Goal: Information Seeking & Learning: Learn about a topic

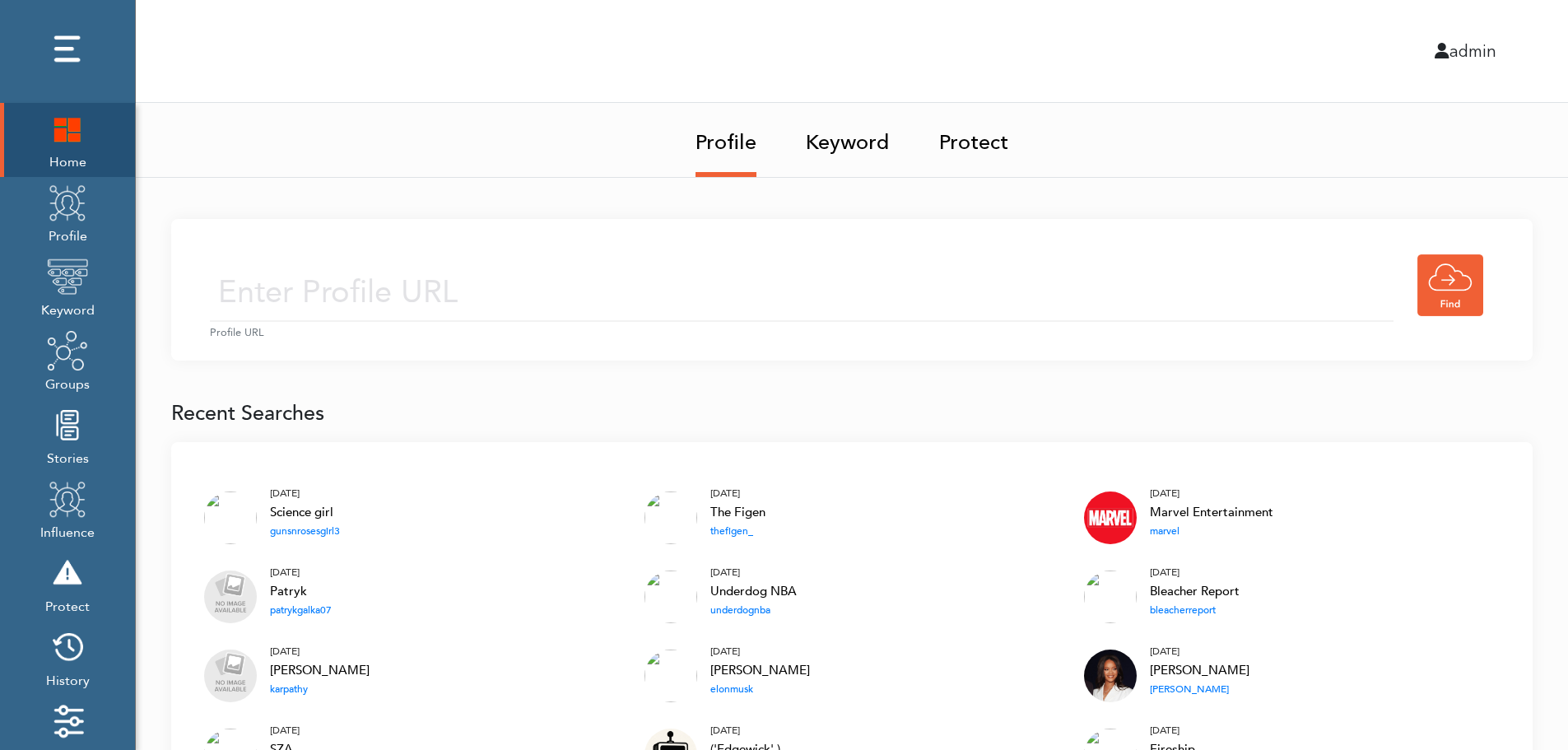
click at [428, 158] on ul "Profile Keyword Protect" at bounding box center [852, 140] width 1433 height 75
click at [57, 138] on img at bounding box center [67, 128] width 41 height 41
click at [631, 270] on input "text" at bounding box center [802, 293] width 1184 height 59
click at [609, 297] on input "text" at bounding box center [802, 293] width 1184 height 59
click at [854, 138] on link "Keyword" at bounding box center [849, 137] width 84 height 69
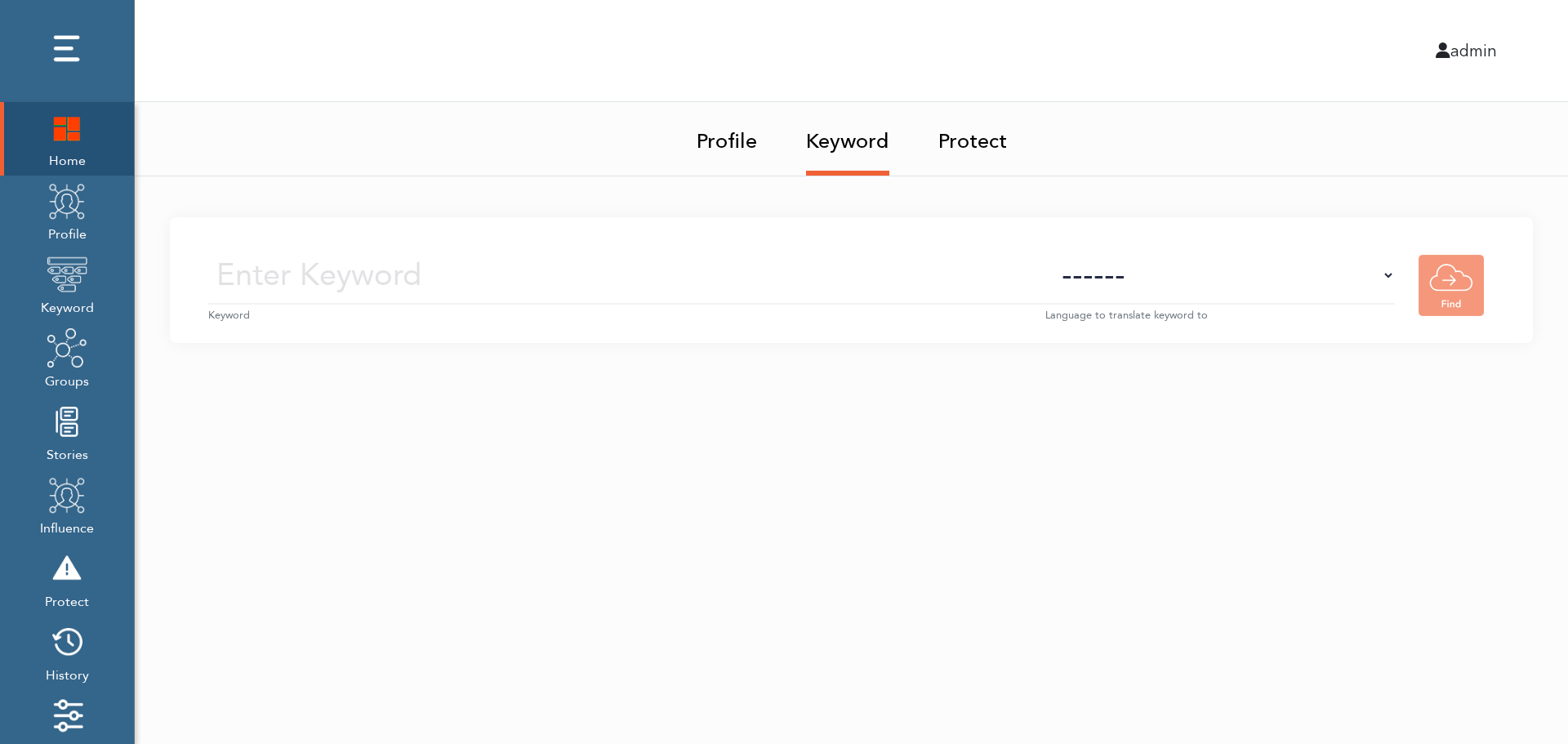
click at [660, 308] on small "Keyword" at bounding box center [626, 316] width 837 height 16
click at [679, 281] on input "text" at bounding box center [626, 275] width 837 height 58
click at [1250, 292] on select "------ Afrikaans (af) Albanian (sq) Amharic (am) Arabic (ar) Armenian (hy) Azer…" at bounding box center [1220, 275] width 349 height 58
click at [1252, 284] on select "------ Afrikaans (af) Albanian (sq) Amharic (am) Arabic (ar) Armenian (hy) Azer…" at bounding box center [1220, 275] width 349 height 58
click at [57, 219] on img at bounding box center [67, 201] width 41 height 41
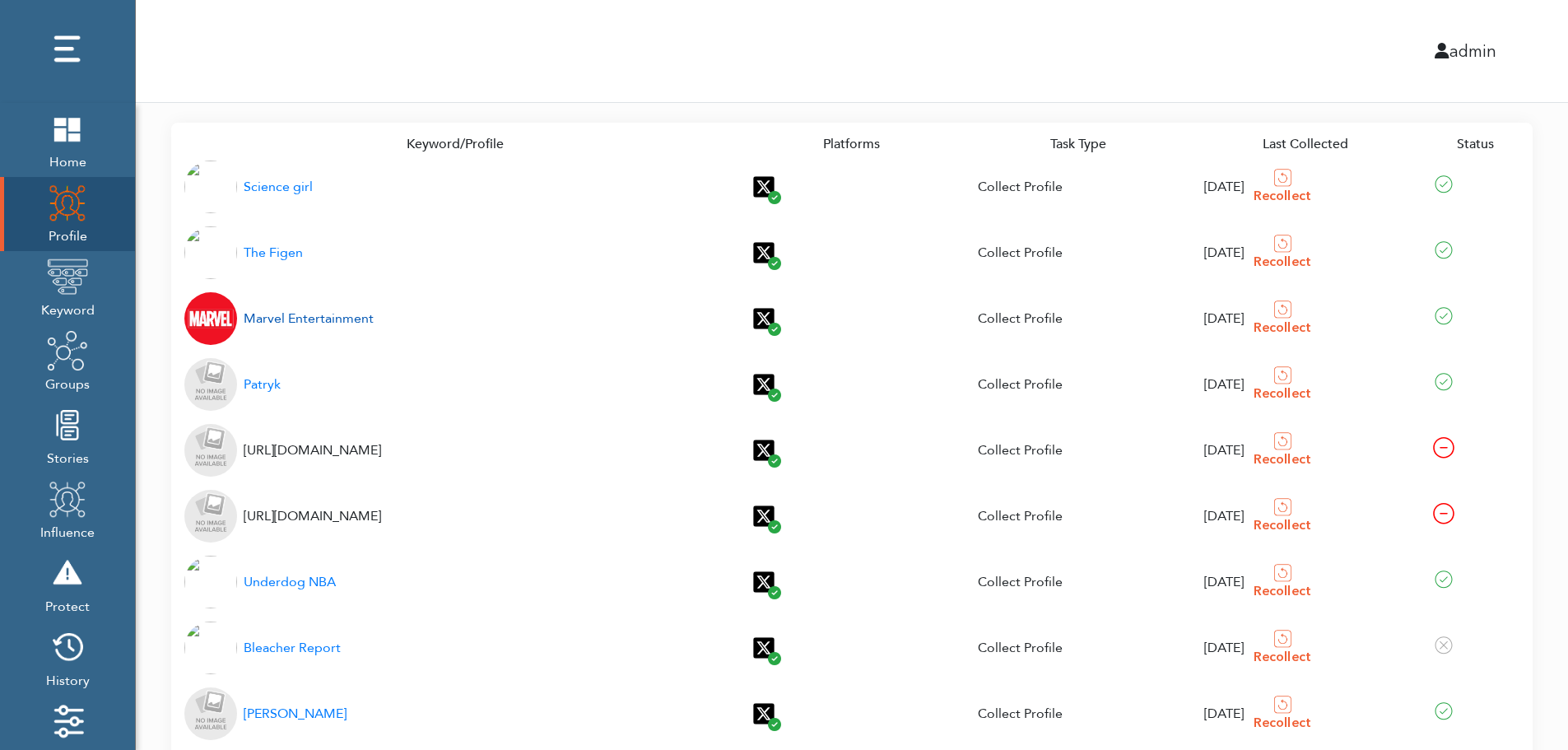
click at [288, 321] on div "Marvel Entertainment" at bounding box center [308, 319] width 130 height 20
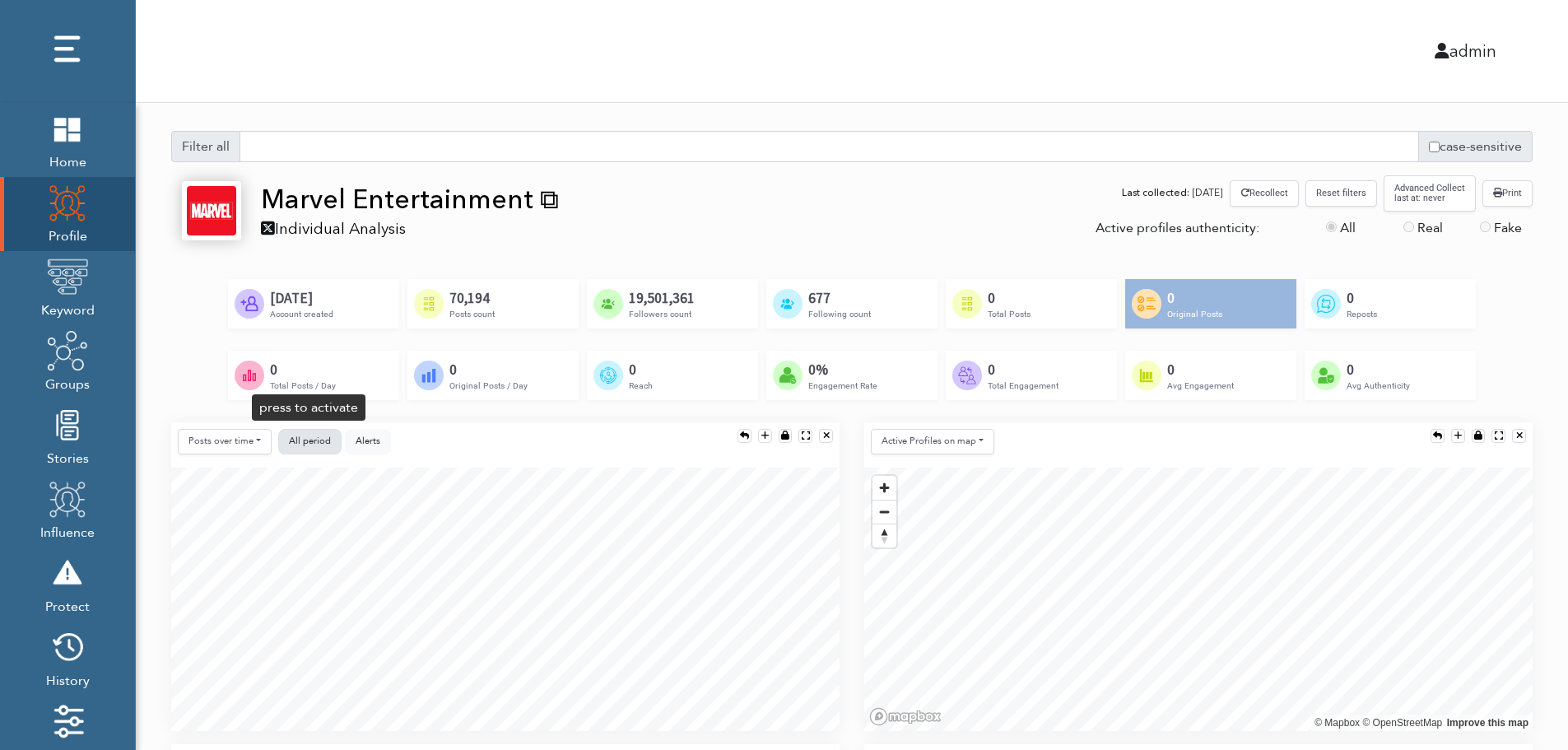
click at [309, 438] on span "All period" at bounding box center [310, 441] width 42 height 13
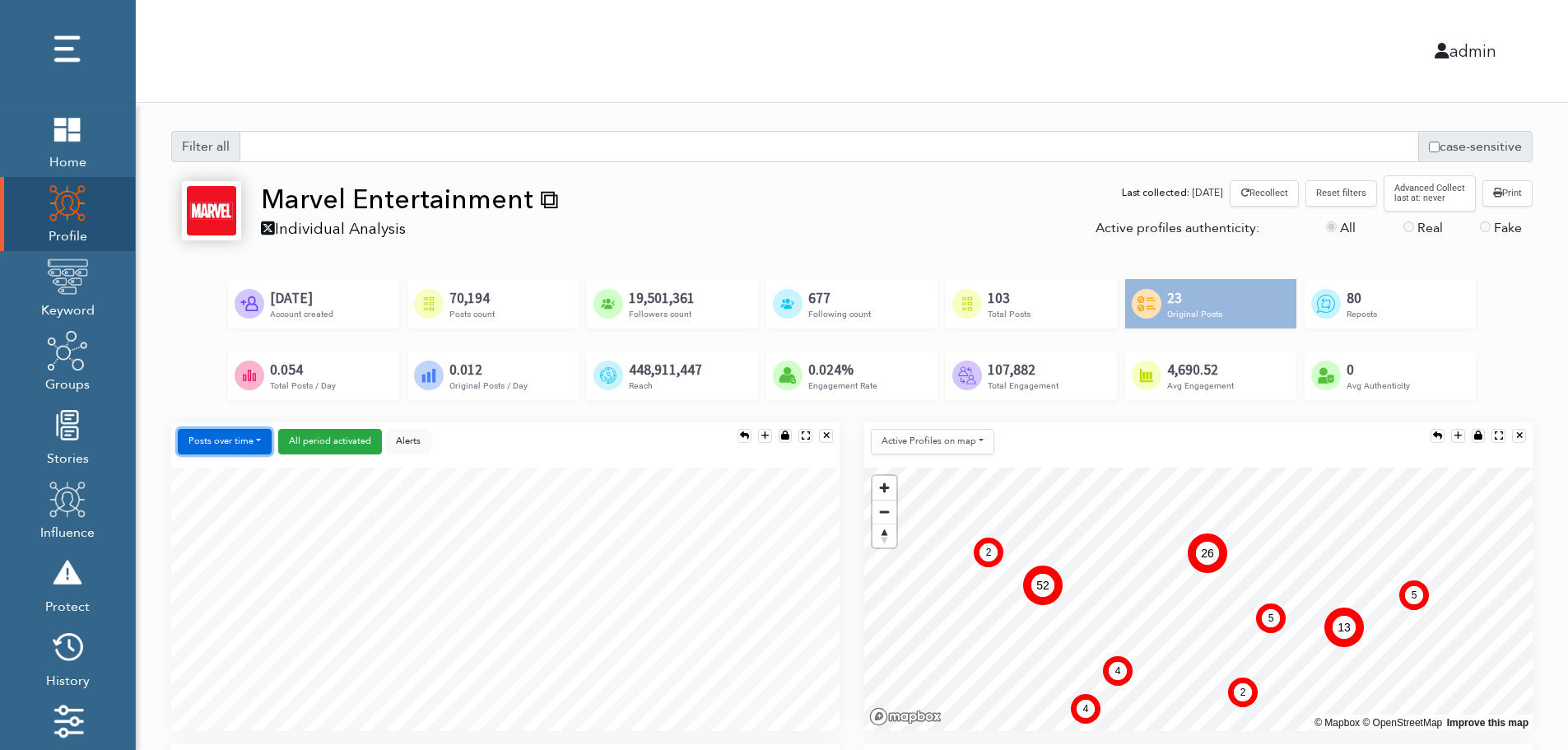
click at [239, 446] on button "Posts over time" at bounding box center [225, 442] width 94 height 25
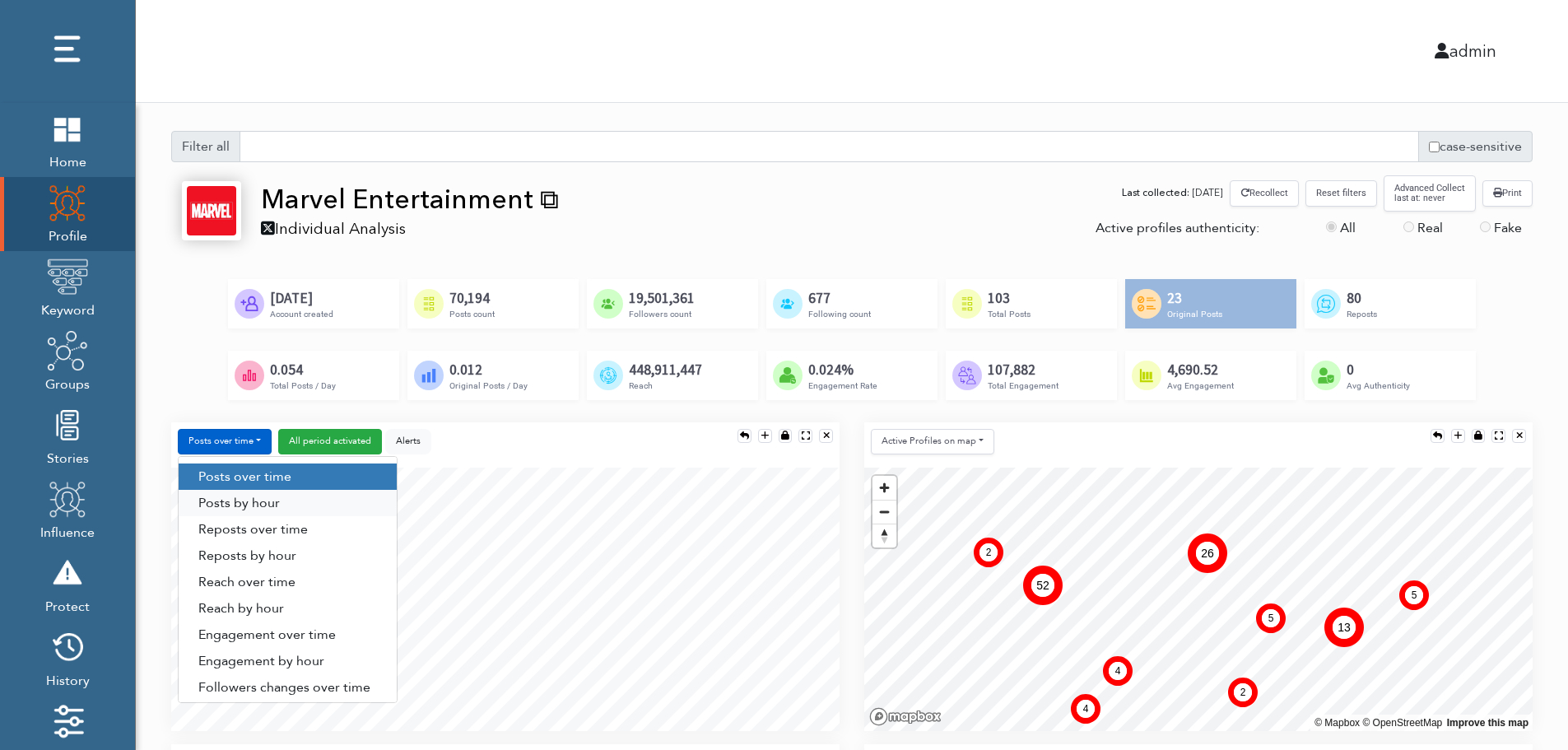
click at [284, 501] on link "Posts by hour" at bounding box center [287, 503] width 218 height 26
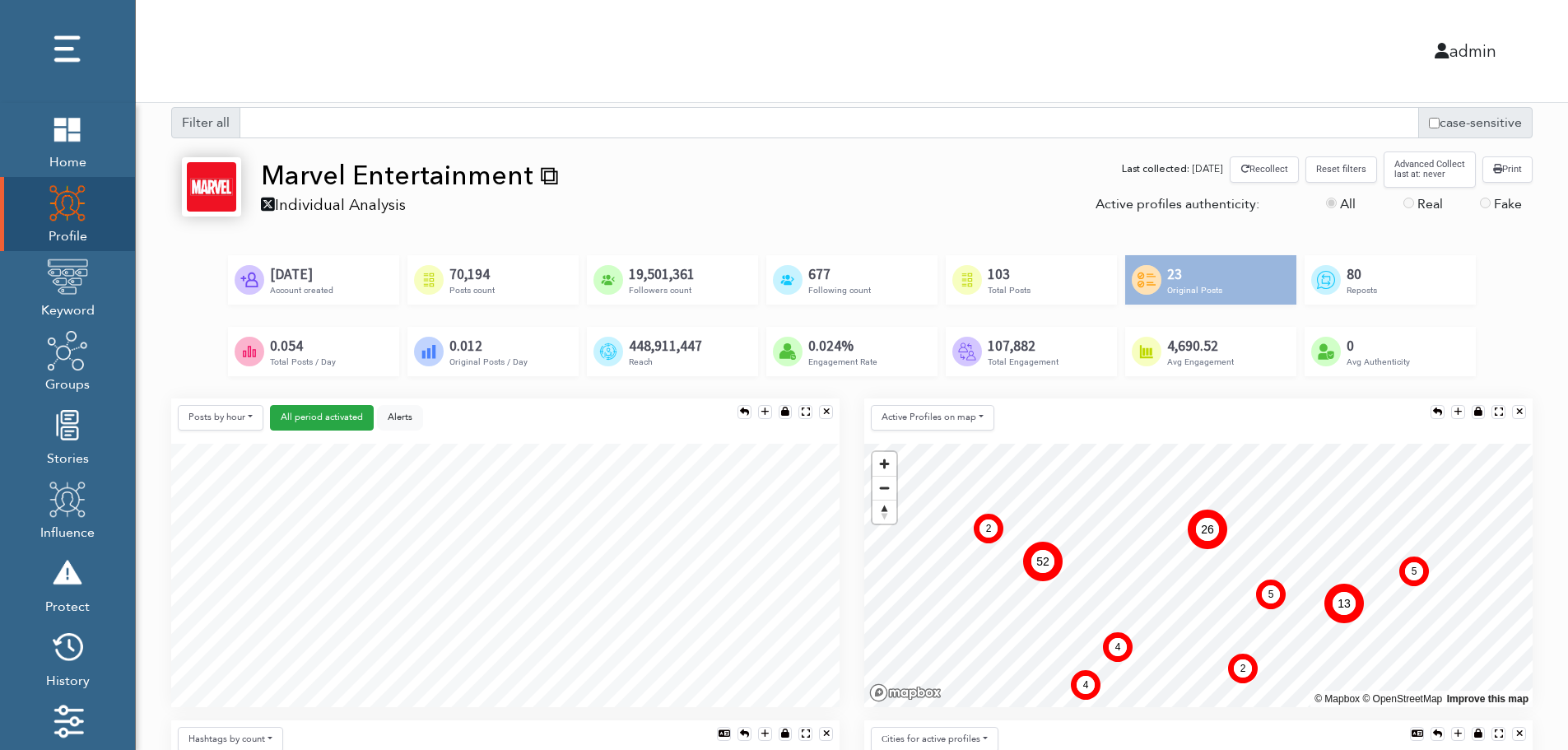
scroll to position [164, 0]
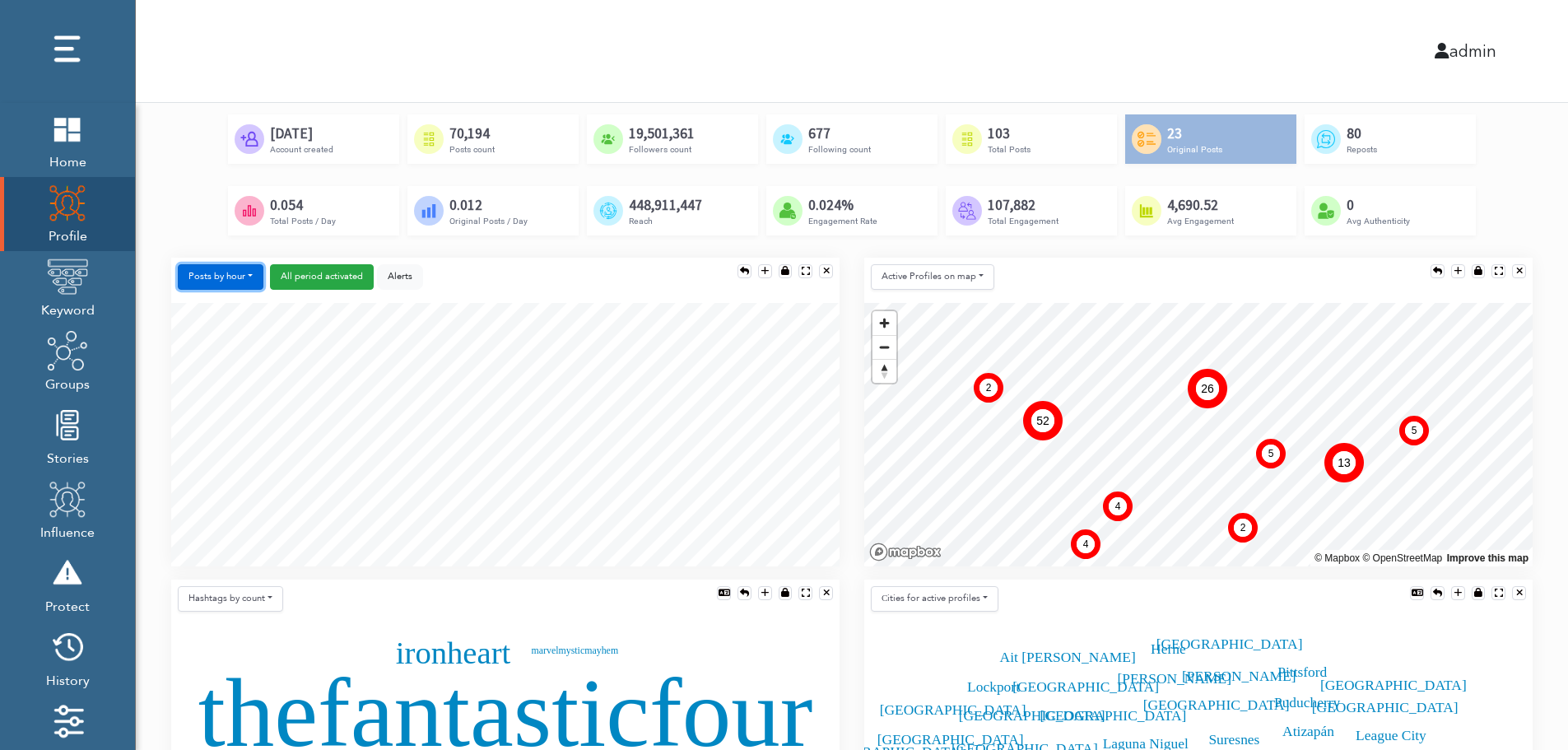
click at [222, 274] on button "Posts by hour" at bounding box center [221, 277] width 86 height 25
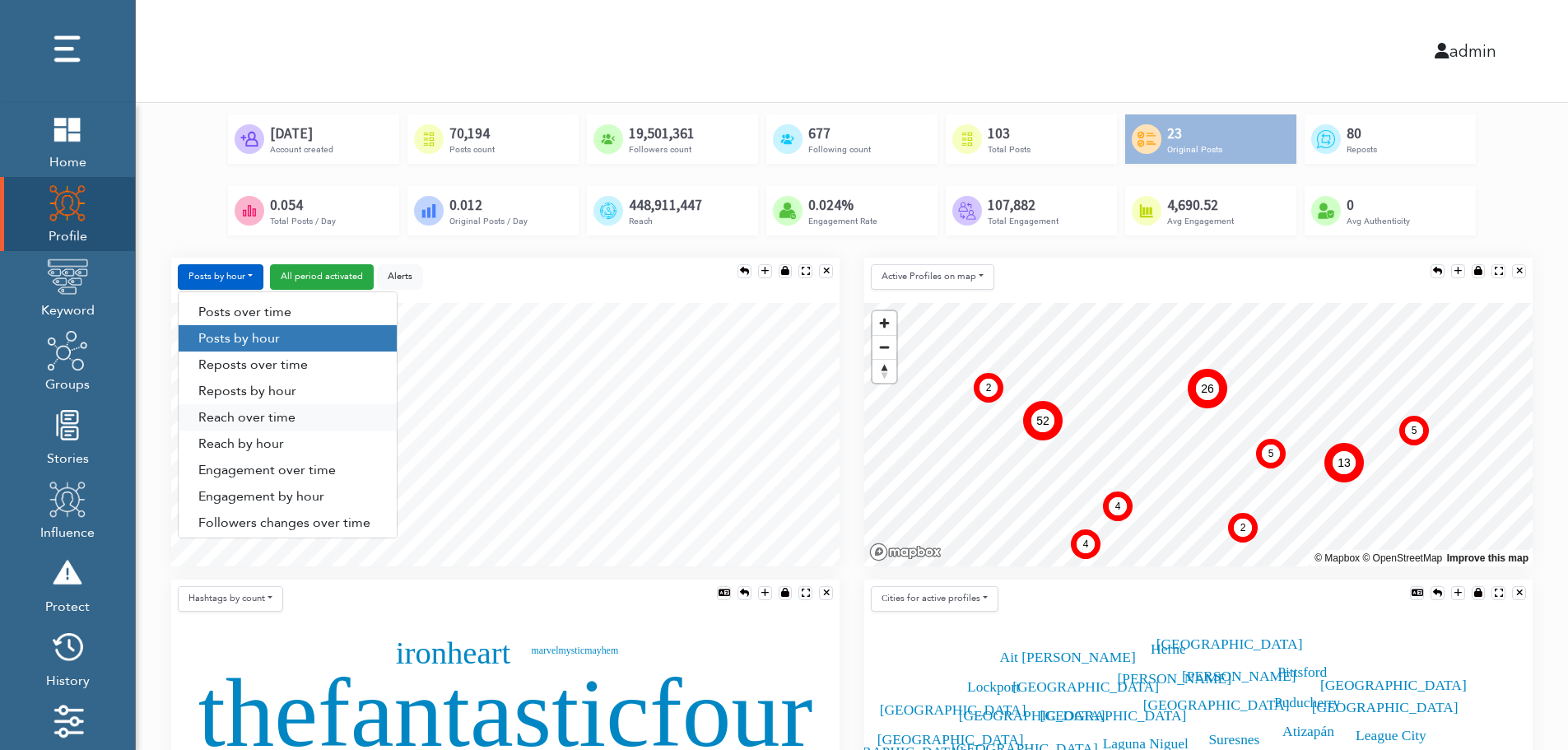
click at [226, 421] on link "Reach over time" at bounding box center [287, 418] width 218 height 26
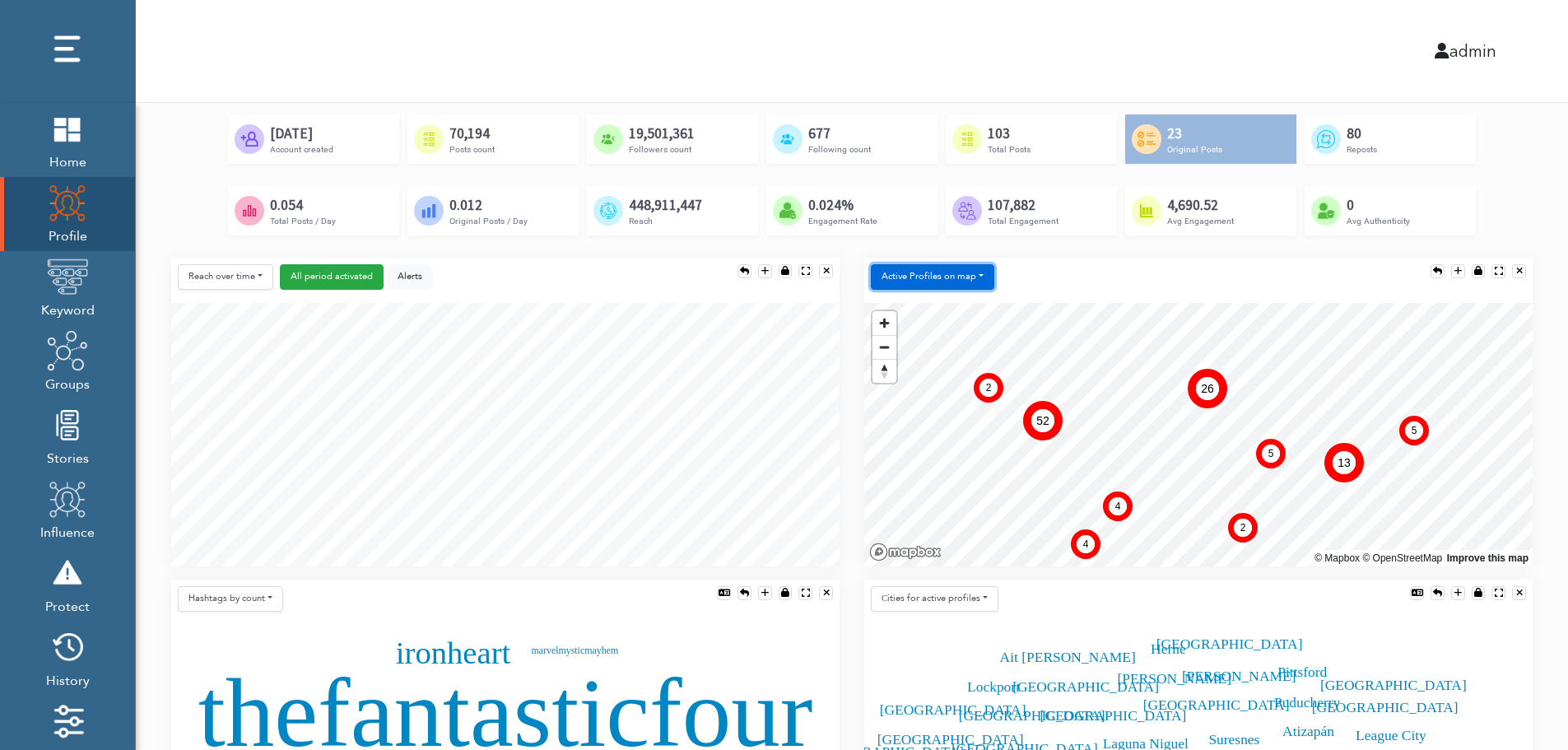
click at [927, 283] on button "Active Profiles on map" at bounding box center [933, 277] width 123 height 25
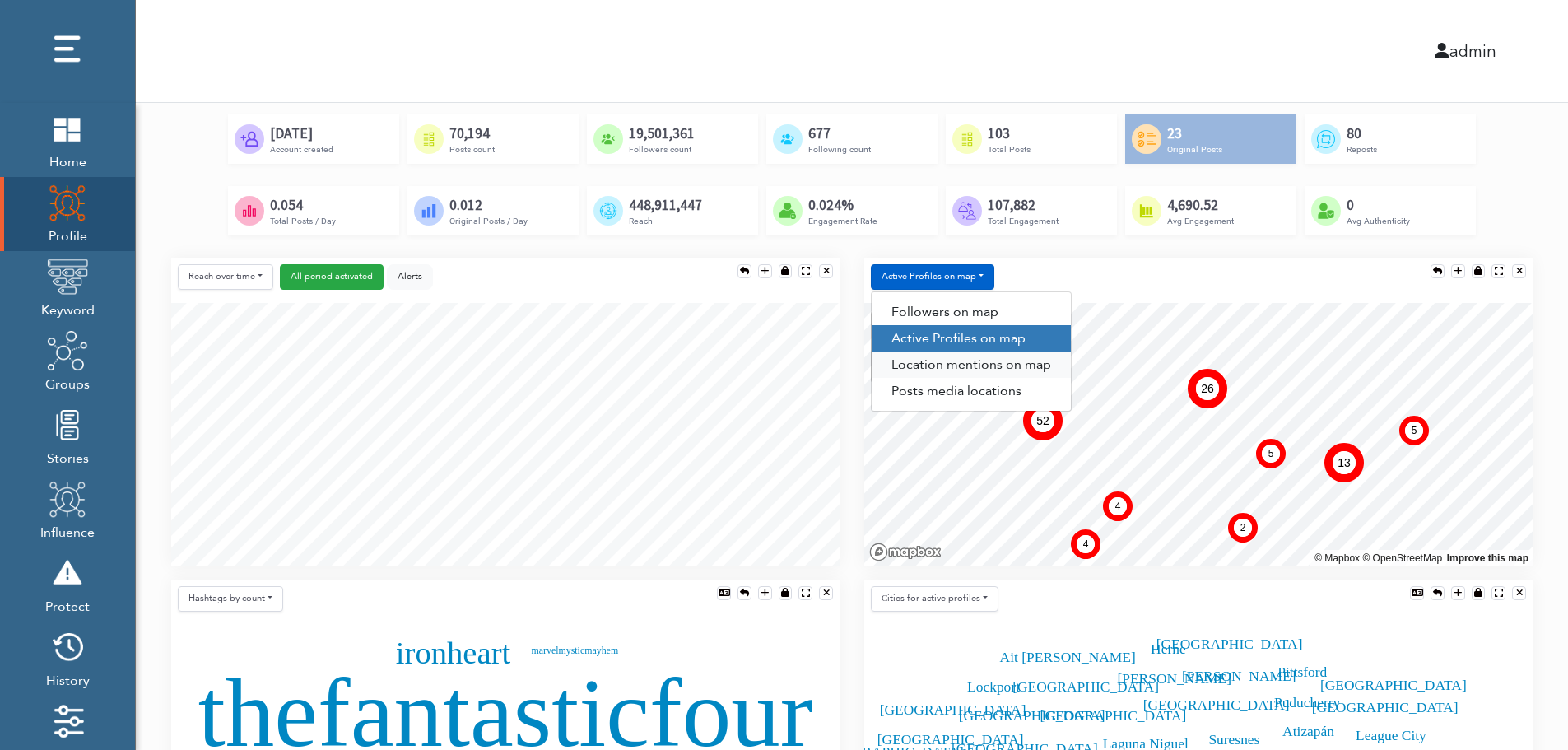
click at [1002, 367] on link "Location mentions on map" at bounding box center [972, 365] width 199 height 26
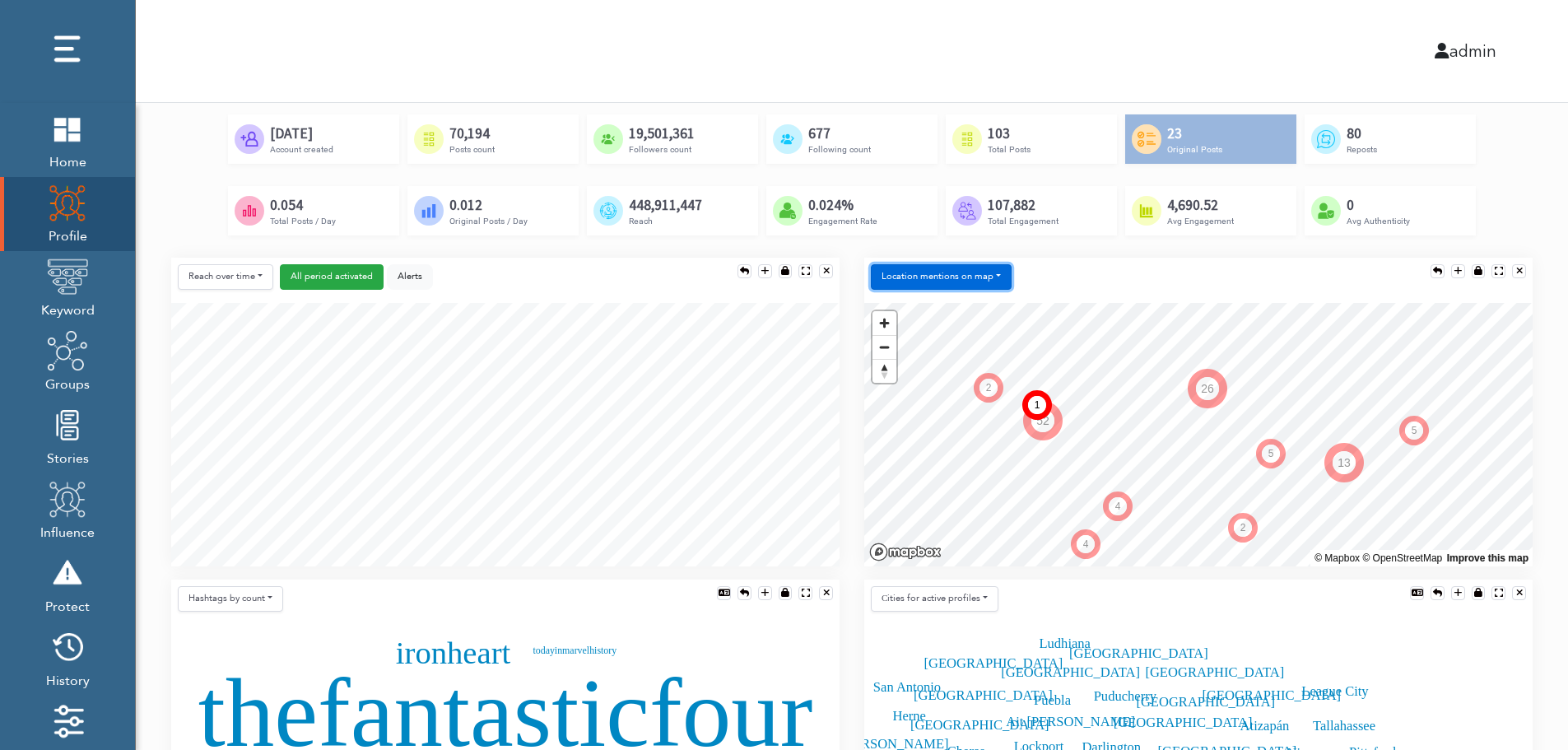
click at [993, 269] on button "Location mentions on map" at bounding box center [941, 277] width 141 height 25
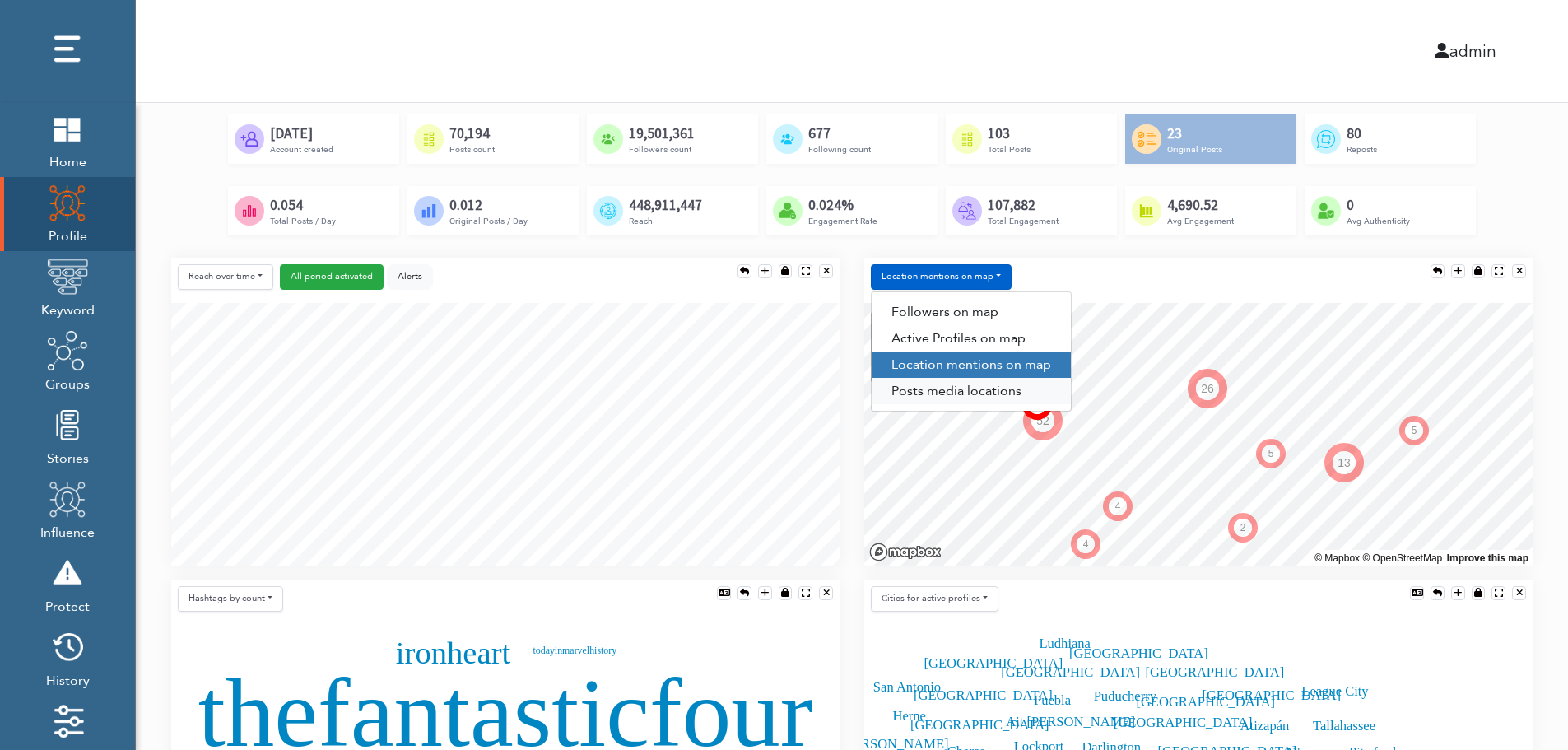
click at [960, 398] on link "Posts media locations" at bounding box center [972, 391] width 199 height 26
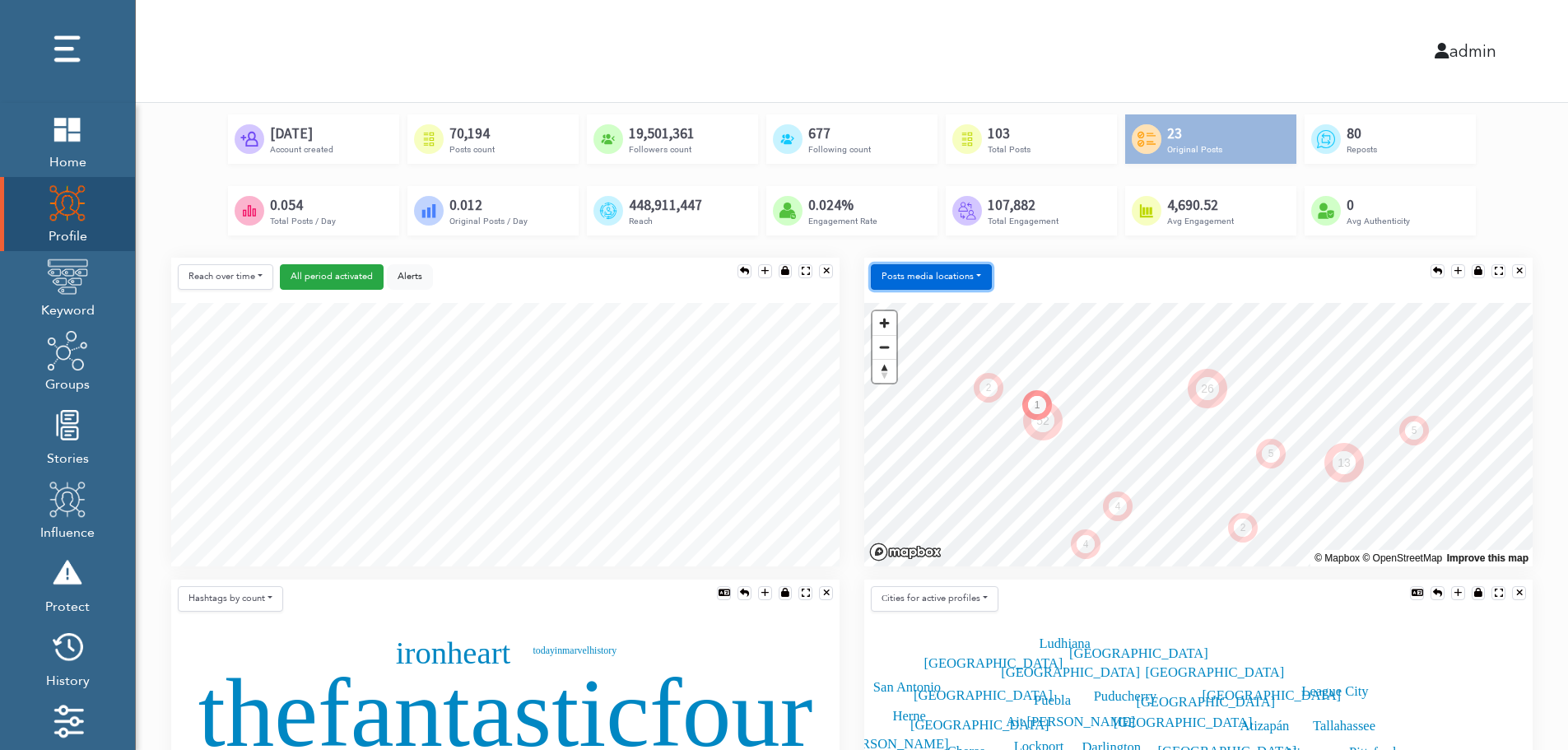
click at [957, 274] on button "Posts media locations" at bounding box center [932, 277] width 121 height 25
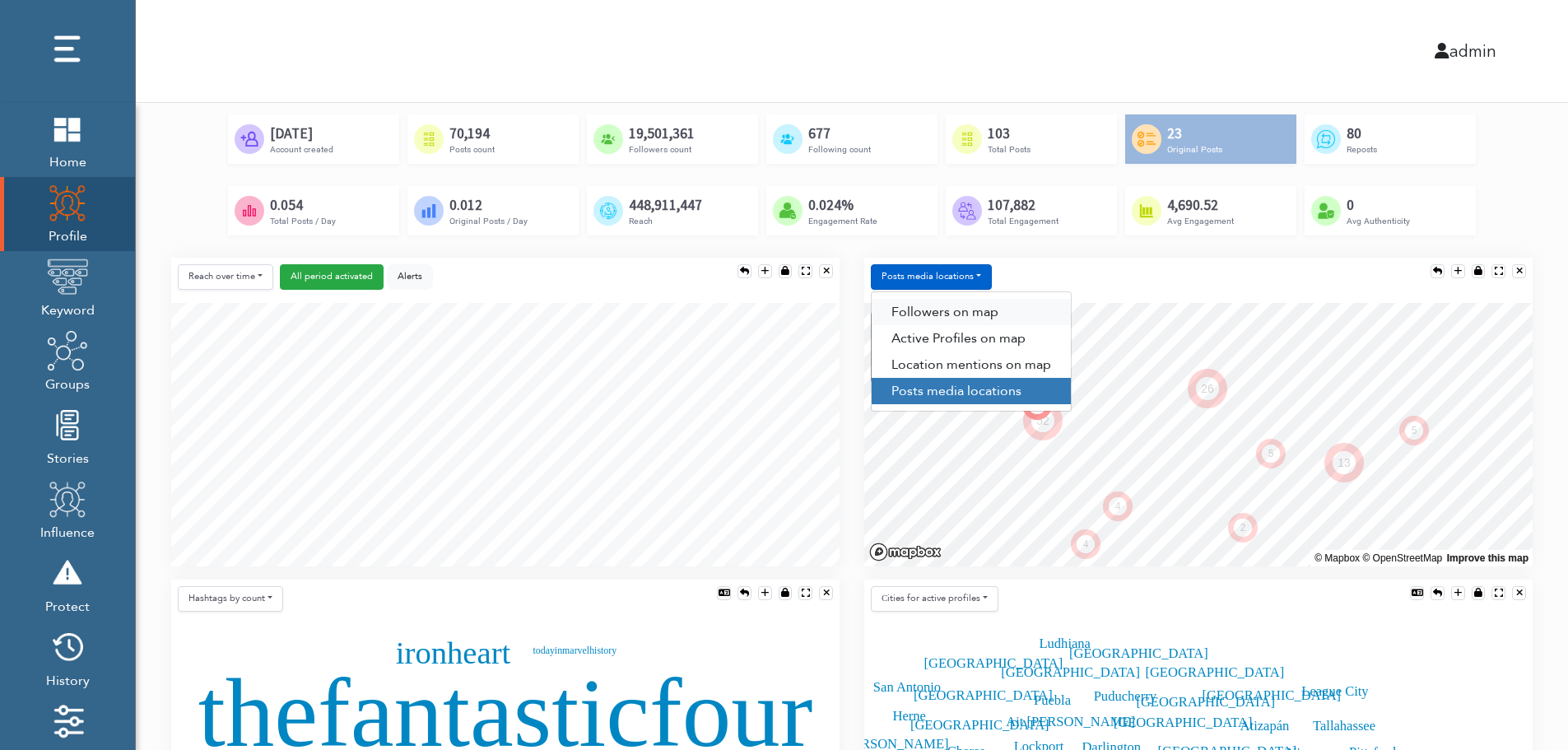
click at [955, 304] on link "Followers on map" at bounding box center [972, 312] width 199 height 26
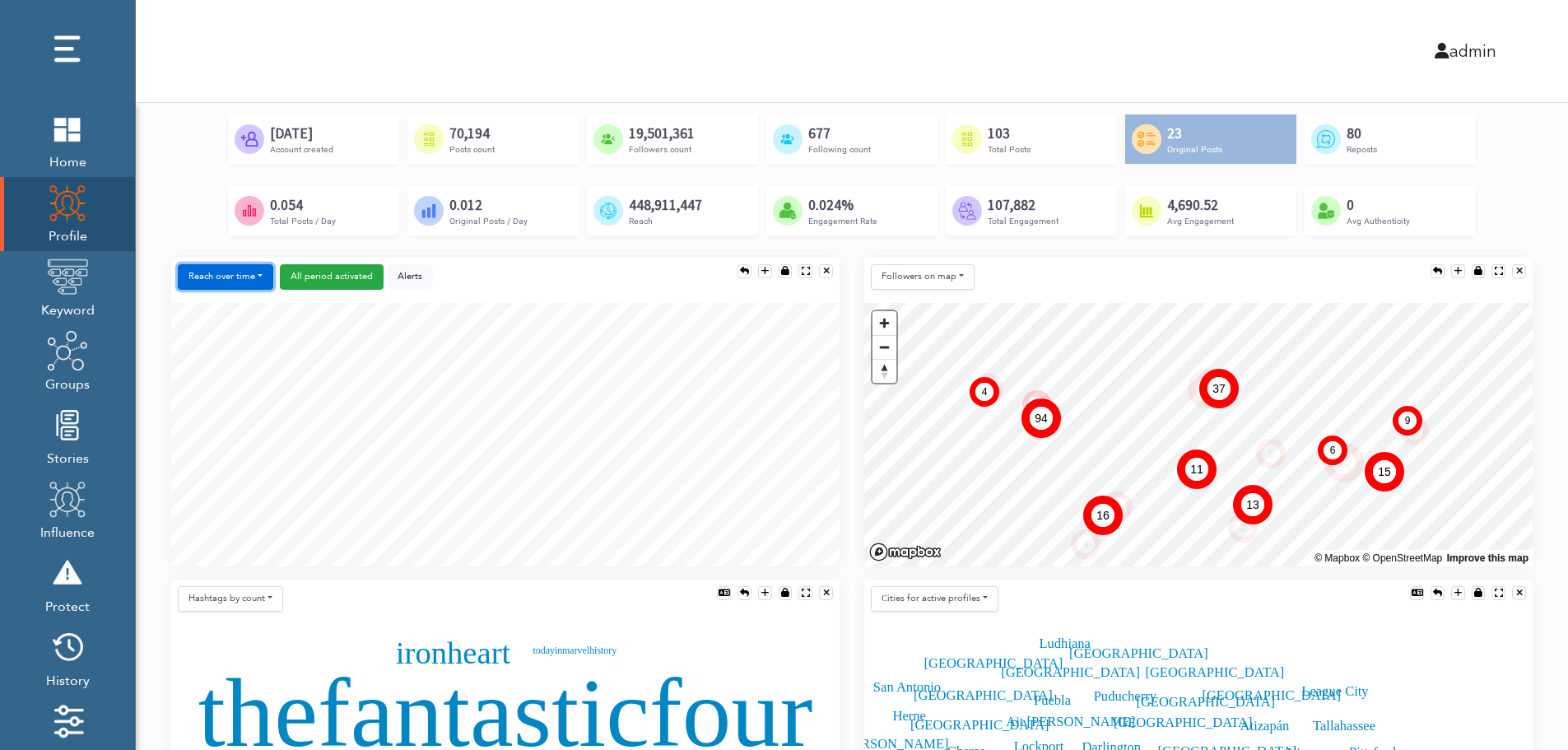
click at [196, 268] on button "Reach over time" at bounding box center [226, 277] width 96 height 25
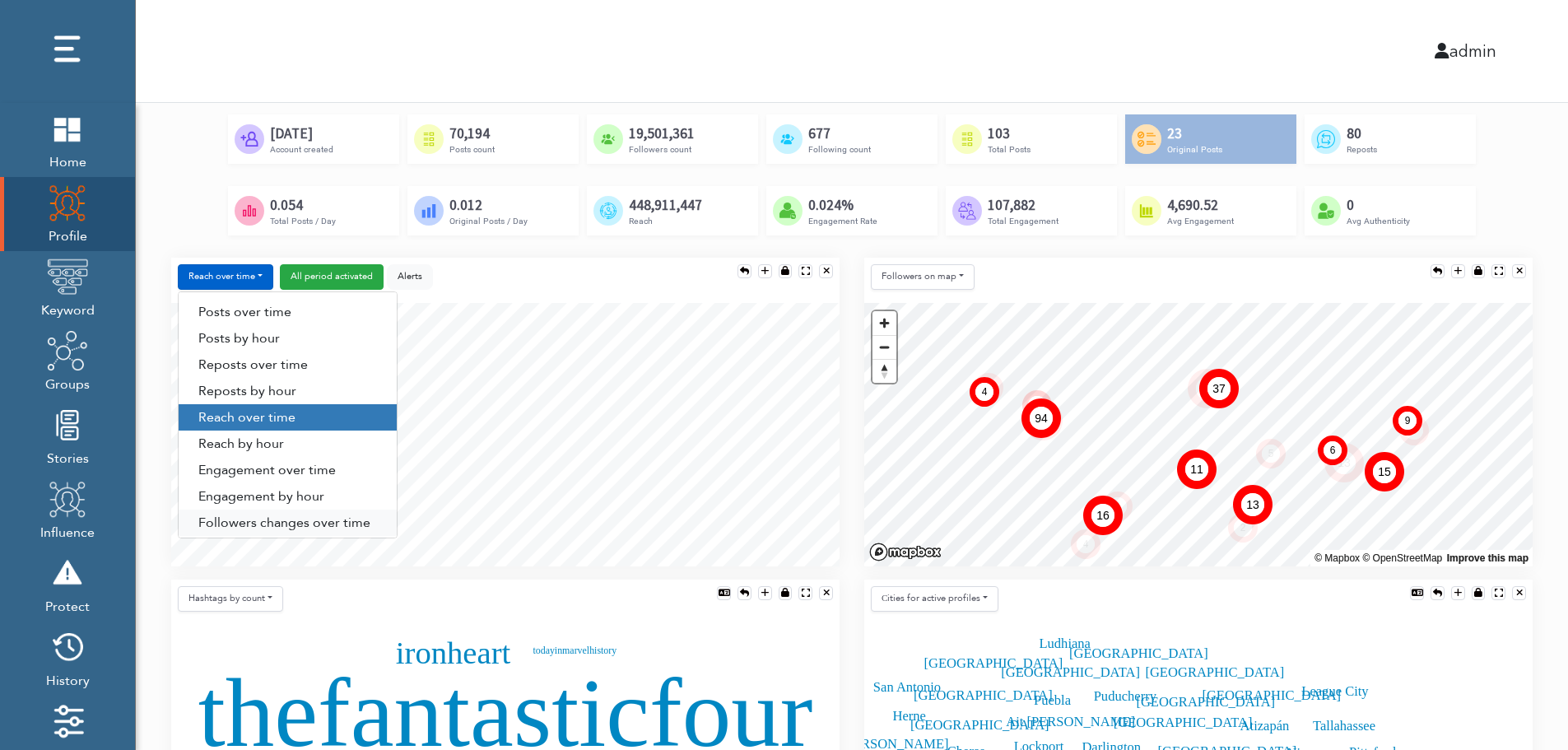
click at [245, 521] on link "Followers changes over time" at bounding box center [287, 522] width 218 height 26
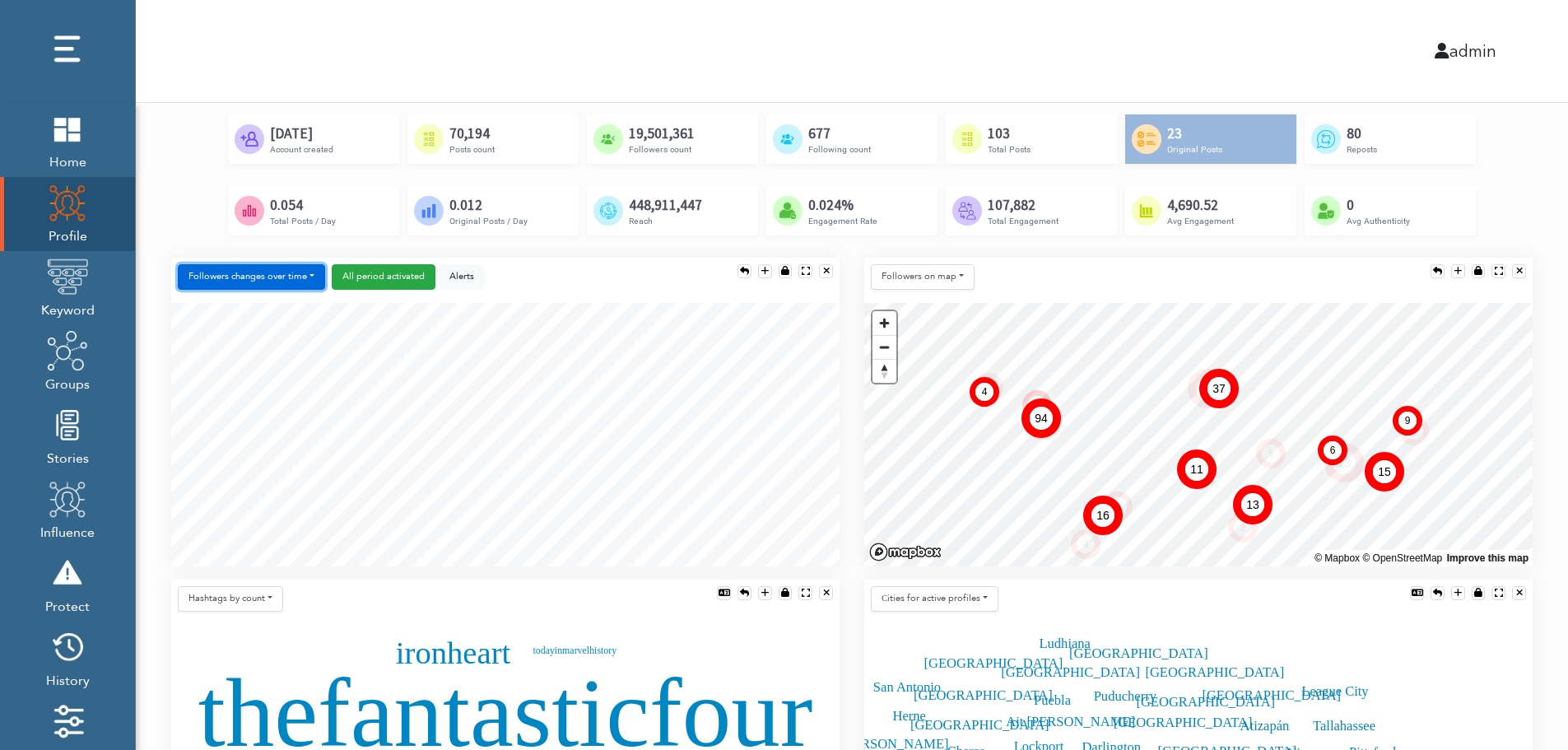
click at [276, 278] on button "Followers changes over time" at bounding box center [251, 277] width 148 height 25
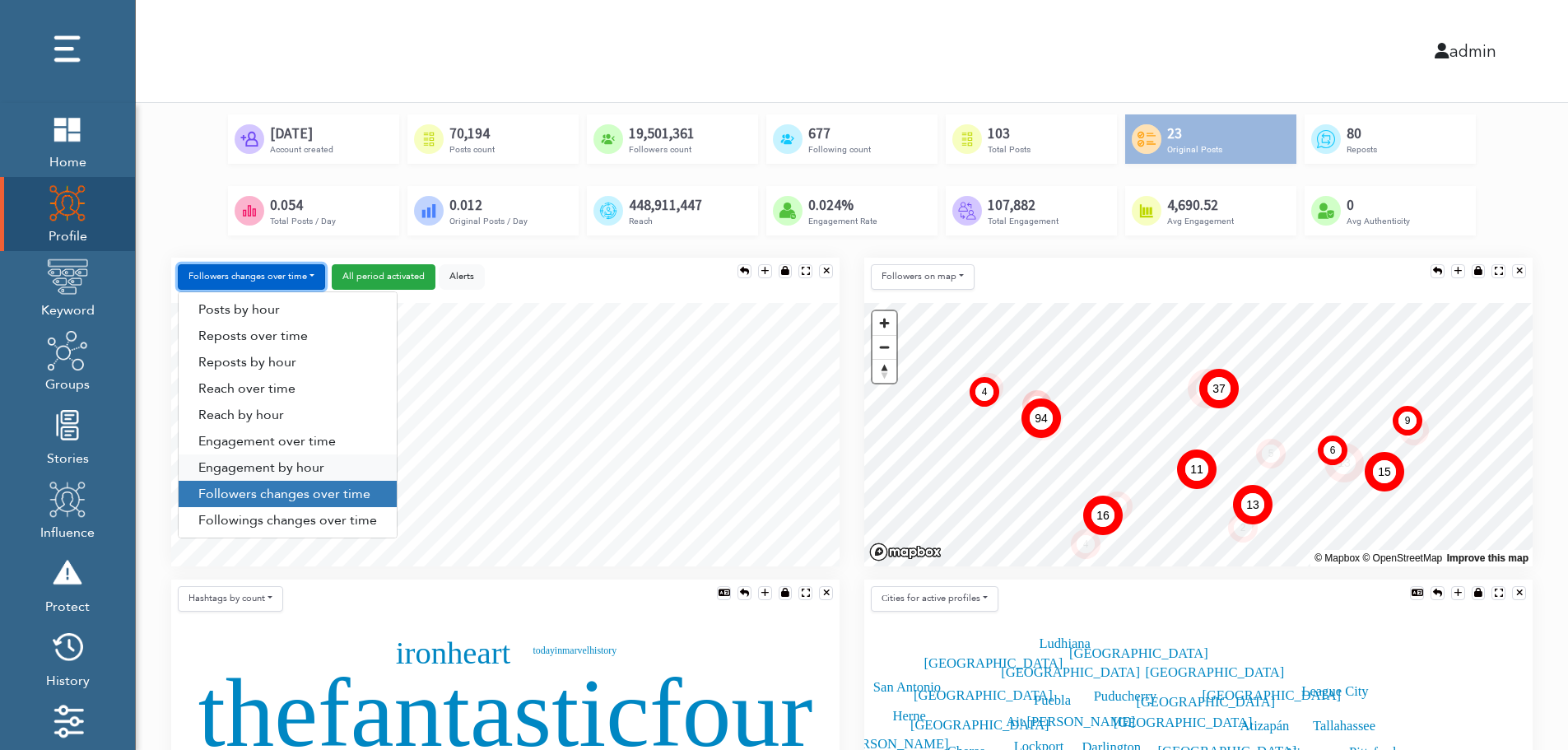
scroll to position [84, 0]
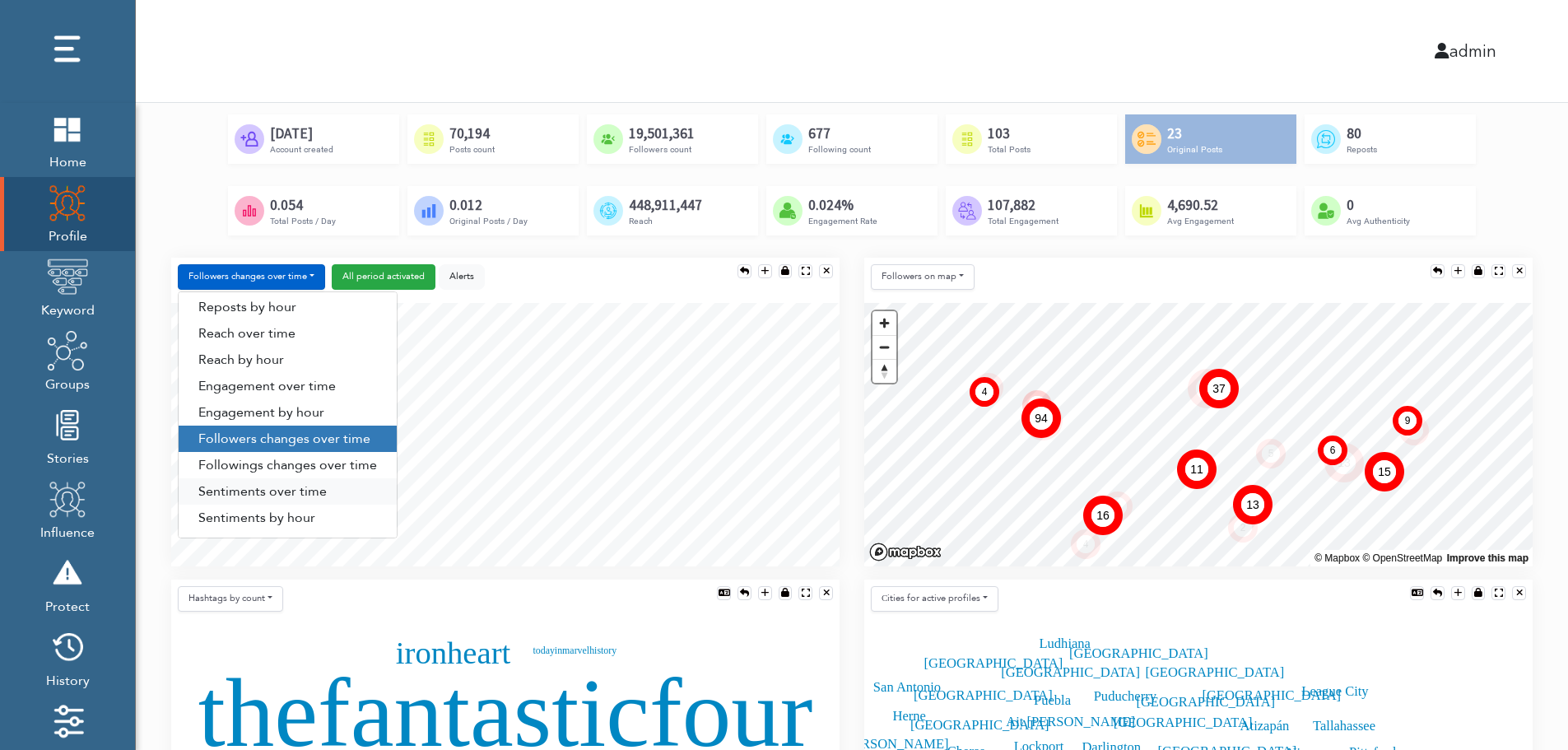
click at [269, 493] on link "Sentiments over time" at bounding box center [287, 491] width 218 height 26
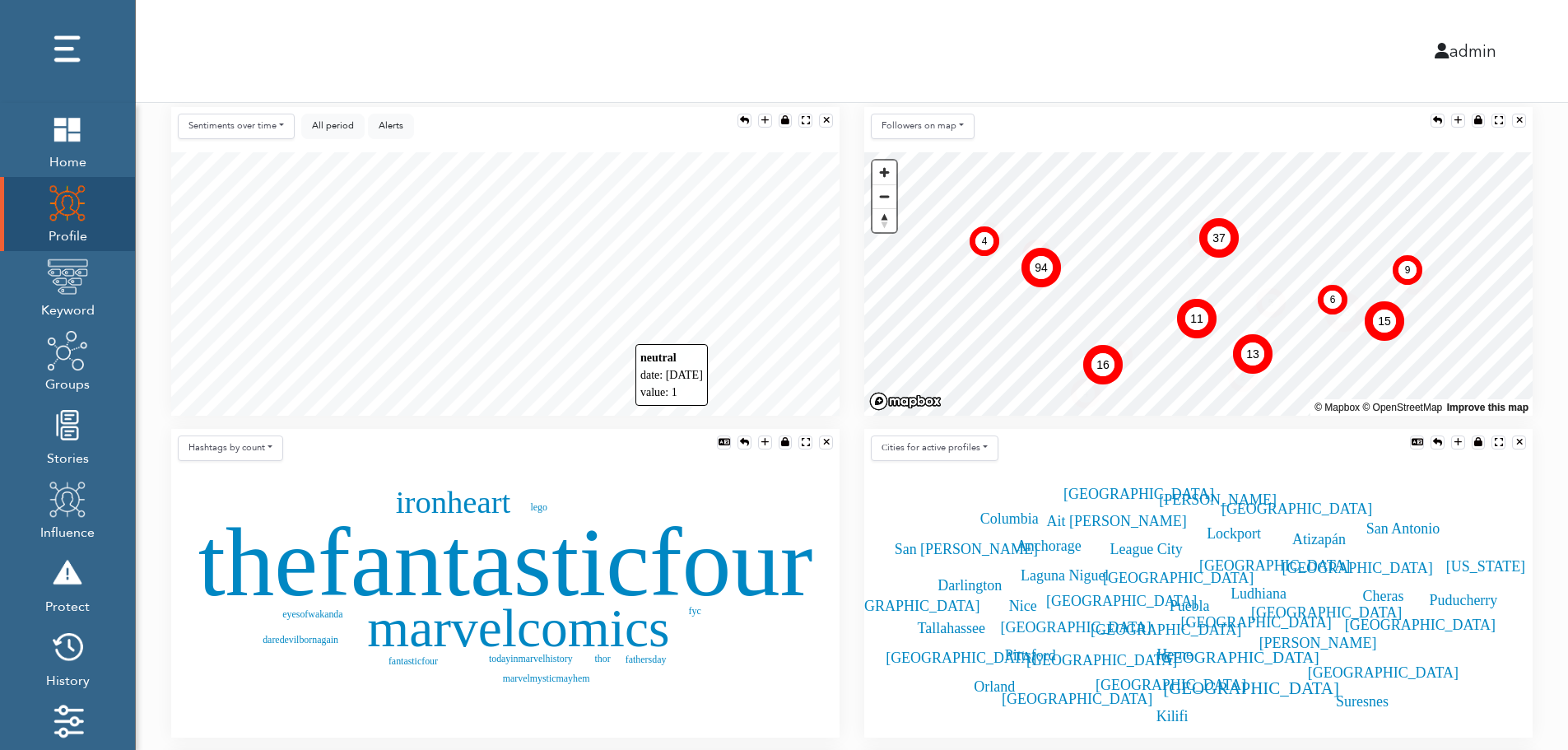
scroll to position [330, 0]
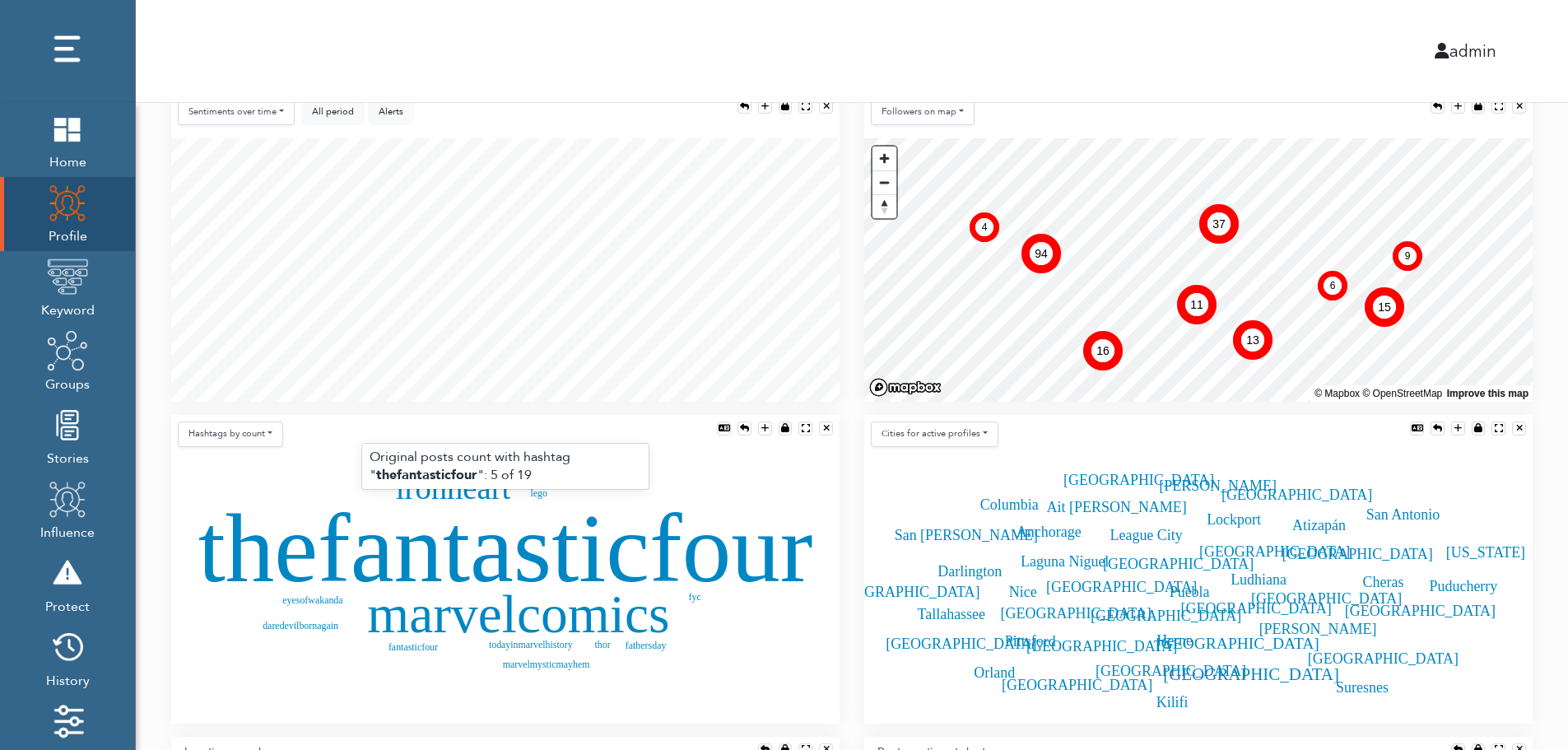
click at [458, 554] on text "thefantasticfour" at bounding box center [505, 548] width 615 height 109
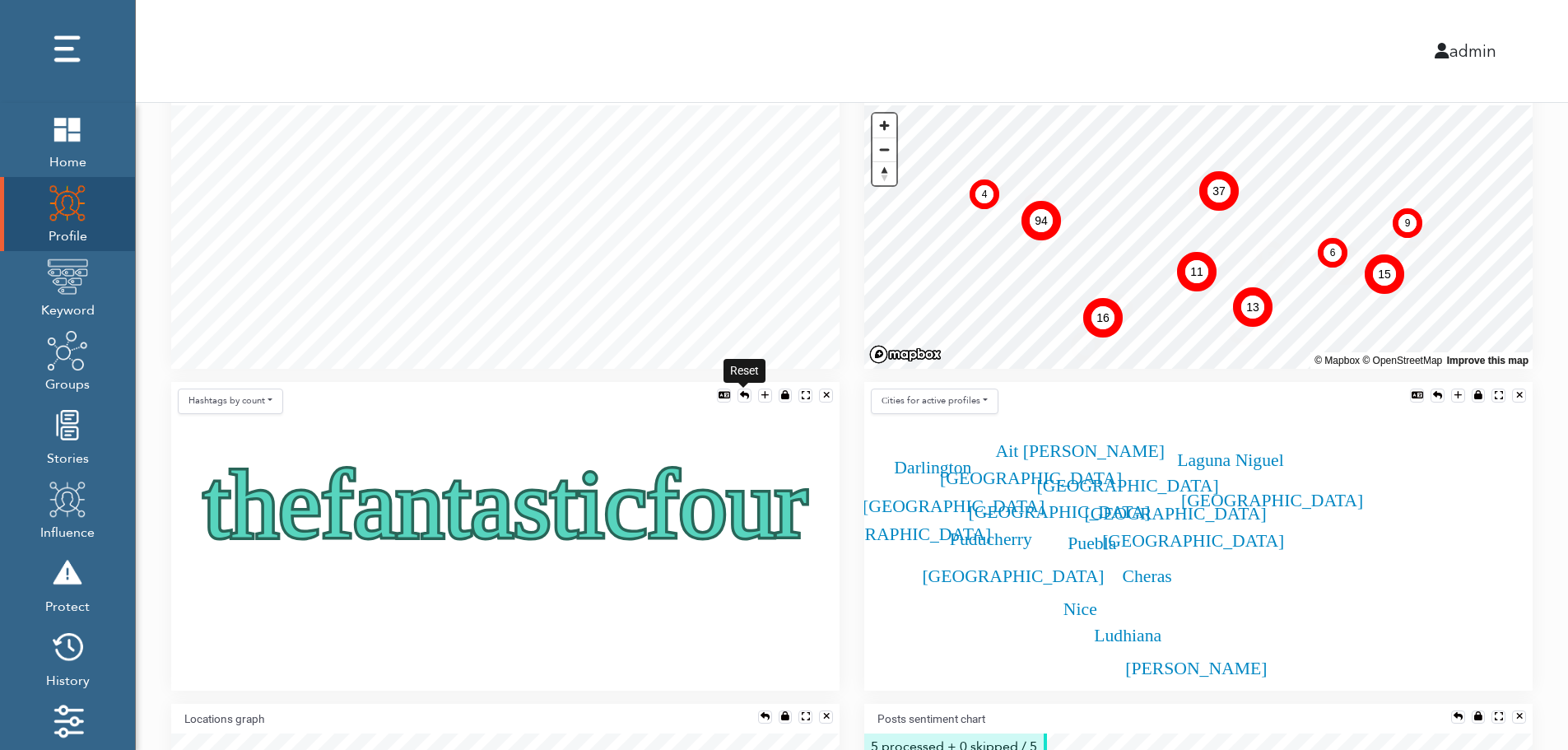
scroll to position [395, 0]
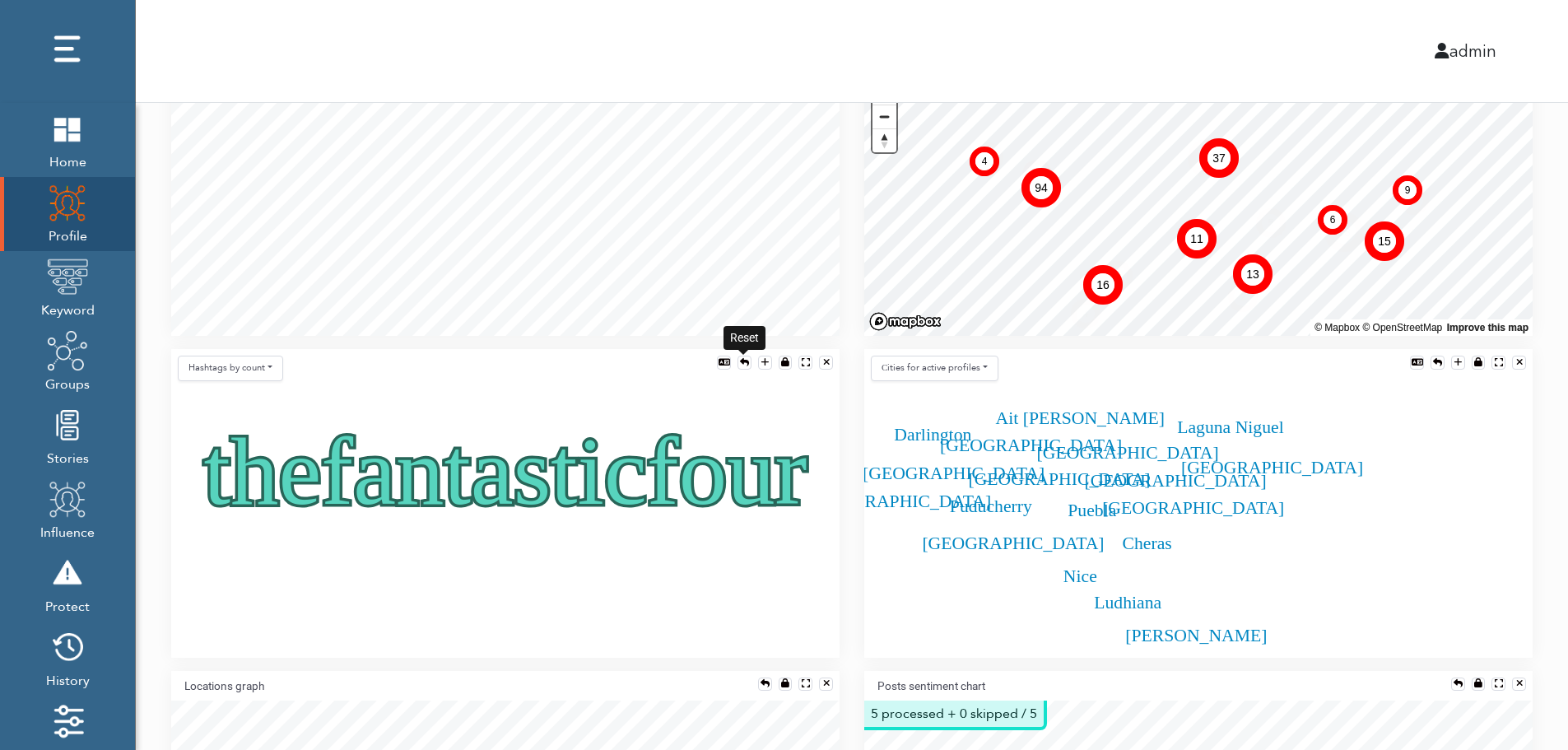
click at [743, 362] on div at bounding box center [744, 362] width 9 height 9
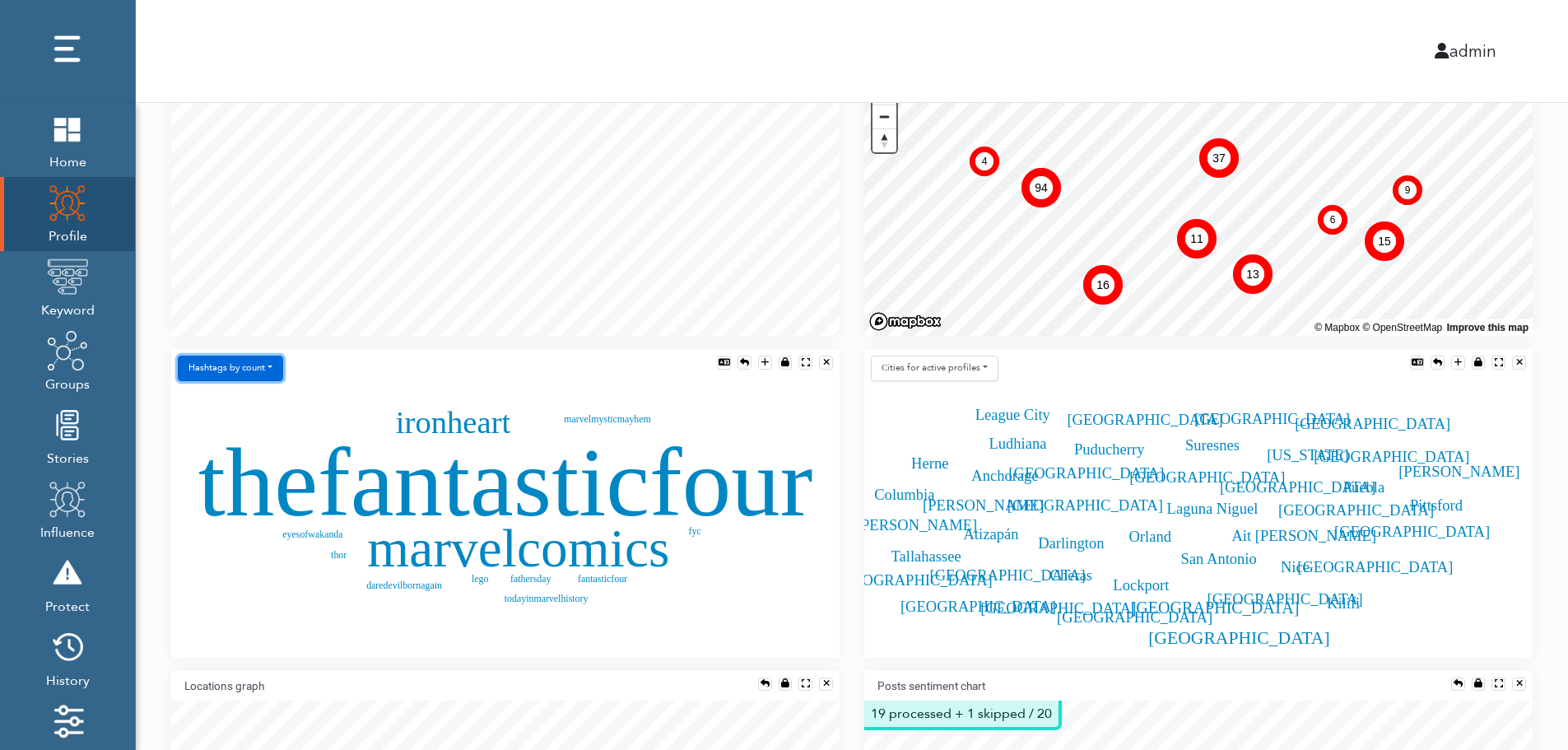
click at [248, 374] on button "Hashtags by count" at bounding box center [231, 369] width 106 height 25
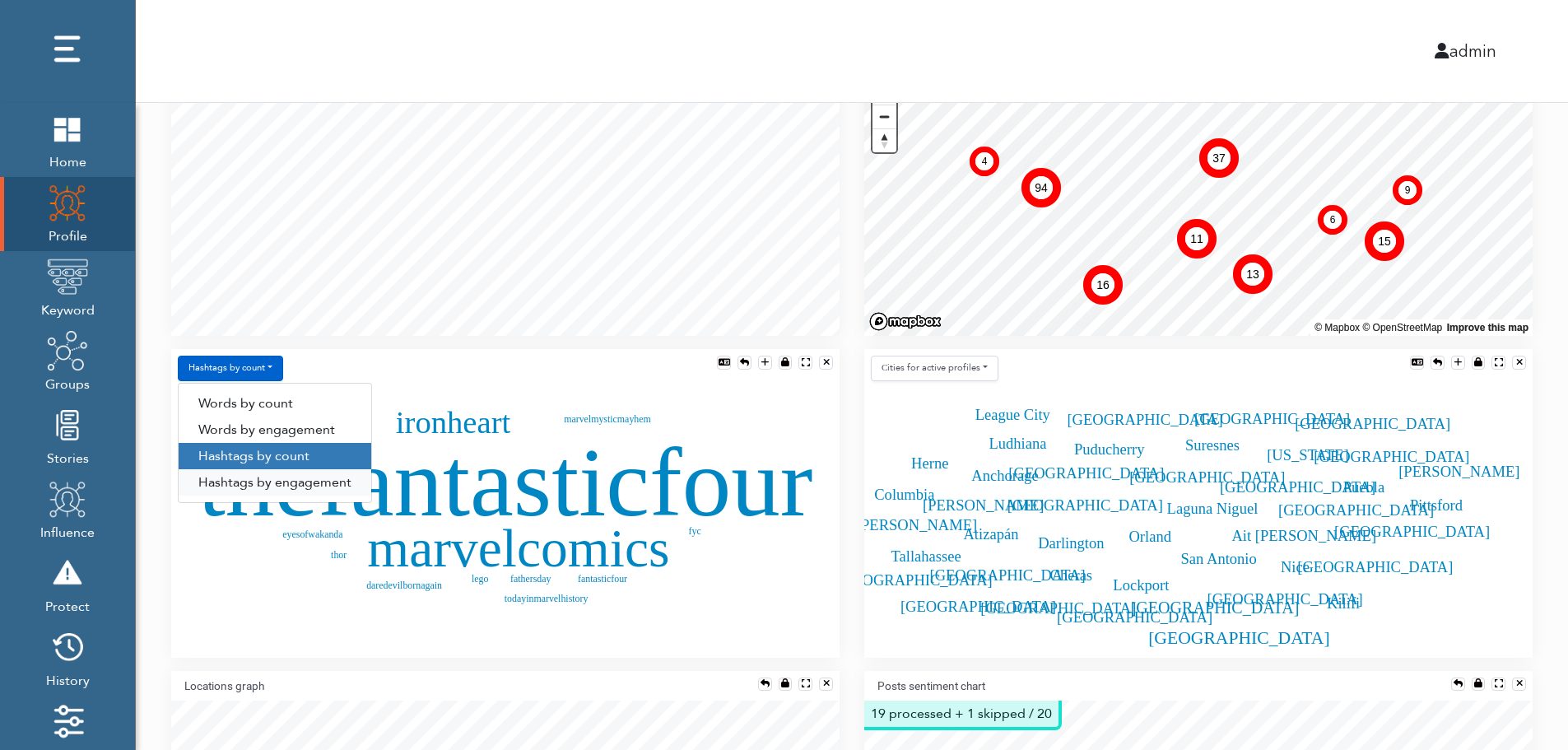
click at [248, 483] on link "Hashtags by engagement" at bounding box center [275, 482] width 193 height 26
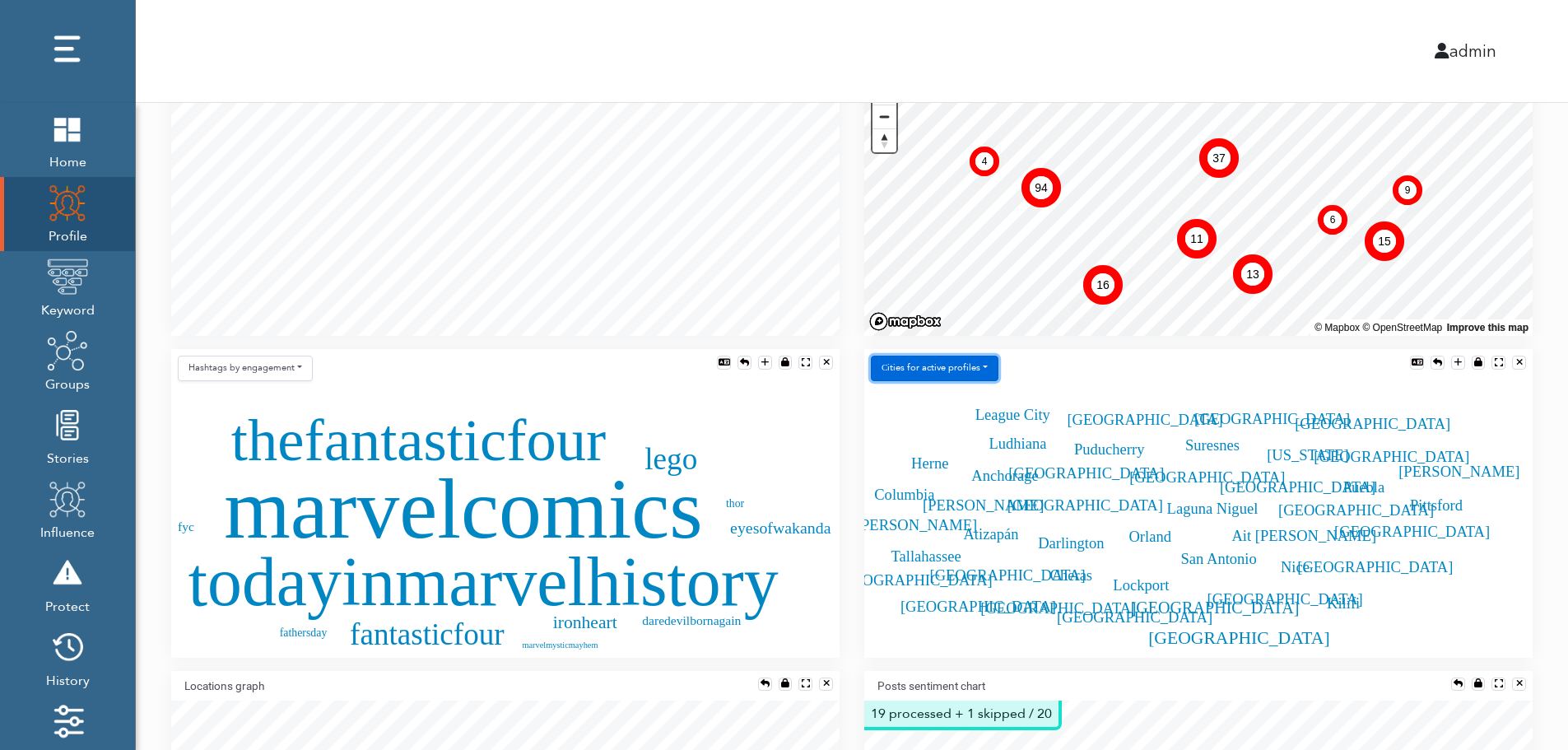
click at [973, 369] on button "Сities for active profiles" at bounding box center [935, 369] width 128 height 25
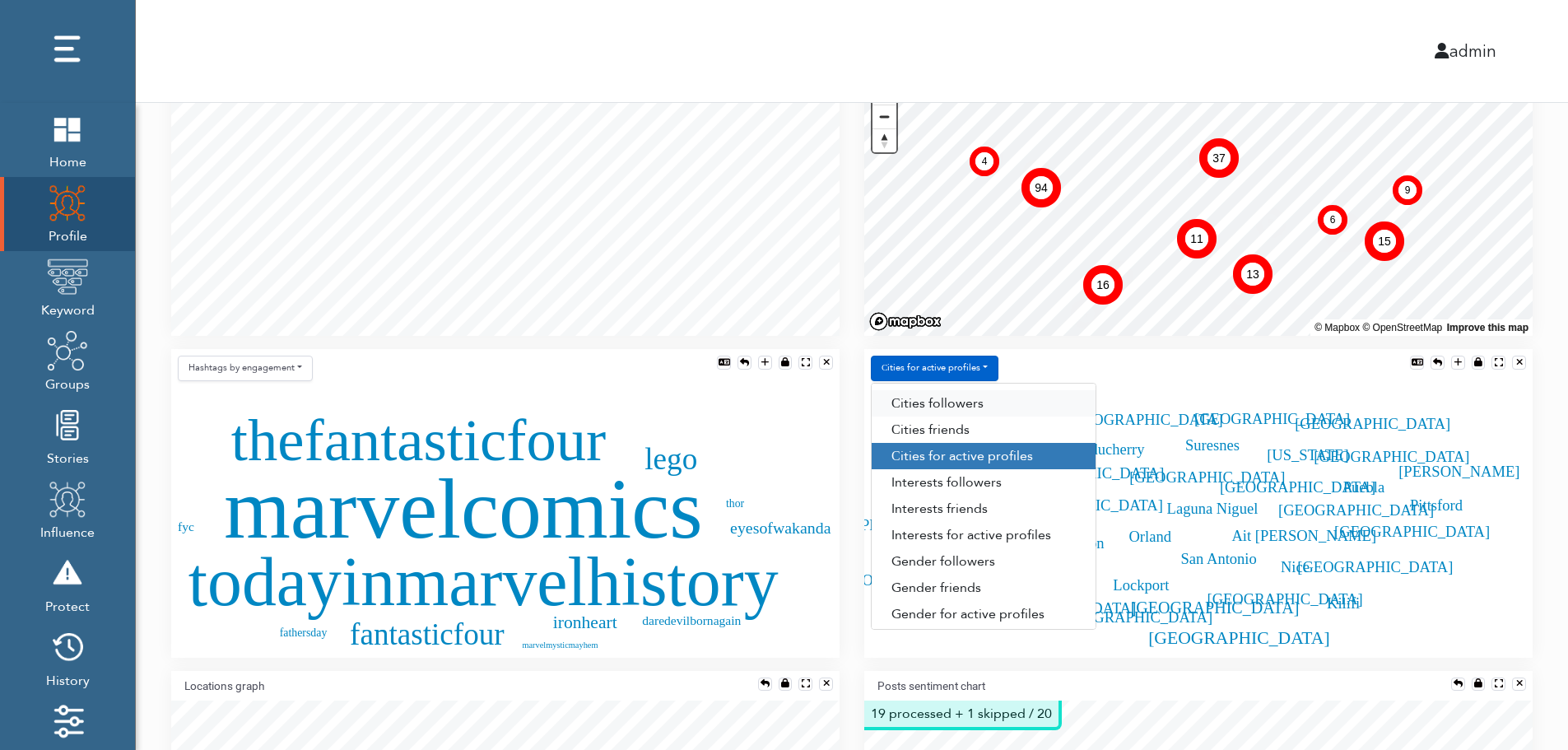
click at [984, 405] on link "Сities followers" at bounding box center [983, 403] width 224 height 26
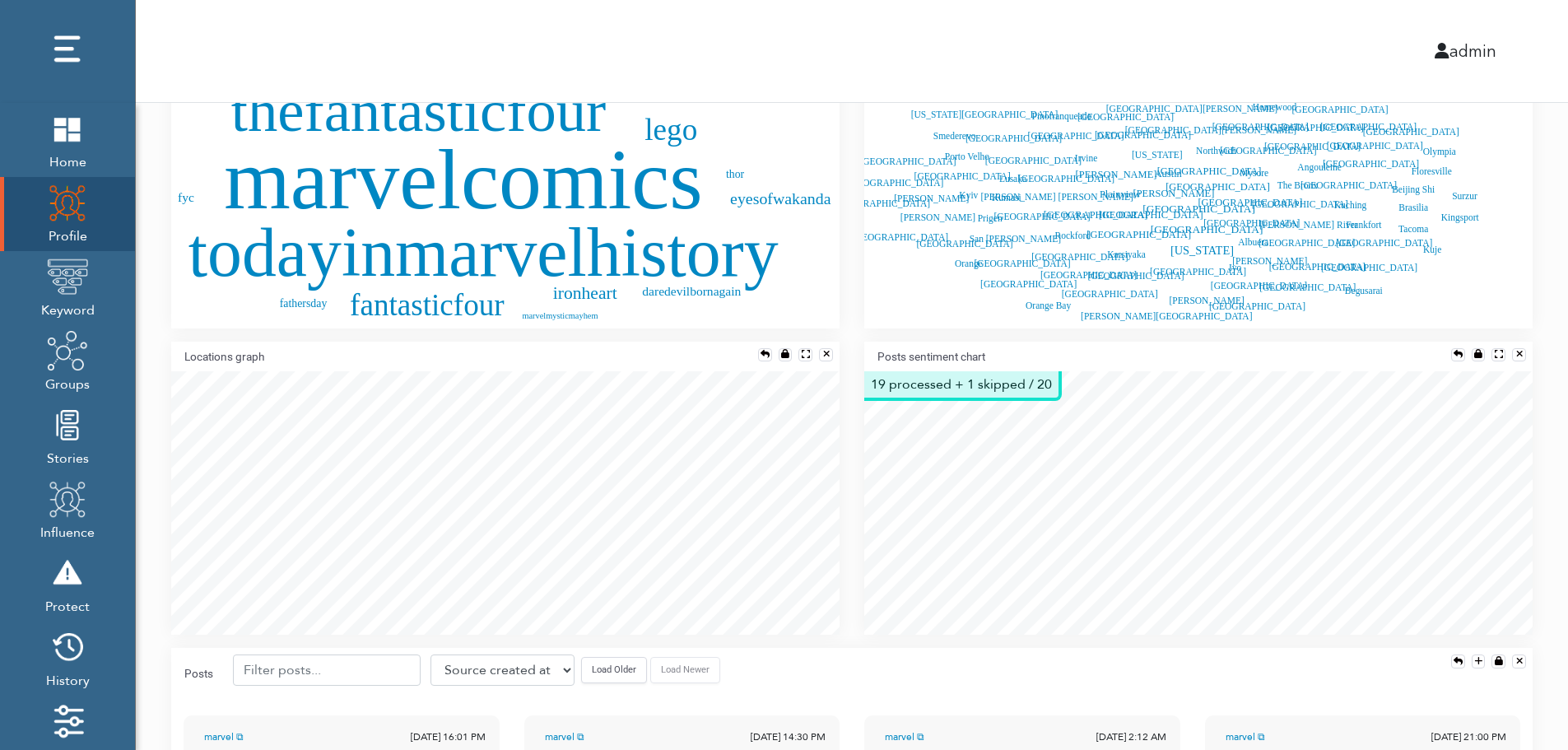
scroll to position [758, 0]
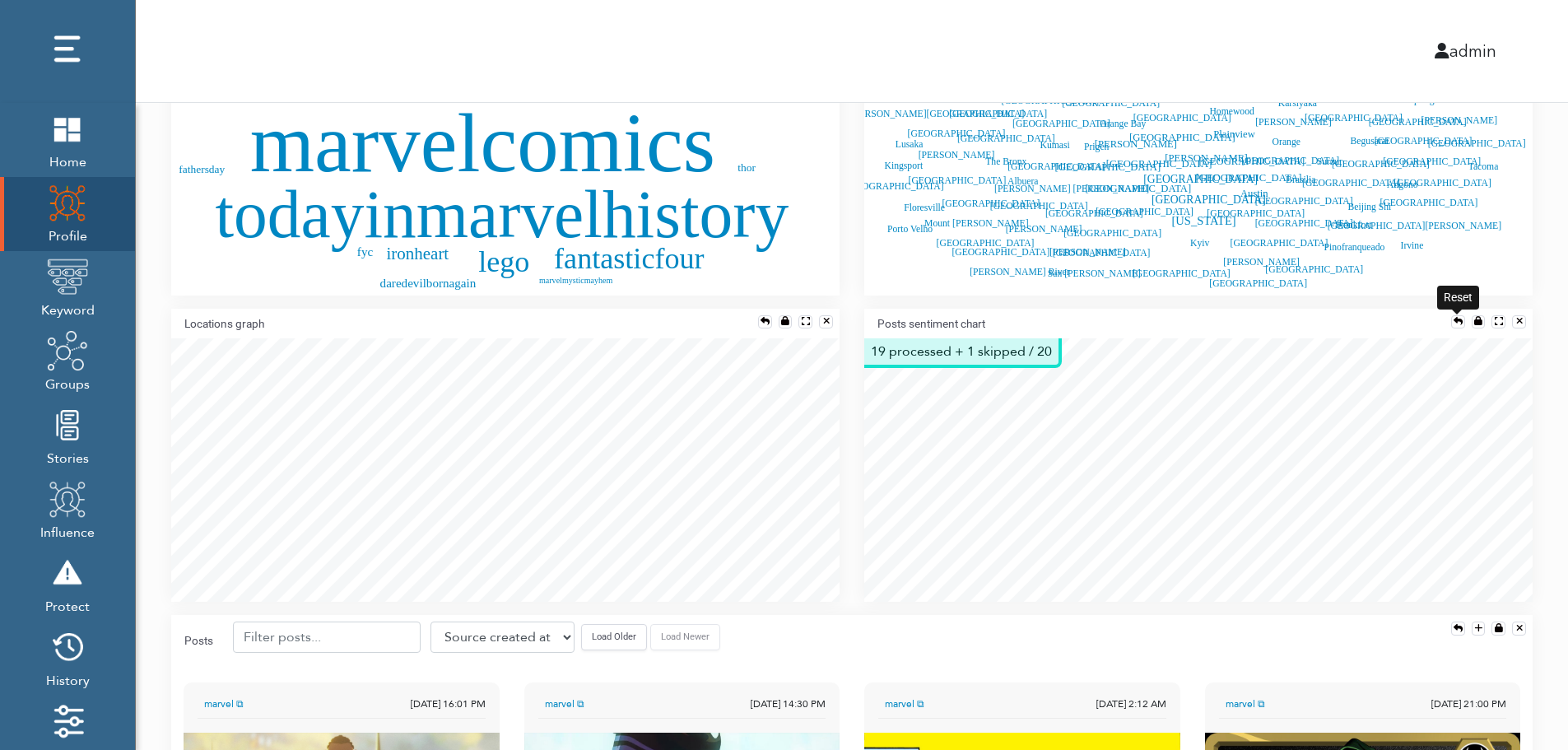
click at [1455, 317] on div at bounding box center [1458, 321] width 9 height 9
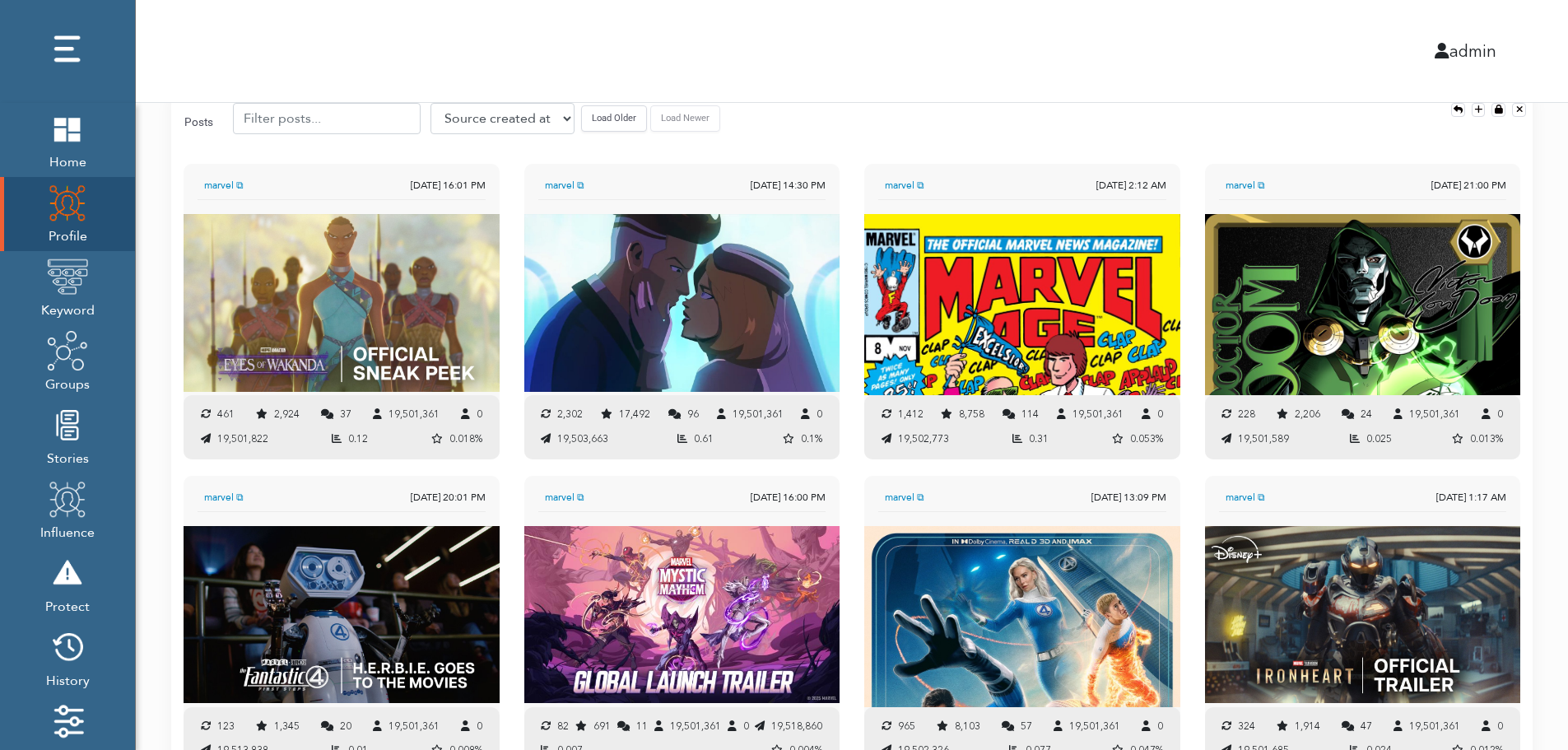
scroll to position [1264, 0]
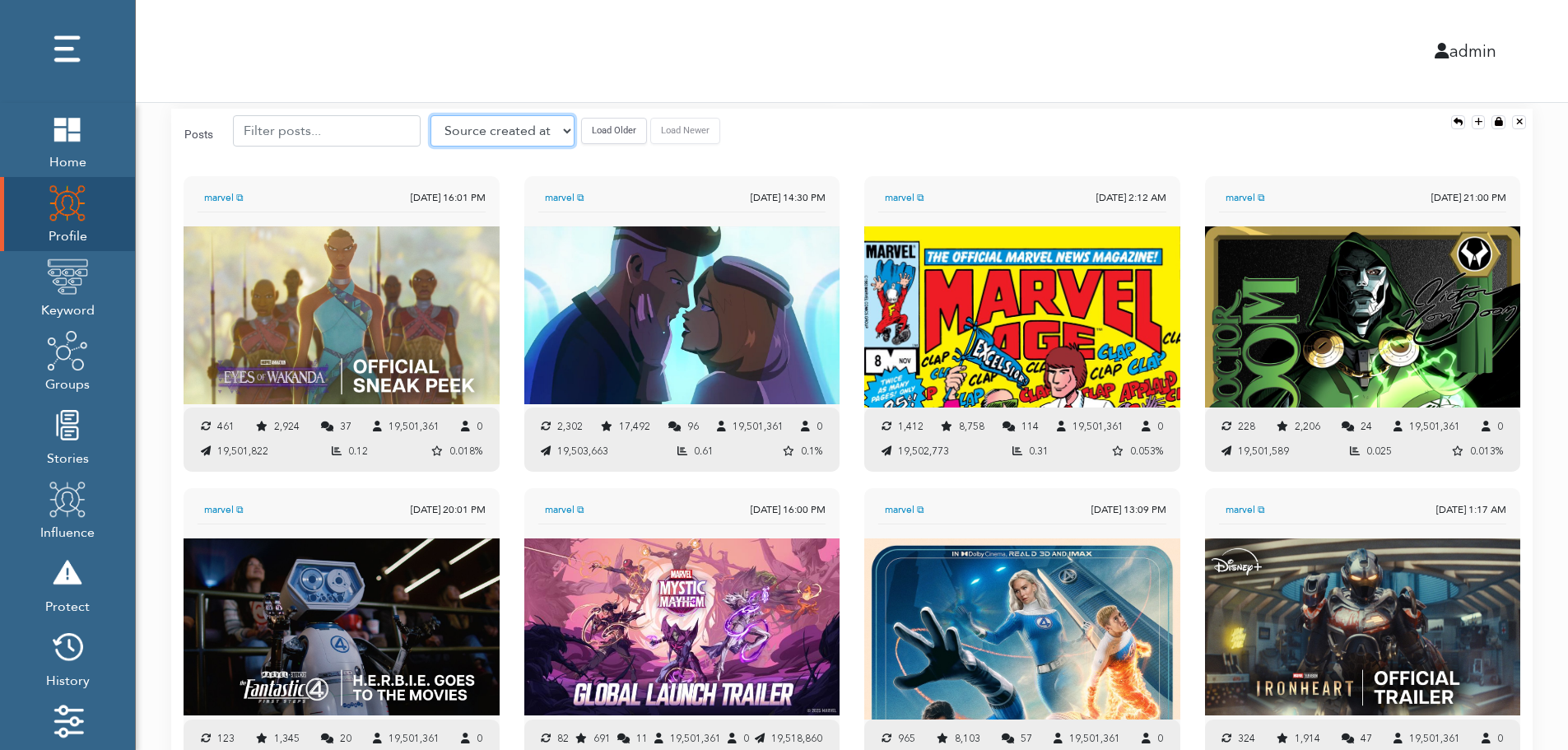
click at [473, 128] on select "Source created at Retweets Likes/favorites Followers Friends Reach Retweet rate…" at bounding box center [501, 131] width 144 height 31
click at [430, 115] on select "Source created at Retweets Likes/favorites Followers Friends Reach Retweet rate…" at bounding box center [501, 131] width 144 height 31
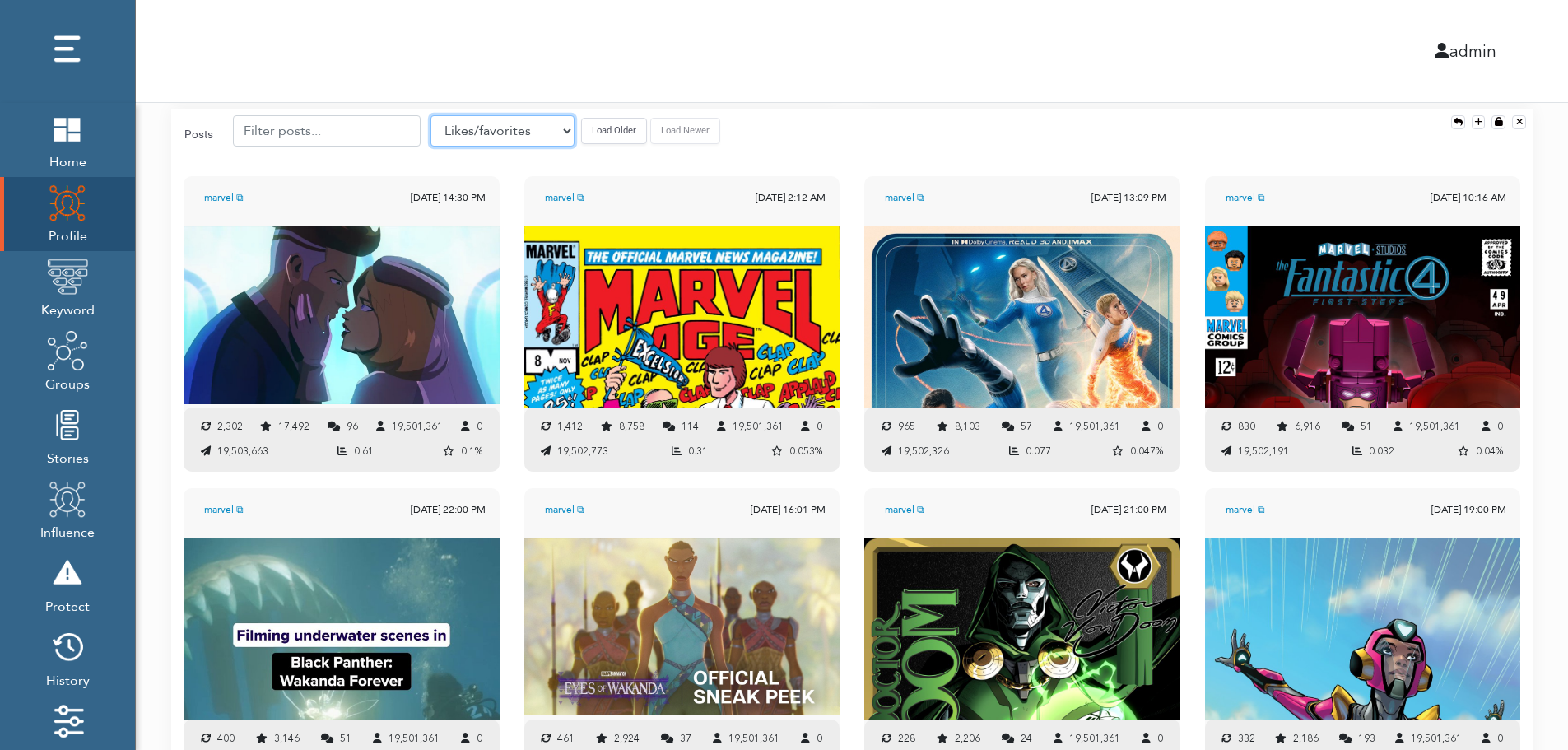
click at [478, 136] on select "Source created at Retweets Likes/favorites Followers Friends Reach Retweet rate…" at bounding box center [501, 131] width 144 height 31
select select "authenticity"
click at [430, 115] on select "Source created at Retweets Likes/favorites Followers Friends Reach Retweet rate…" at bounding box center [501, 131] width 144 height 31
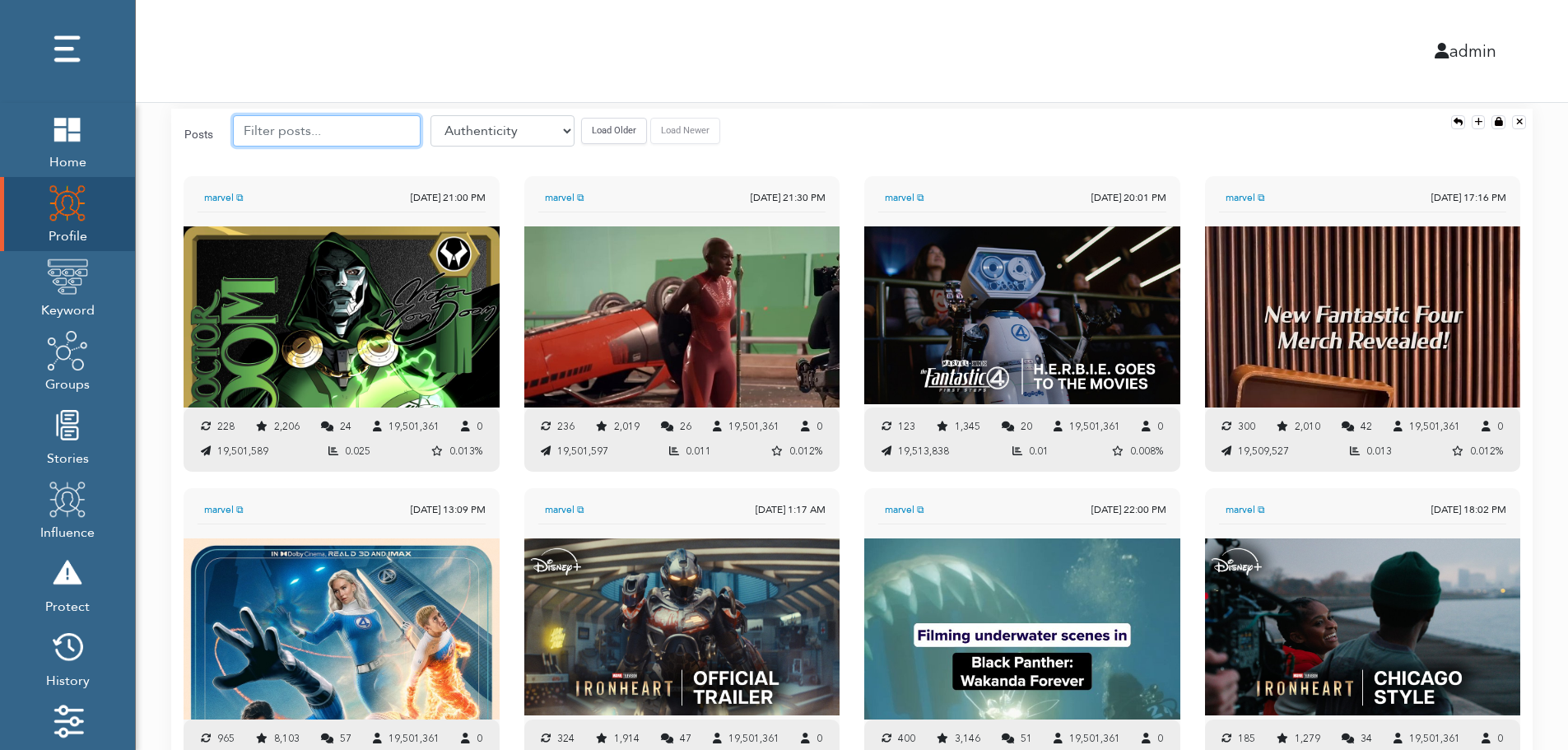
click at [322, 130] on input "text" at bounding box center [327, 131] width 188 height 31
click at [582, 126] on button "Load Older" at bounding box center [614, 130] width 65 height 25
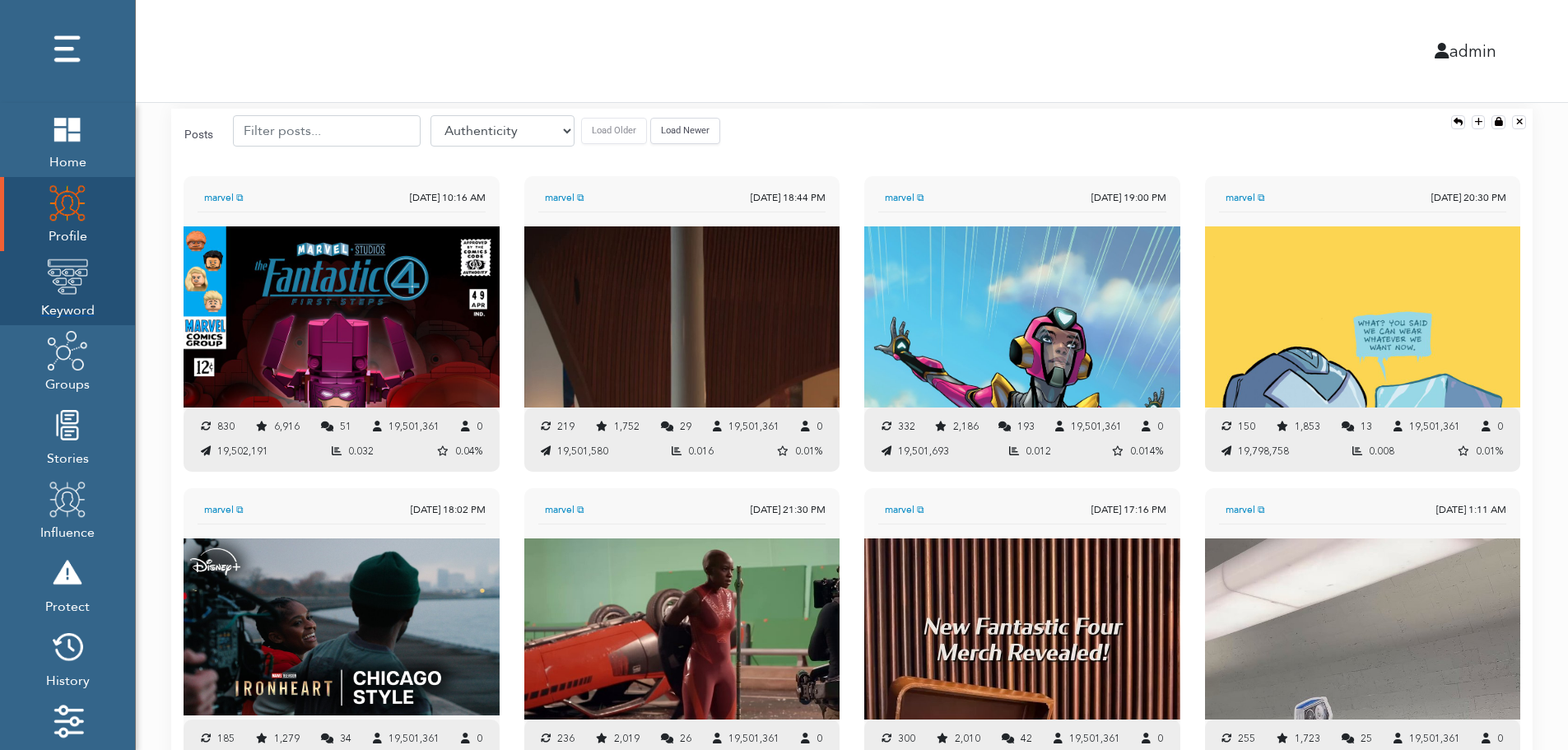
click at [71, 280] on img at bounding box center [67, 277] width 41 height 41
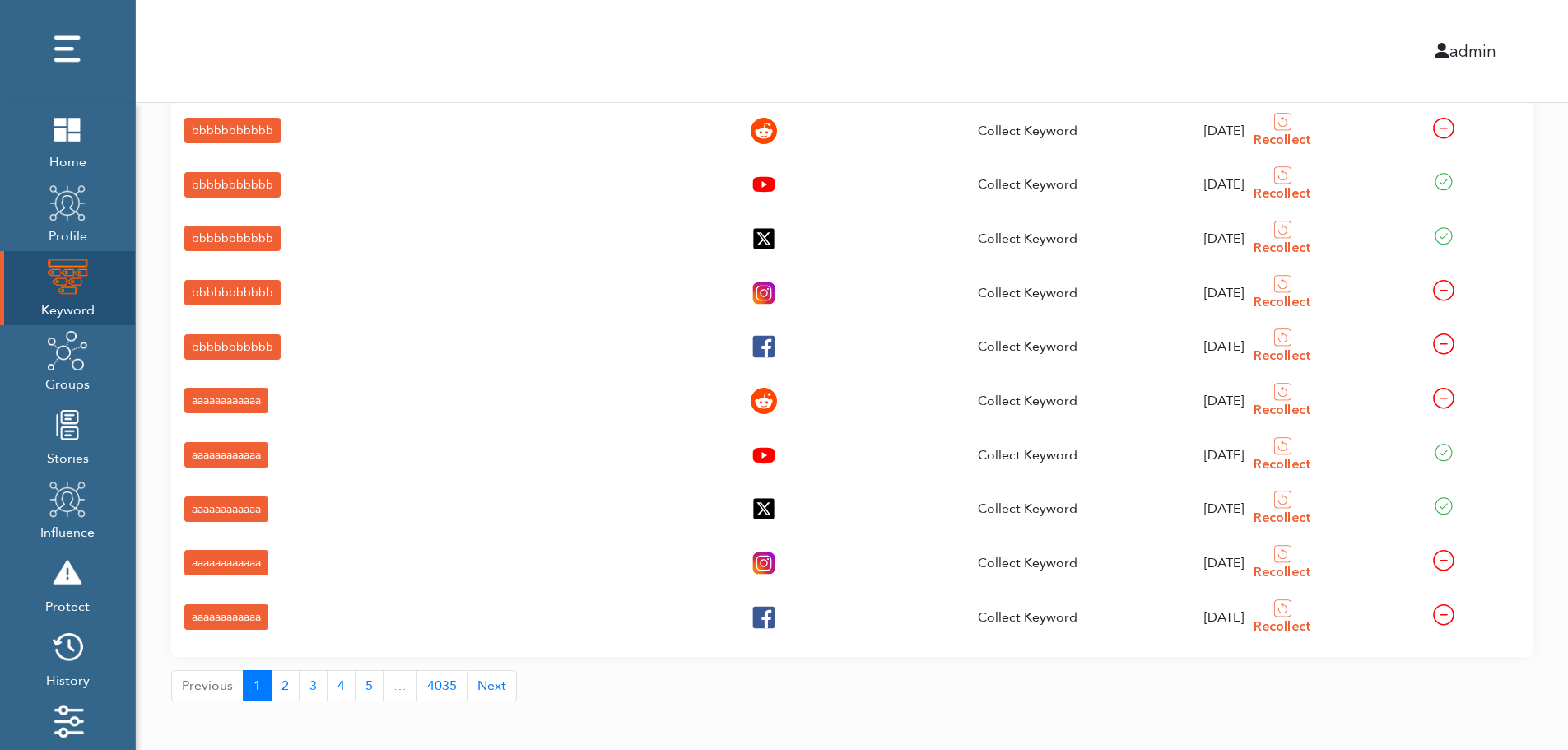
scroll to position [59, 0]
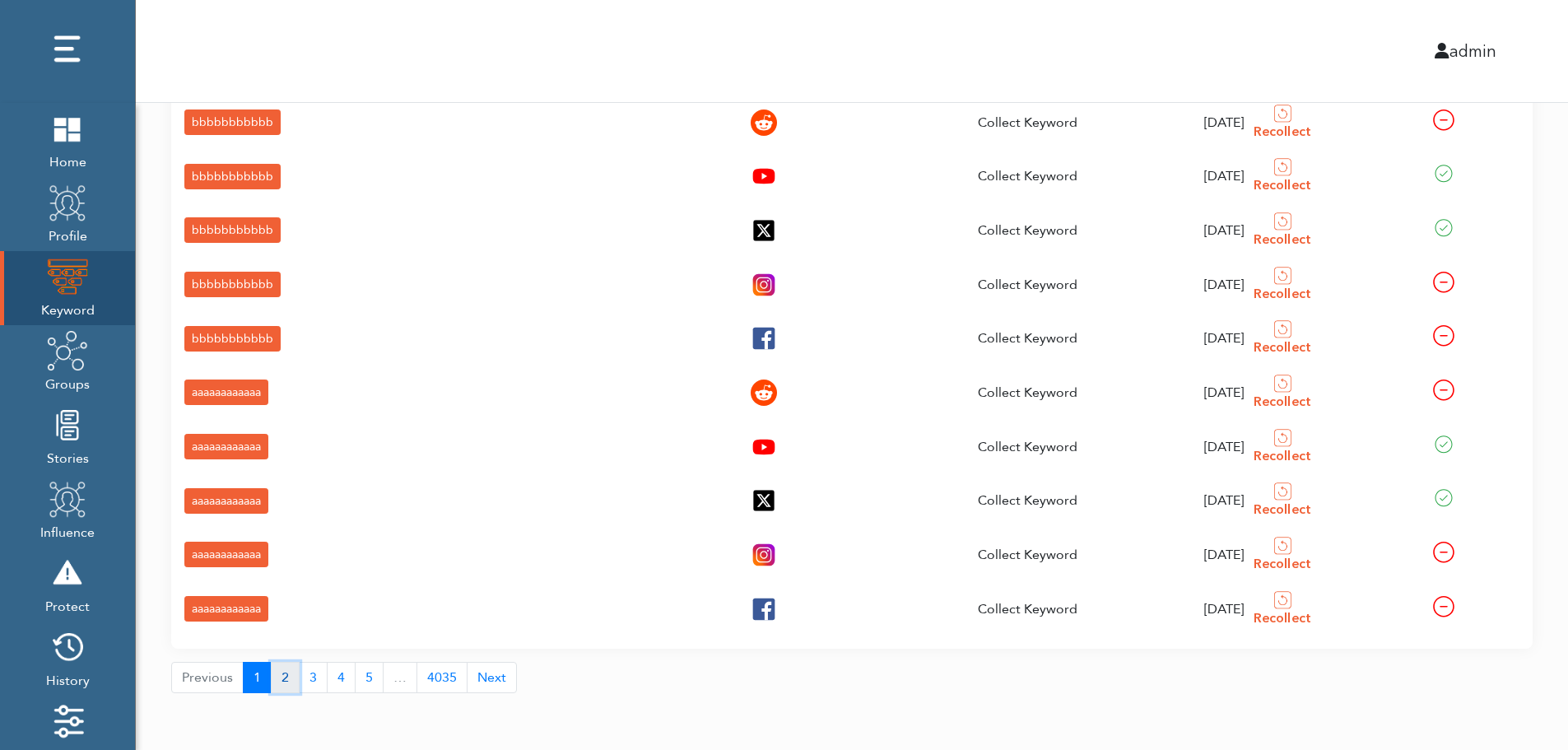
click at [281, 682] on button "2" at bounding box center [284, 678] width 28 height 31
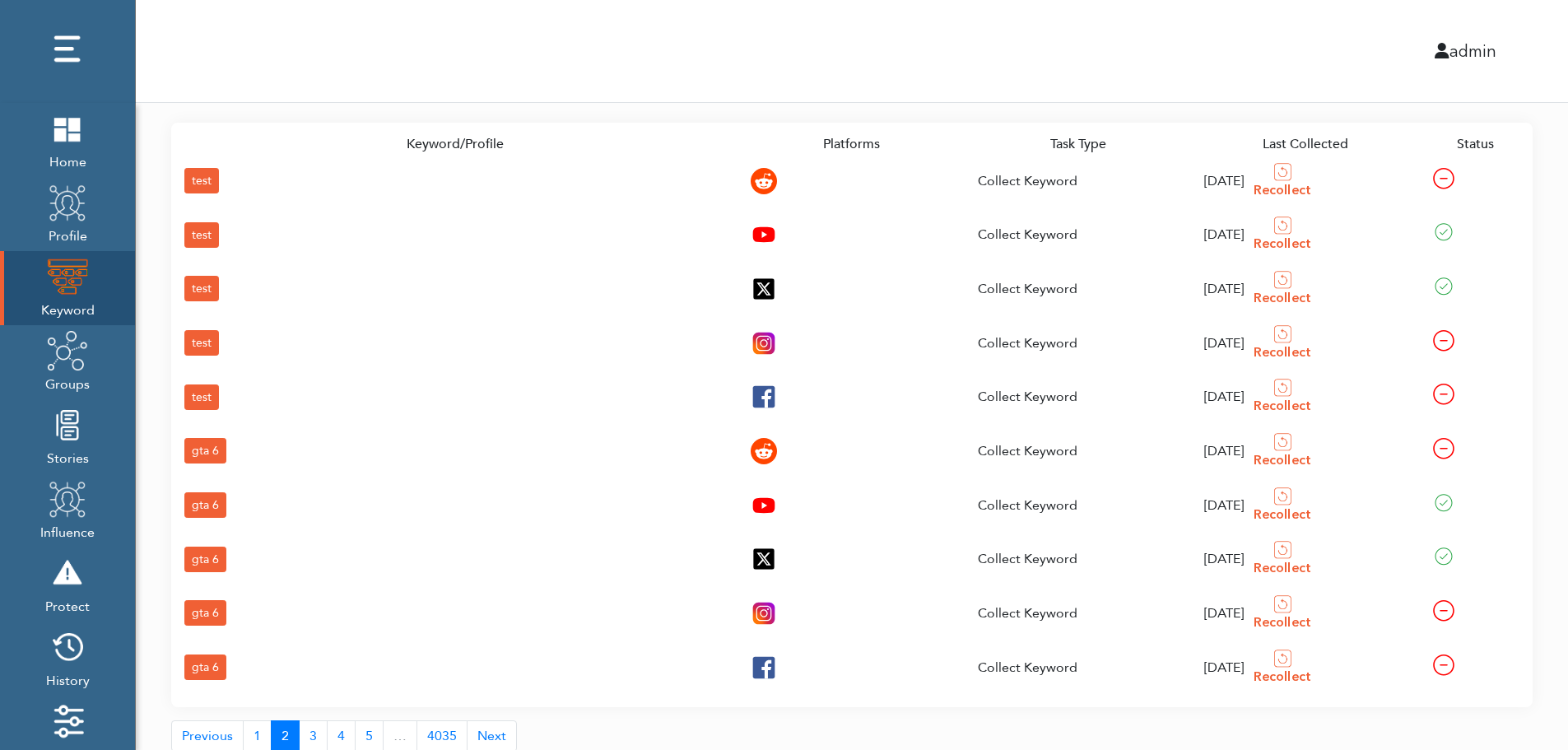
click at [204, 662] on div "gta 6" at bounding box center [205, 668] width 42 height 25
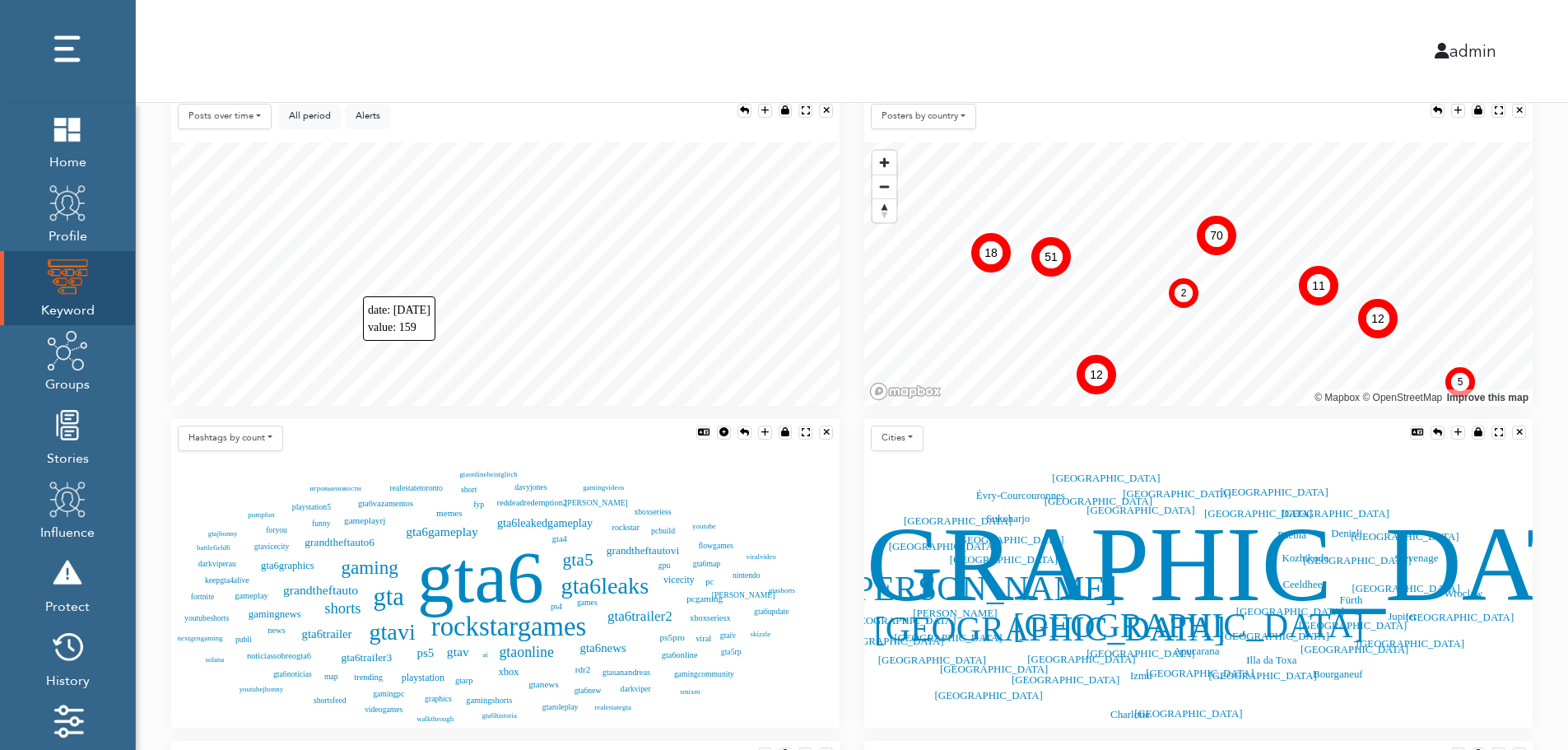
scroll to position [367, 0]
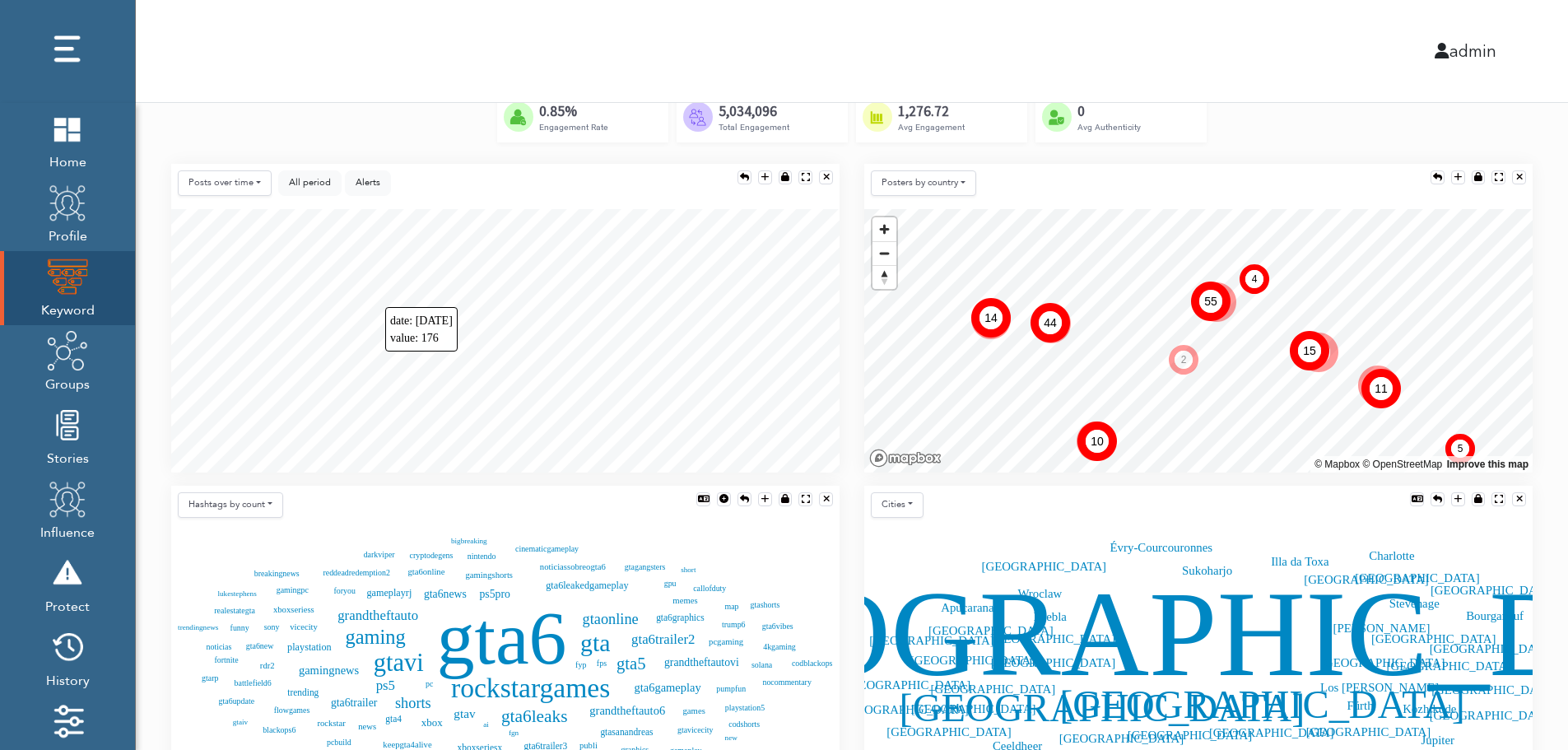
scroll to position [300, 0]
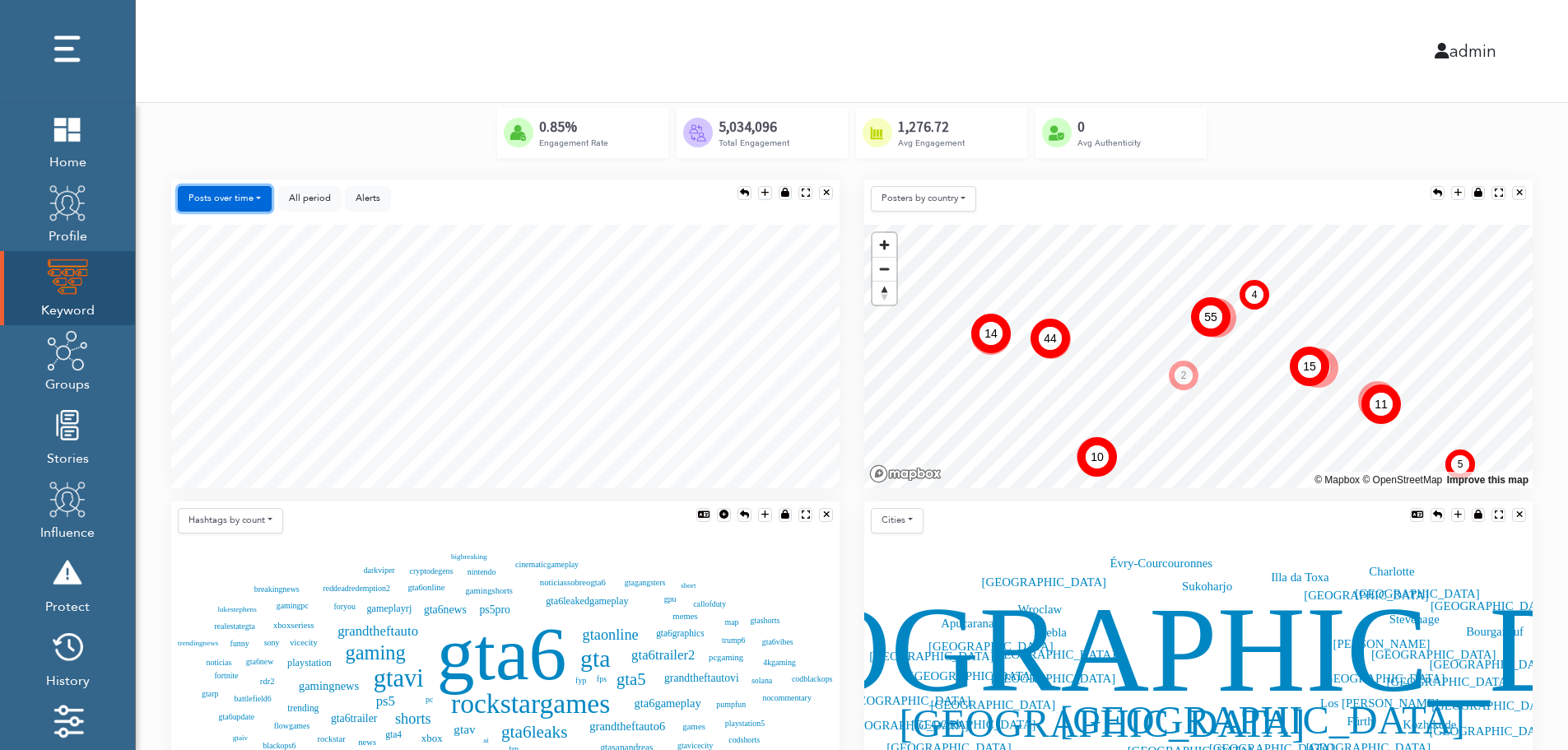
click at [240, 196] on button "Posts over time" at bounding box center [225, 199] width 94 height 25
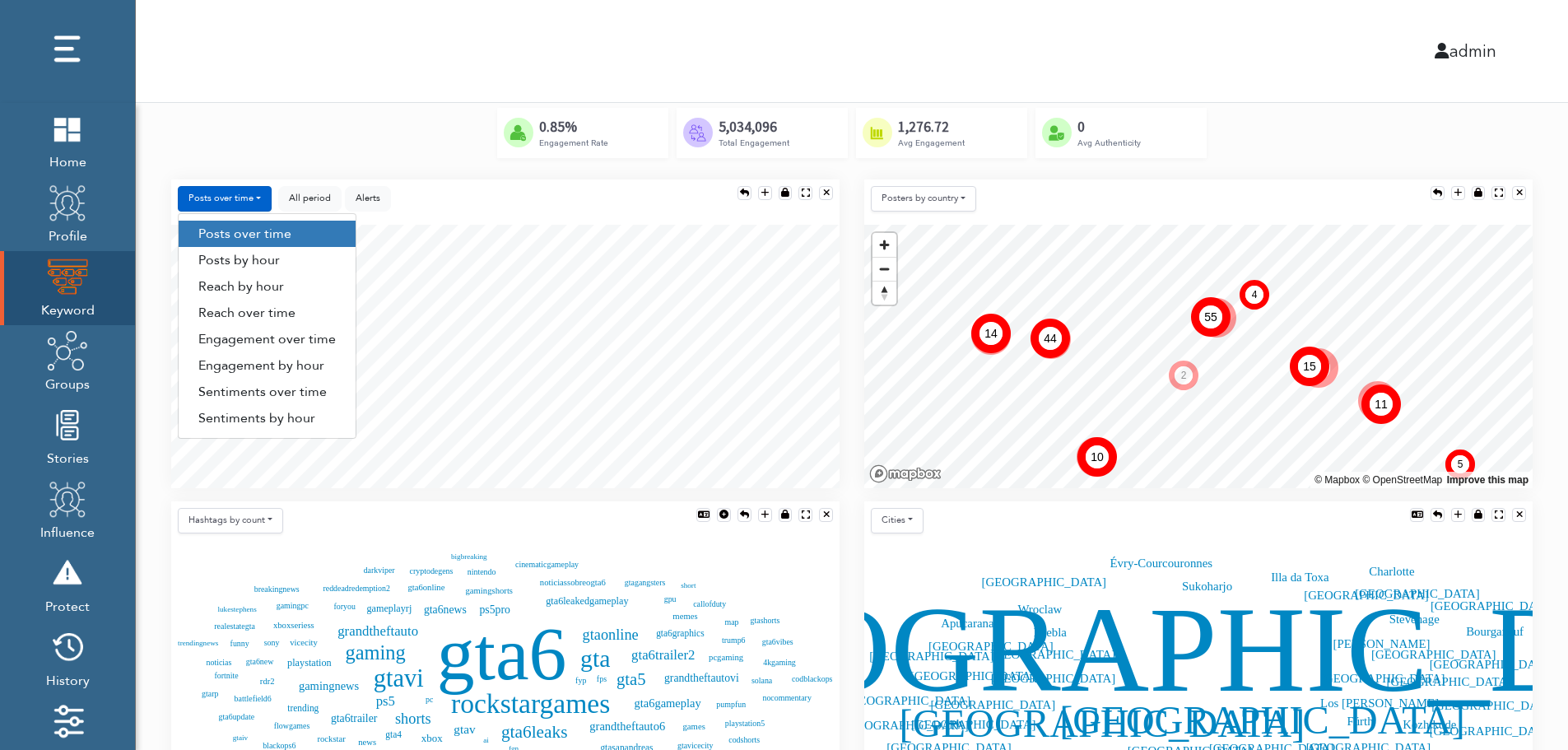
click at [316, 371] on link "Engagement by hour" at bounding box center [267, 365] width 177 height 26
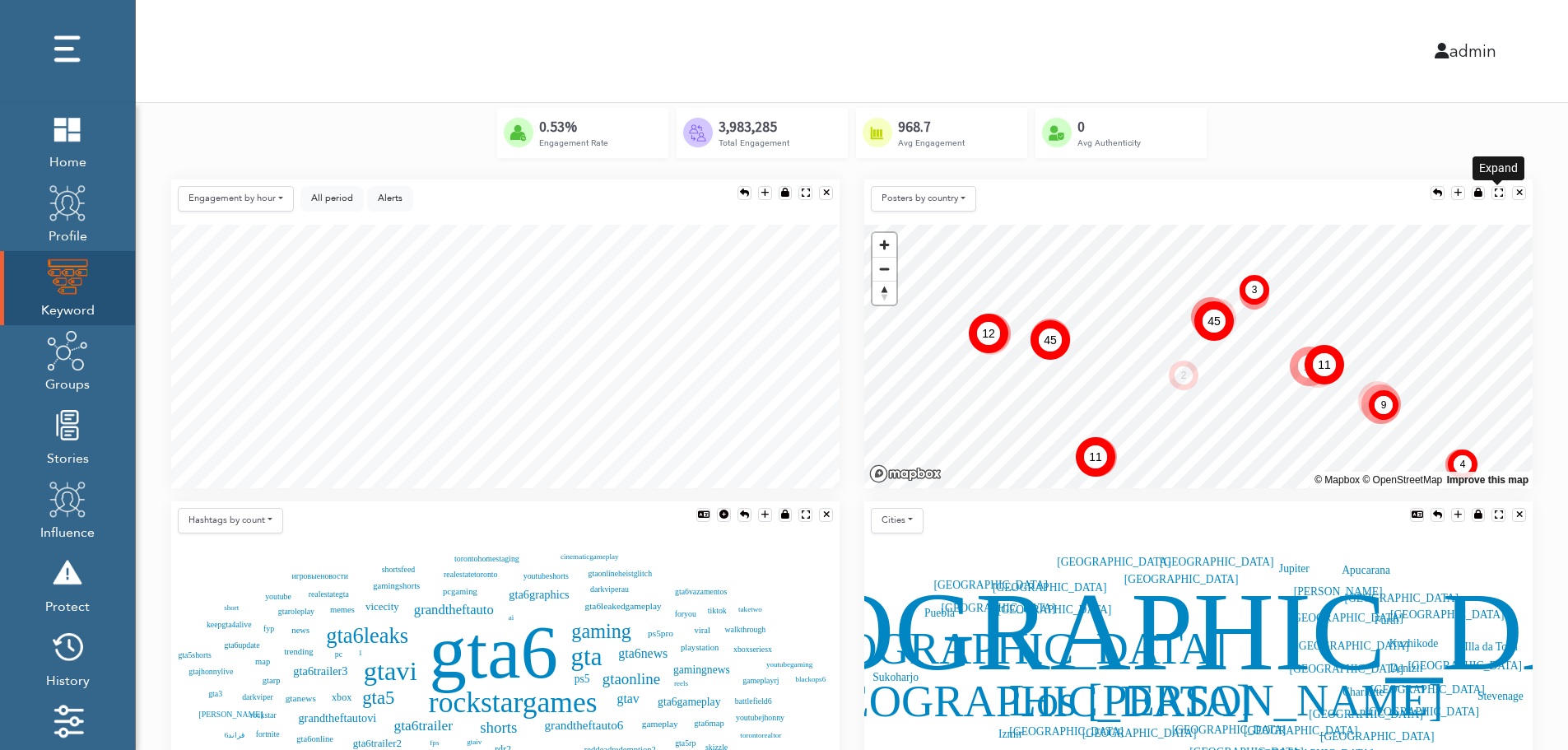
click at [1498, 189] on div at bounding box center [1500, 193] width 8 height 9
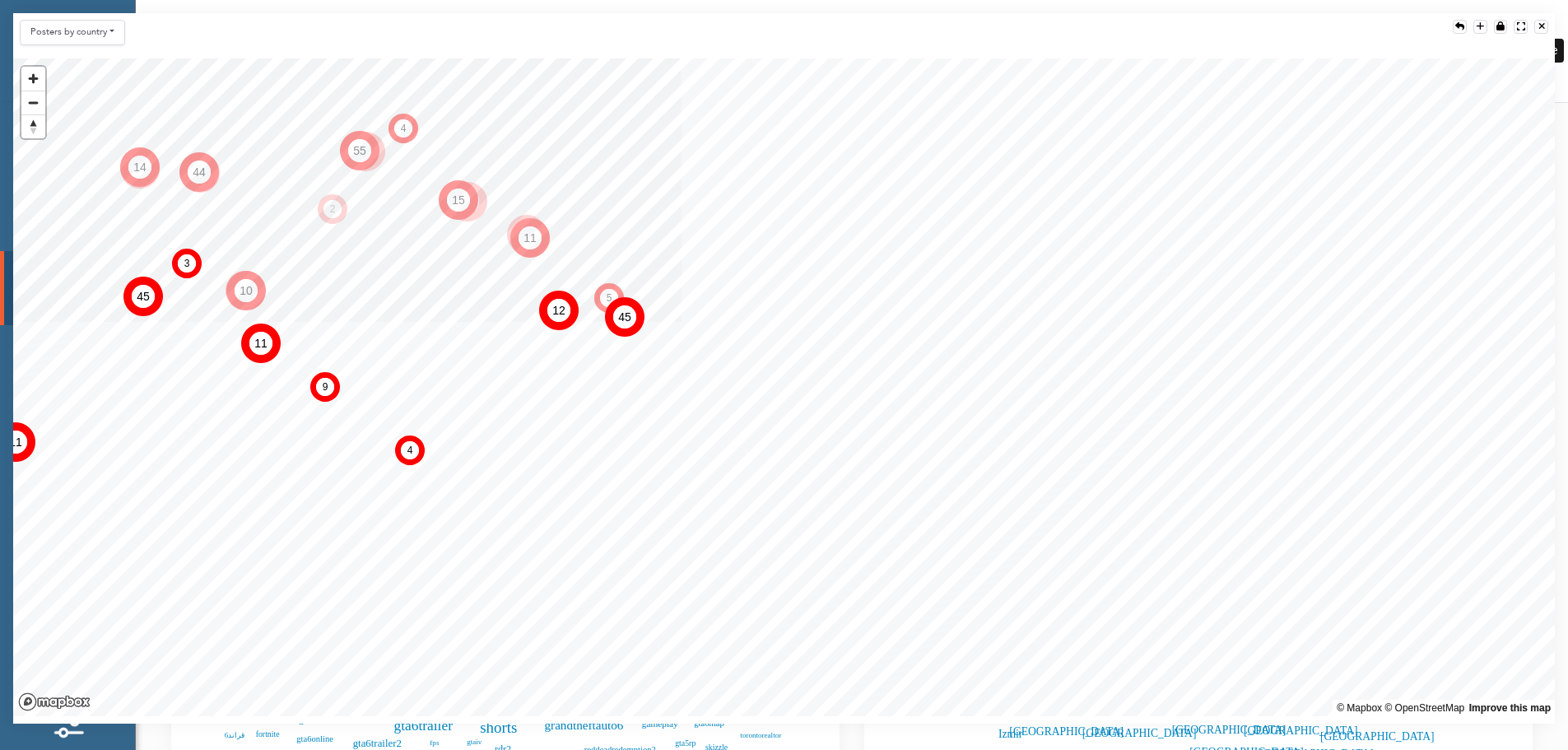
click at [1544, 24] on div at bounding box center [1542, 26] width 7 height 9
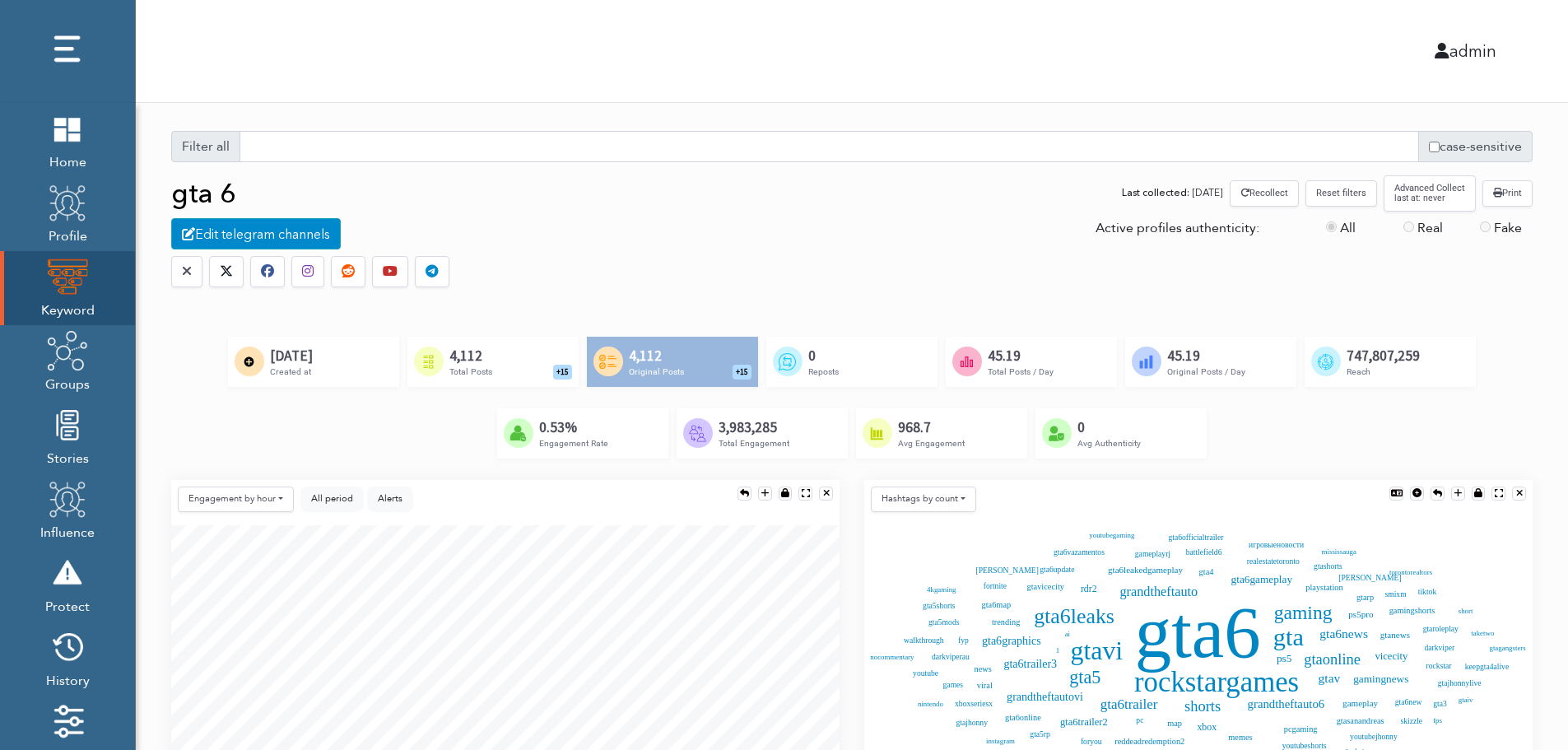
click at [517, 359] on div "Created by Alfredo @ IconsAlfredo.com from the Noun Project 4,112 Total Posts +…" at bounding box center [493, 361] width 171 height 50
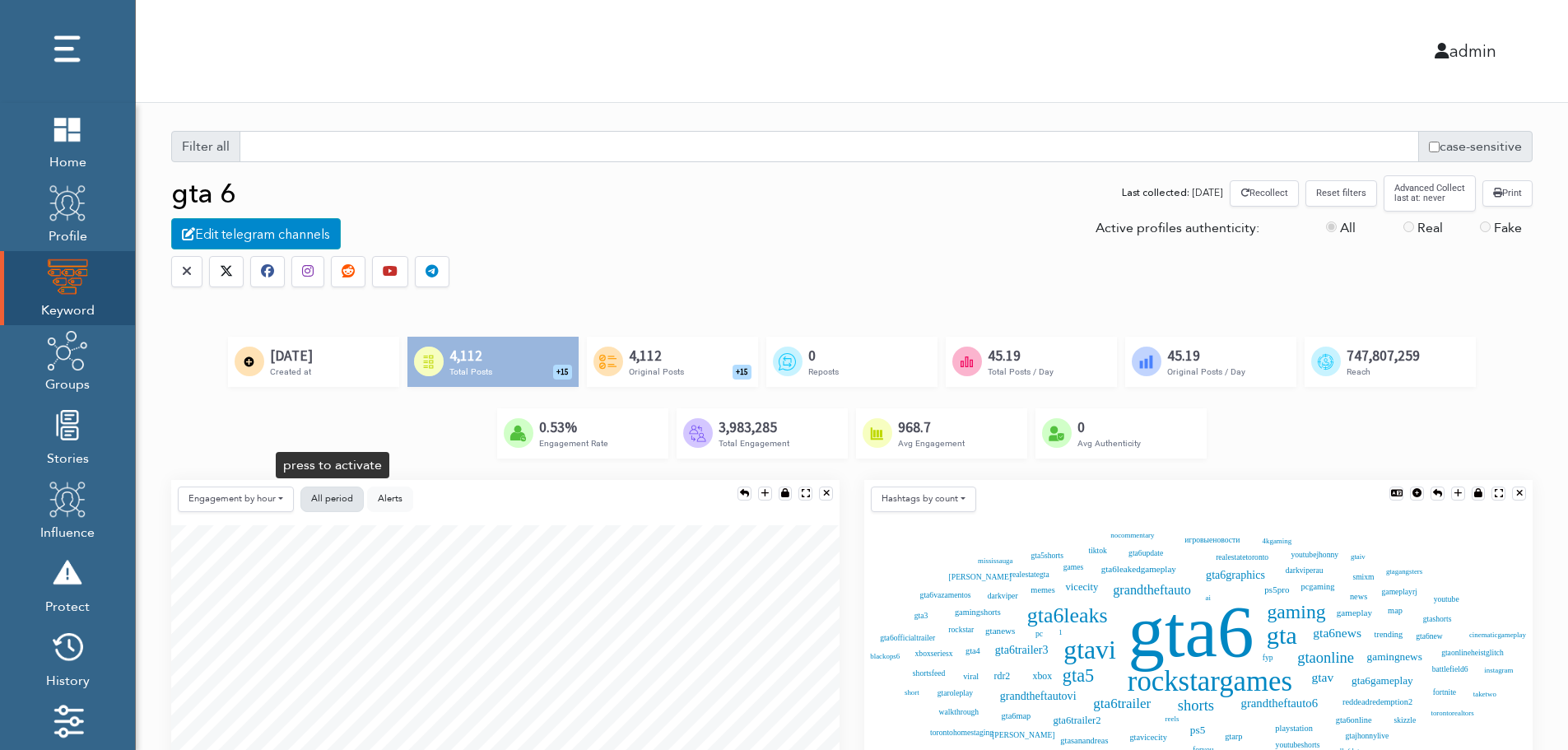
click at [341, 491] on button "All period" at bounding box center [331, 500] width 64 height 25
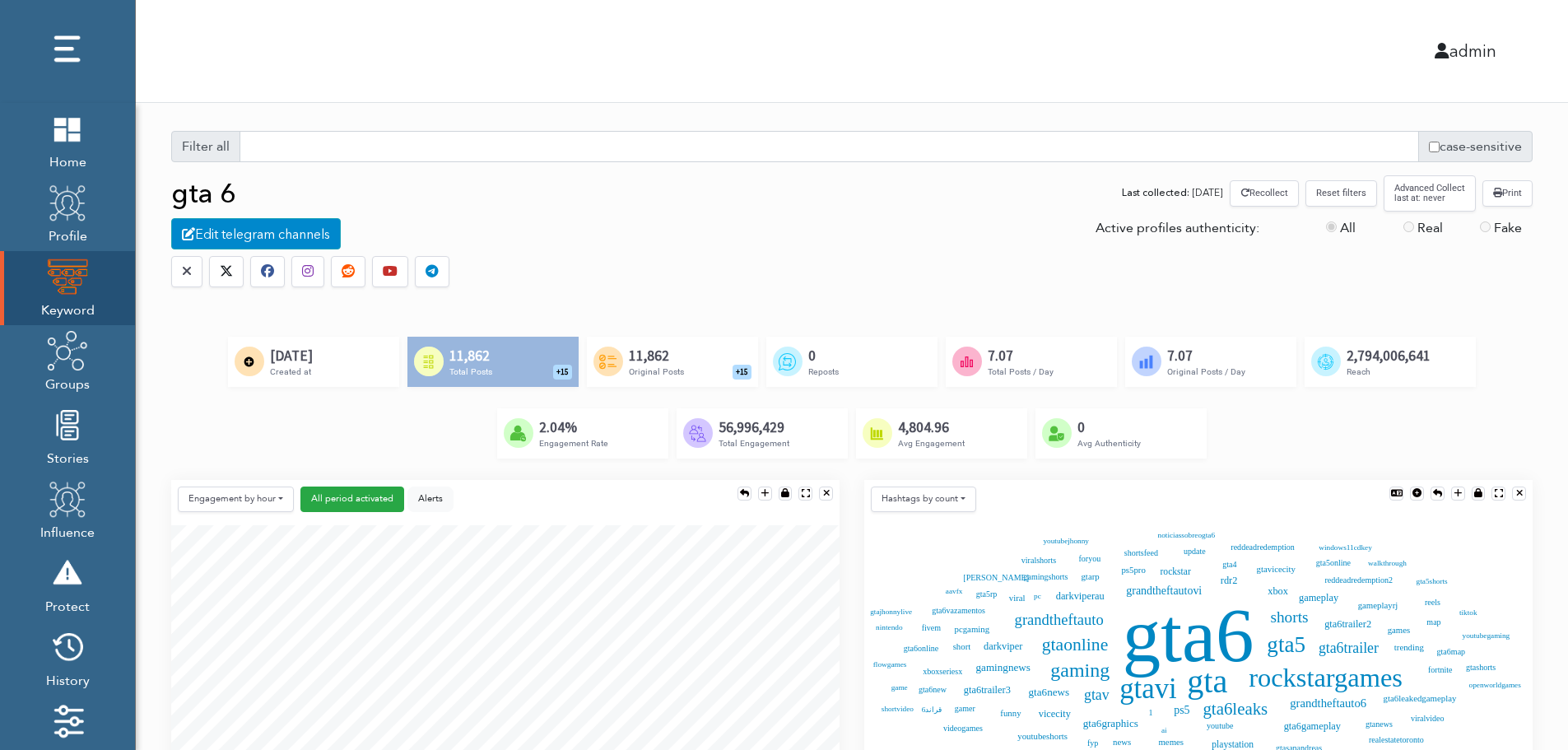
click at [1344, 197] on button "Reset filters" at bounding box center [1341, 193] width 71 height 25
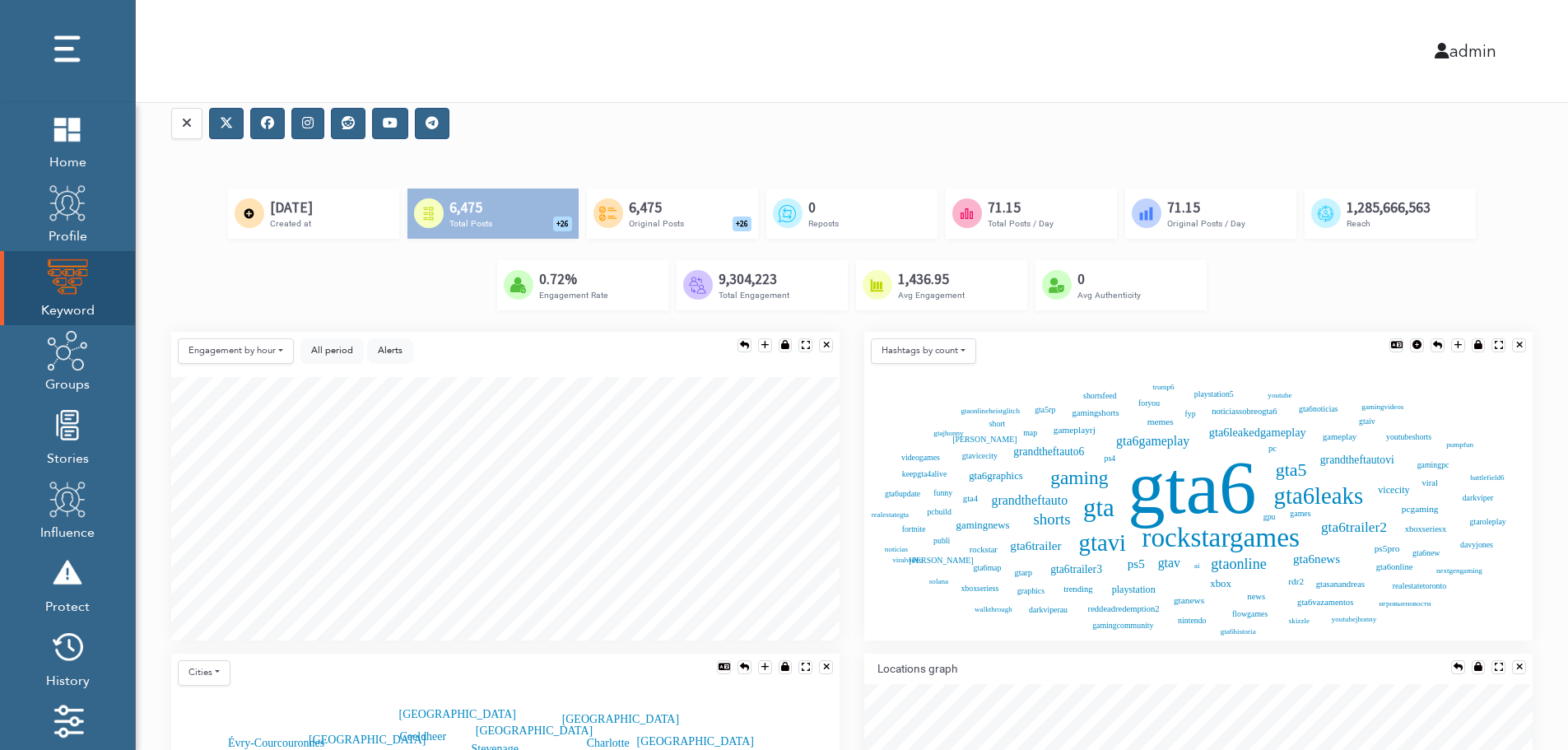
scroll to position [164, 0]
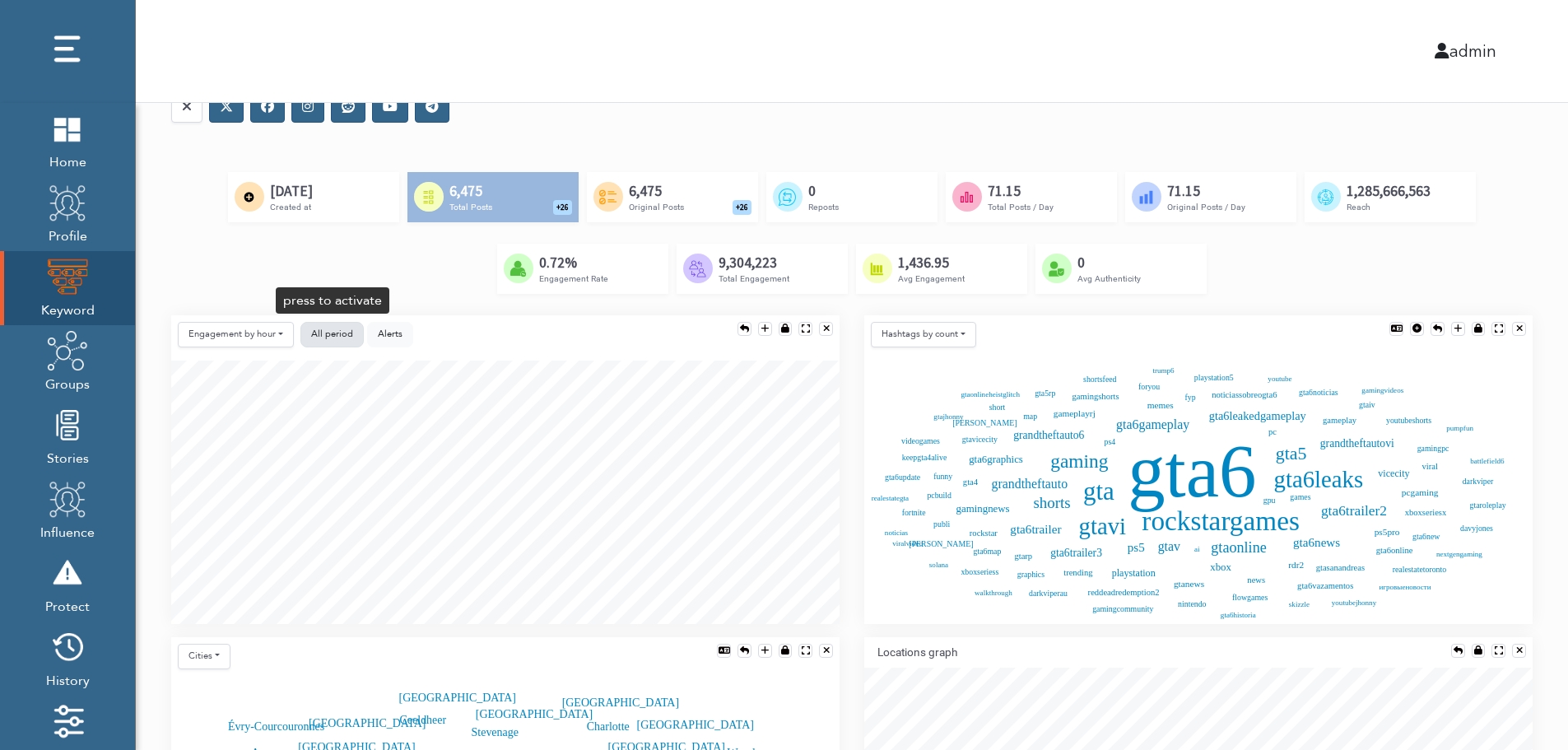
click at [307, 333] on button "All period" at bounding box center [331, 334] width 64 height 25
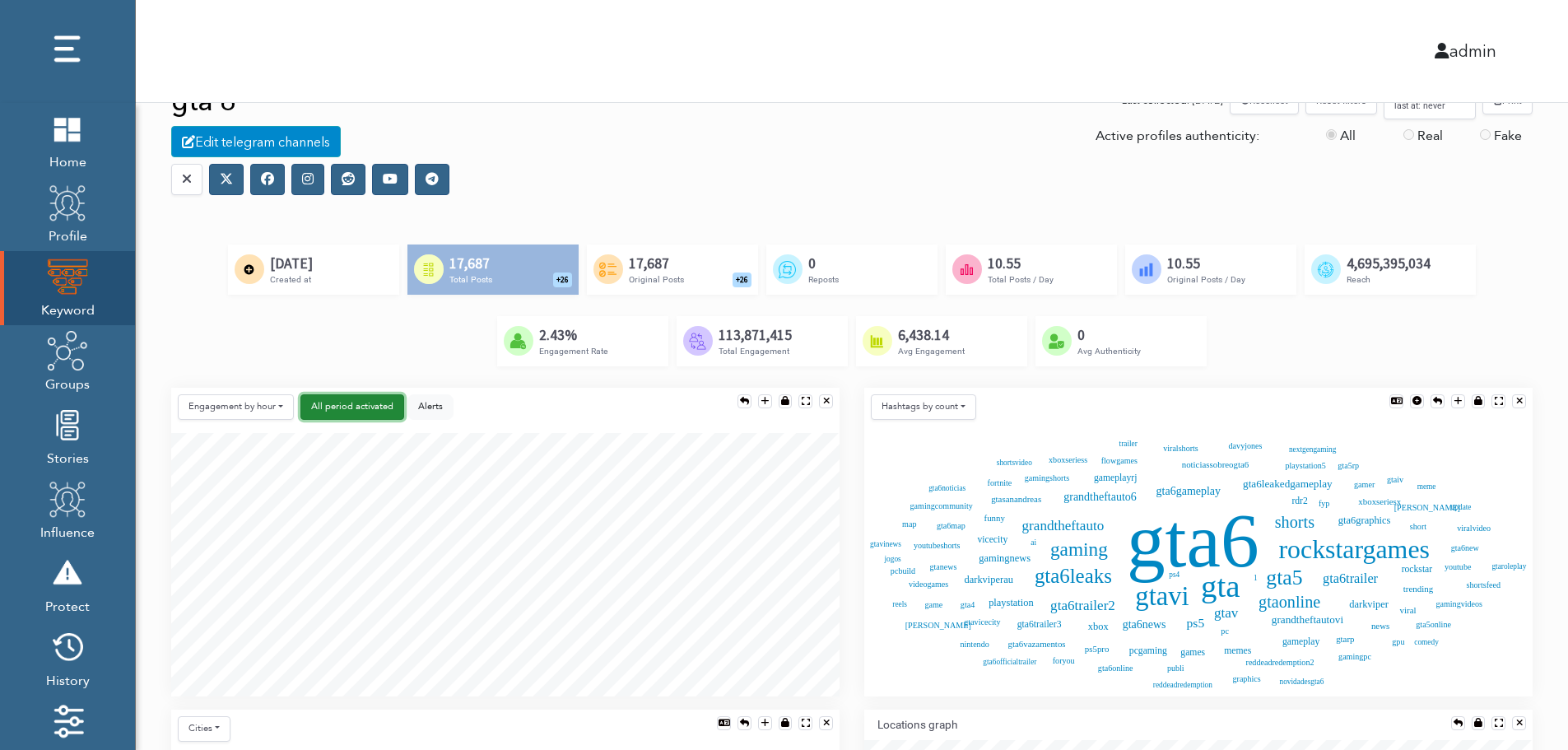
scroll to position [0, 0]
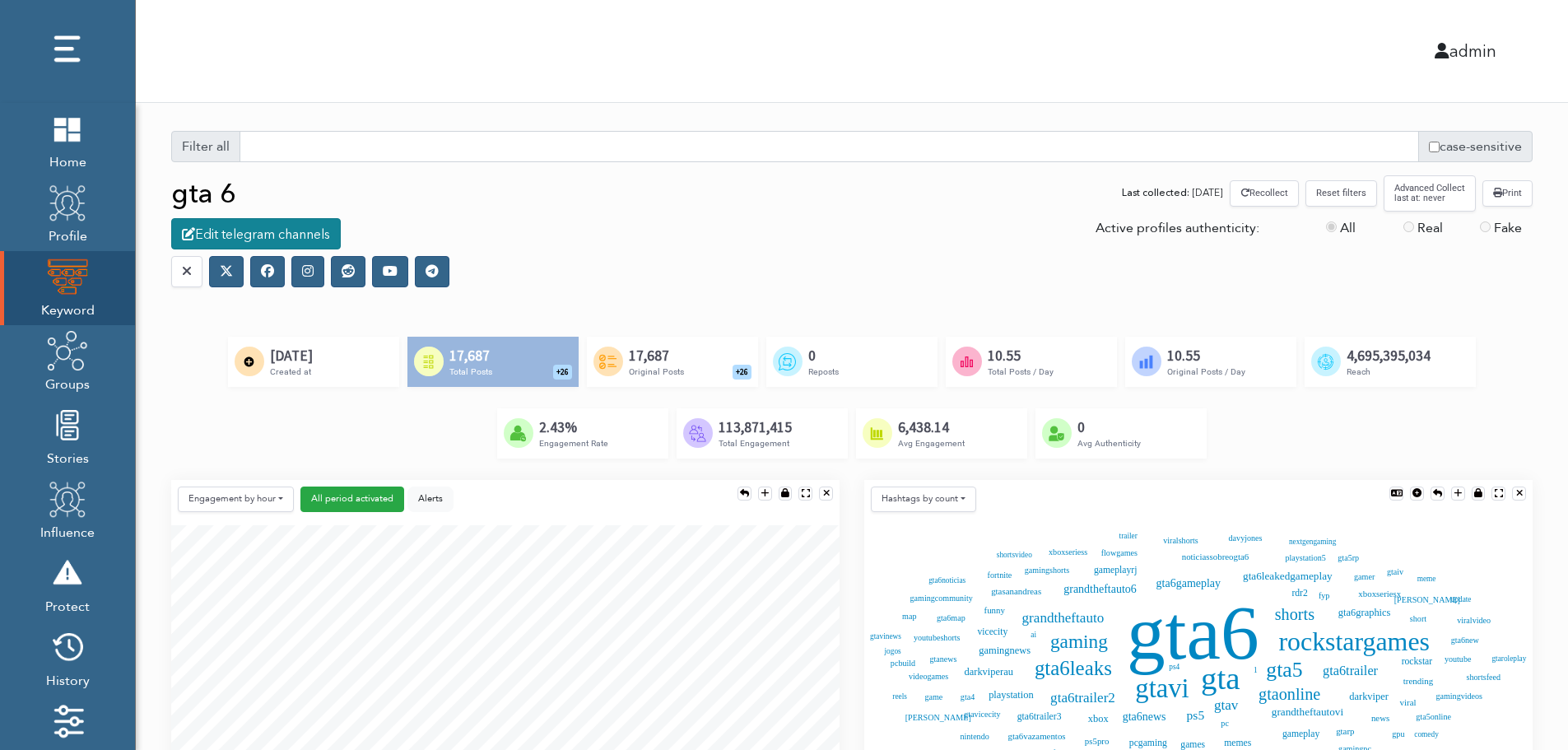
click at [273, 236] on div "Edit telegram channels" at bounding box center [256, 234] width 170 height 31
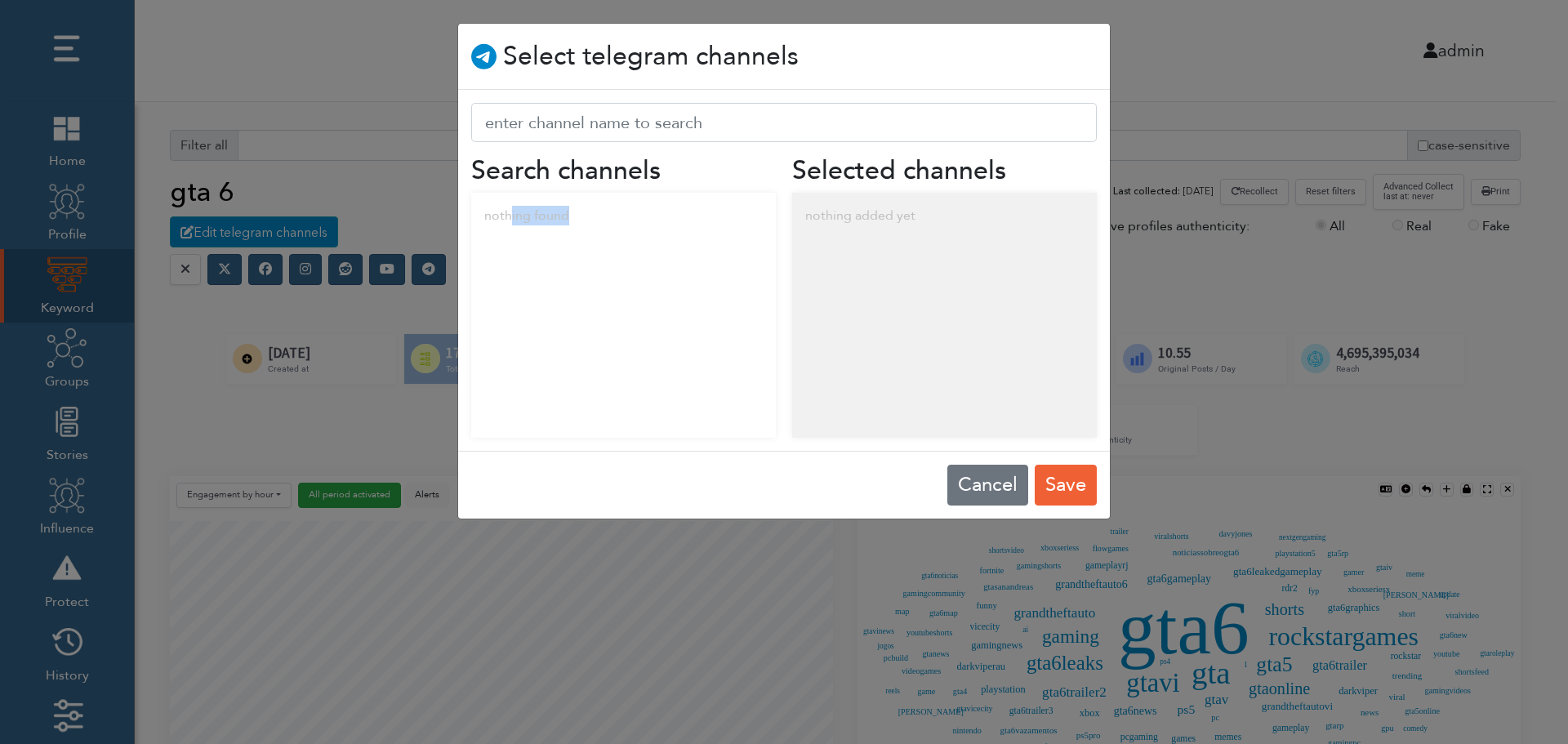
drag, startPoint x: 510, startPoint y: 219, endPoint x: 646, endPoint y: 234, distance: 136.8
click at [646, 234] on div "nothing found" at bounding box center [624, 215] width 304 height 46
click at [912, 214] on div "nothing added yet" at bounding box center [944, 215] width 304 height 46
click at [976, 481] on button "Cancel" at bounding box center [987, 485] width 80 height 41
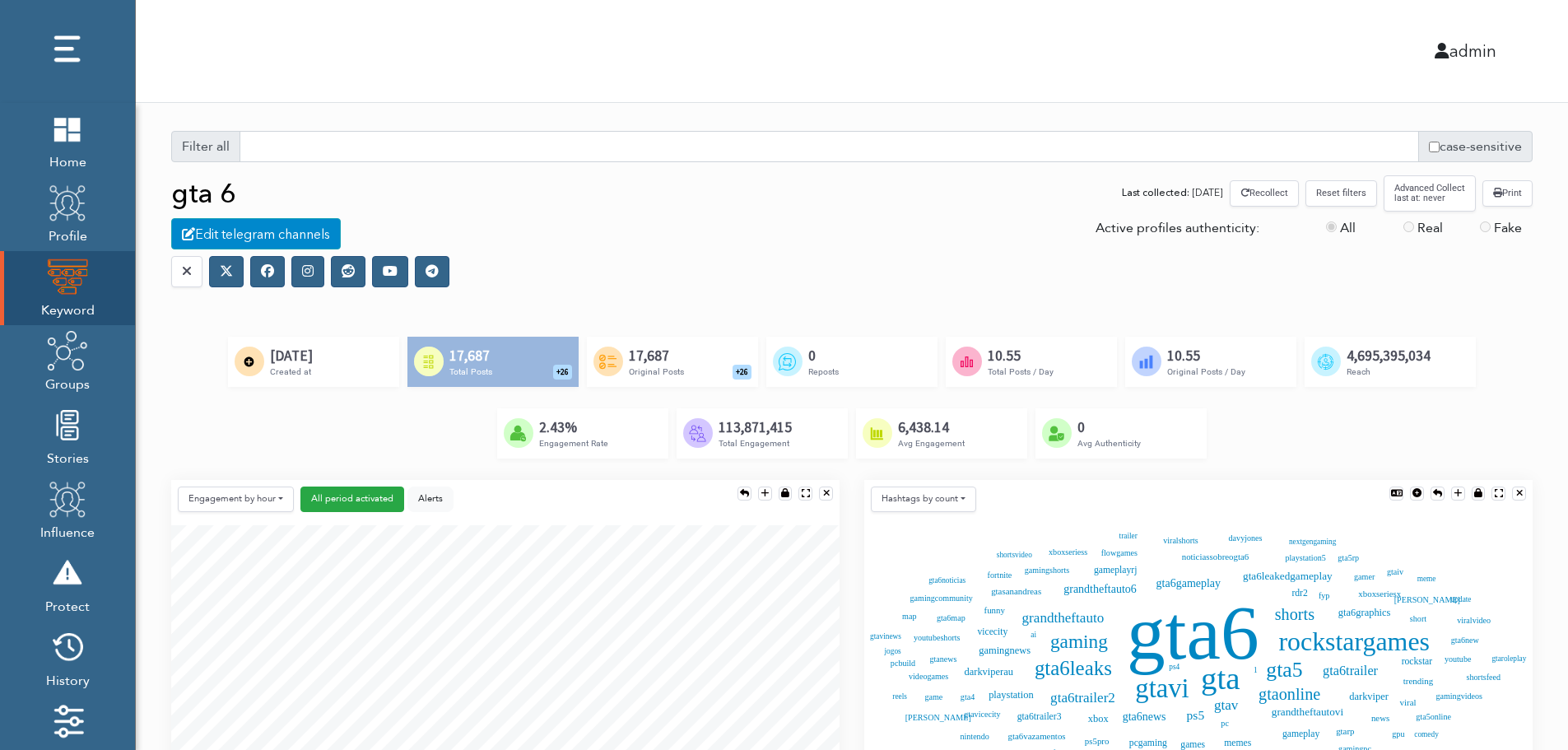
scroll to position [8, 8]
click at [267, 276] on icon at bounding box center [267, 270] width 13 height 13
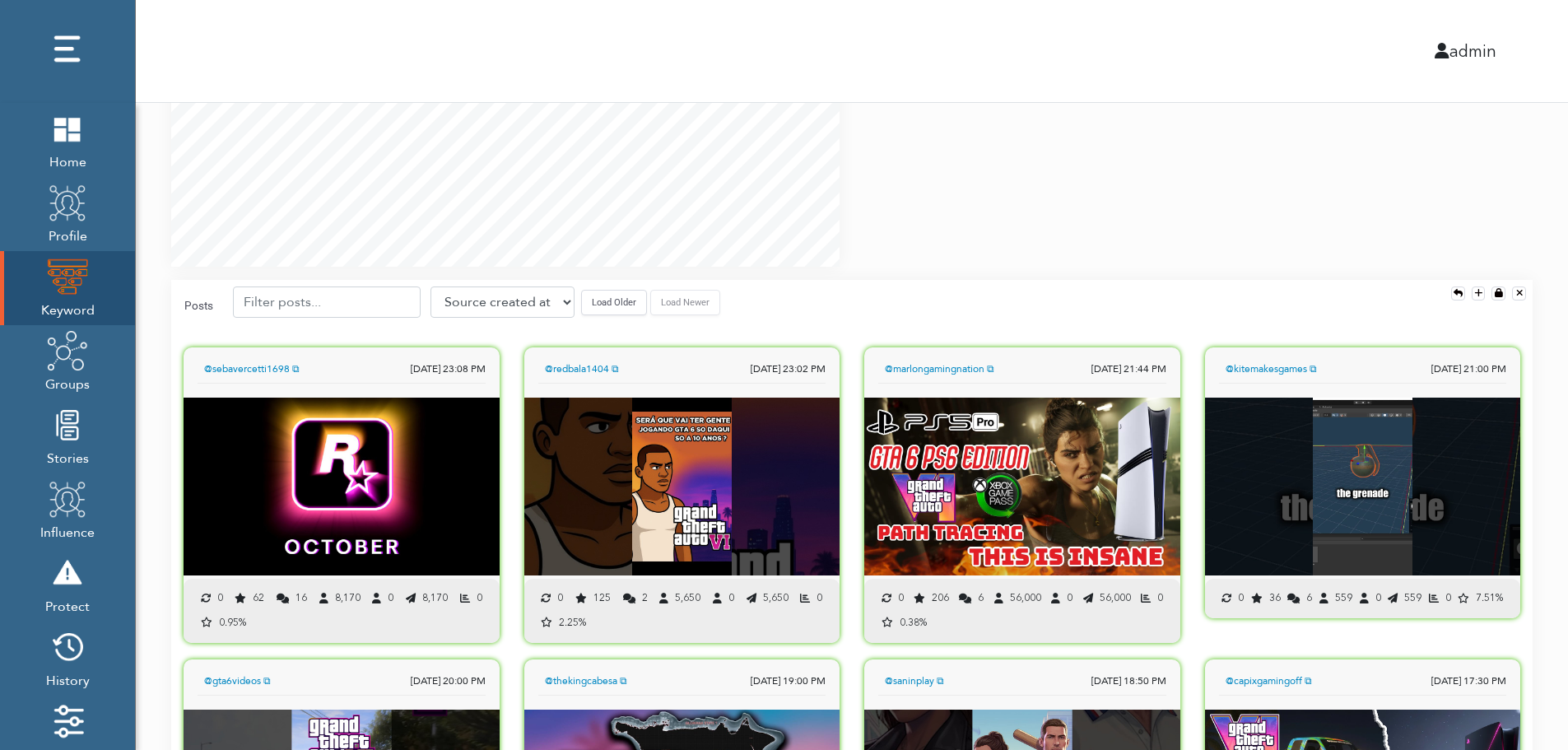
scroll to position [1153, 0]
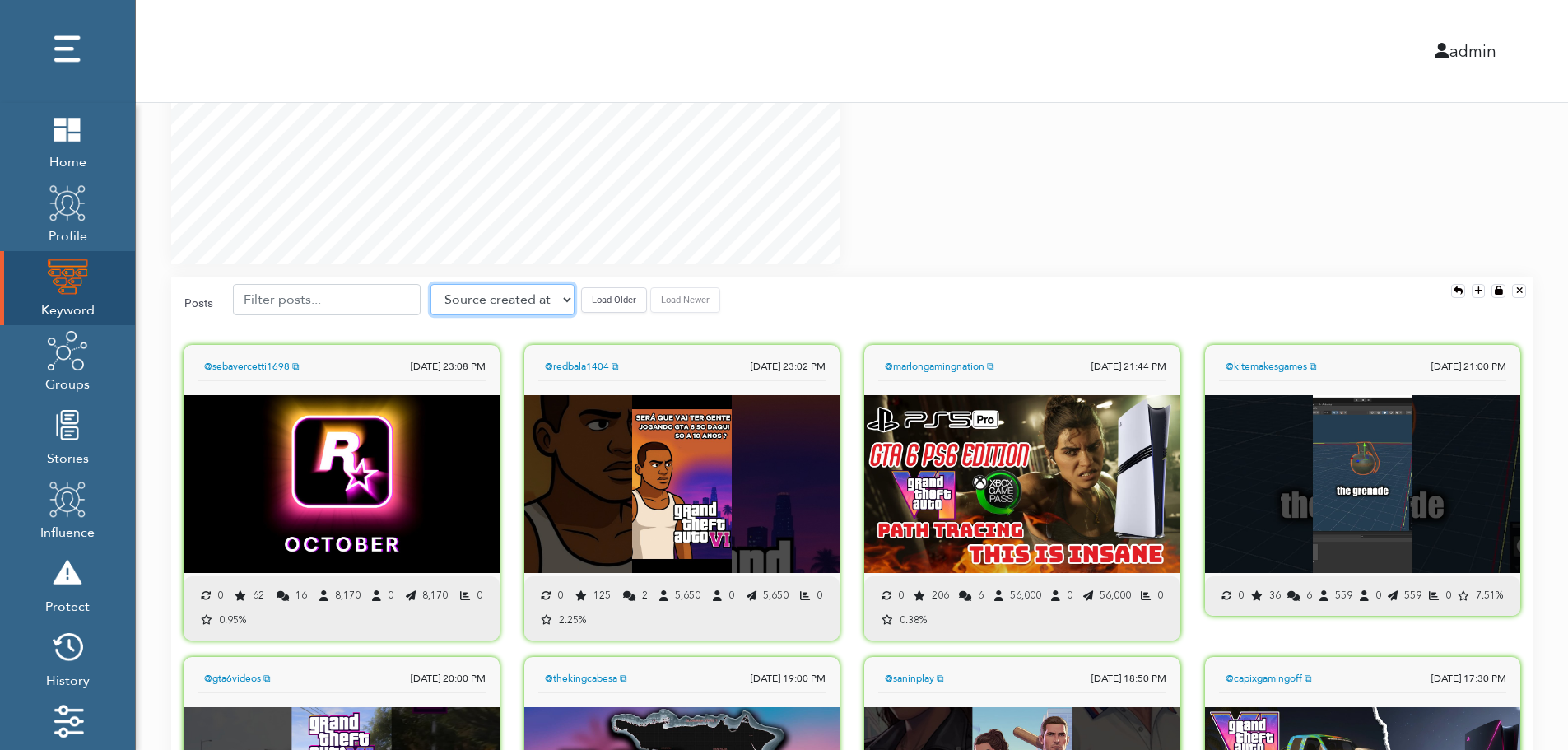
click at [499, 303] on select "Source created at Retweets Likes/favorites Followers Friends Reach Retweet rate…" at bounding box center [501, 300] width 144 height 31
click at [430, 285] on select "Source created at Retweets Likes/favorites Followers Friends Reach Retweet rate…" at bounding box center [501, 300] width 144 height 31
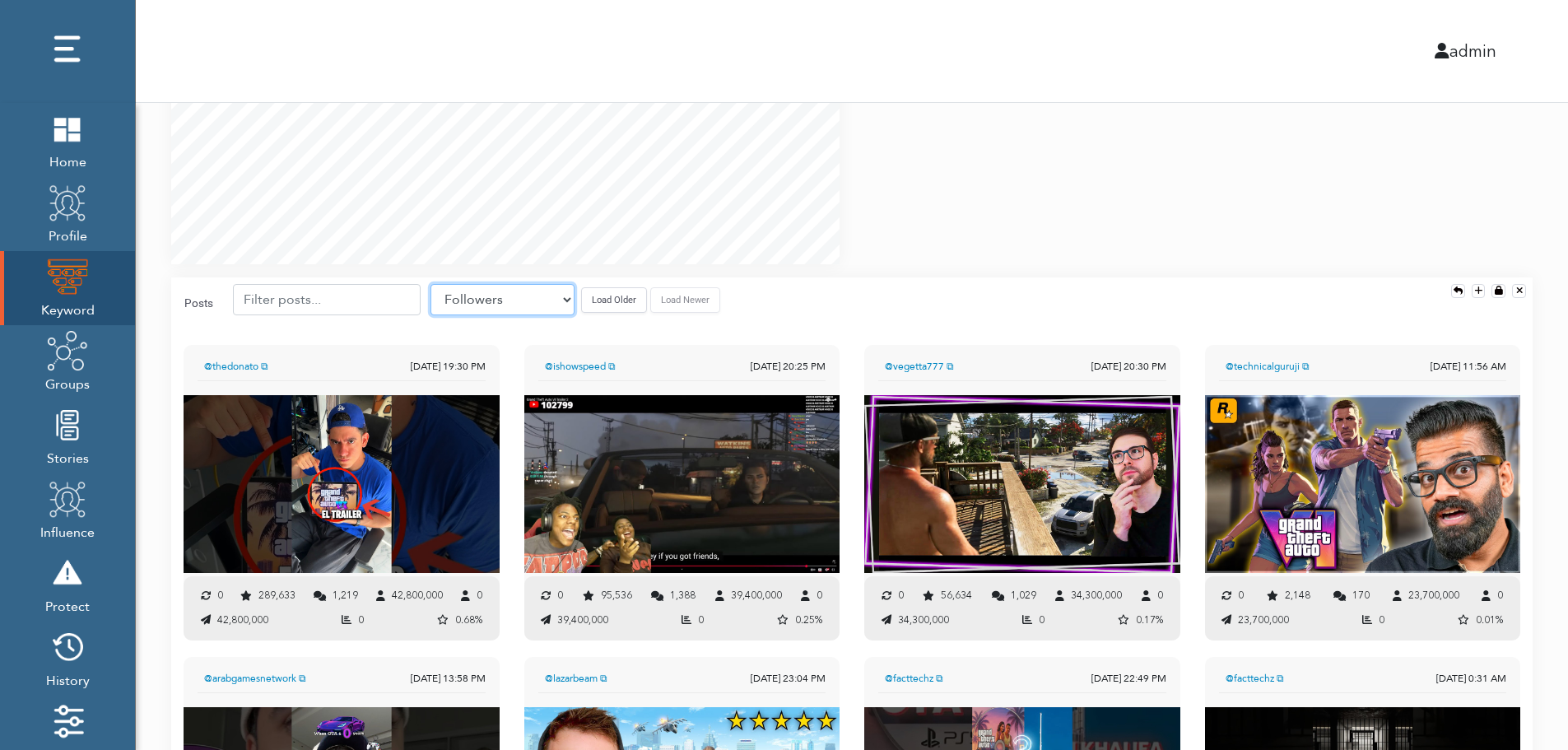
click at [525, 294] on select "Source created at Retweets Likes/favorites Followers Friends Reach Retweet rate…" at bounding box center [501, 300] width 144 height 31
select select "share_rate"
click at [430, 285] on select "Source created at Retweets Likes/favorites Followers Friends Reach Retweet rate…" at bounding box center [501, 300] width 144 height 31
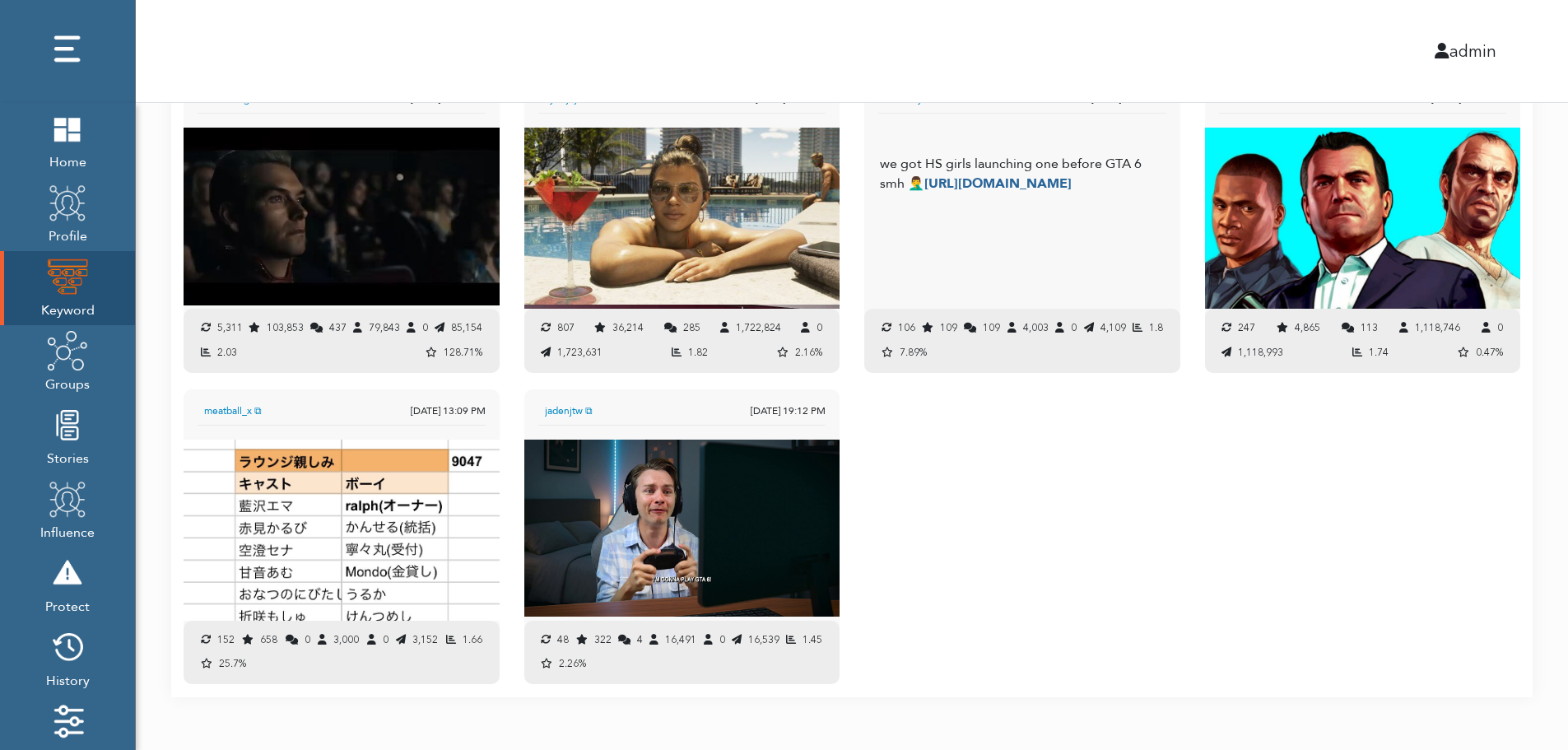
scroll to position [1750, 0]
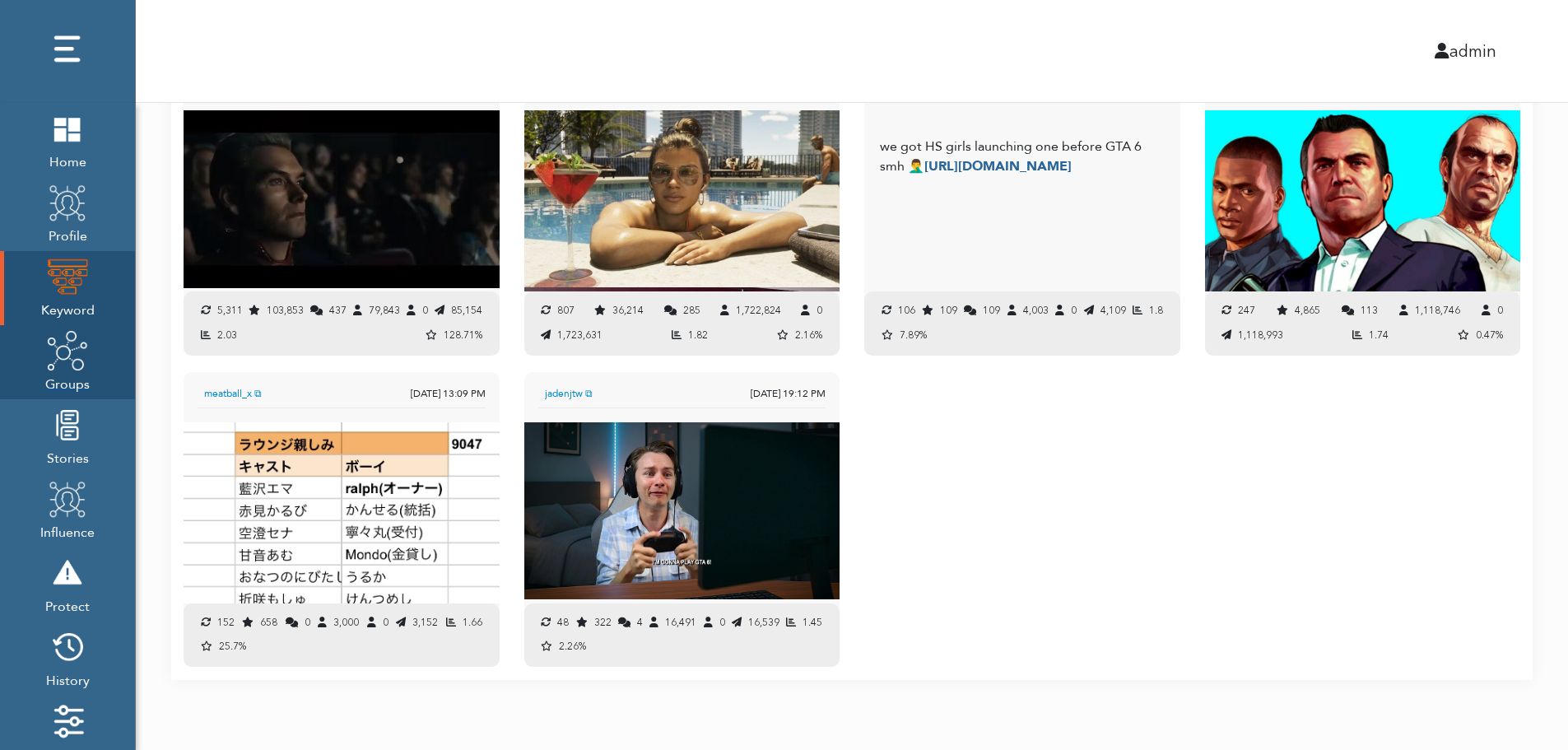
click at [67, 375] on span "Groups" at bounding box center [66, 383] width 44 height 23
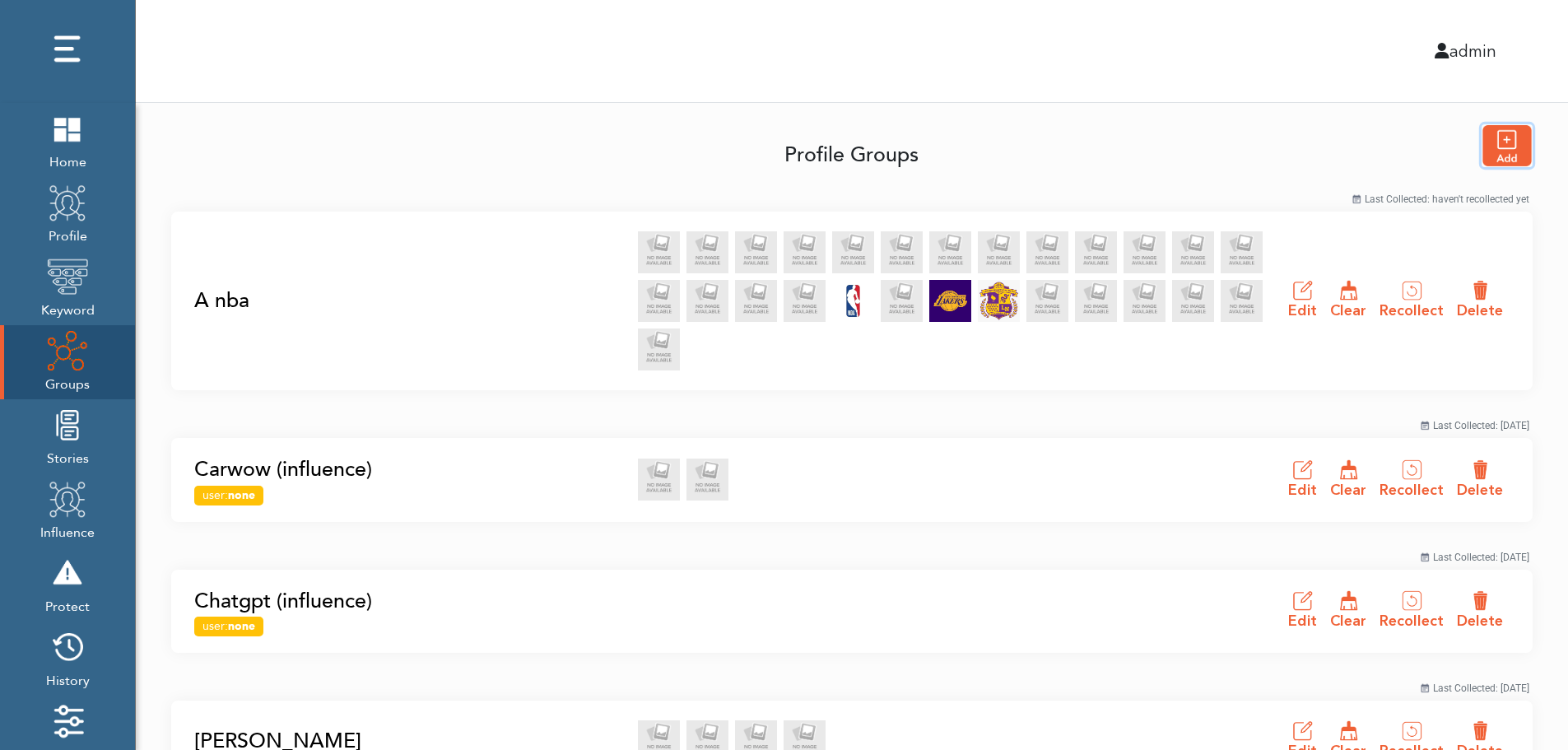
click at [1512, 145] on img "button" at bounding box center [1507, 146] width 50 height 41
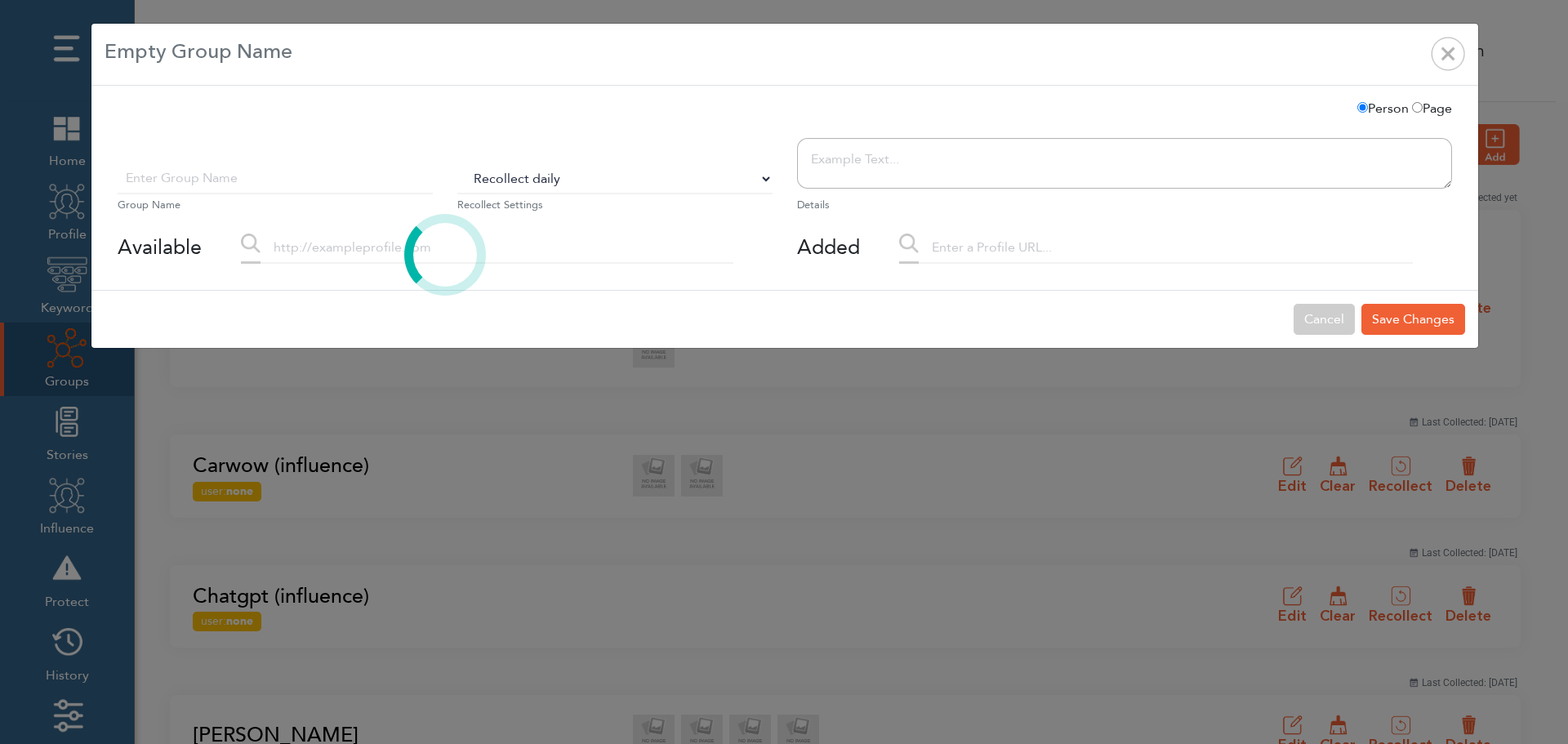
click at [515, 181] on select "Do Not Recollect Recollect every 3 hours Recollect every 6 hours Recollect ever…" at bounding box center [615, 178] width 315 height 31
select select "0"
click at [458, 163] on select "Do Not Recollect Recollect every 3 hours Recollect every 6 hours Recollect ever…" at bounding box center [615, 178] width 315 height 31
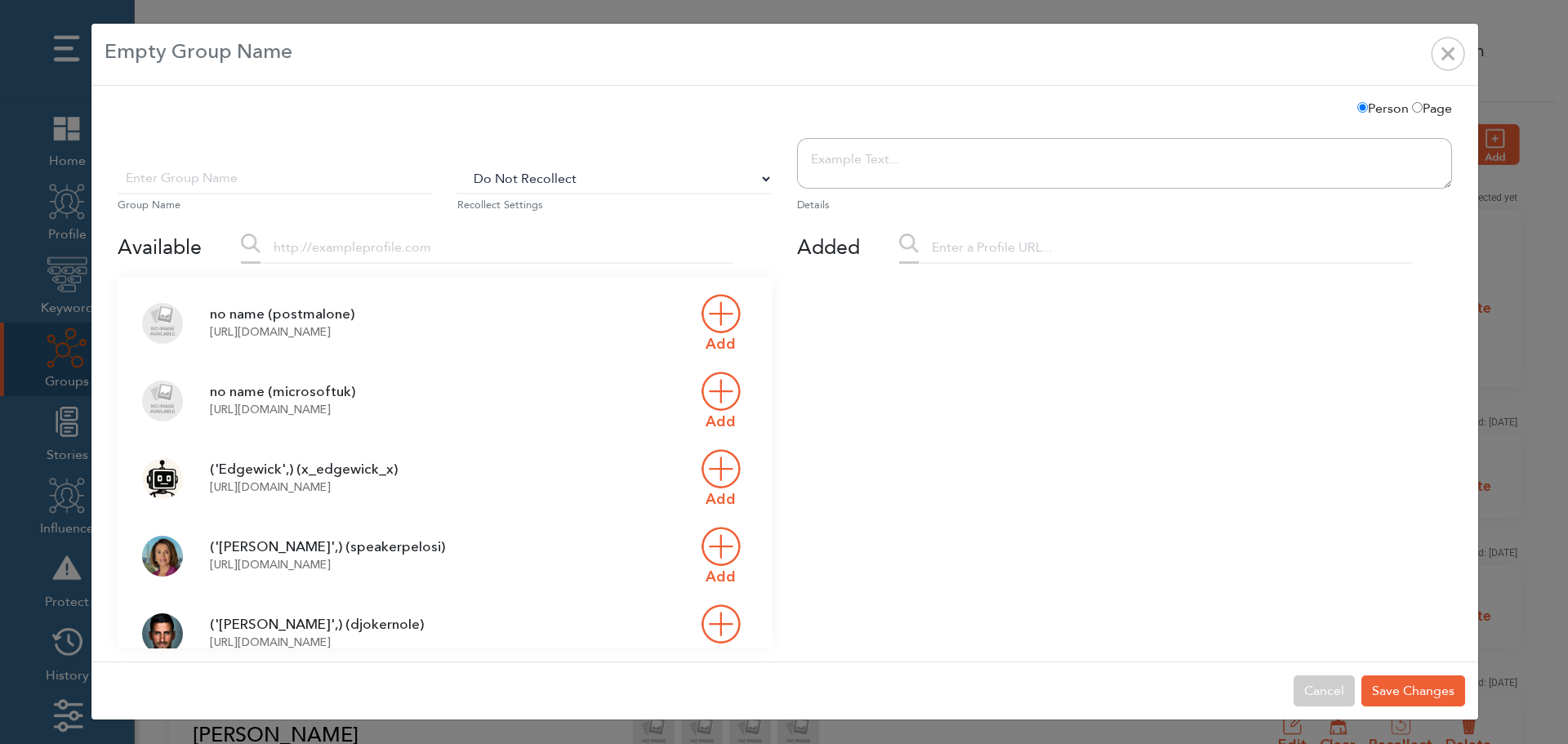
click at [365, 256] on input "text" at bounding box center [497, 248] width 473 height 31
click at [308, 186] on input "text" at bounding box center [274, 178] width 315 height 31
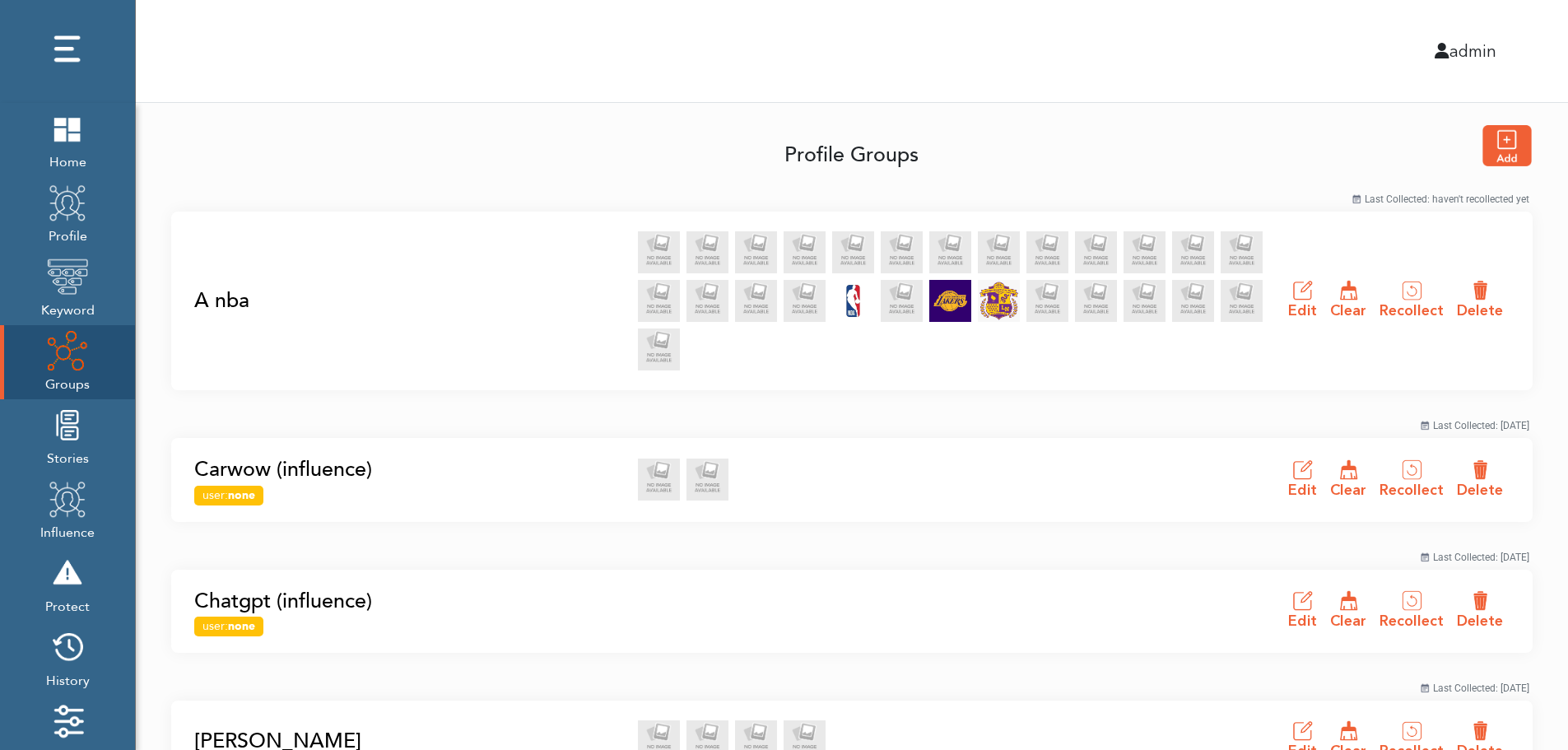
click at [217, 300] on link "A nba" at bounding box center [412, 301] width 434 height 31
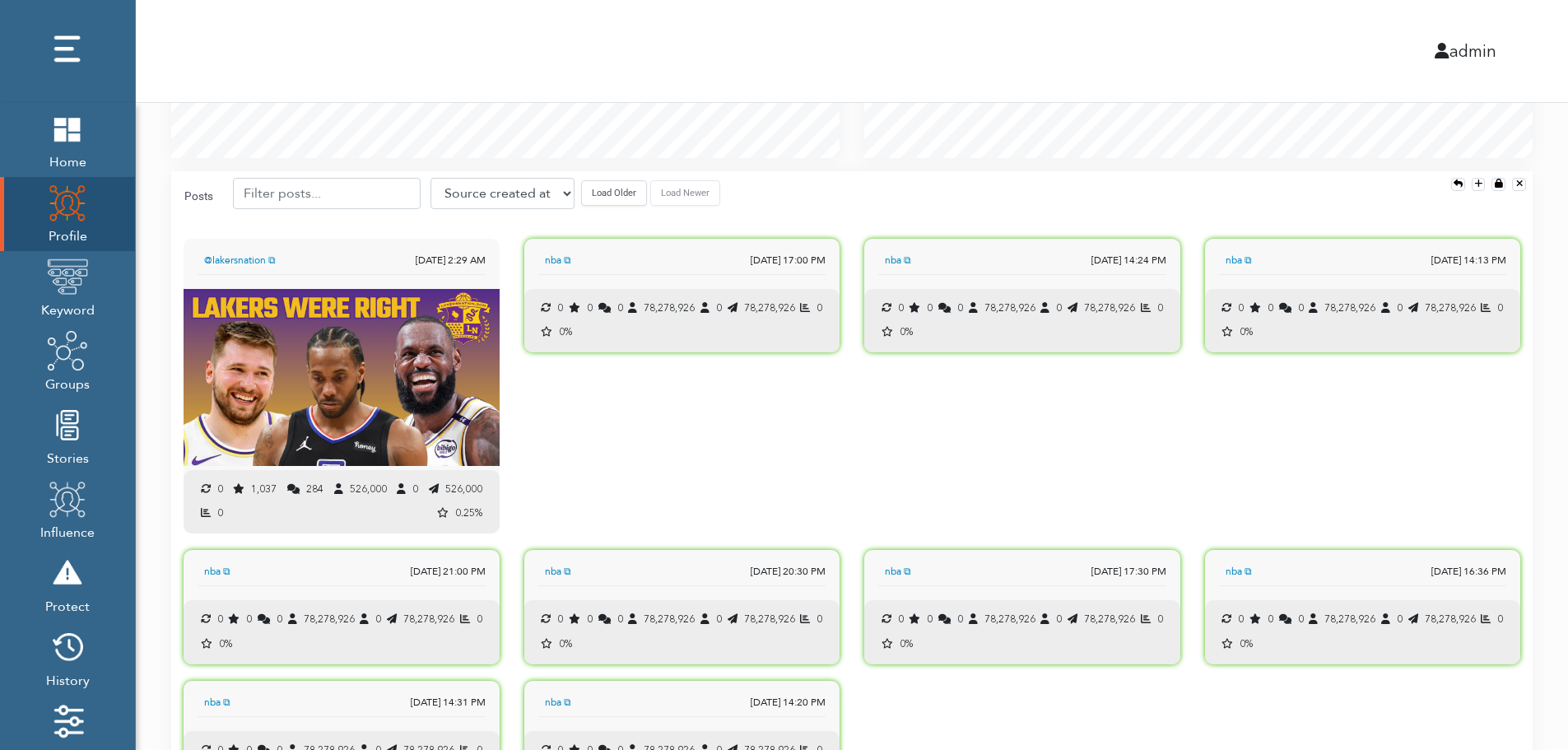
scroll to position [1637, 0]
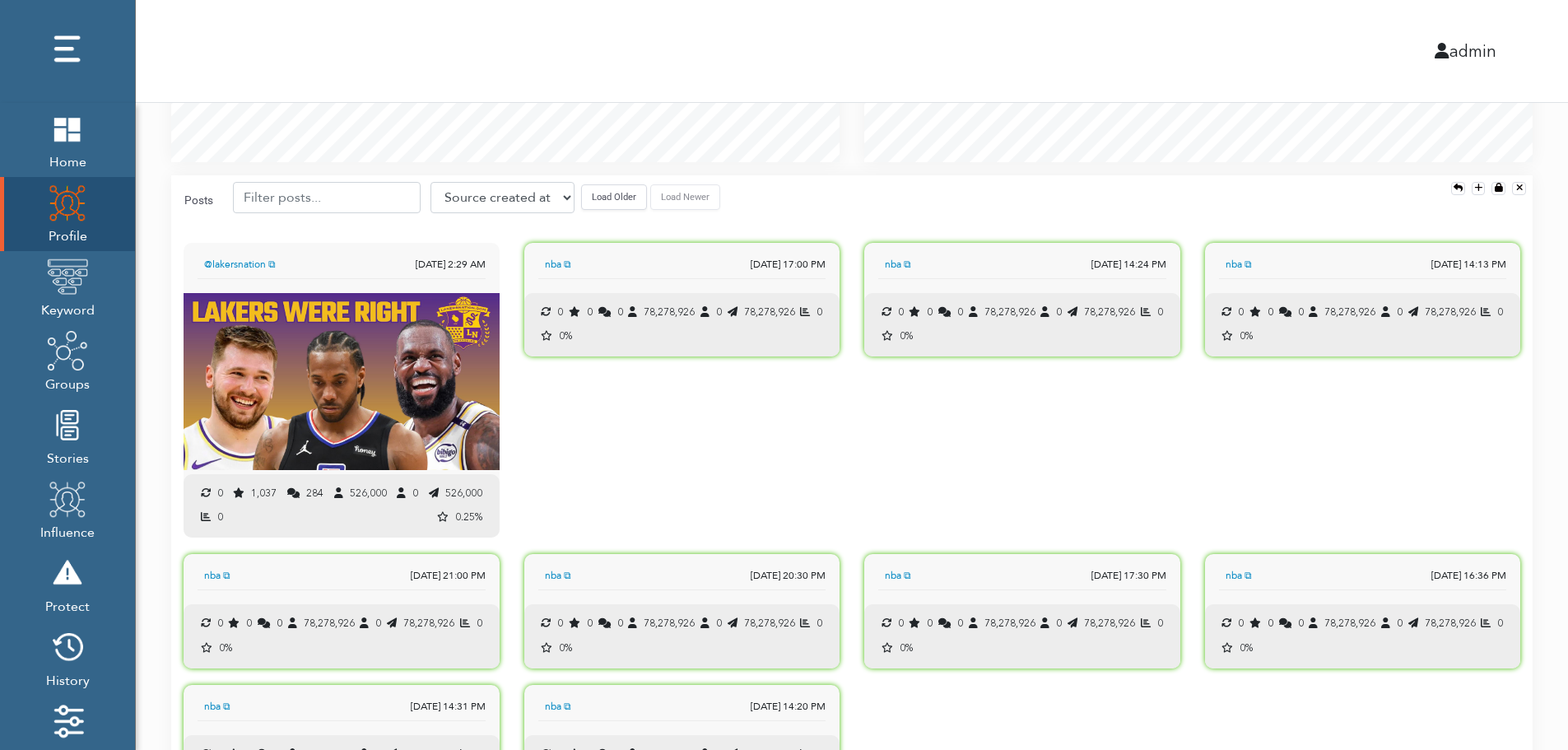
click at [602, 206] on button "Load Older" at bounding box center [614, 198] width 65 height 25
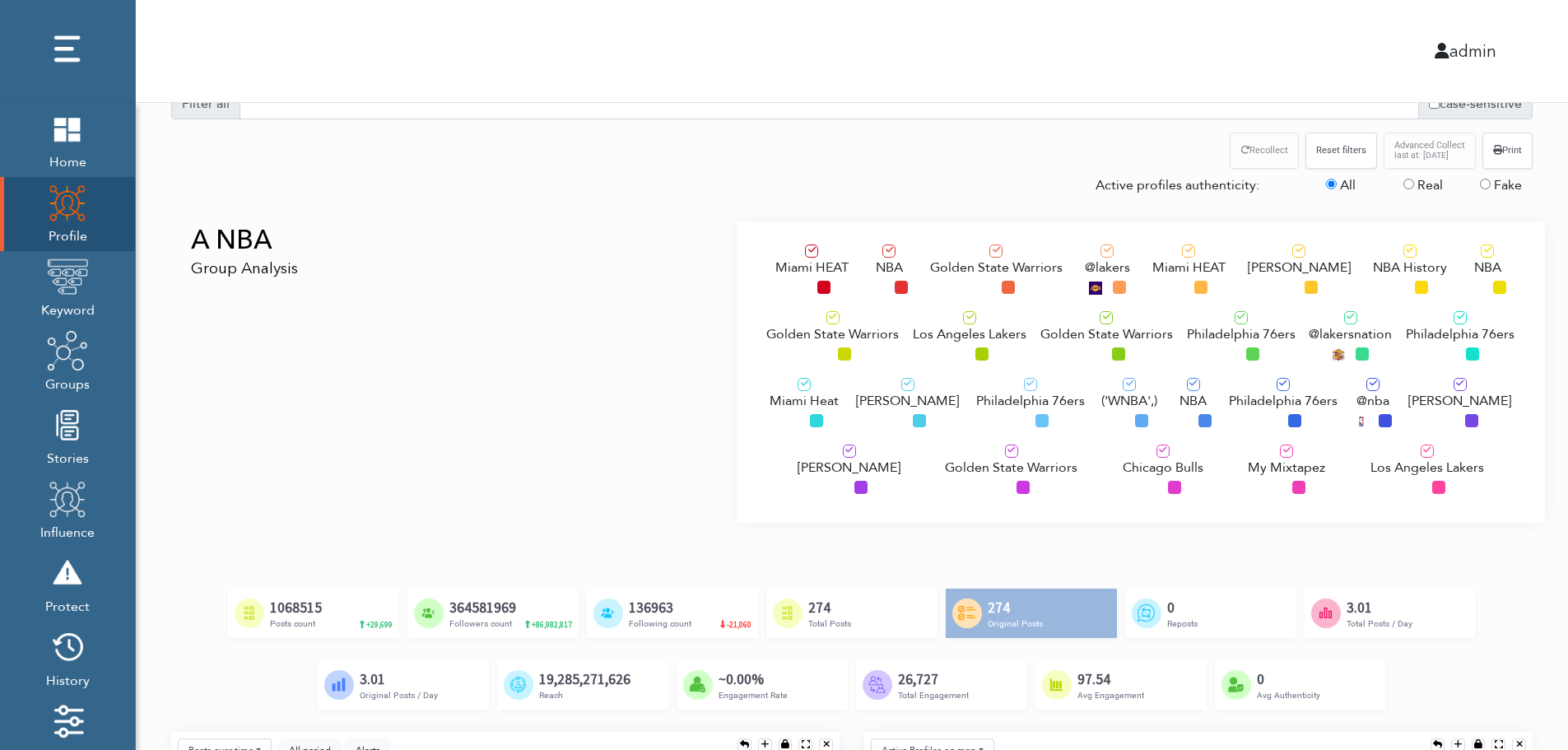
scroll to position [0, 0]
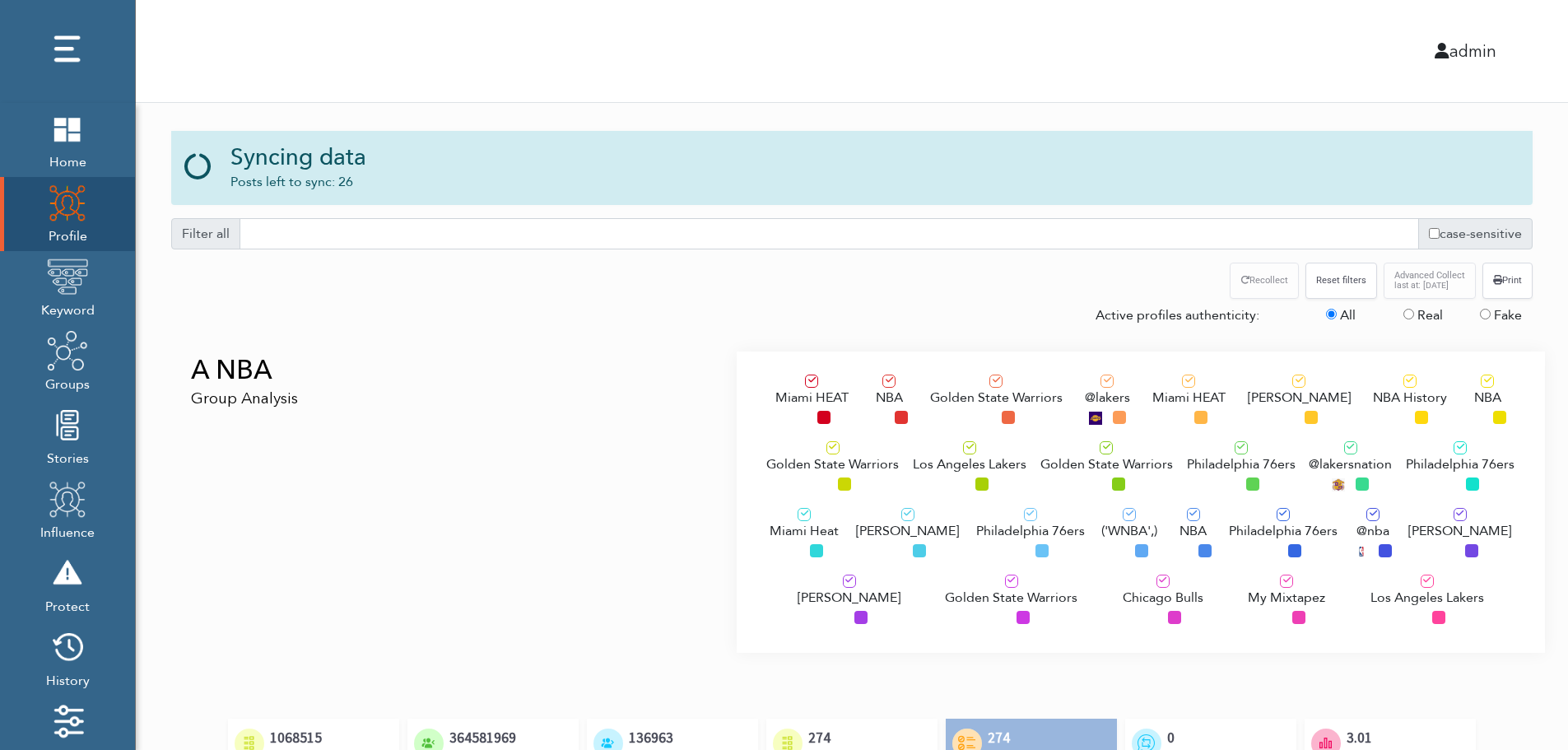
click at [305, 448] on div "A NBA Group Analysis" at bounding box center [448, 503] width 578 height 301
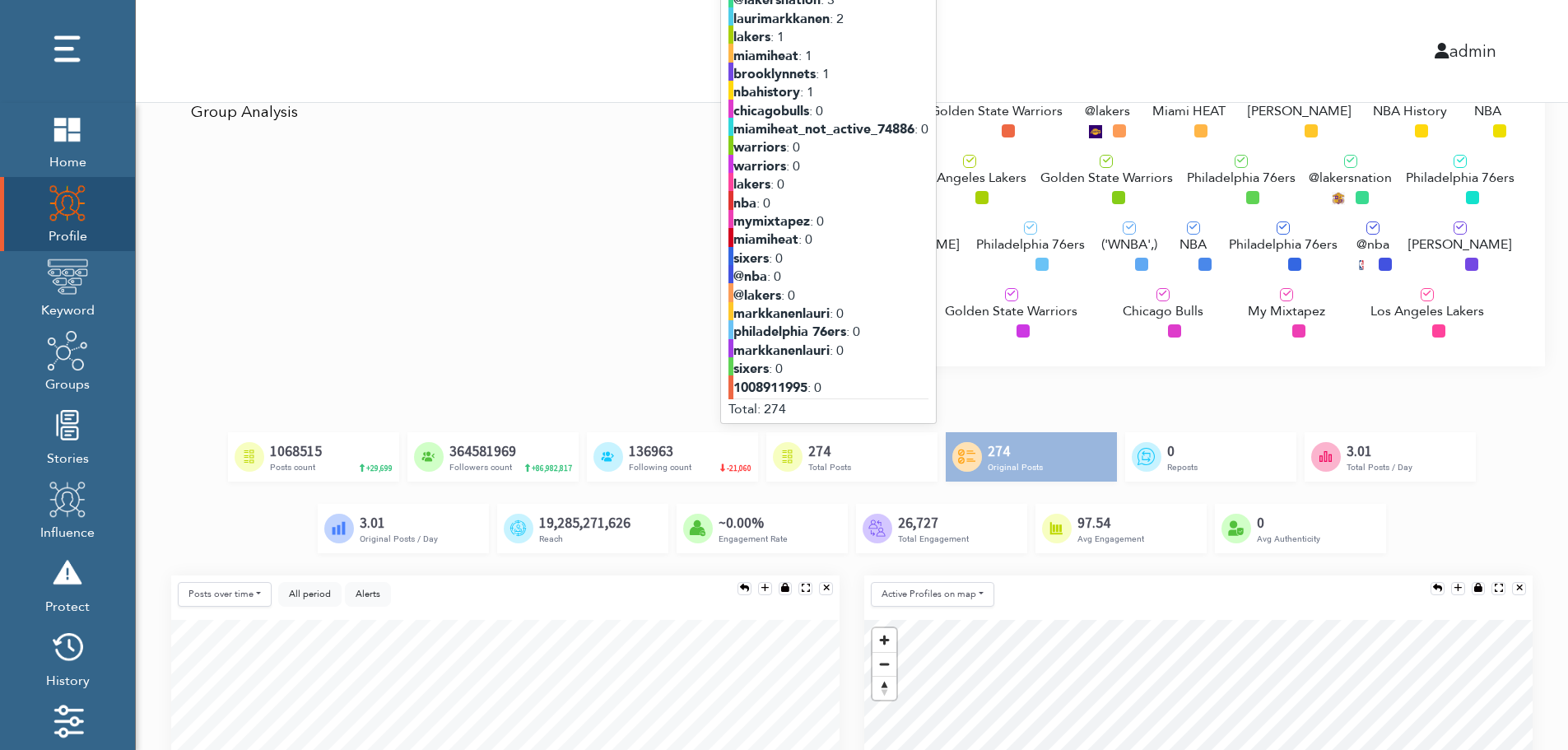
scroll to position [164, 0]
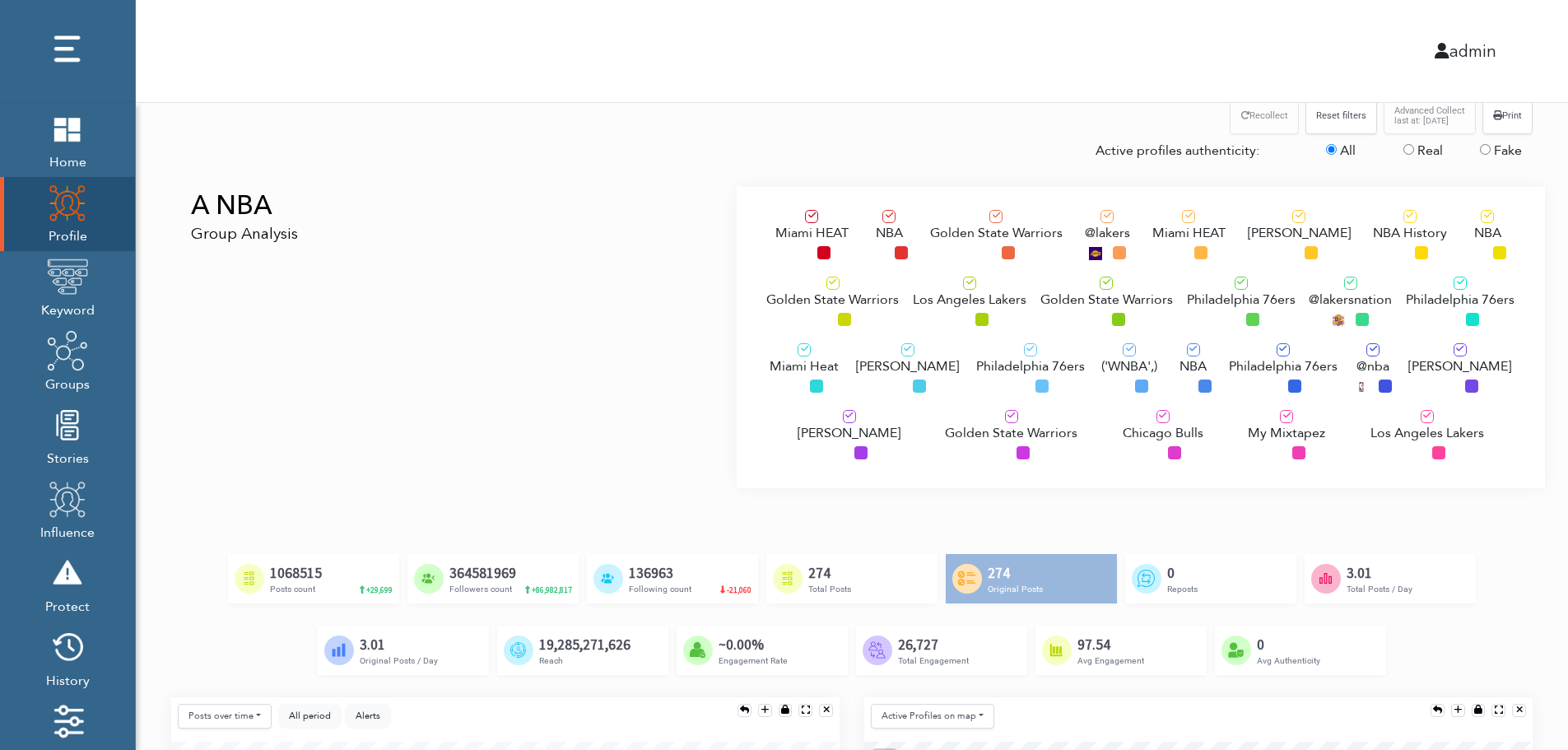
click at [947, 297] on span "Los Angeles Lakers" at bounding box center [970, 299] width 113 height 20
click at [983, 383] on div "Philadelphia 76ers" at bounding box center [1030, 371] width 109 height 55
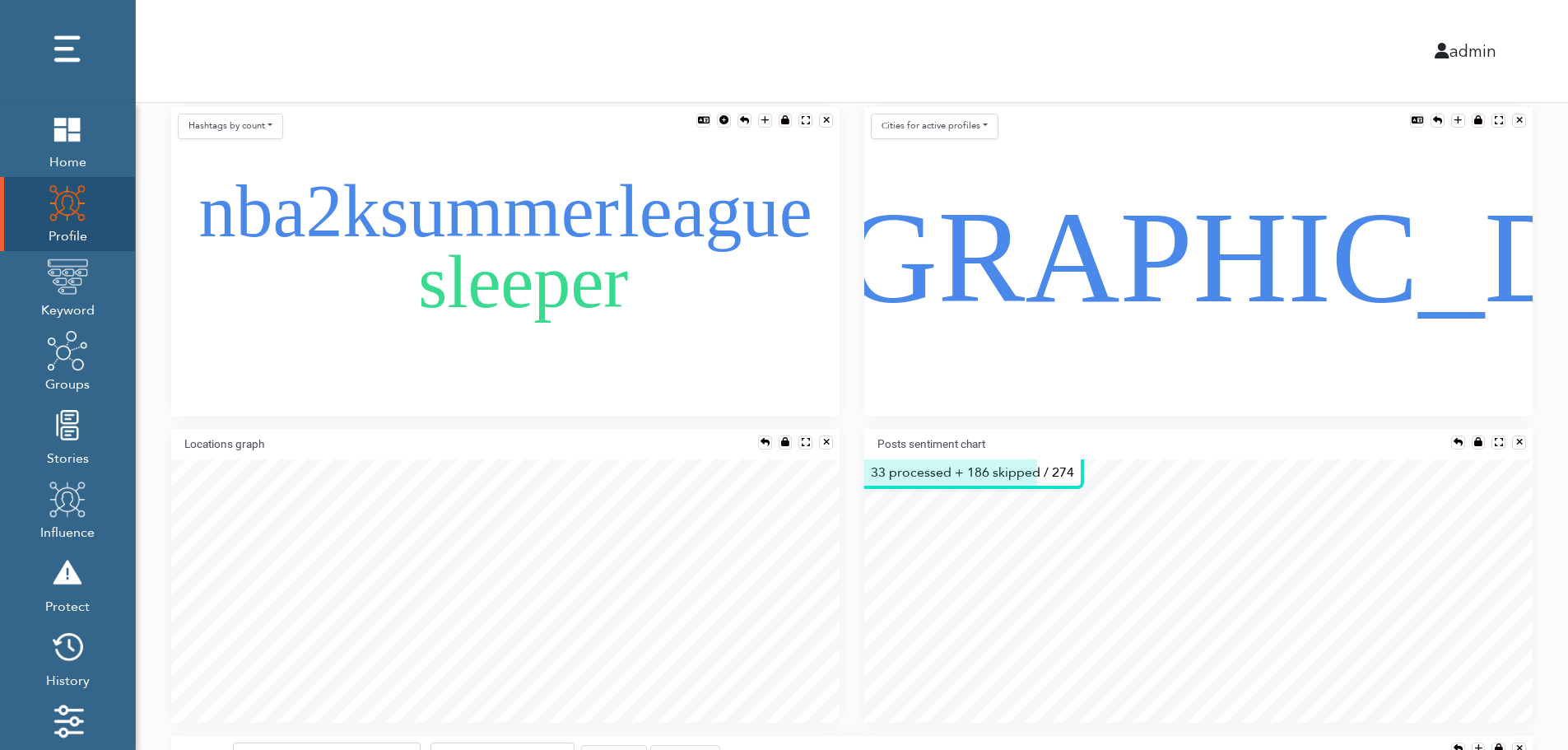
scroll to position [1054, 0]
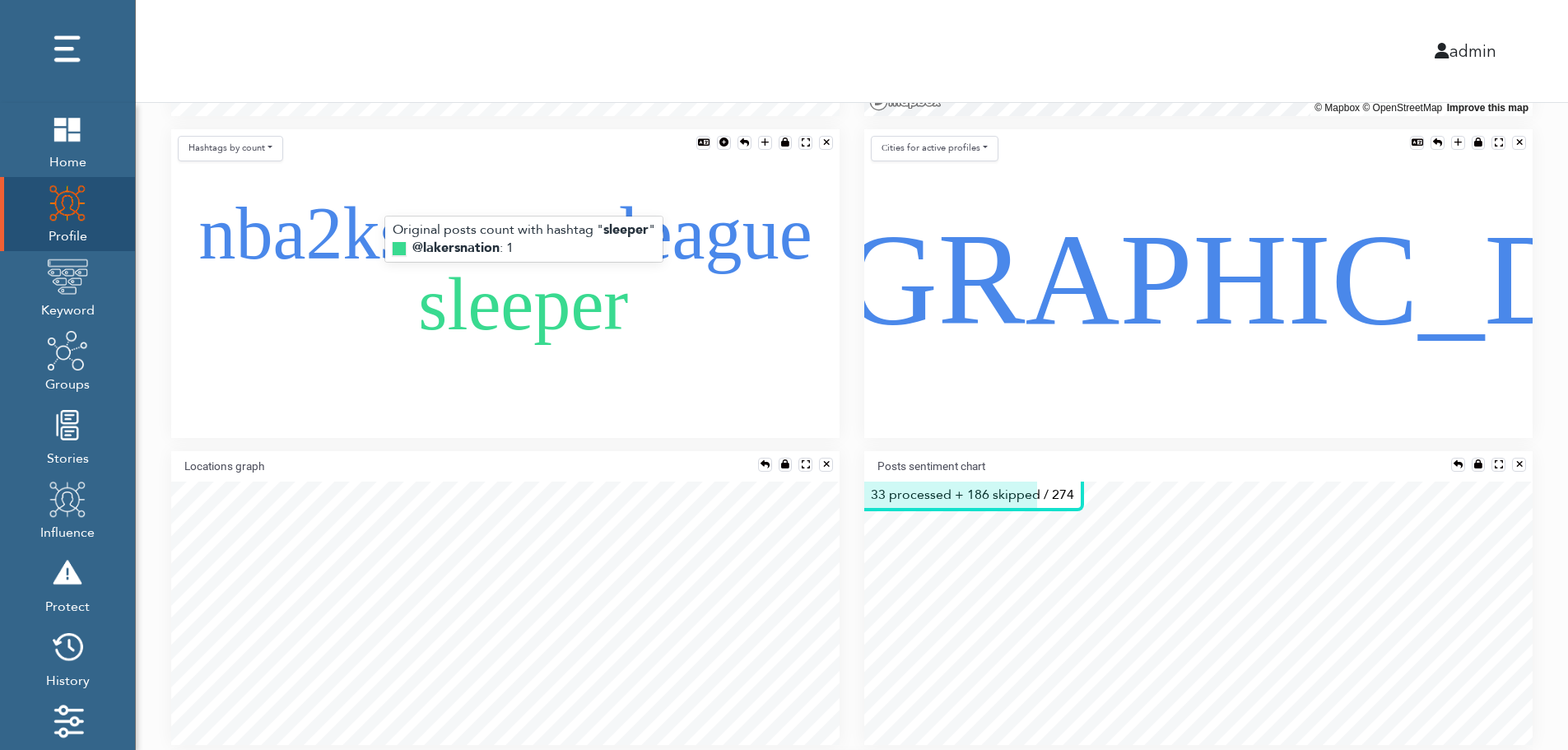
click at [491, 335] on text "sleeper" at bounding box center [523, 304] width 210 height 81
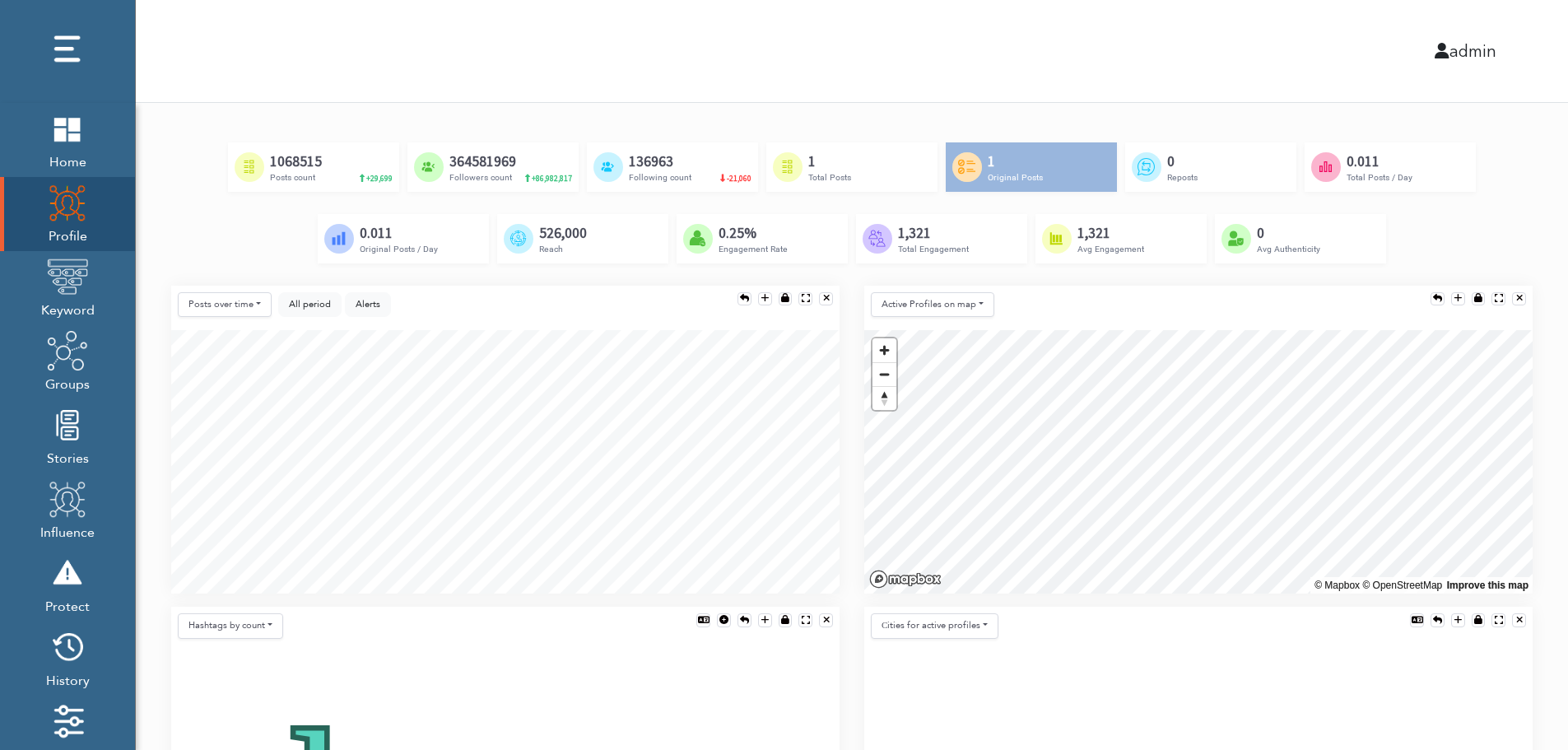
scroll to position [560, 0]
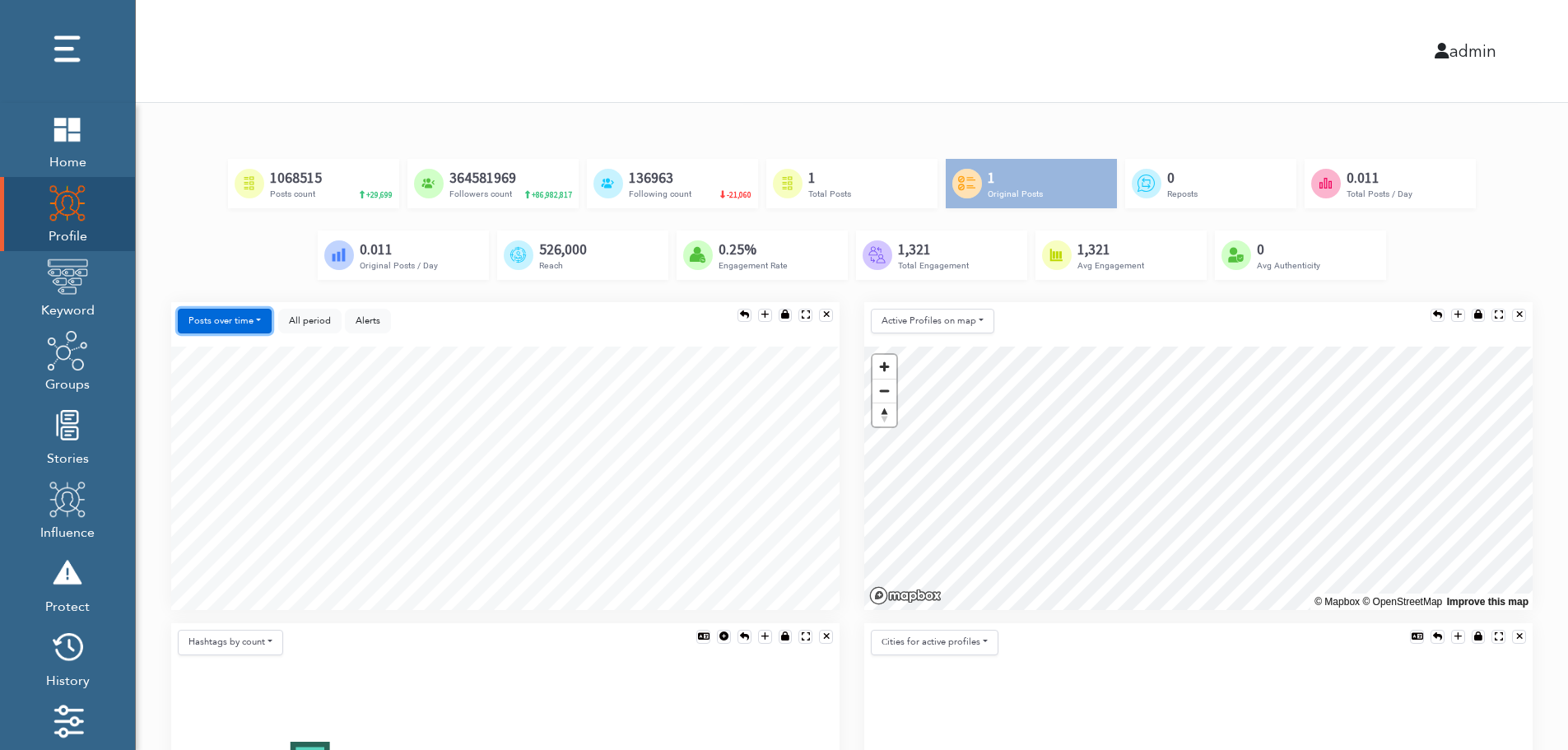
click at [201, 320] on button "Posts over time" at bounding box center [225, 322] width 94 height 25
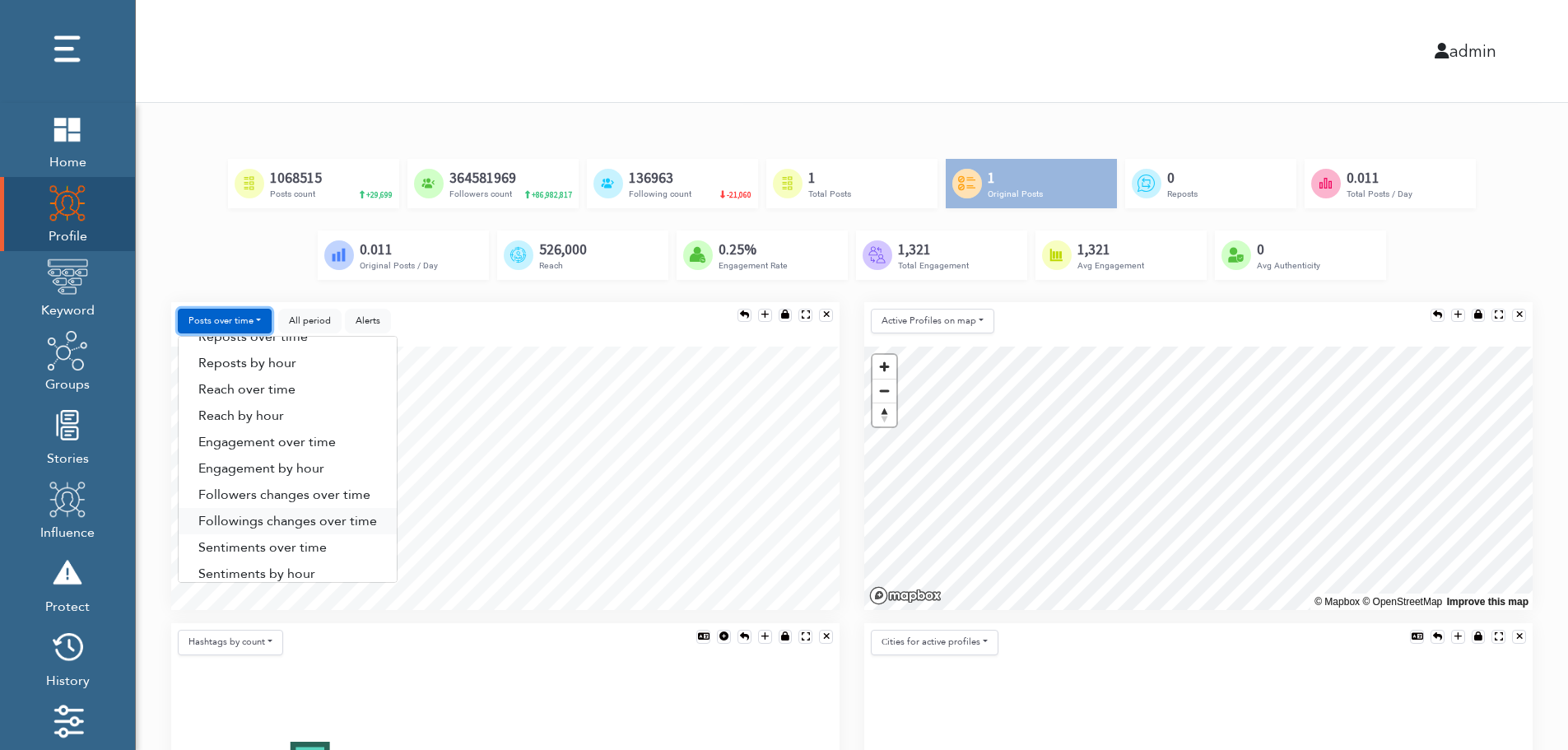
scroll to position [84, 0]
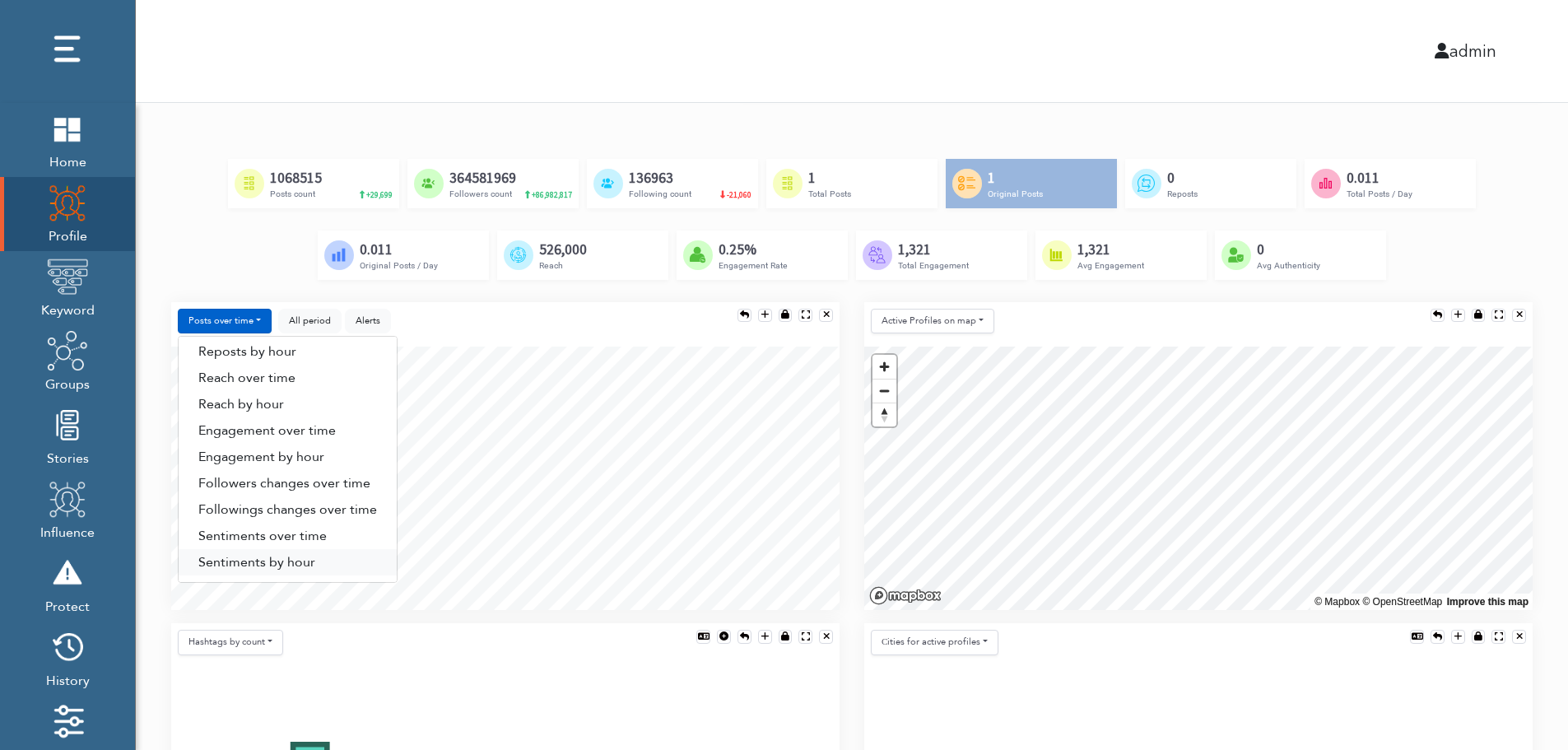
click at [303, 564] on link "Sentiments by hour" at bounding box center [287, 562] width 218 height 26
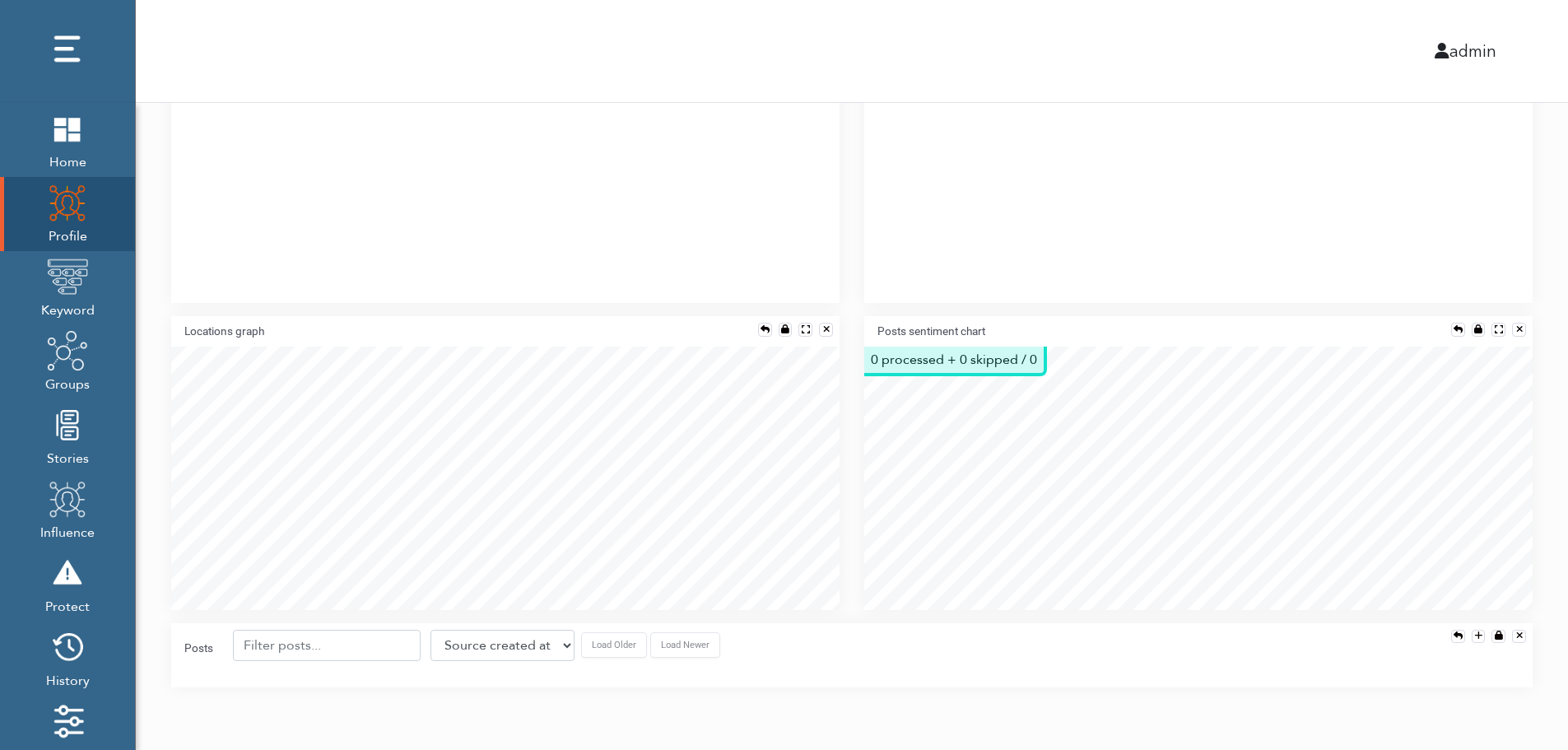
scroll to position [1197, 0]
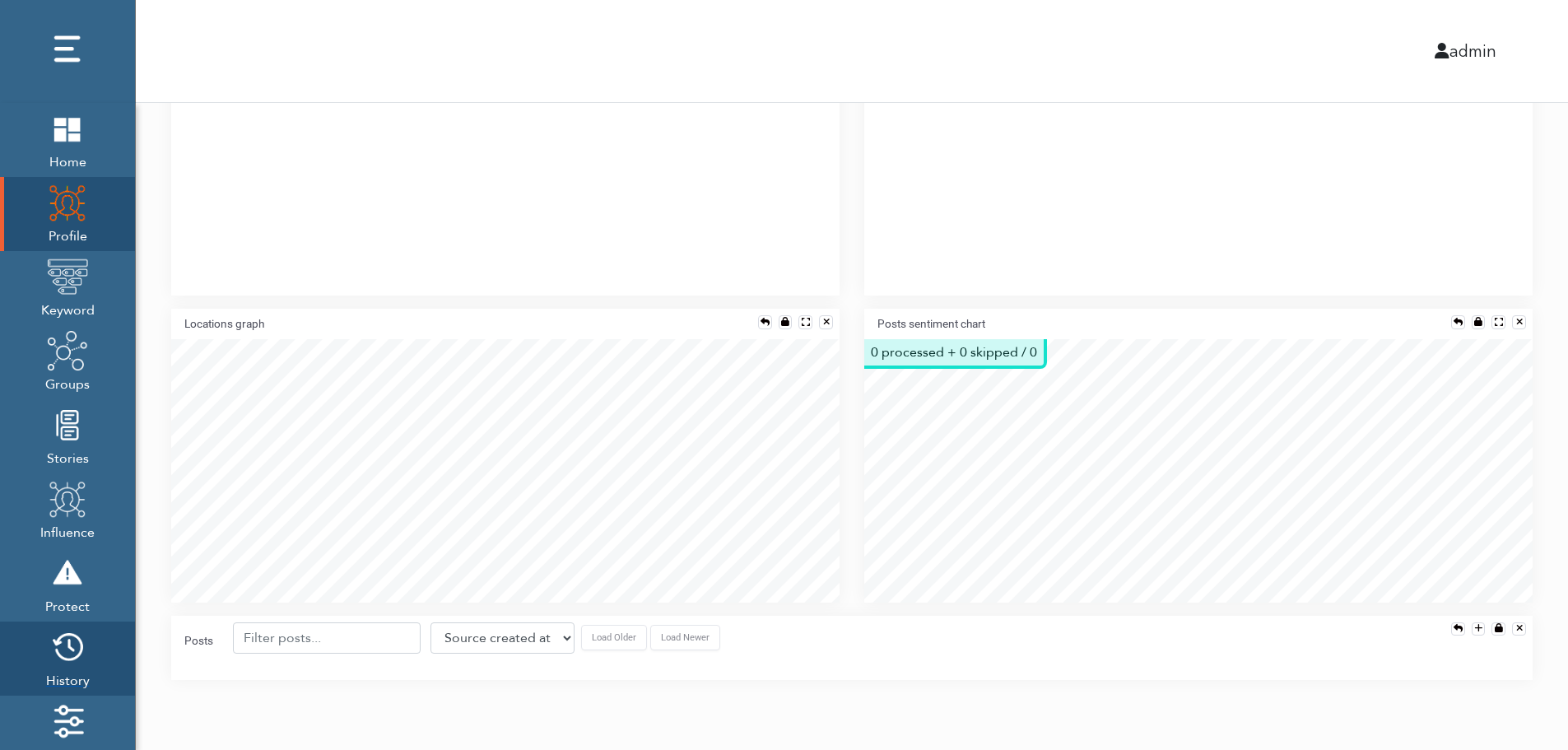
click at [64, 655] on img at bounding box center [67, 647] width 41 height 41
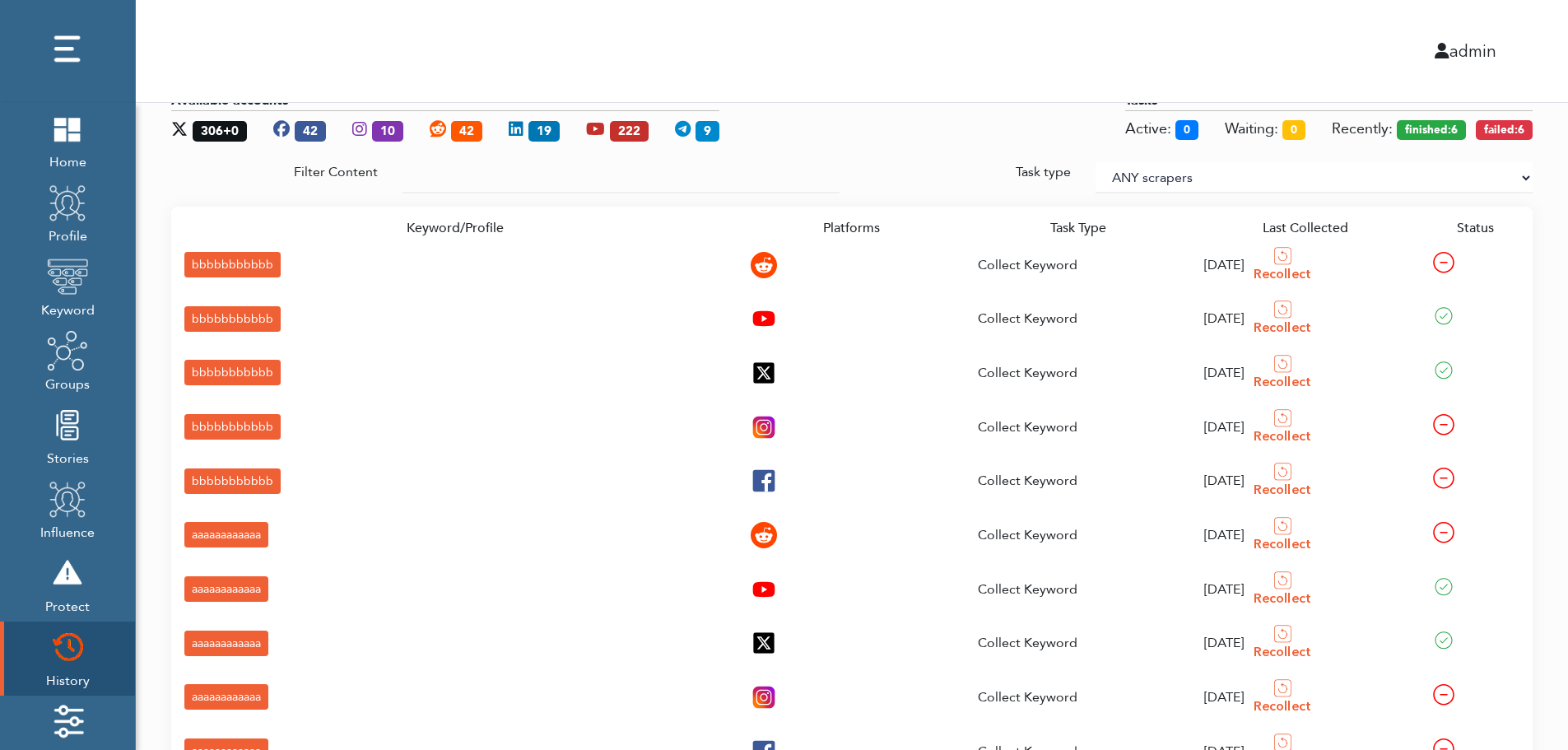
scroll to position [245, 0]
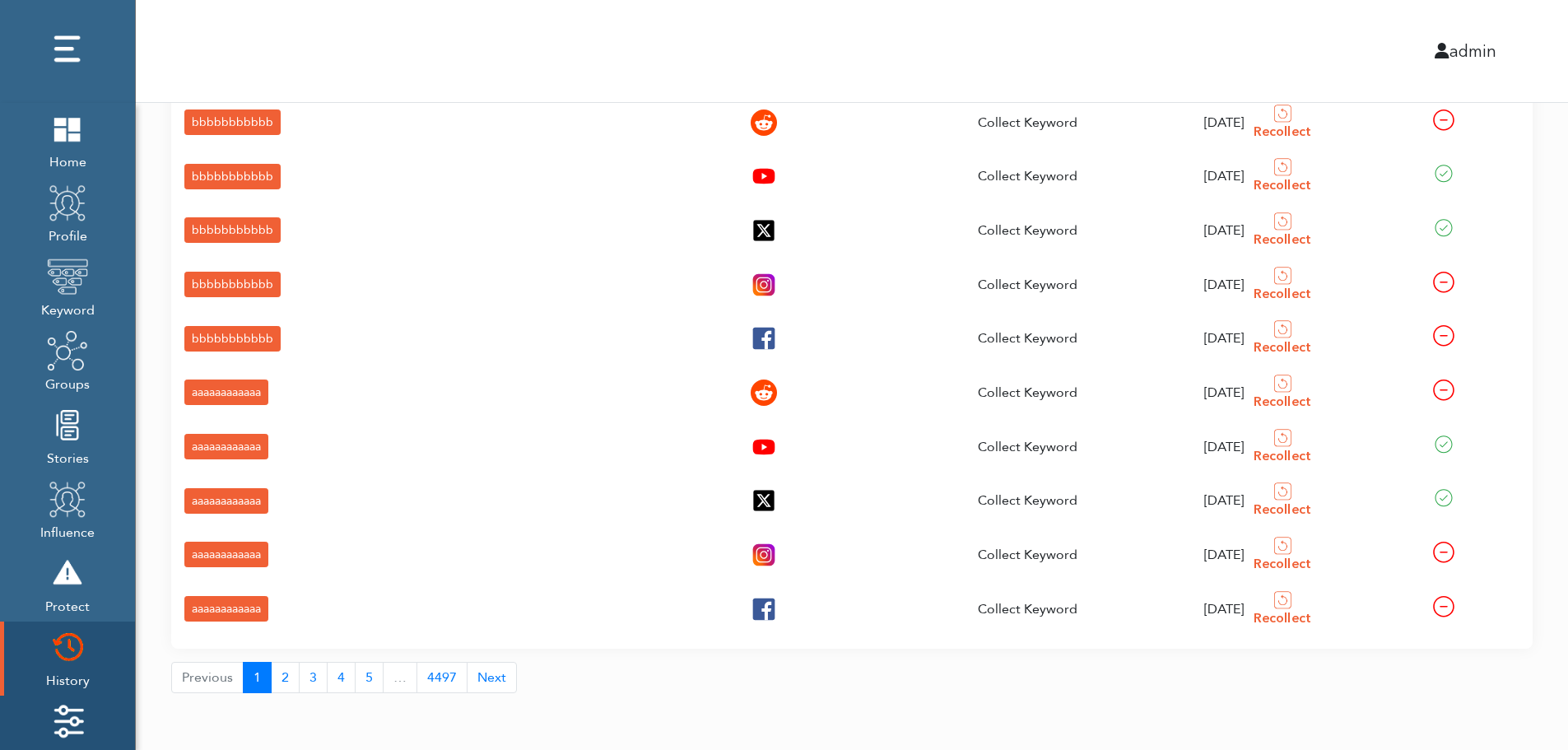
click at [53, 713] on img at bounding box center [67, 722] width 41 height 41
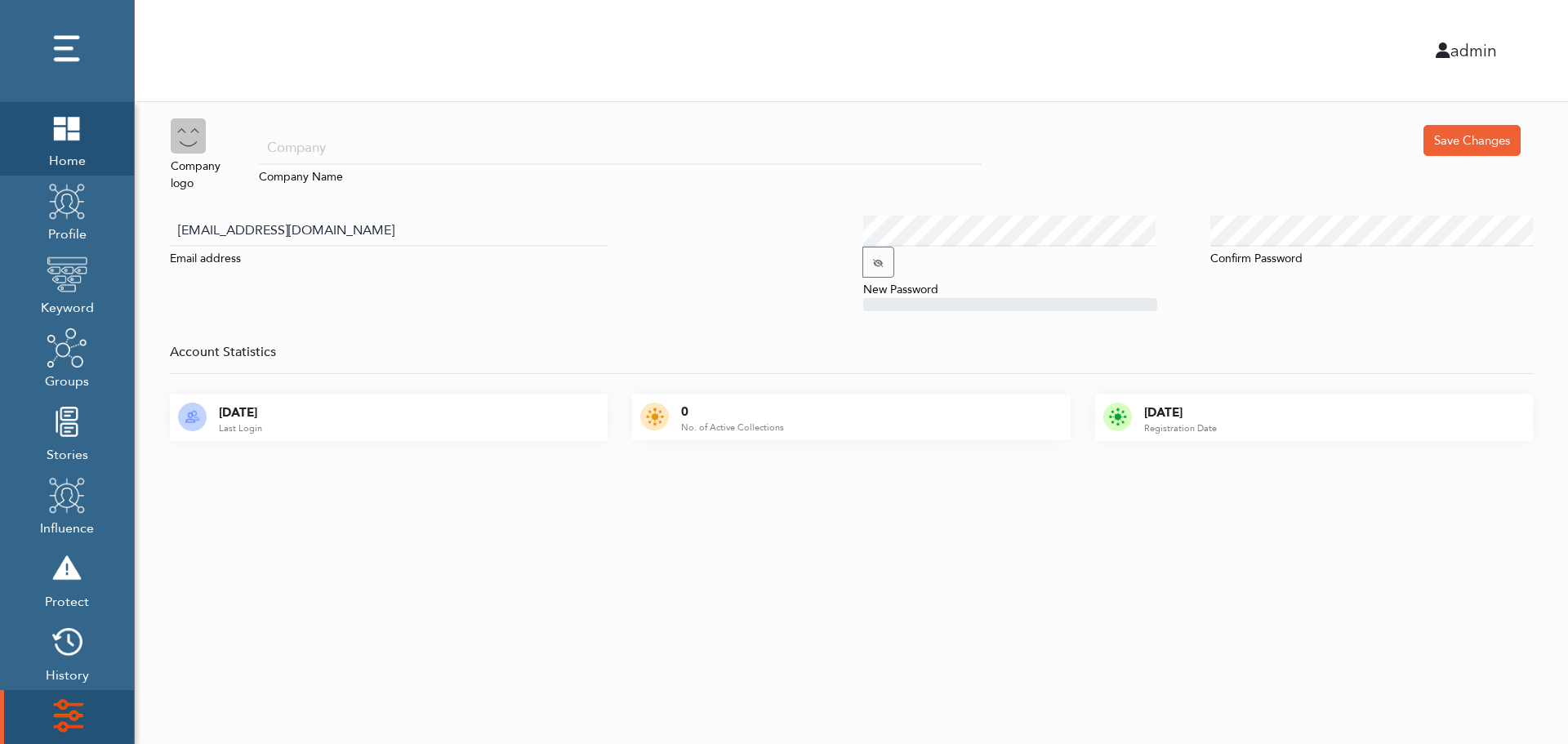
click at [59, 149] on span "Home" at bounding box center [67, 159] width 41 height 23
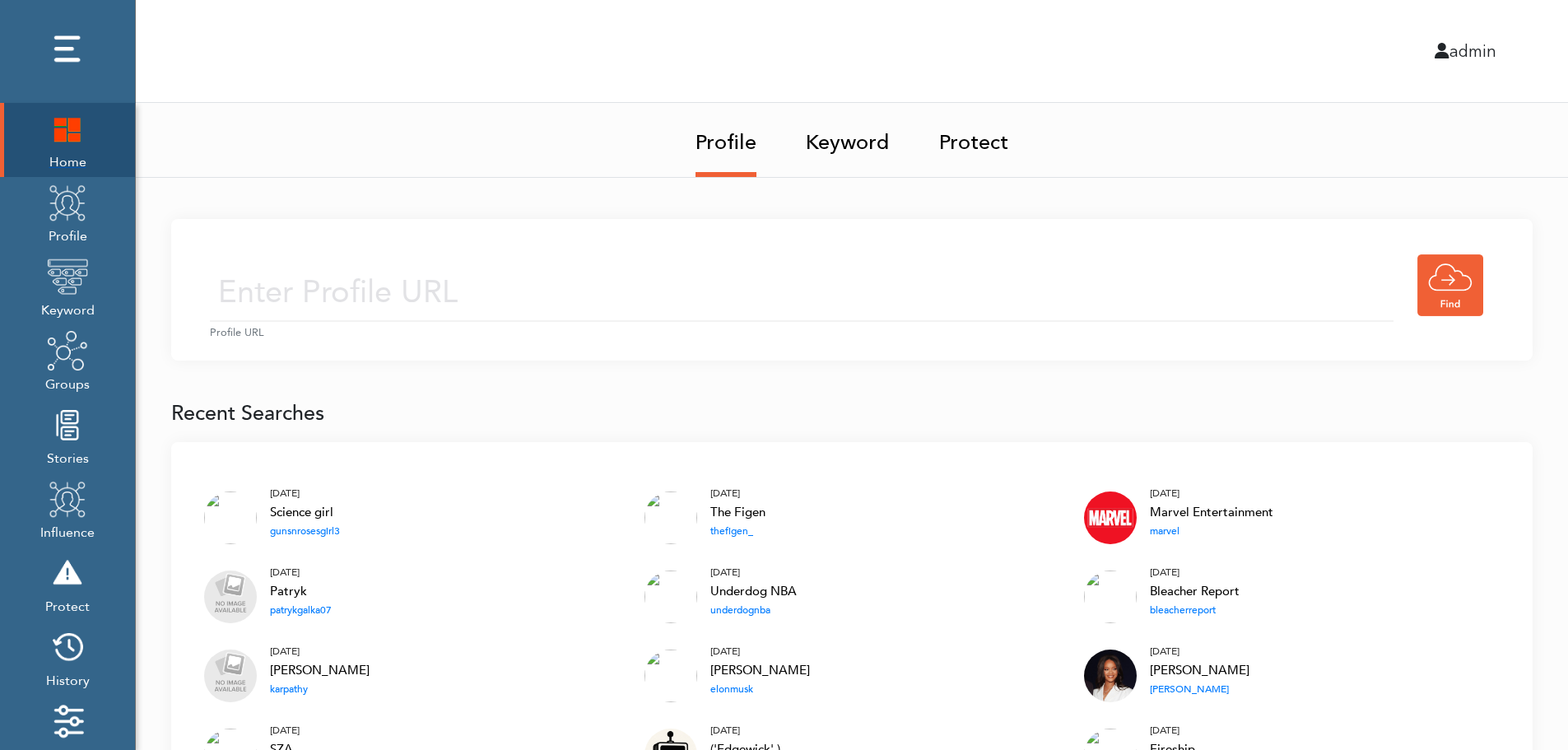
click at [57, 138] on img at bounding box center [67, 128] width 41 height 41
click at [631, 270] on input "text" at bounding box center [802, 293] width 1184 height 59
click at [609, 297] on input "text" at bounding box center [802, 293] width 1184 height 59
click at [854, 138] on link "Keyword" at bounding box center [849, 137] width 84 height 69
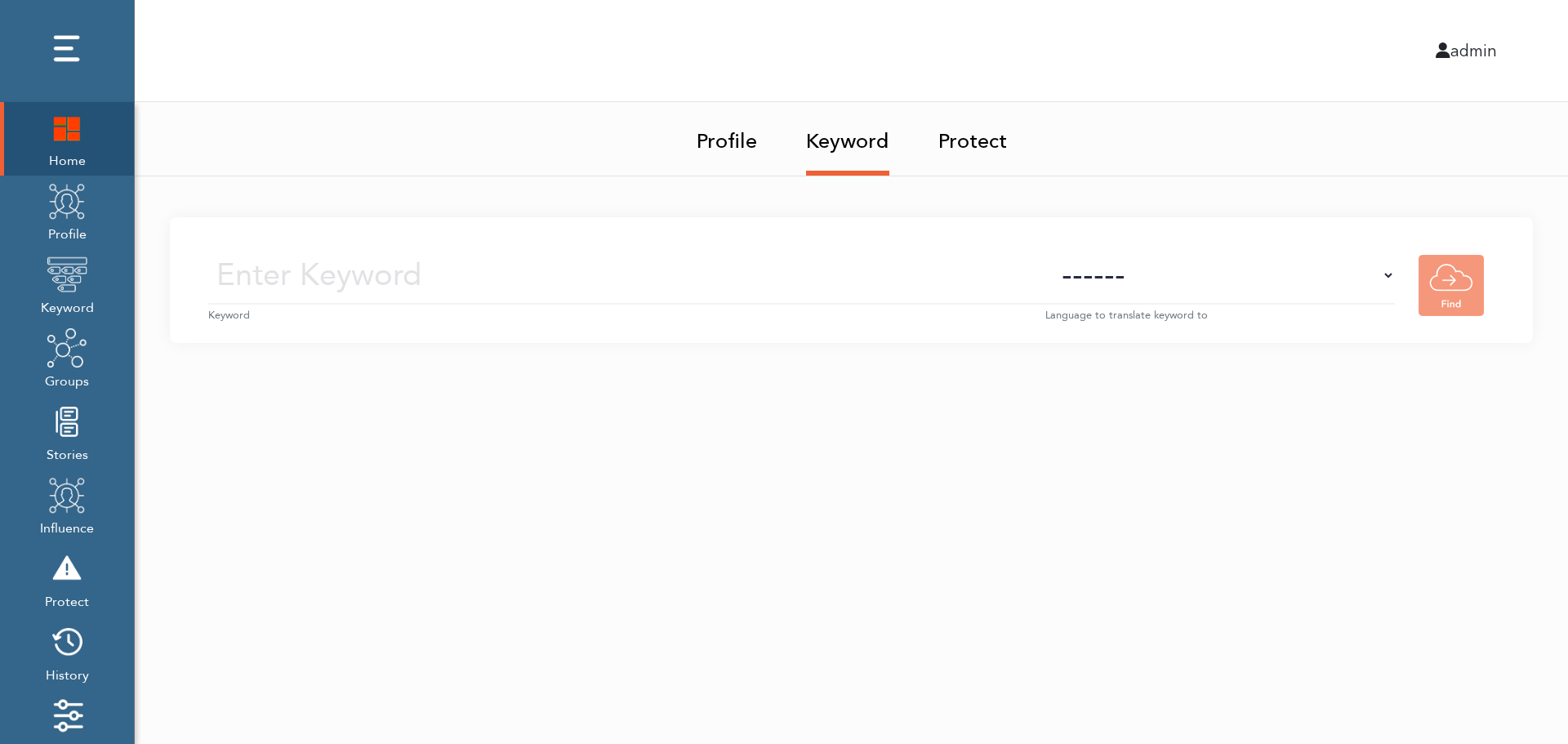
click at [660, 308] on small "Keyword" at bounding box center [626, 316] width 837 height 16
click at [679, 281] on input "text" at bounding box center [626, 275] width 837 height 58
click at [1250, 292] on select "------ Afrikaans (af) Albanian (sq) Amharic (am) Arabic (ar) Armenian (hy) Azer…" at bounding box center [1220, 275] width 349 height 58
click at [1252, 284] on select "------ Afrikaans (af) Albanian (sq) Amharic (am) Arabic (ar) Armenian (hy) Azer…" at bounding box center [1220, 275] width 349 height 58
click at [57, 219] on img at bounding box center [67, 201] width 41 height 41
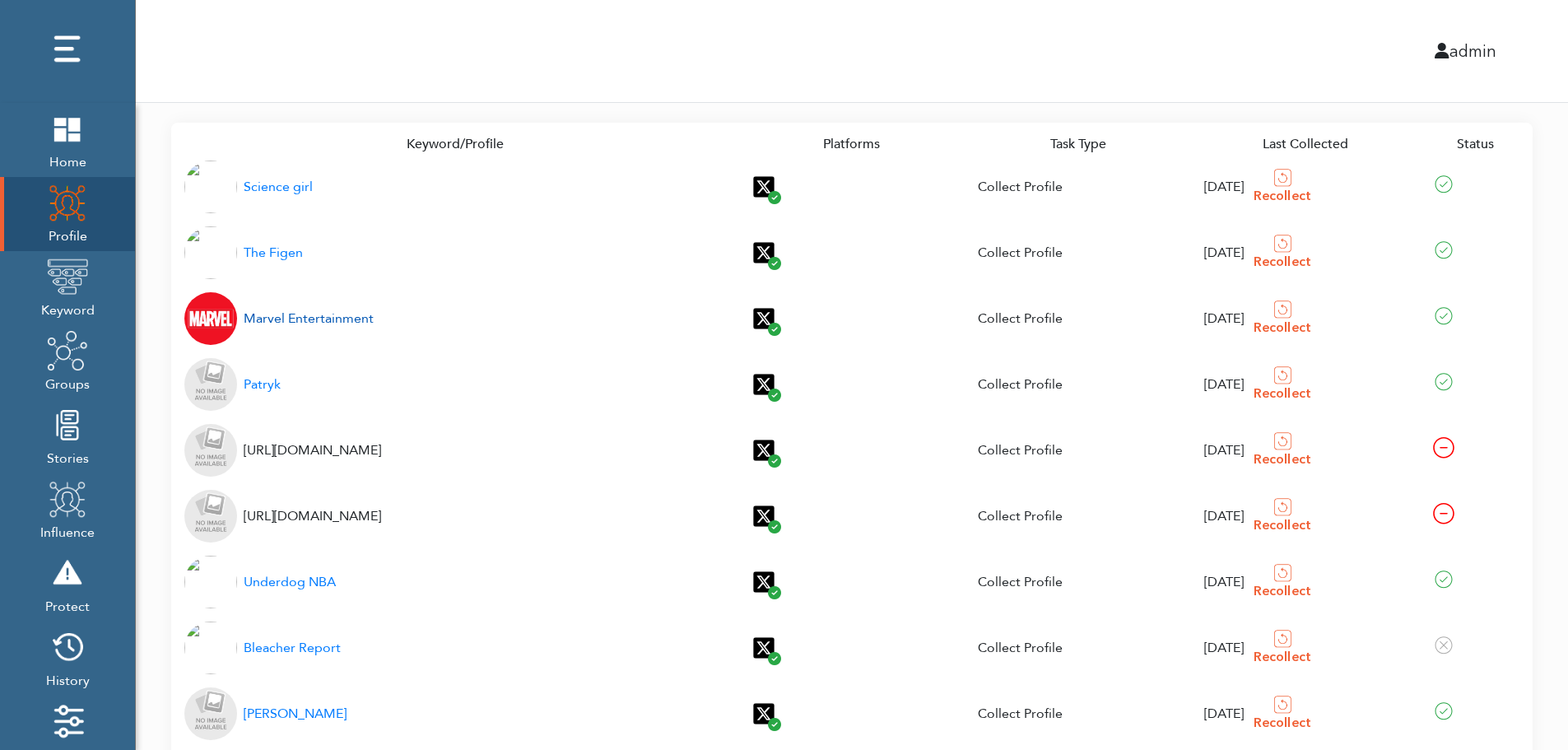
click at [288, 321] on div "Marvel Entertainment" at bounding box center [308, 319] width 130 height 20
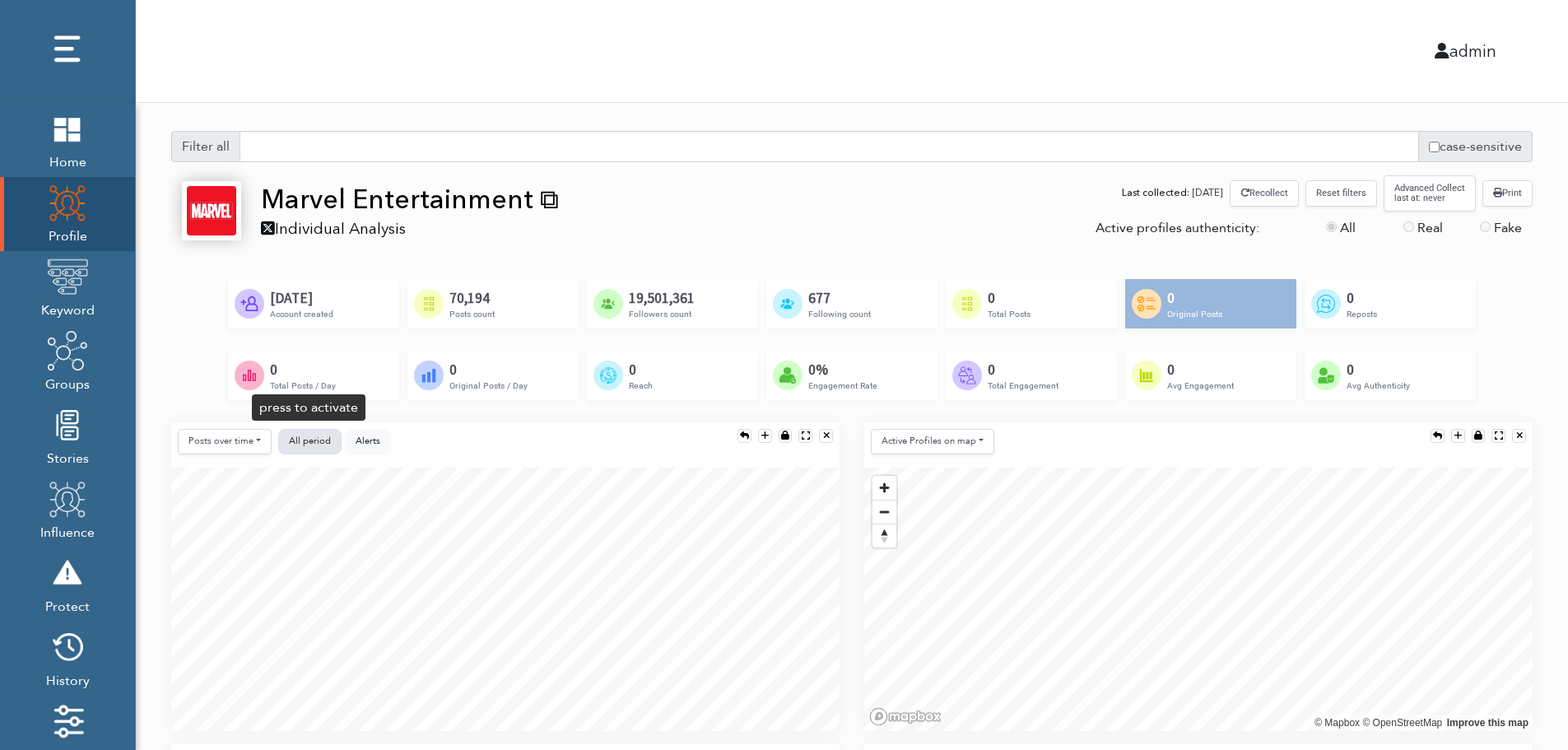
click at [309, 438] on span "All period" at bounding box center [310, 441] width 42 height 13
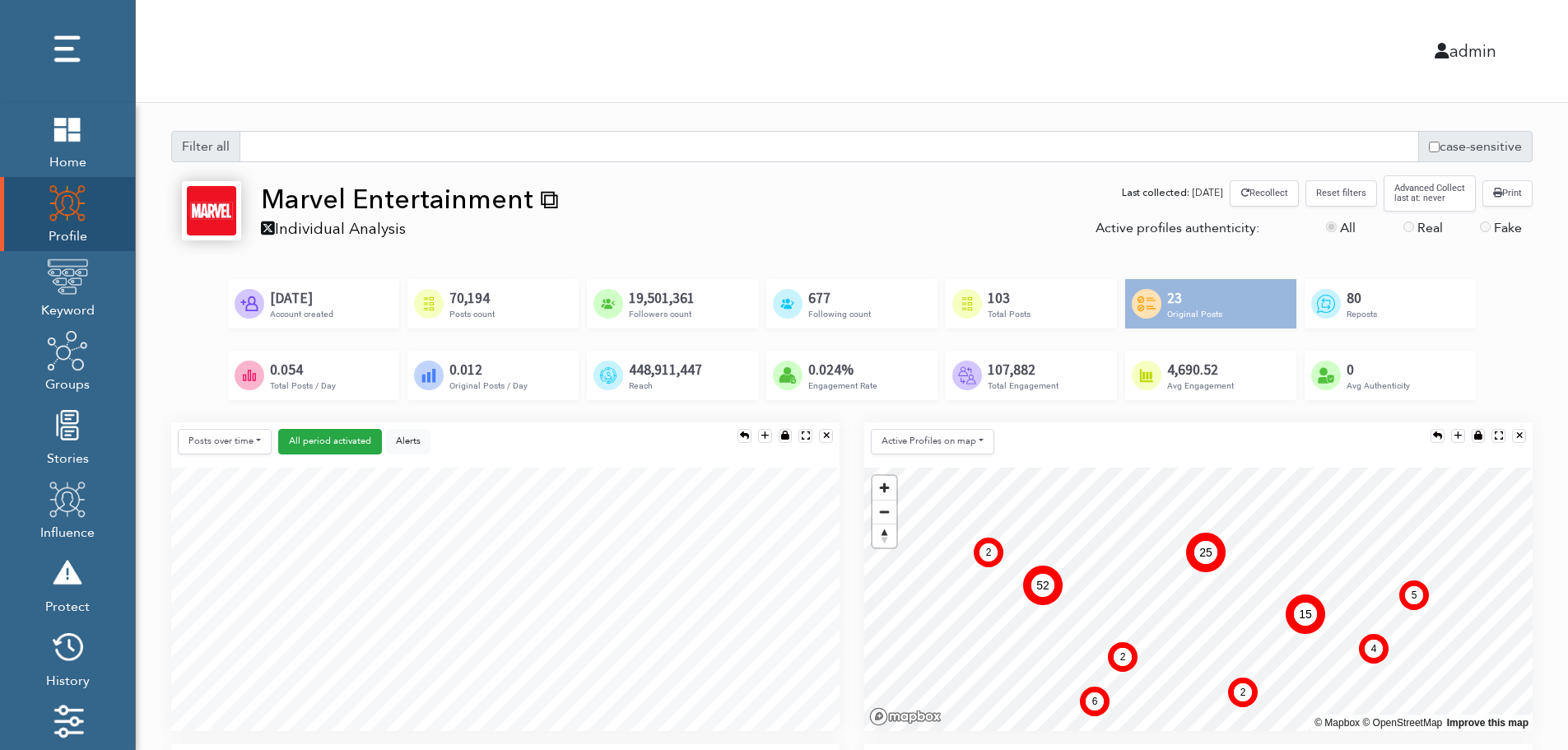
click at [1271, 166] on div "Filter all case-sensitive Alerts" at bounding box center [852, 153] width 1386 height 44
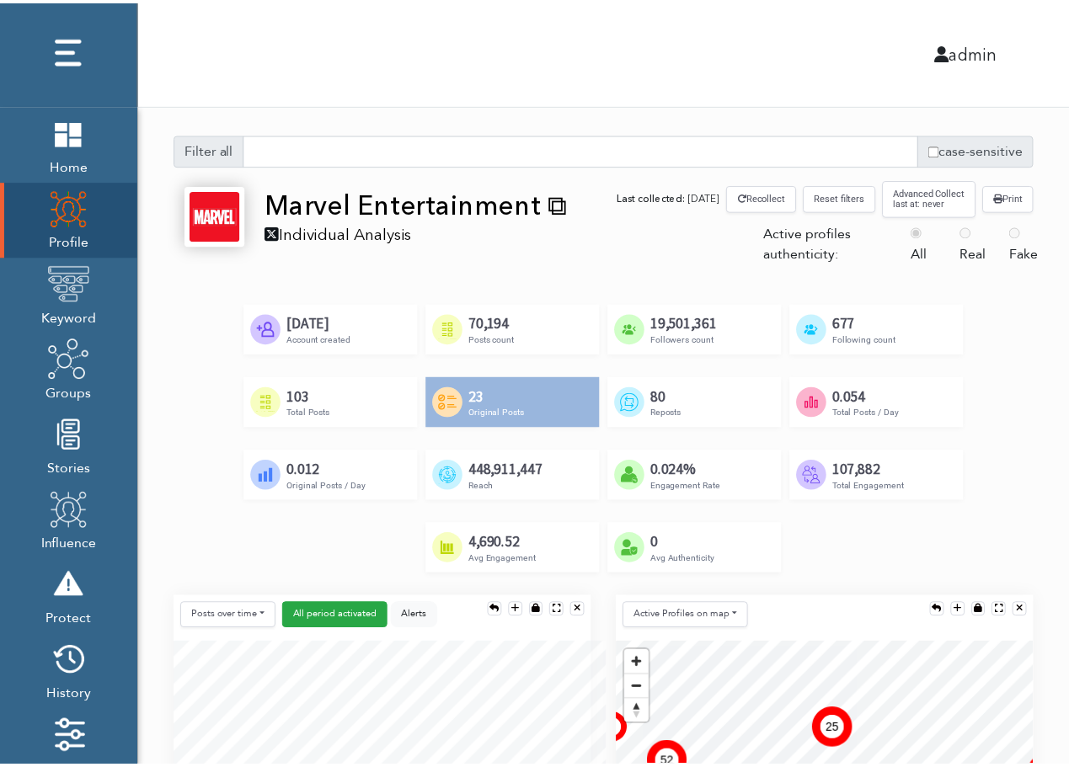
scroll to position [301, 420]
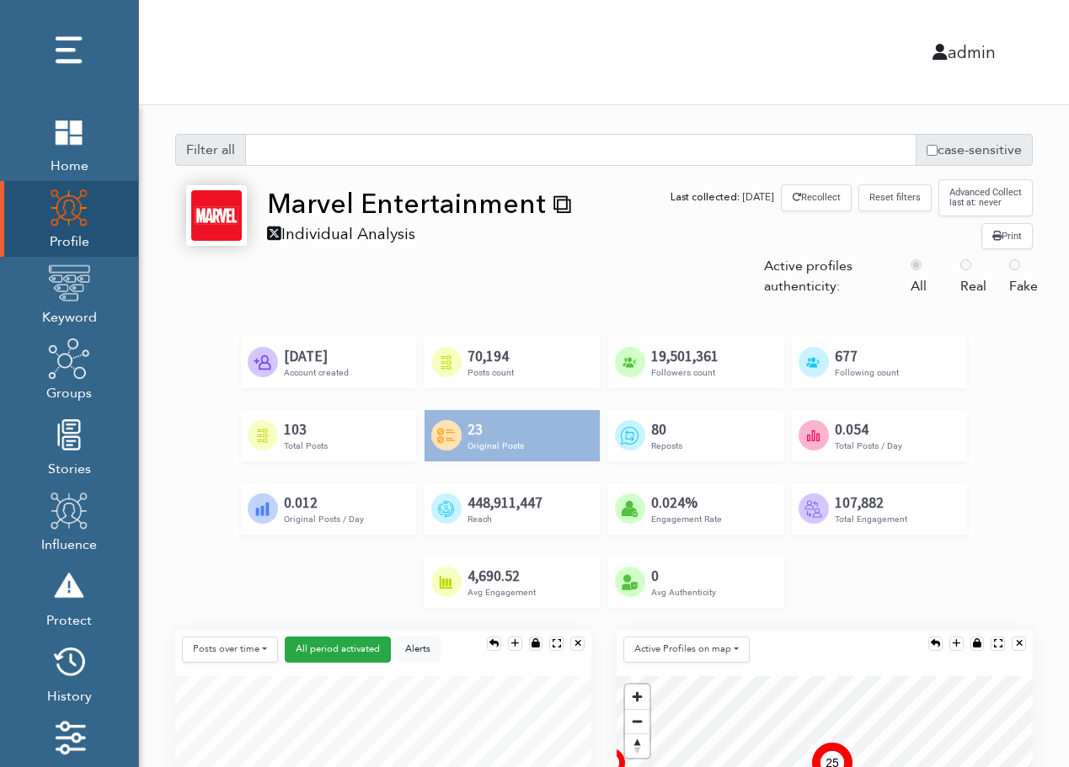
click at [892, 199] on button "Reset filters" at bounding box center [894, 197] width 73 height 26
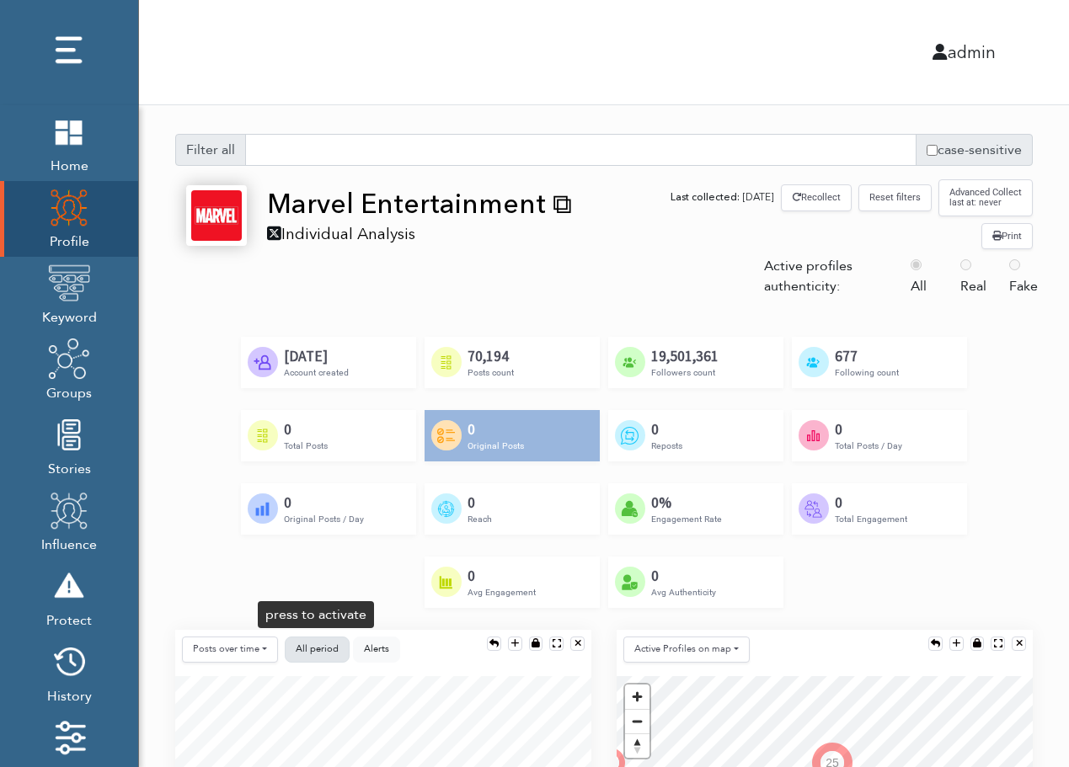
click at [320, 656] on button "All period" at bounding box center [317, 650] width 65 height 26
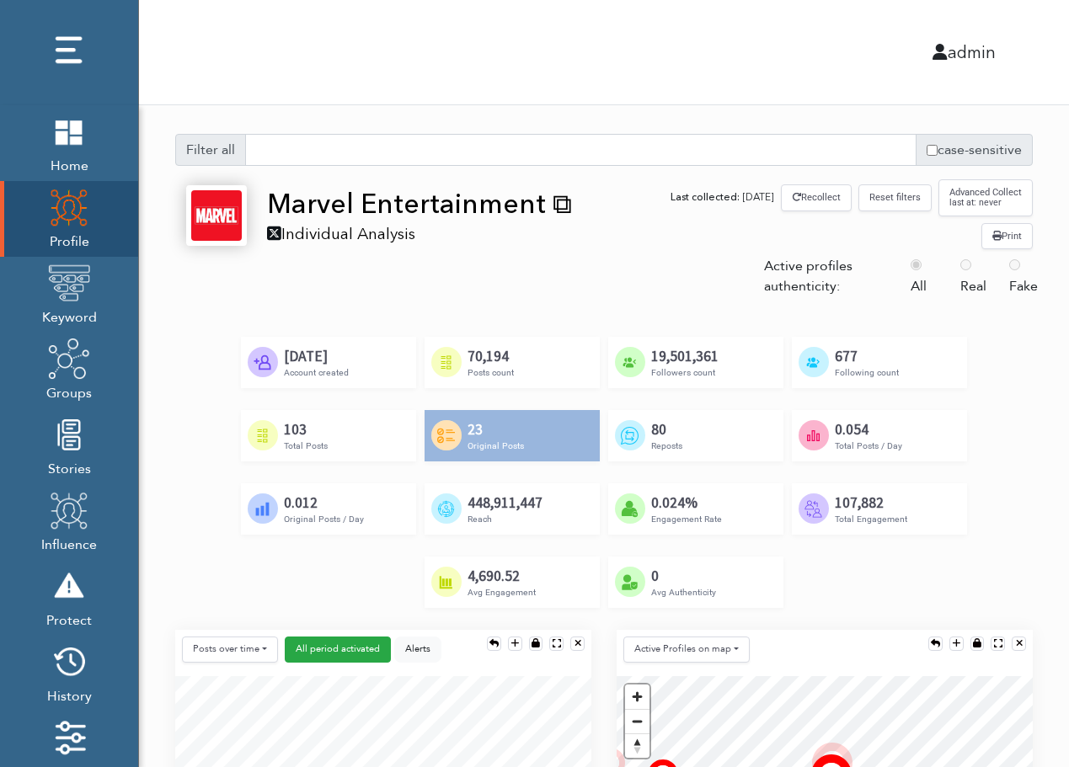
click at [353, 444] on div "Created by Alfredo @ IconsAlfredo.com from the Noun Project 103 Total Posts" at bounding box center [328, 435] width 175 height 51
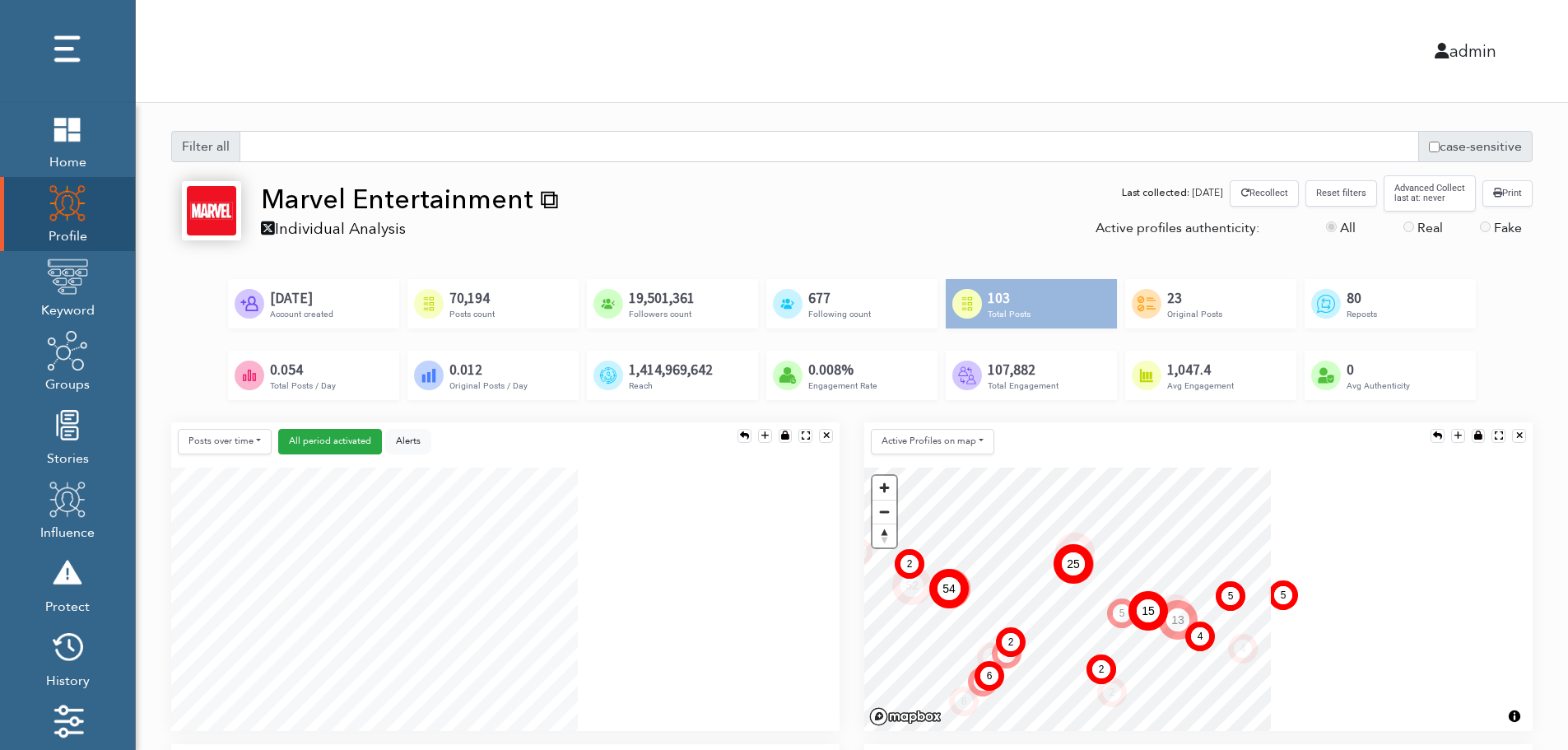
scroll to position [294, 669]
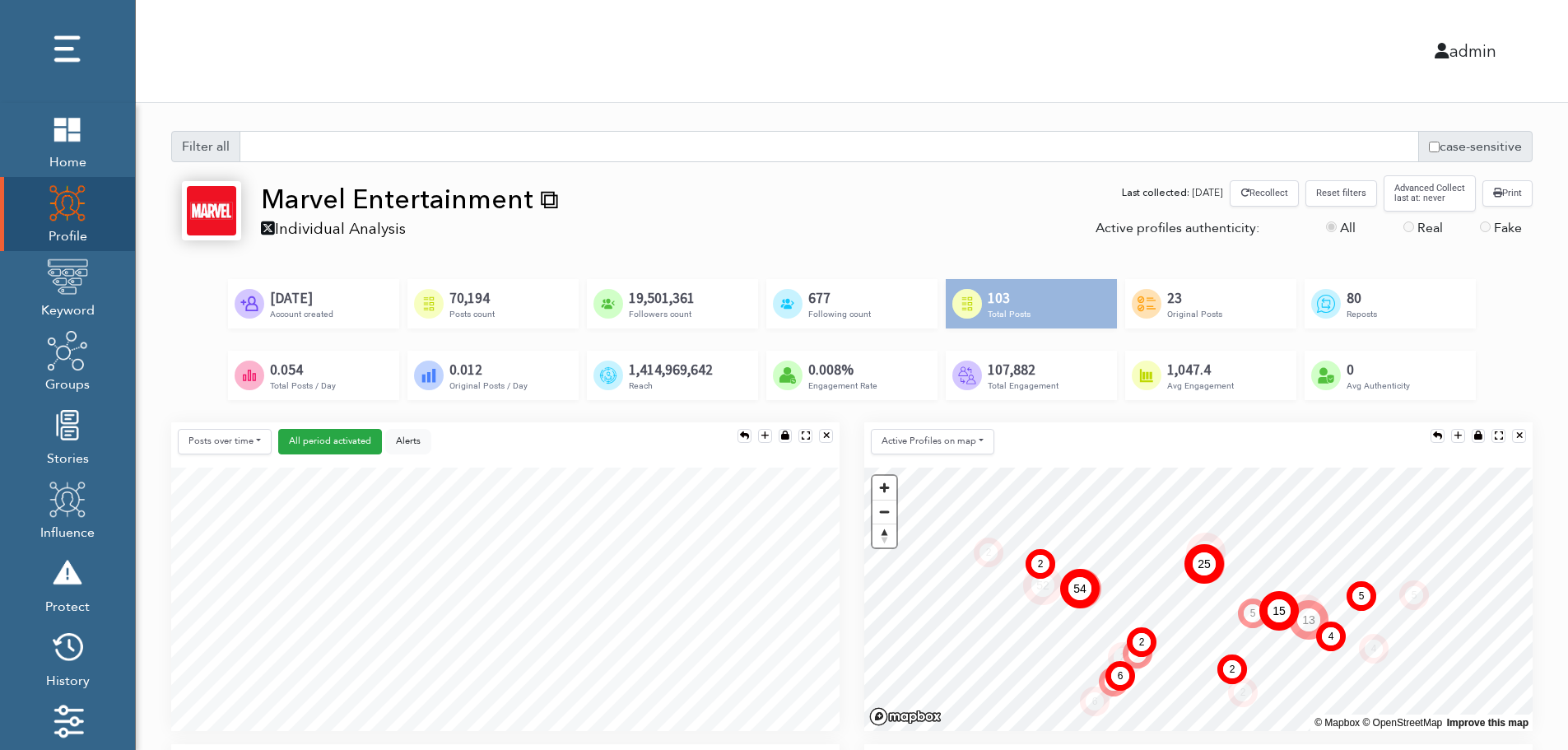
click at [1034, 74] on div "admin" at bounding box center [851, 51] width 1458 height 102
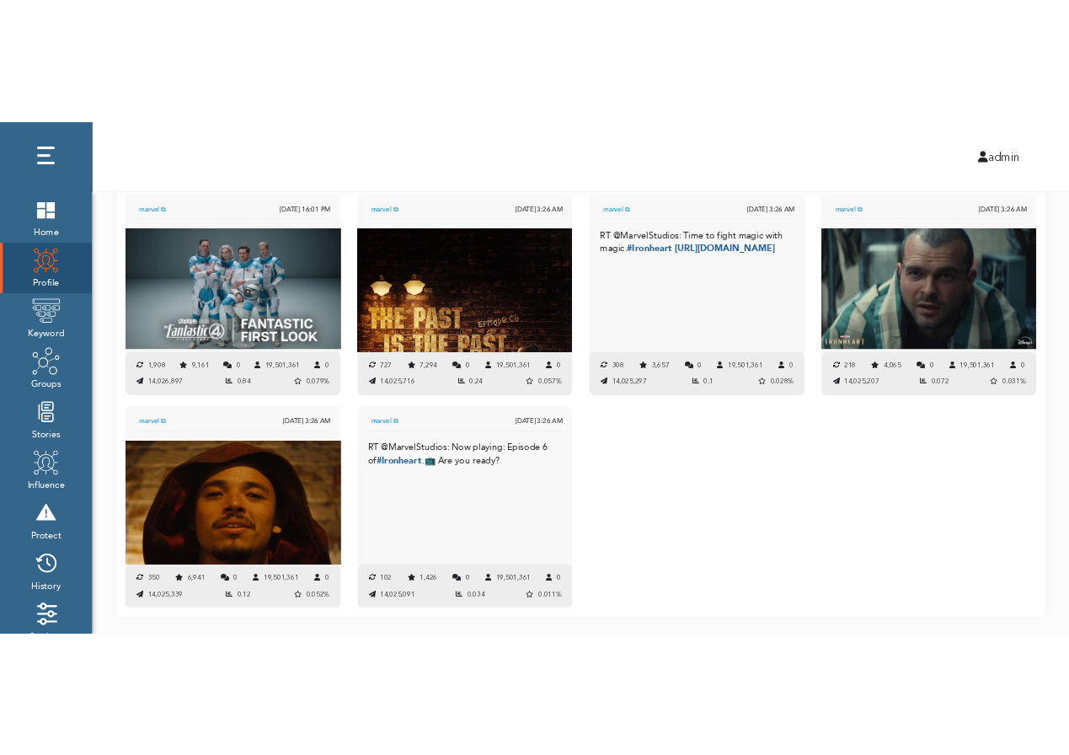
scroll to position [1731, 0]
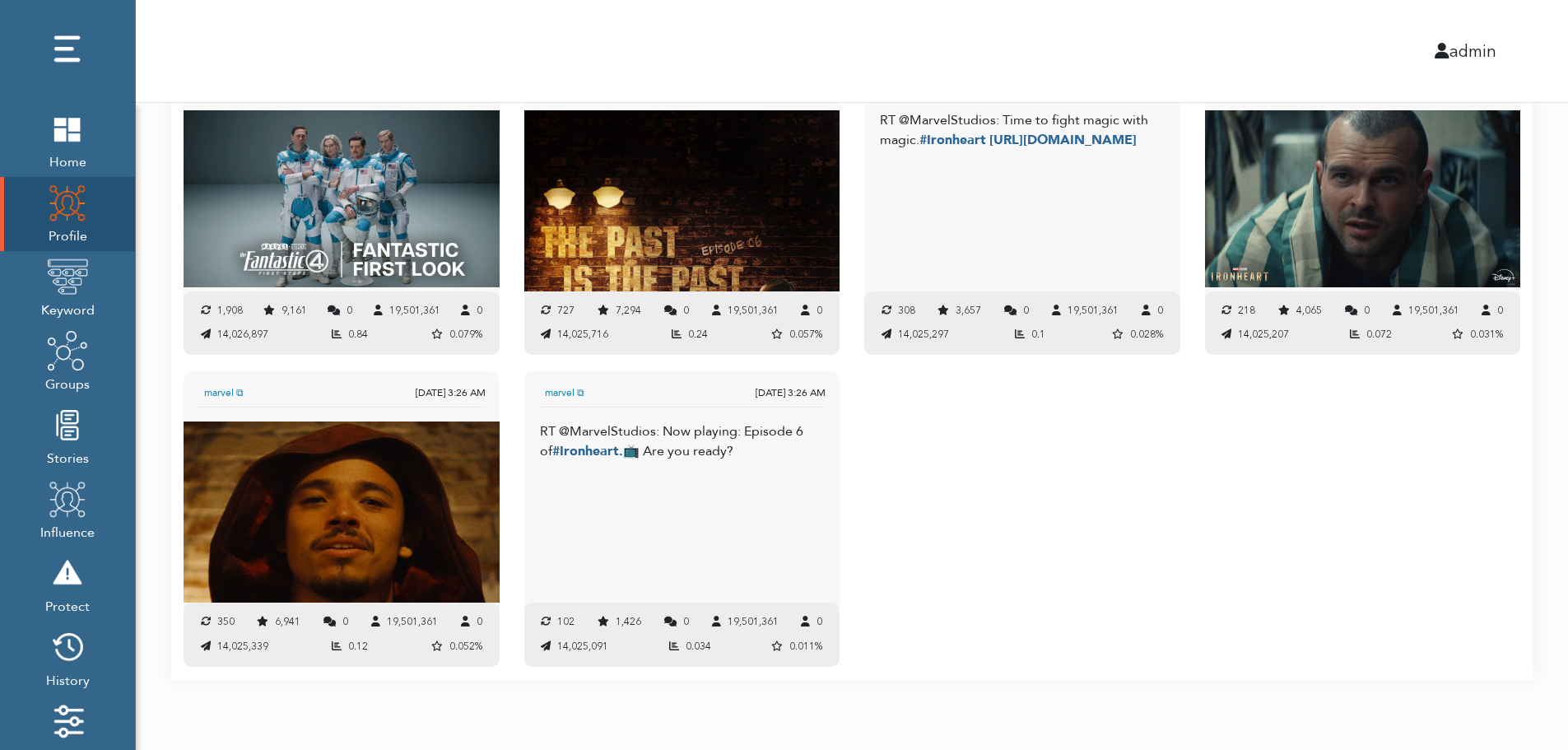
click at [1041, 478] on div "marvel ⧉ Jul. 3, 2025 21:00 PM RT @MarvelStudios: From heists to Easter Eggs an…" at bounding box center [851, 212] width 1362 height 936
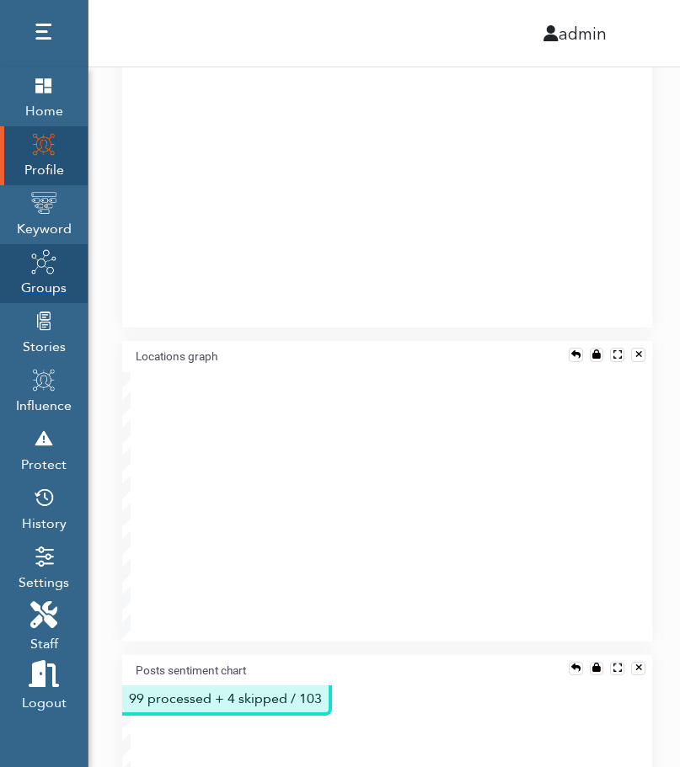
scroll to position [301, 530]
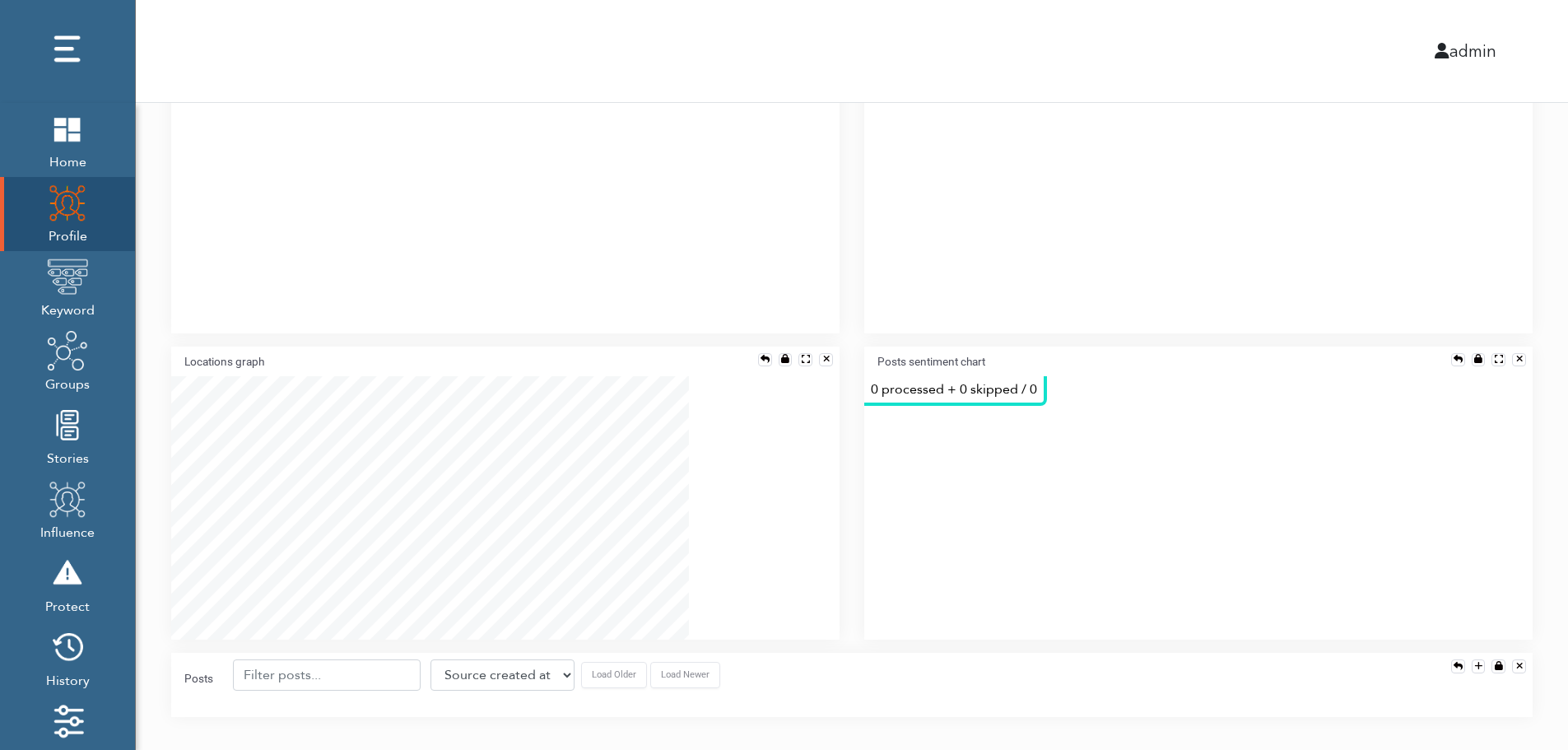
scroll to position [294, 673]
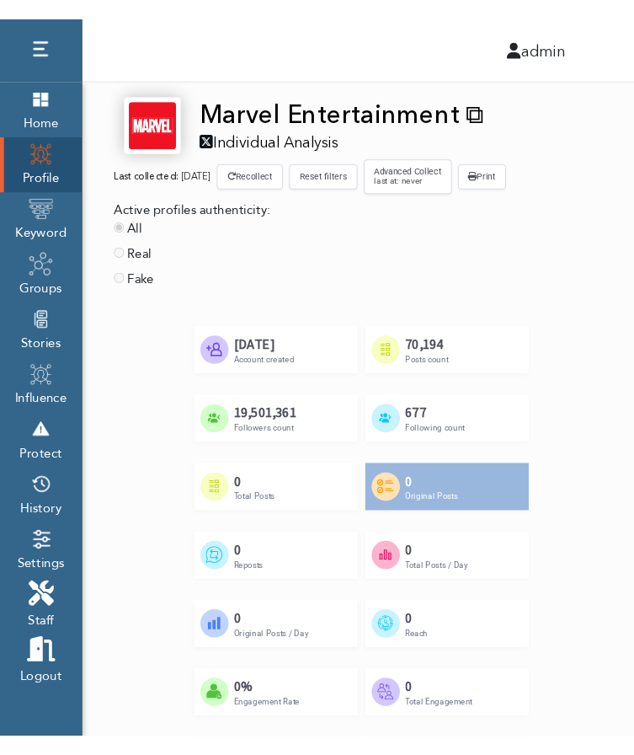
scroll to position [505, 0]
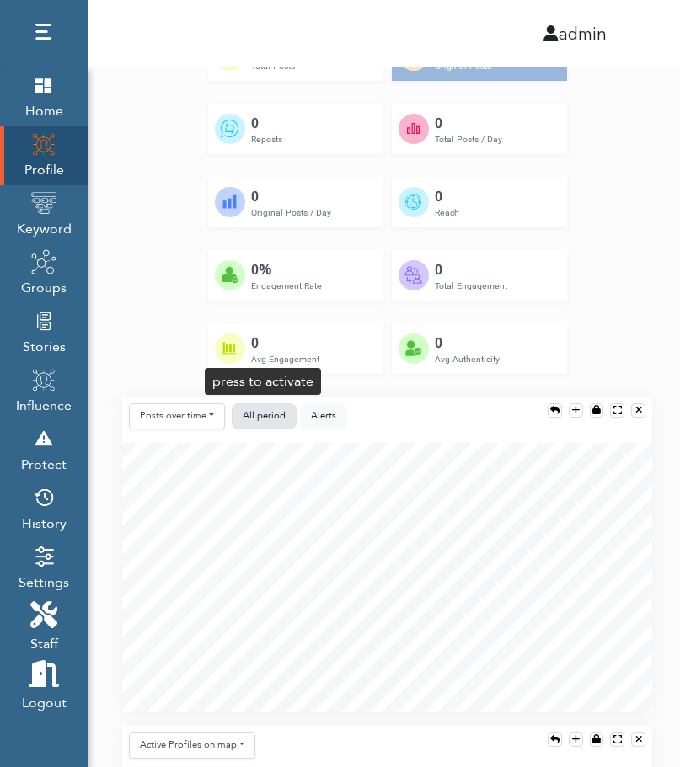
click at [268, 414] on span "All period" at bounding box center [264, 415] width 43 height 13
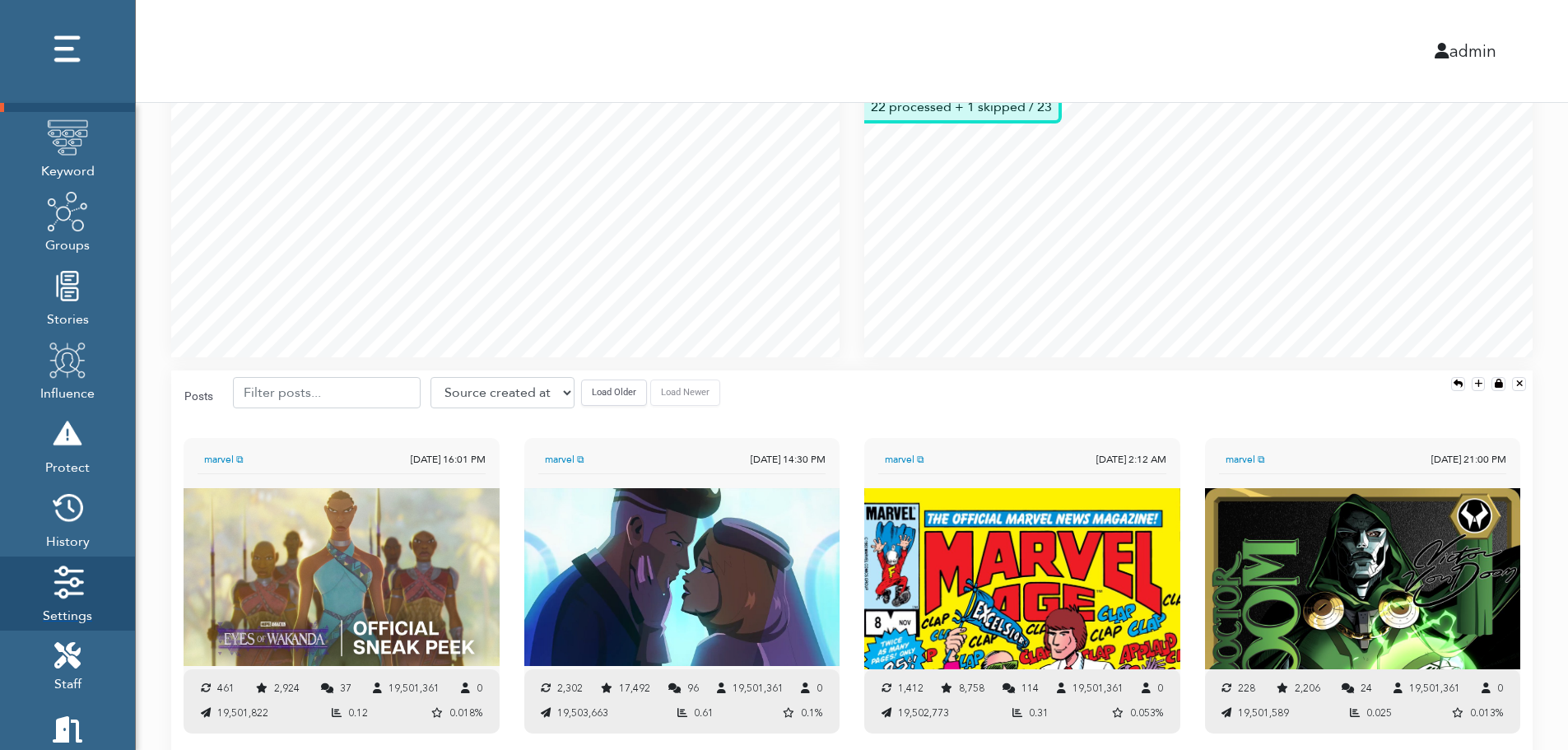
scroll to position [168, 0]
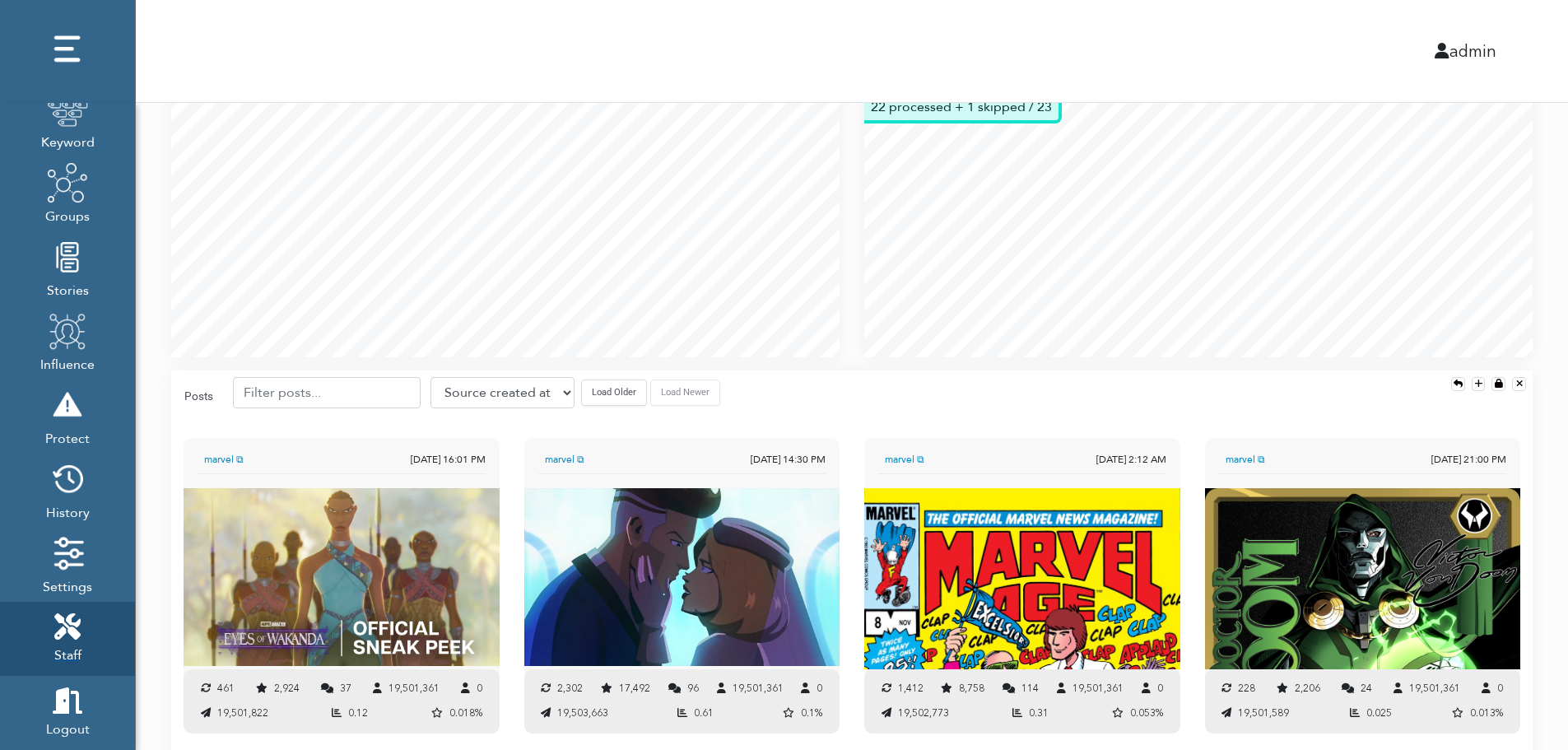
click at [83, 633] on link "Staff" at bounding box center [67, 640] width 135 height 74
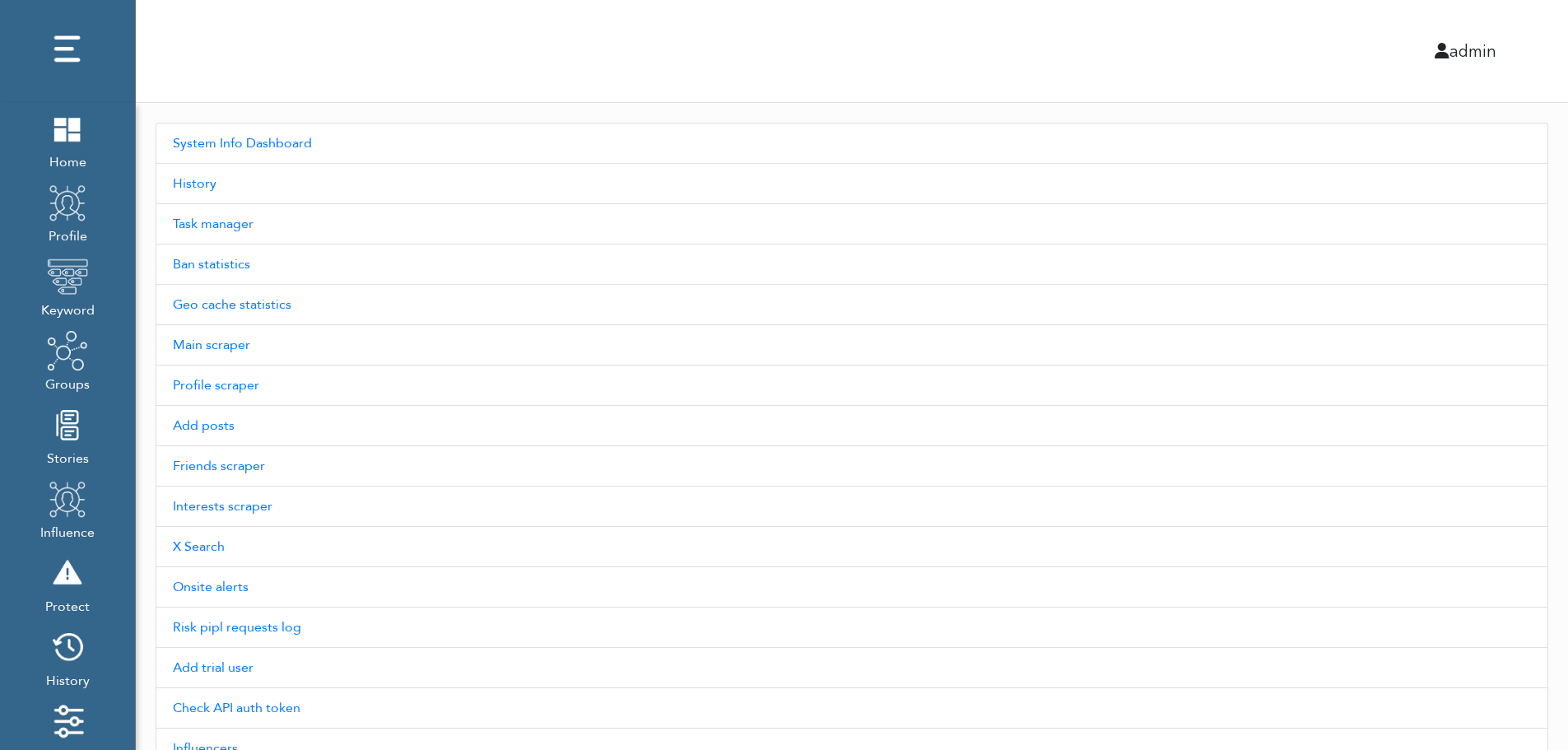
click at [395, 55] on div "admin" at bounding box center [851, 51] width 1458 height 102
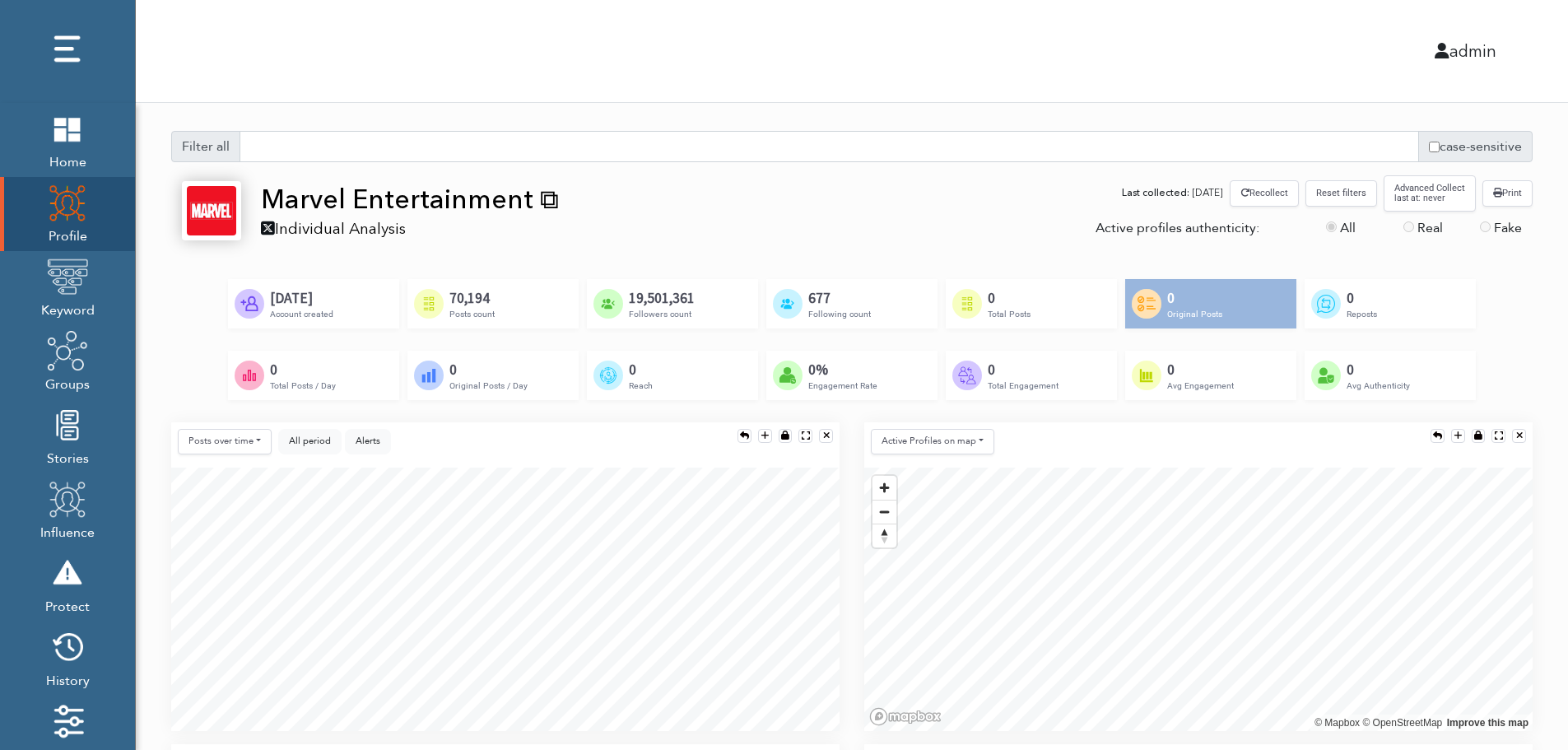
click at [833, 53] on div "admin" at bounding box center [1163, 51] width 693 height 24
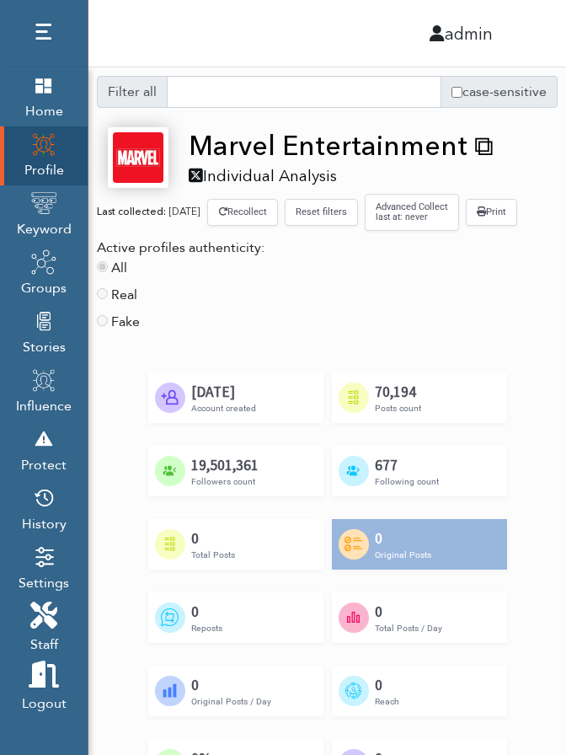
scroll to position [8, 7]
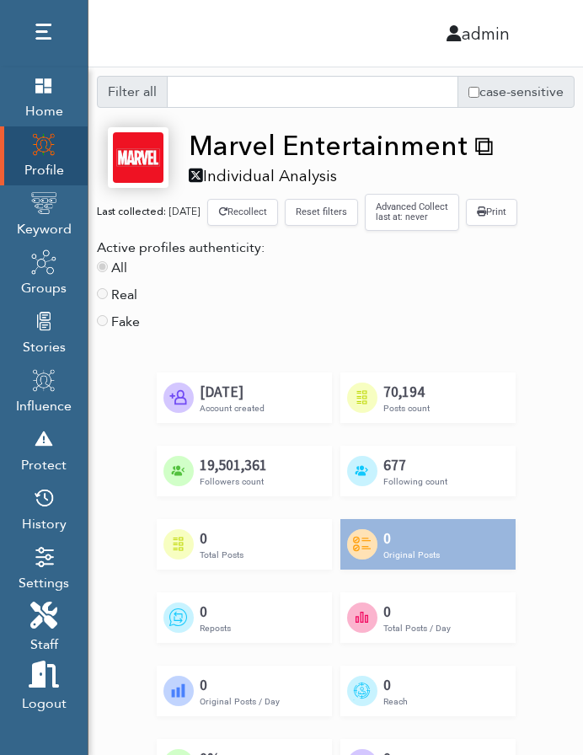
scroll to position [301, 466]
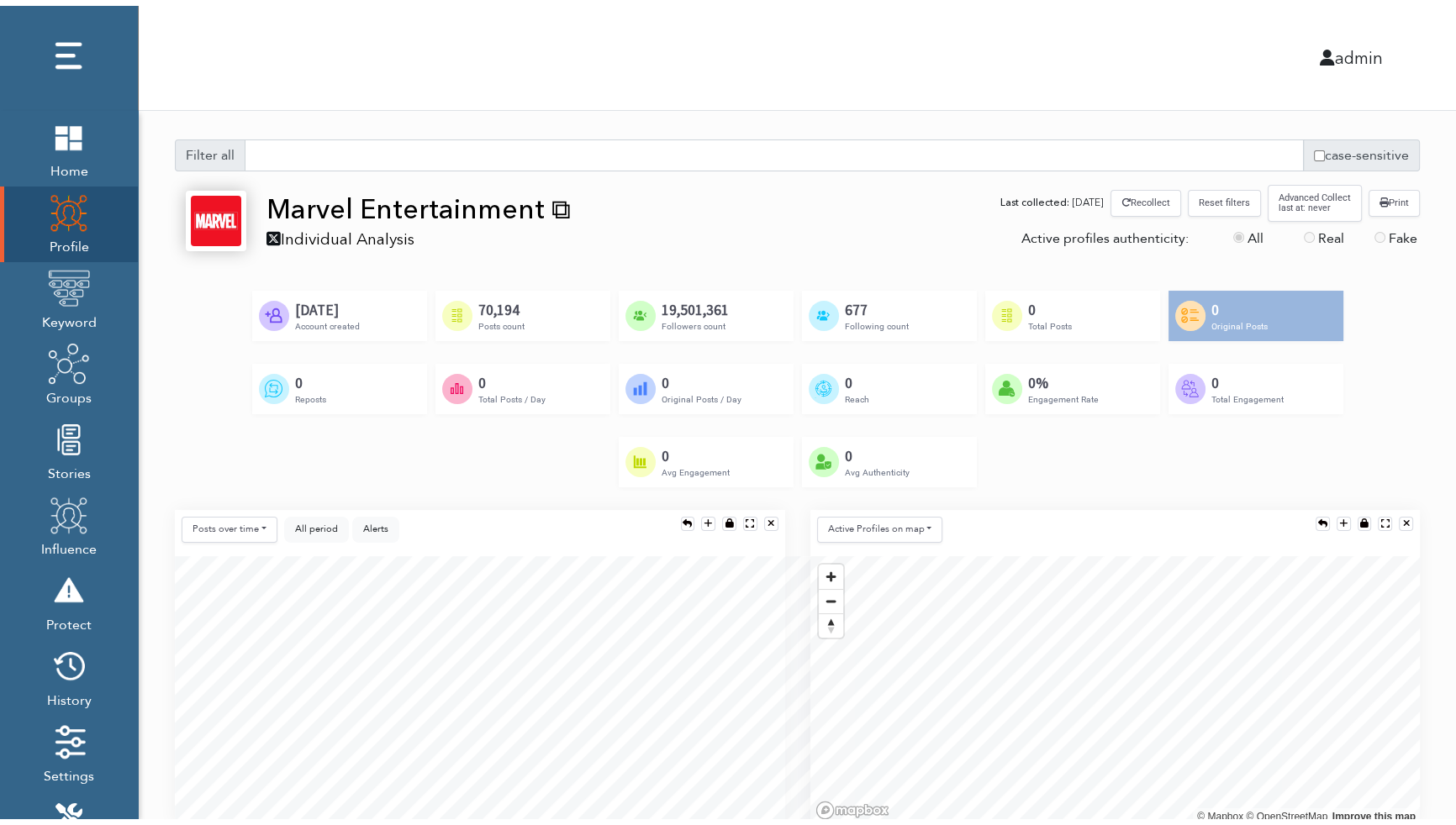
scroll to position [299, 610]
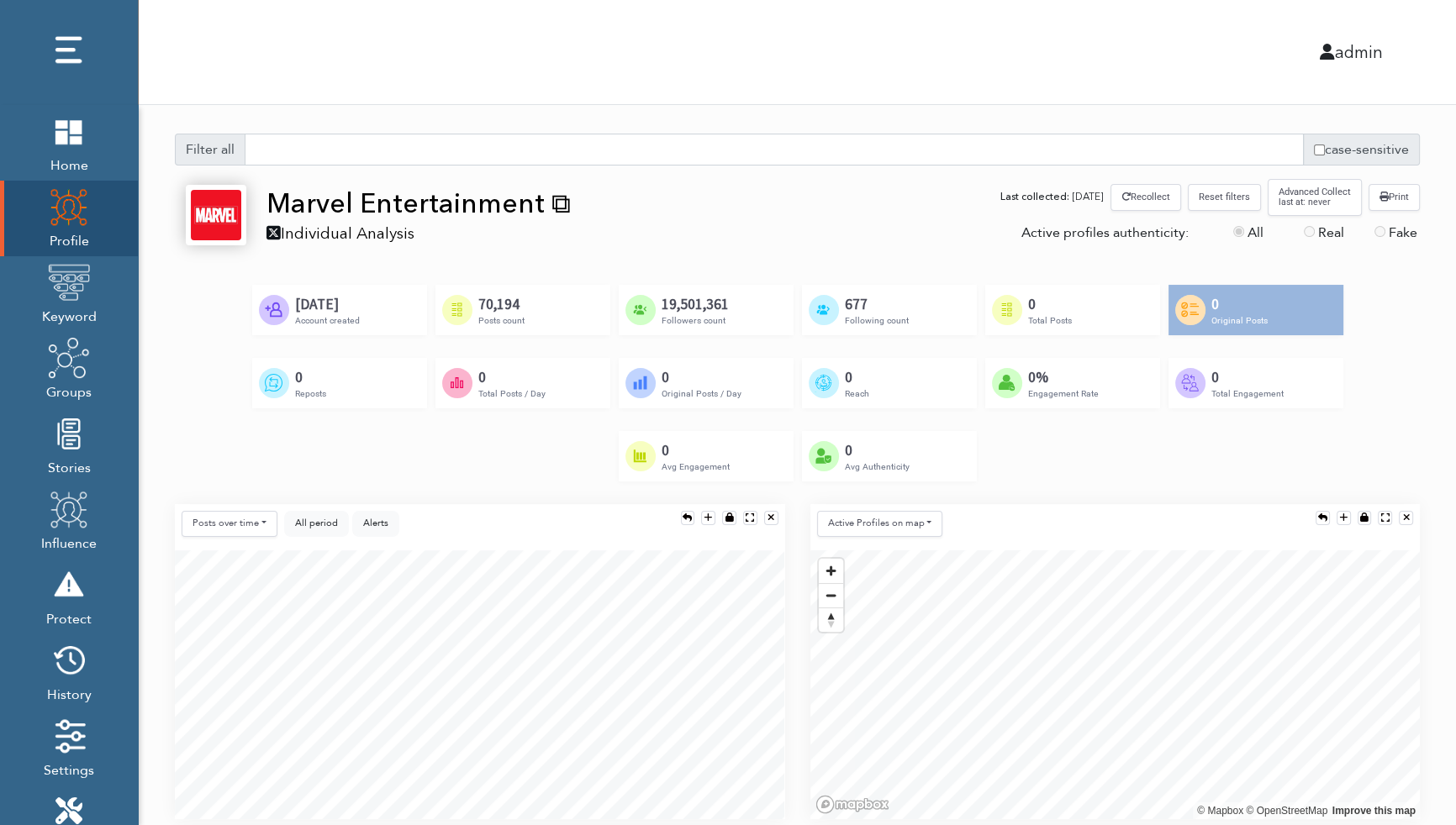
click at [744, 76] on div "admin" at bounding box center [796, 52] width 1342 height 104
click at [850, 390] on div "Filter all case-sensitive Alerts Marvel Entertainment ⧉ Individual Analysis Las…" at bounding box center [797, 828] width 1317 height 1447
click at [319, 530] on button "All period" at bounding box center [316, 524] width 65 height 26
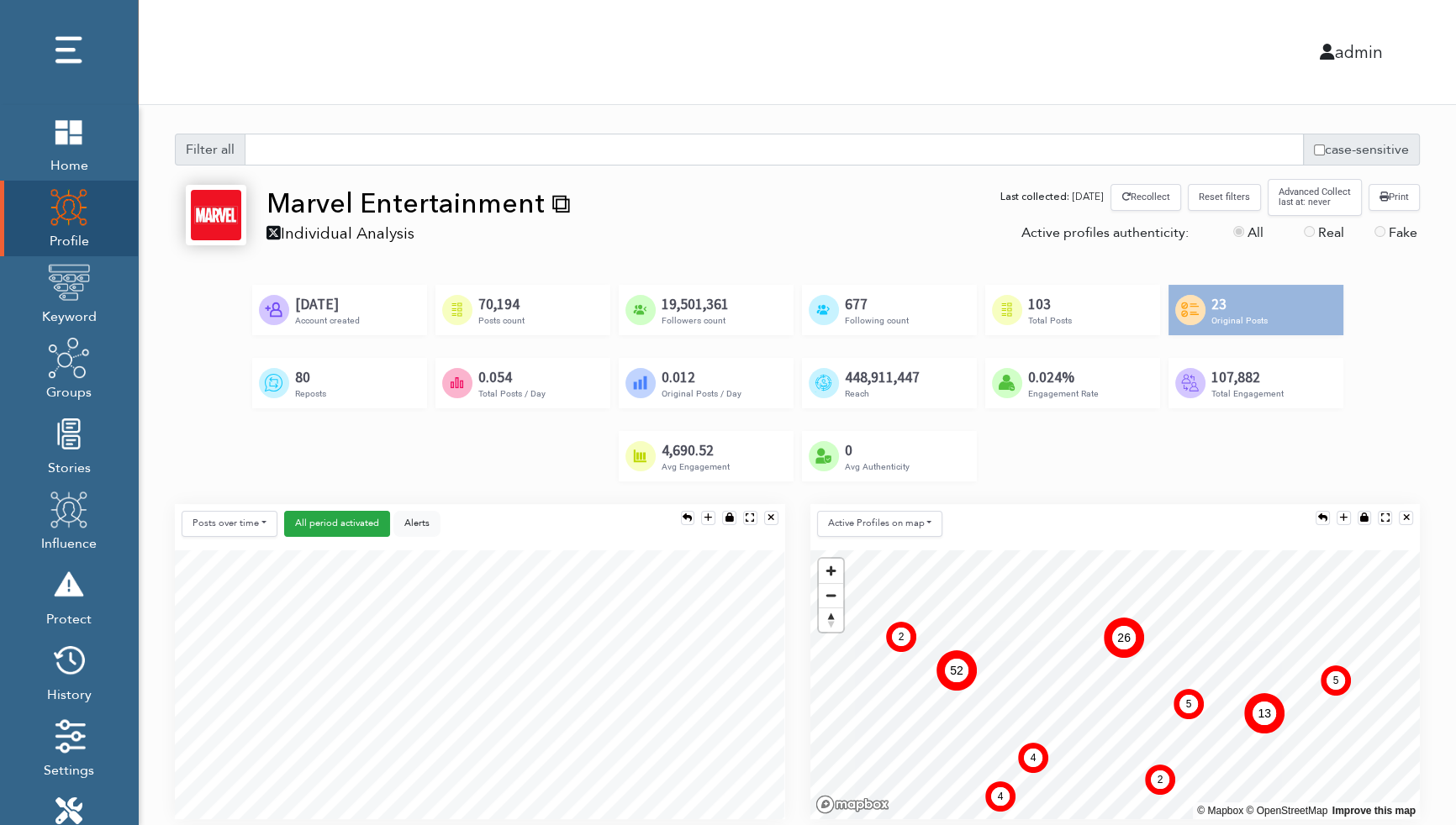
click at [850, 311] on div "103" at bounding box center [1050, 304] width 44 height 19
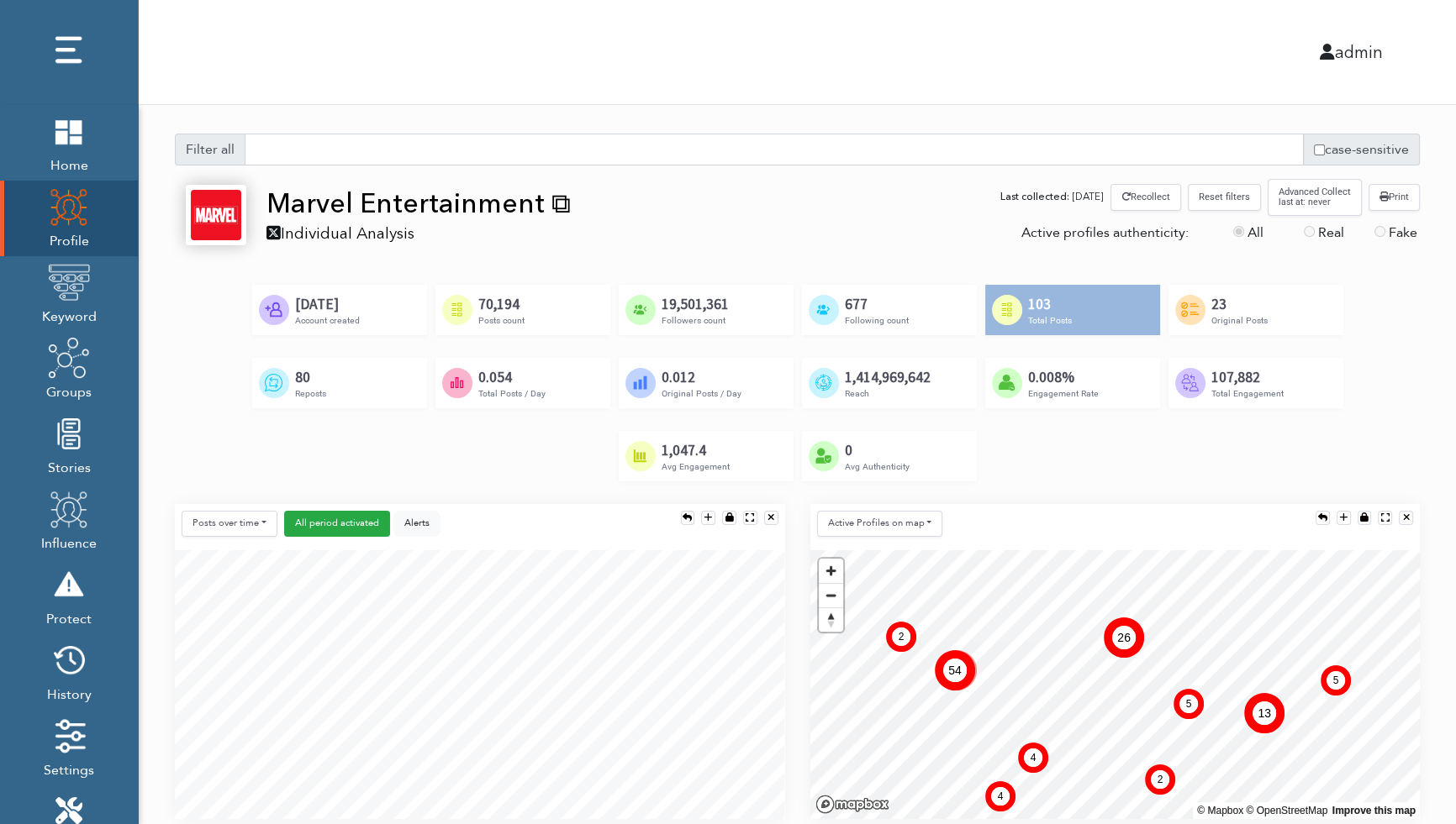
click at [850, 357] on div "Created by [PERSON_NAME] from the Noun Project [DATE] Account created Created b…" at bounding box center [796, 395] width 1244 height 219
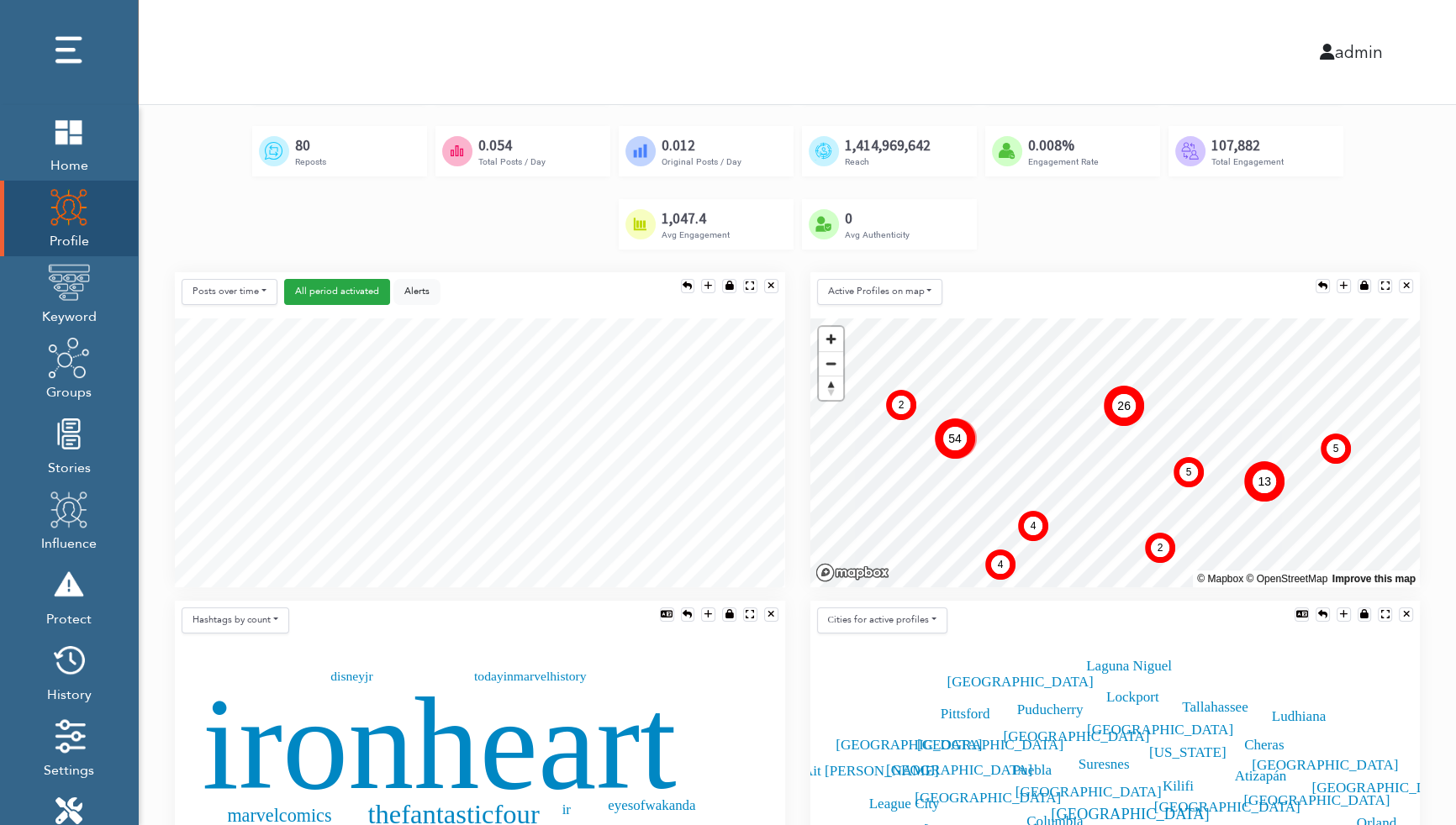
scroll to position [228, 0]
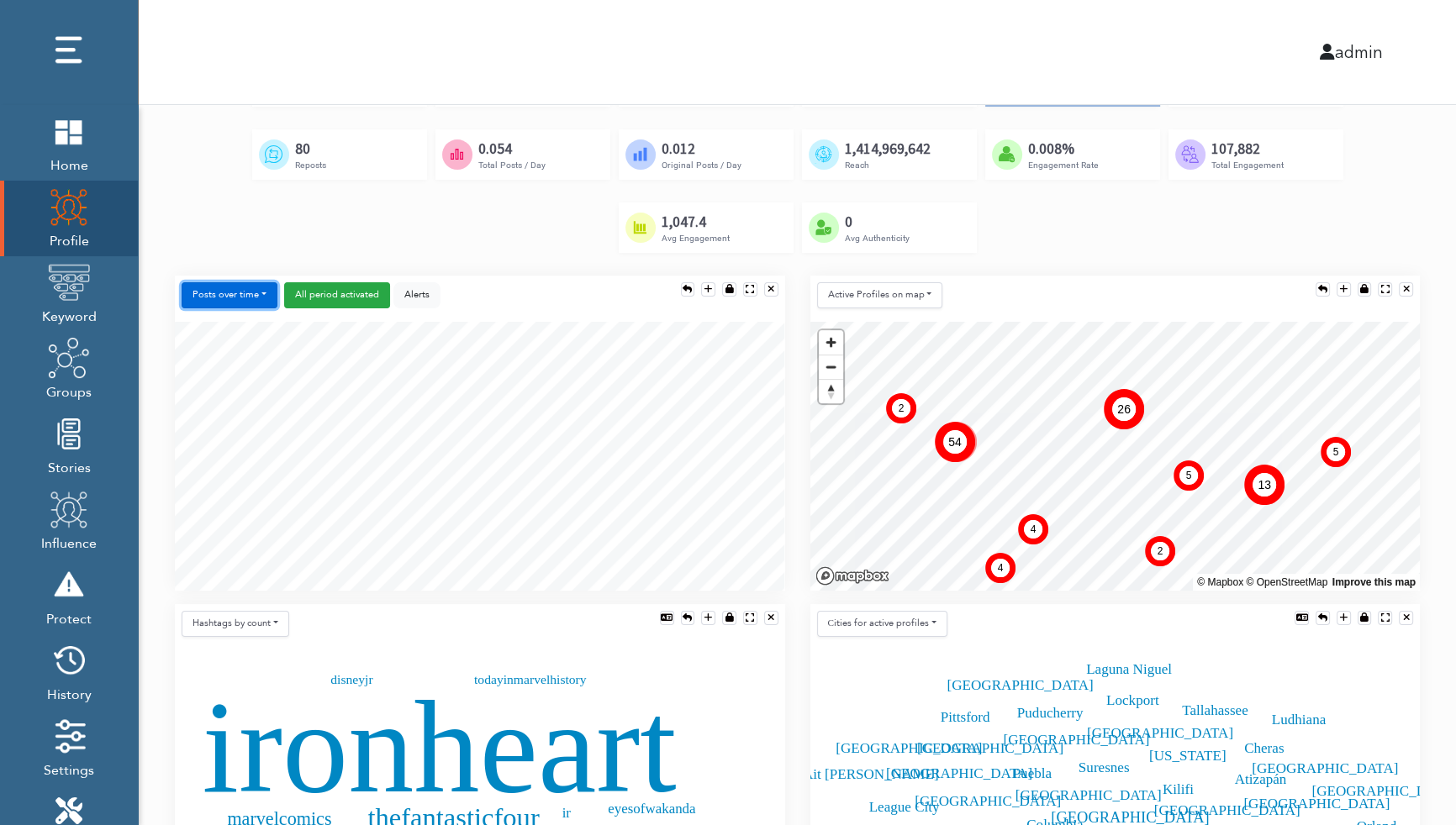
click at [256, 294] on button "Posts over time" at bounding box center [230, 295] width 96 height 26
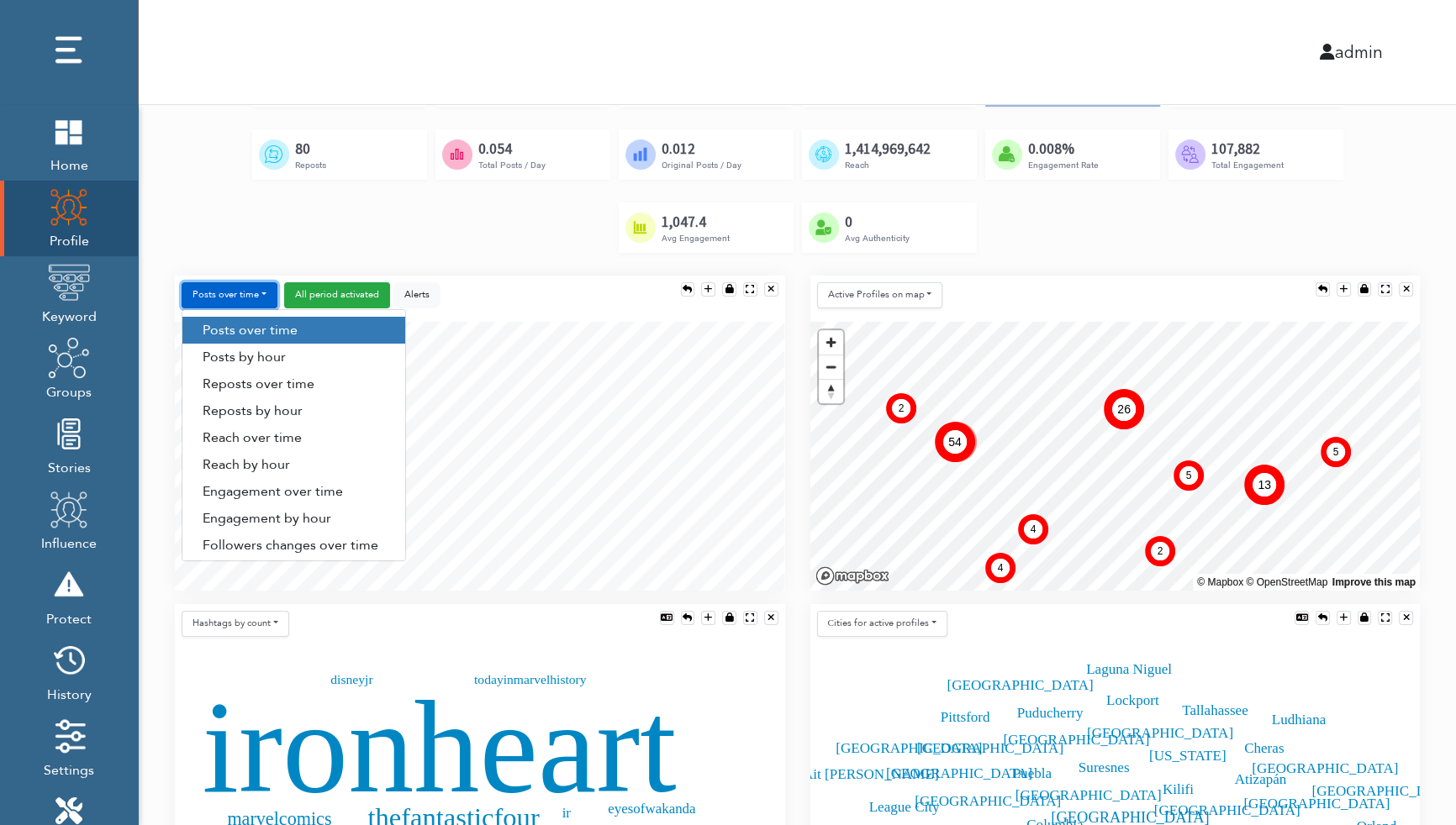
click at [255, 296] on button "Posts over time" at bounding box center [230, 295] width 96 height 26
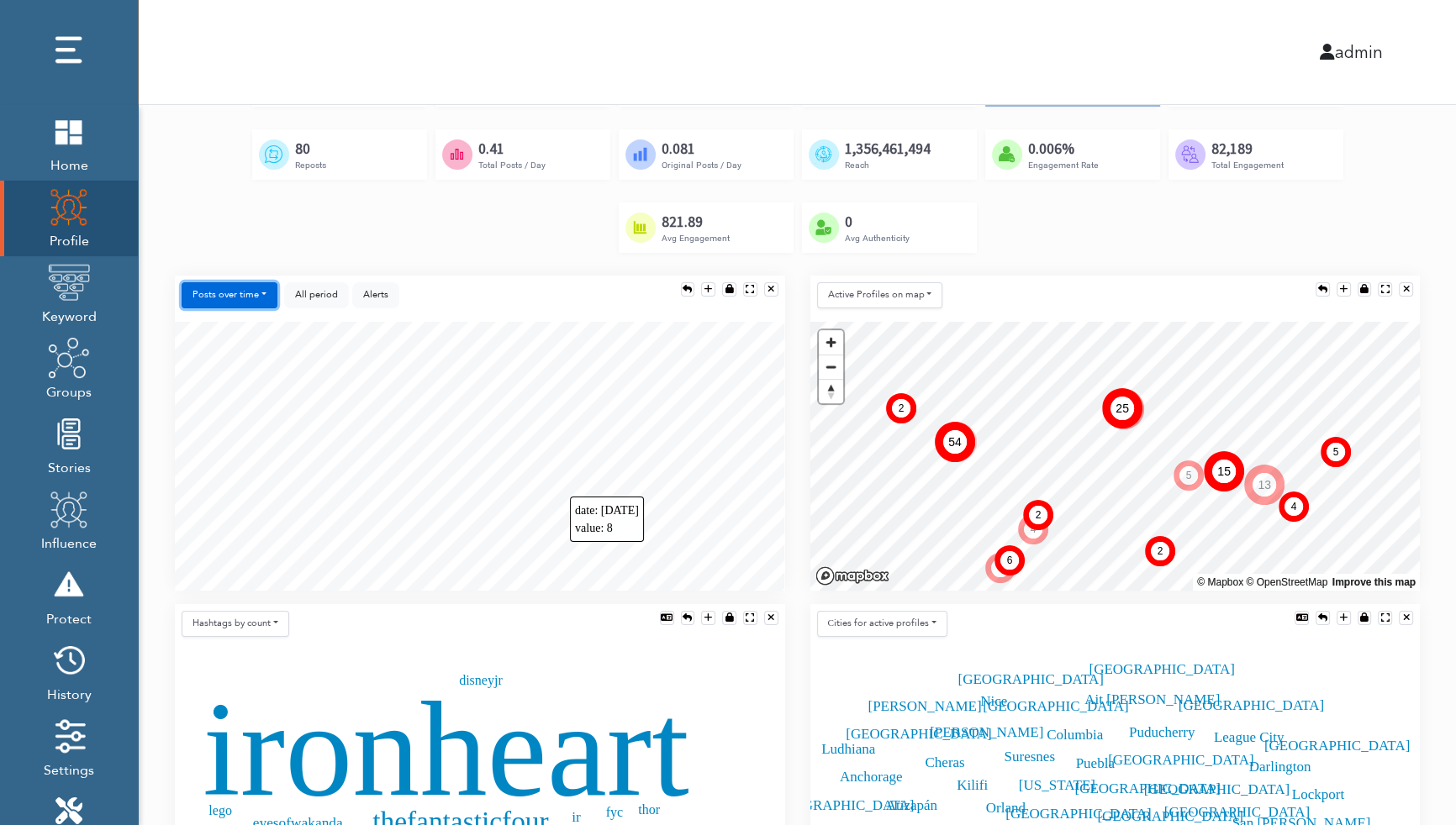
click at [784, 478] on div "Posts over time Posts over time Posts by hour Reposts over time Reposts by hour…" at bounding box center [480, 439] width 636 height 328
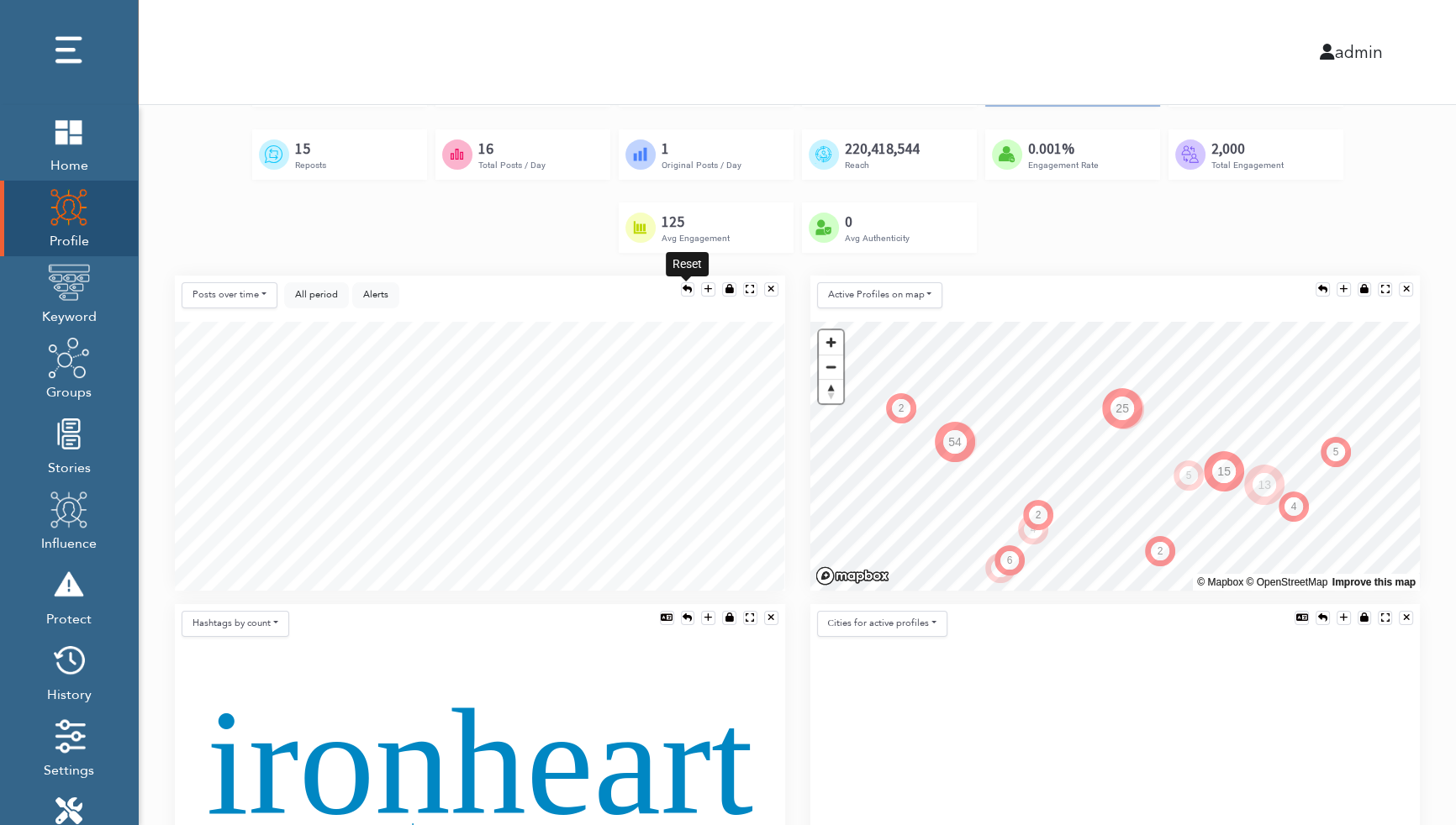
click at [685, 286] on div at bounding box center [687, 289] width 9 height 9
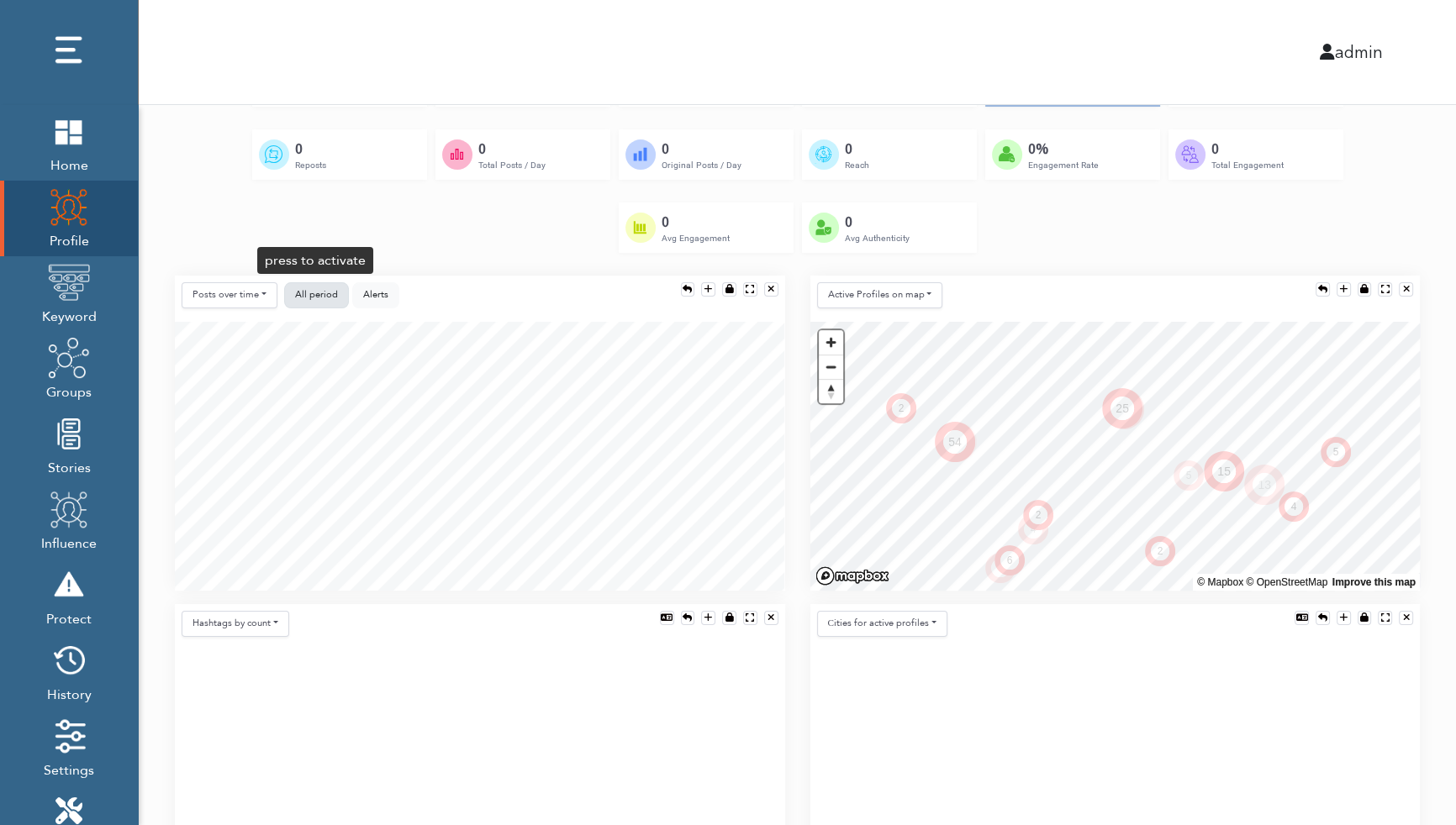
drag, startPoint x: 330, startPoint y: 294, endPoint x: 334, endPoint y: 308, distance: 14.6
click at [330, 294] on span "All period" at bounding box center [316, 294] width 43 height 13
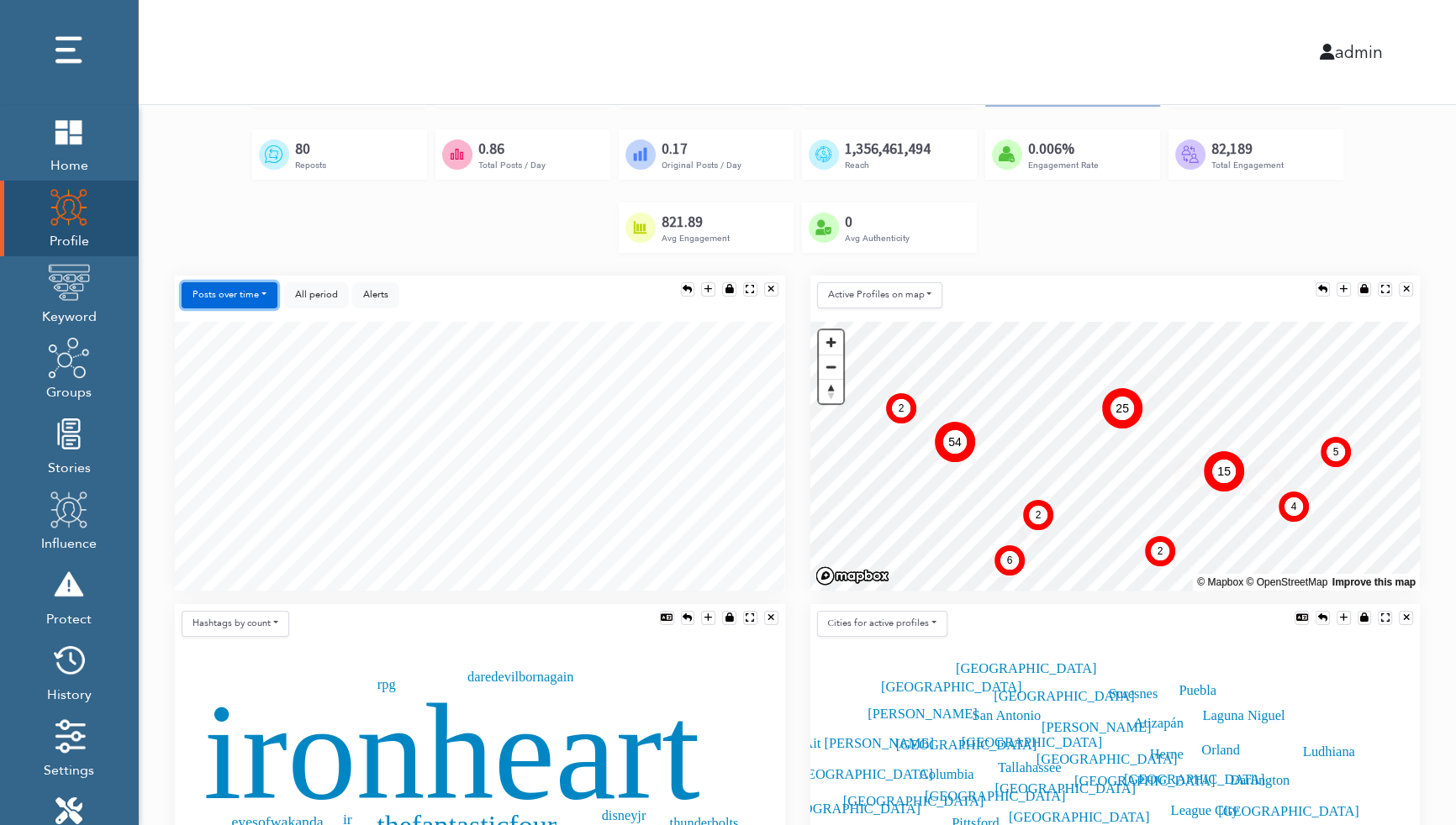
click at [227, 294] on button "Posts over time" at bounding box center [230, 295] width 96 height 26
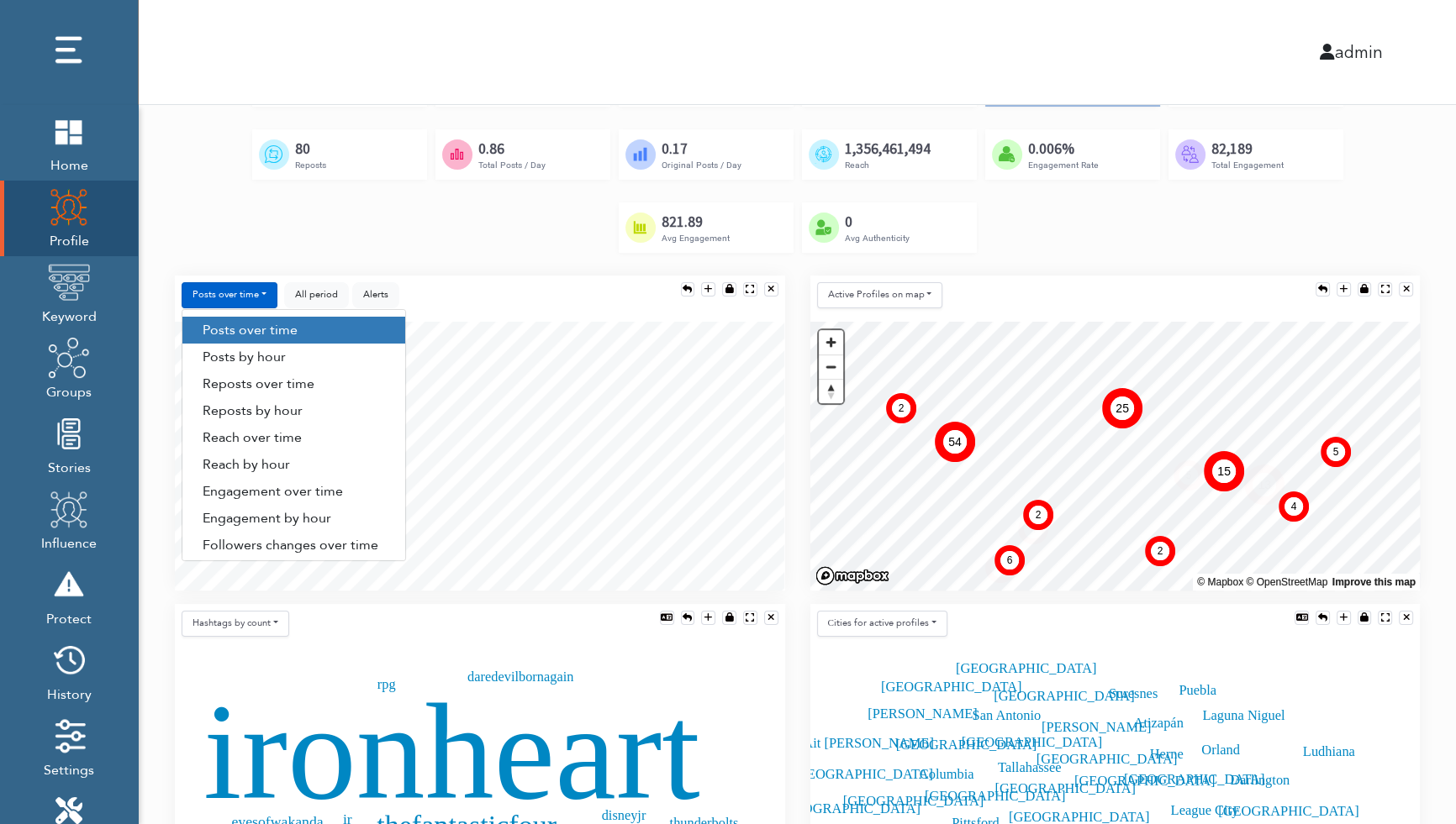
drag, startPoint x: 1233, startPoint y: 253, endPoint x: 1238, endPoint y: 269, distance: 16.8
click at [850, 252] on div "Created by [PERSON_NAME] from the Noun Project [DATE] Account created Created b…" at bounding box center [796, 166] width 1244 height 219
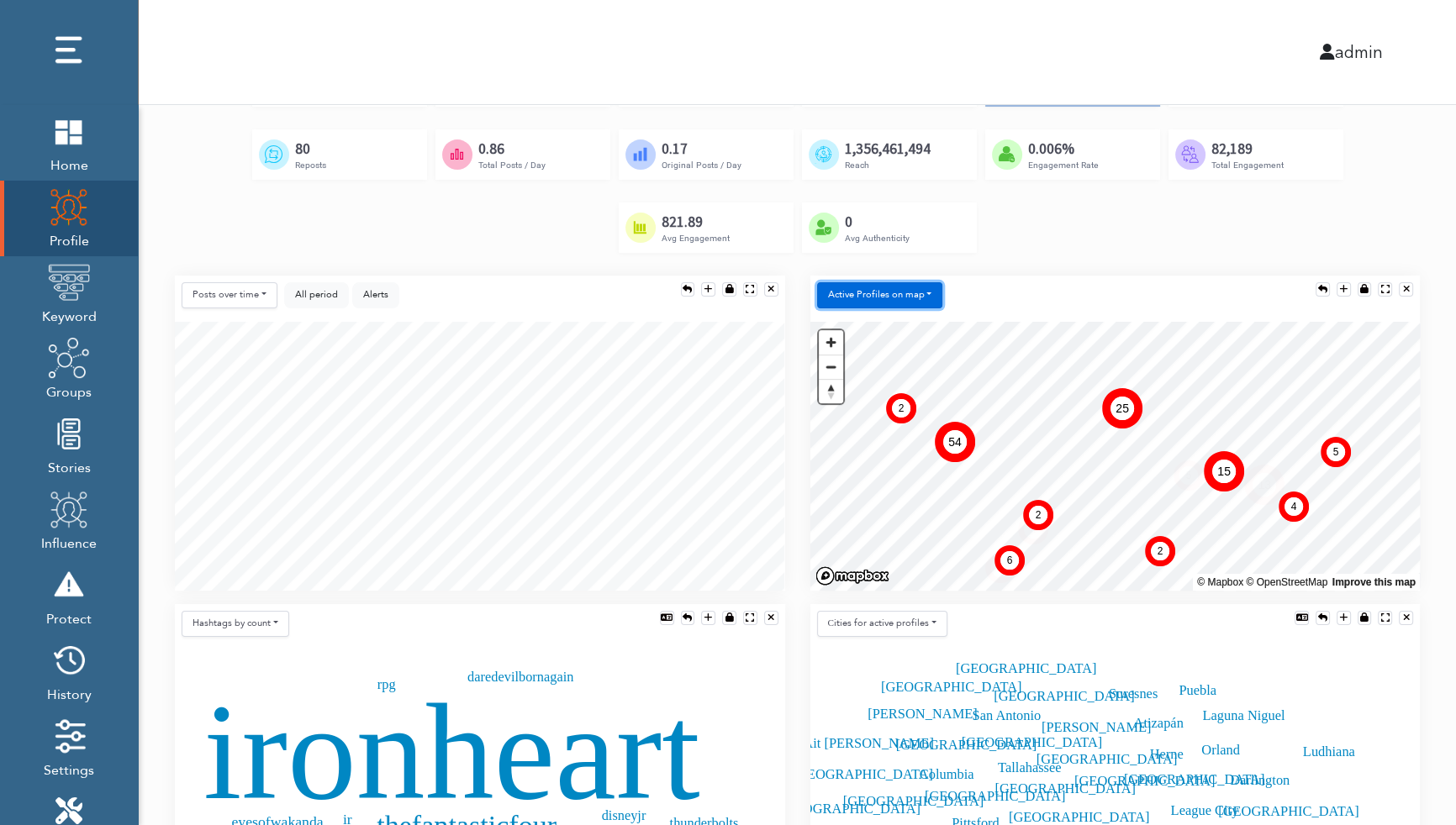
click at [850, 289] on button "Active Profiles on map" at bounding box center [880, 295] width 126 height 26
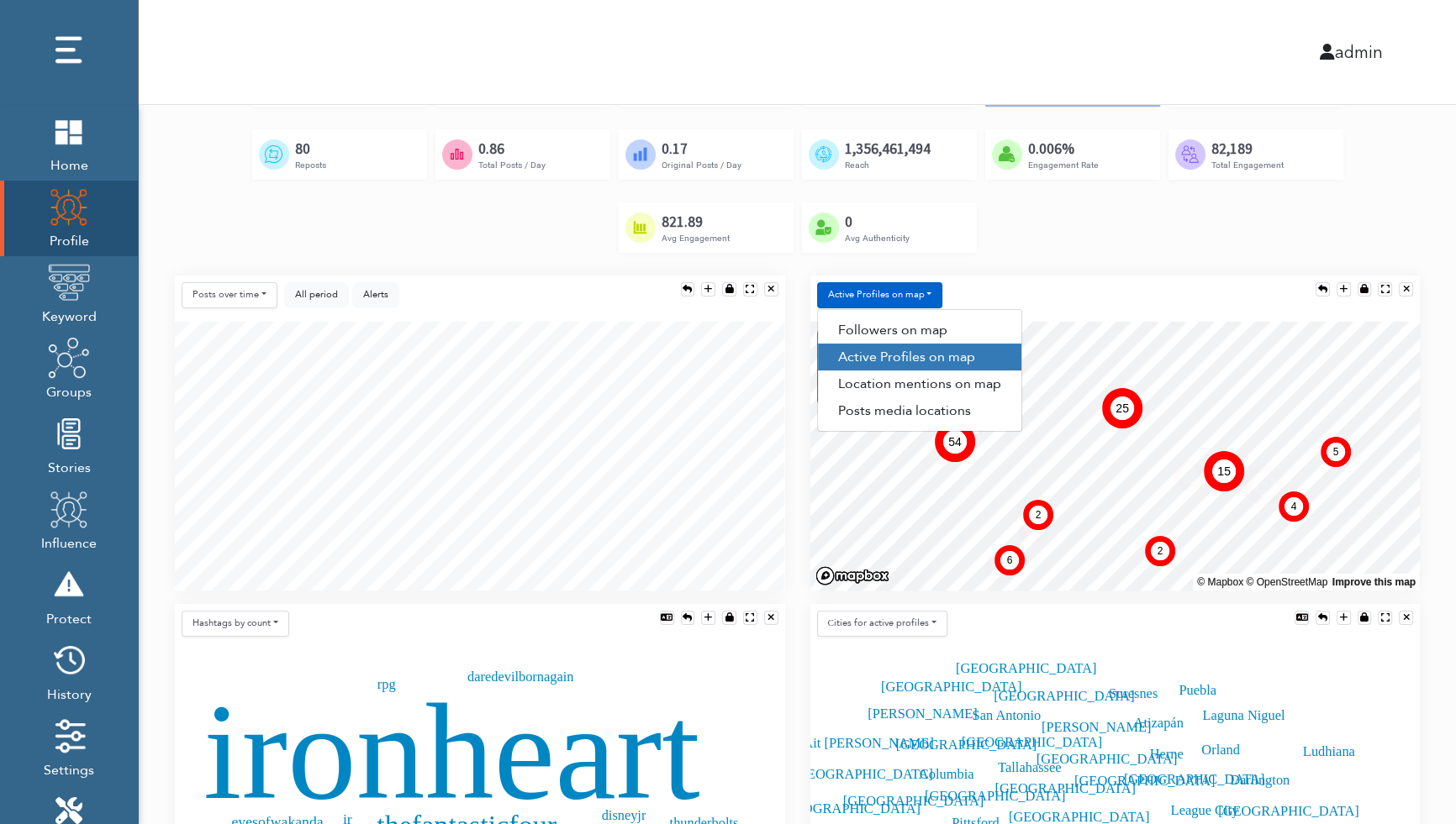
click at [850, 244] on div "Created by [PERSON_NAME] from the Noun Project [DATE] Account created Created b…" at bounding box center [796, 166] width 1244 height 219
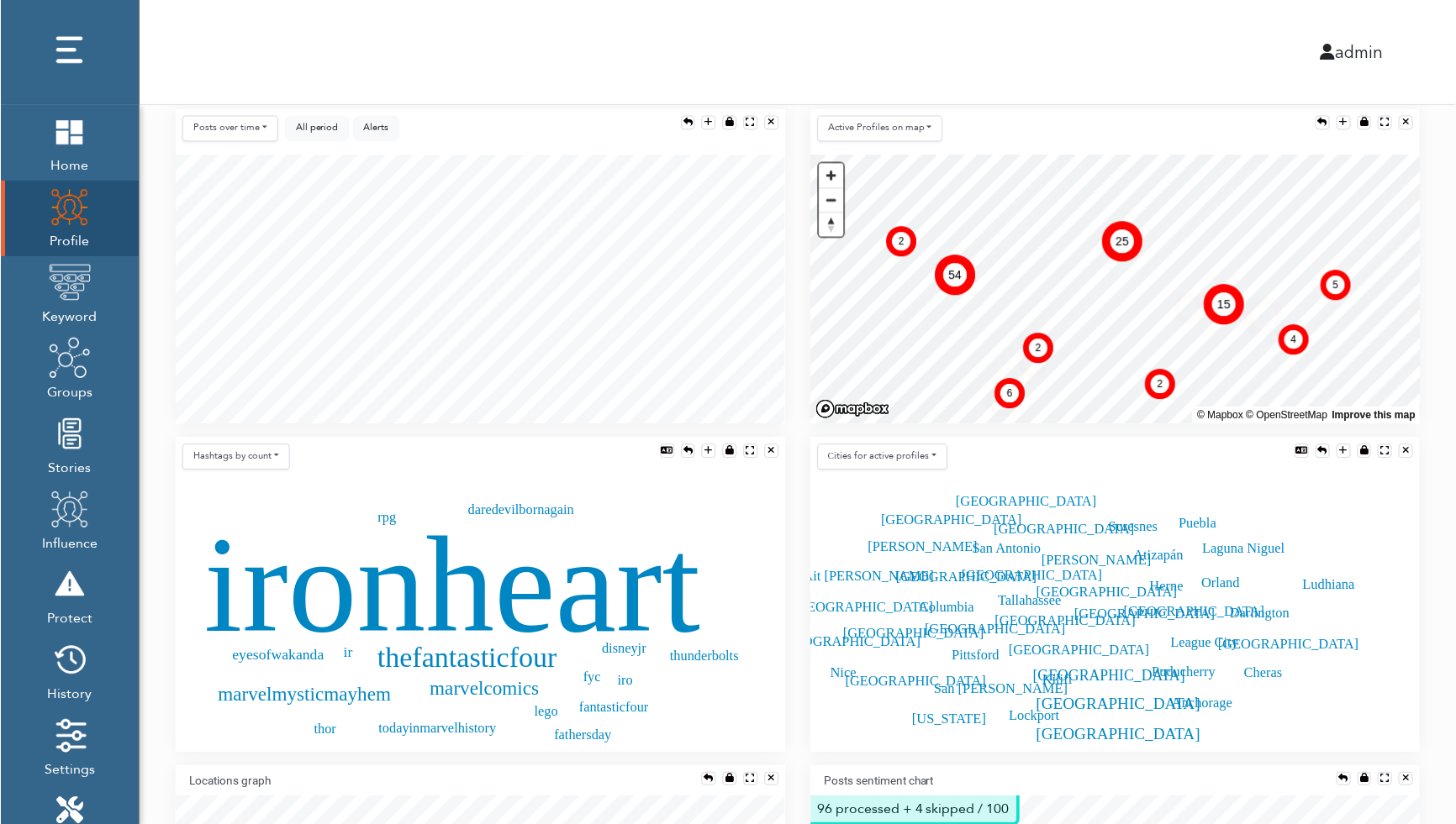
scroll to position [535, 0]
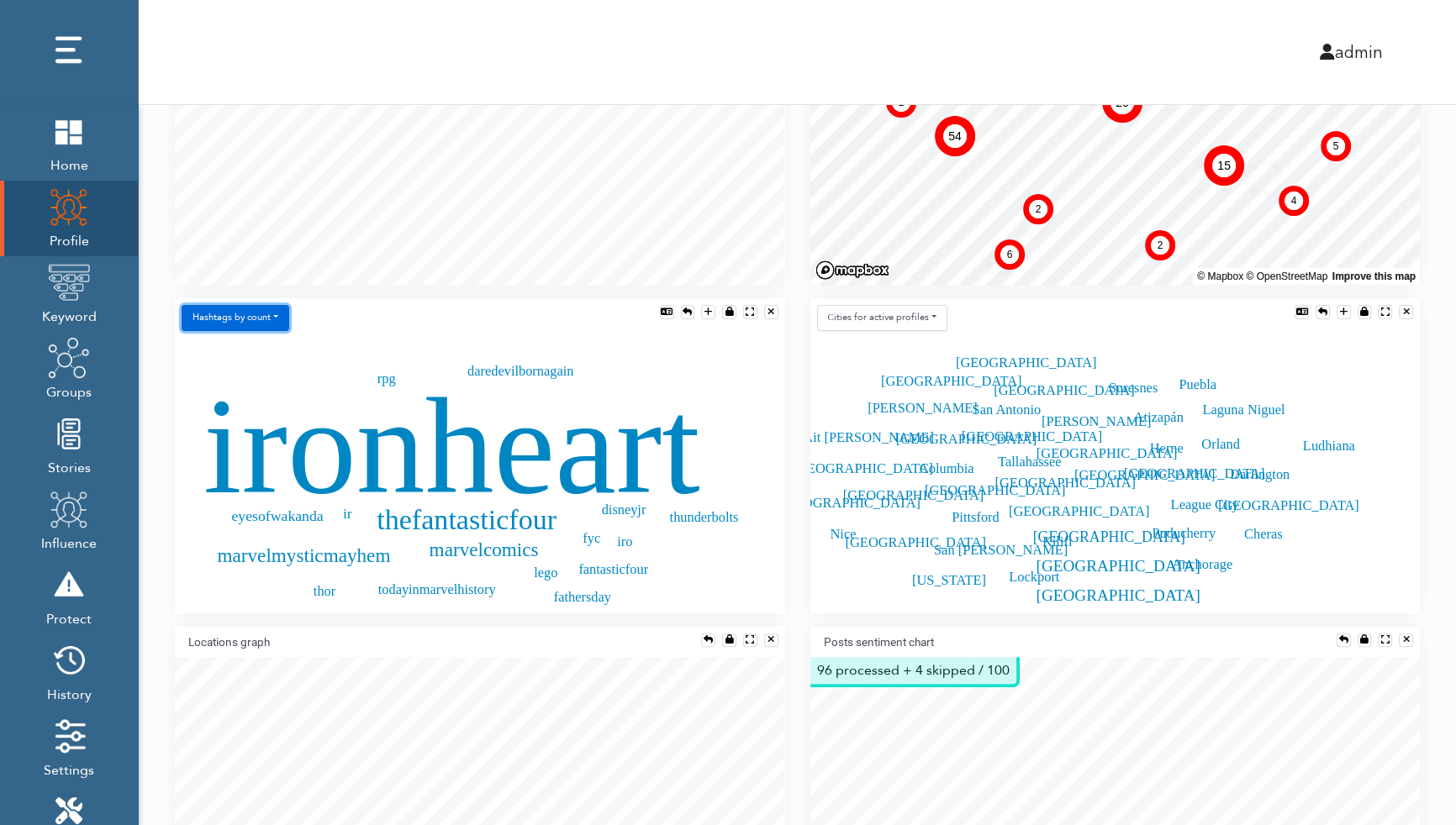
click at [265, 320] on button "Hashtags by count" at bounding box center [236, 318] width 108 height 26
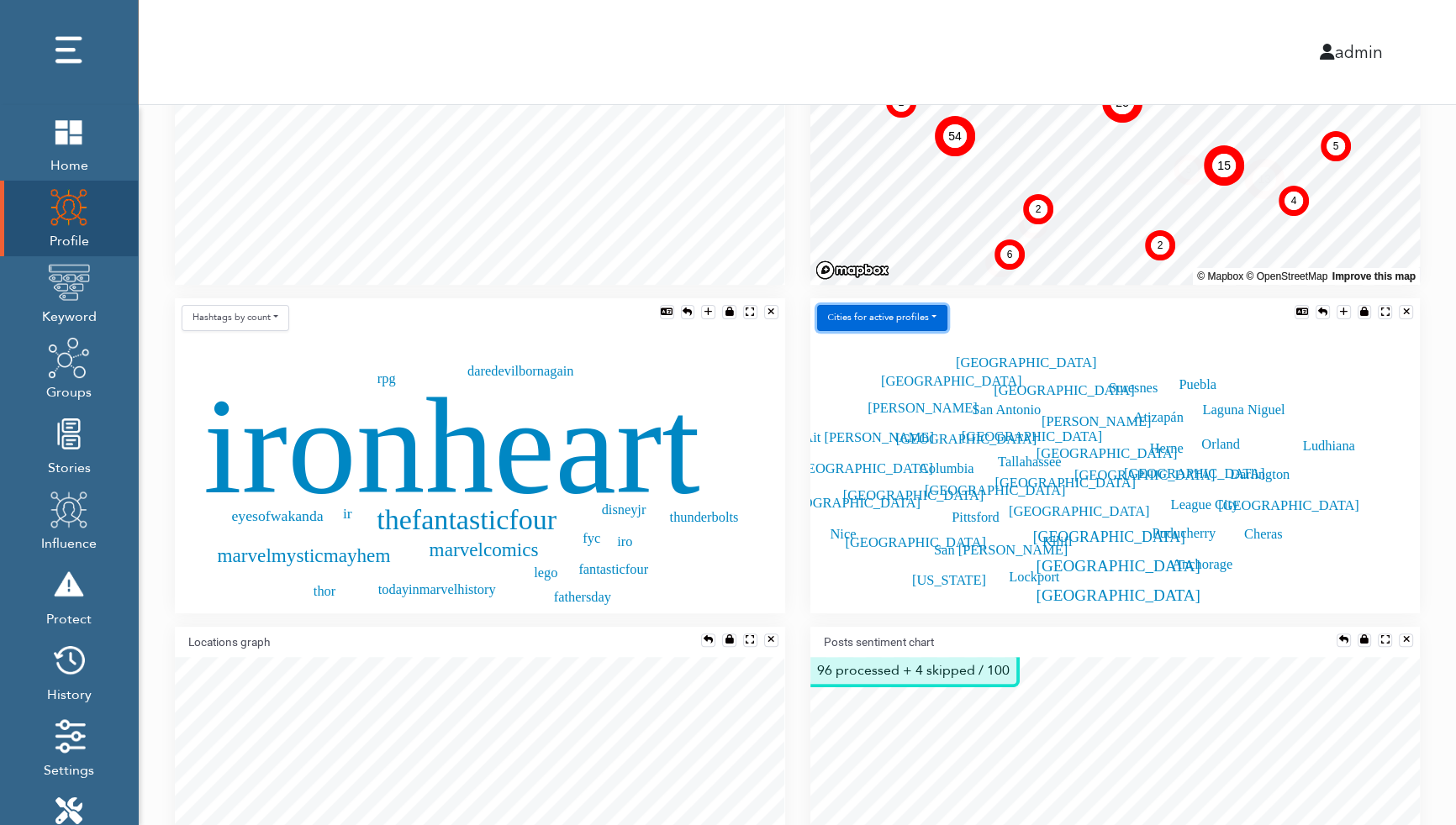
click at [850, 311] on button "Сities for active profiles" at bounding box center [882, 318] width 131 height 26
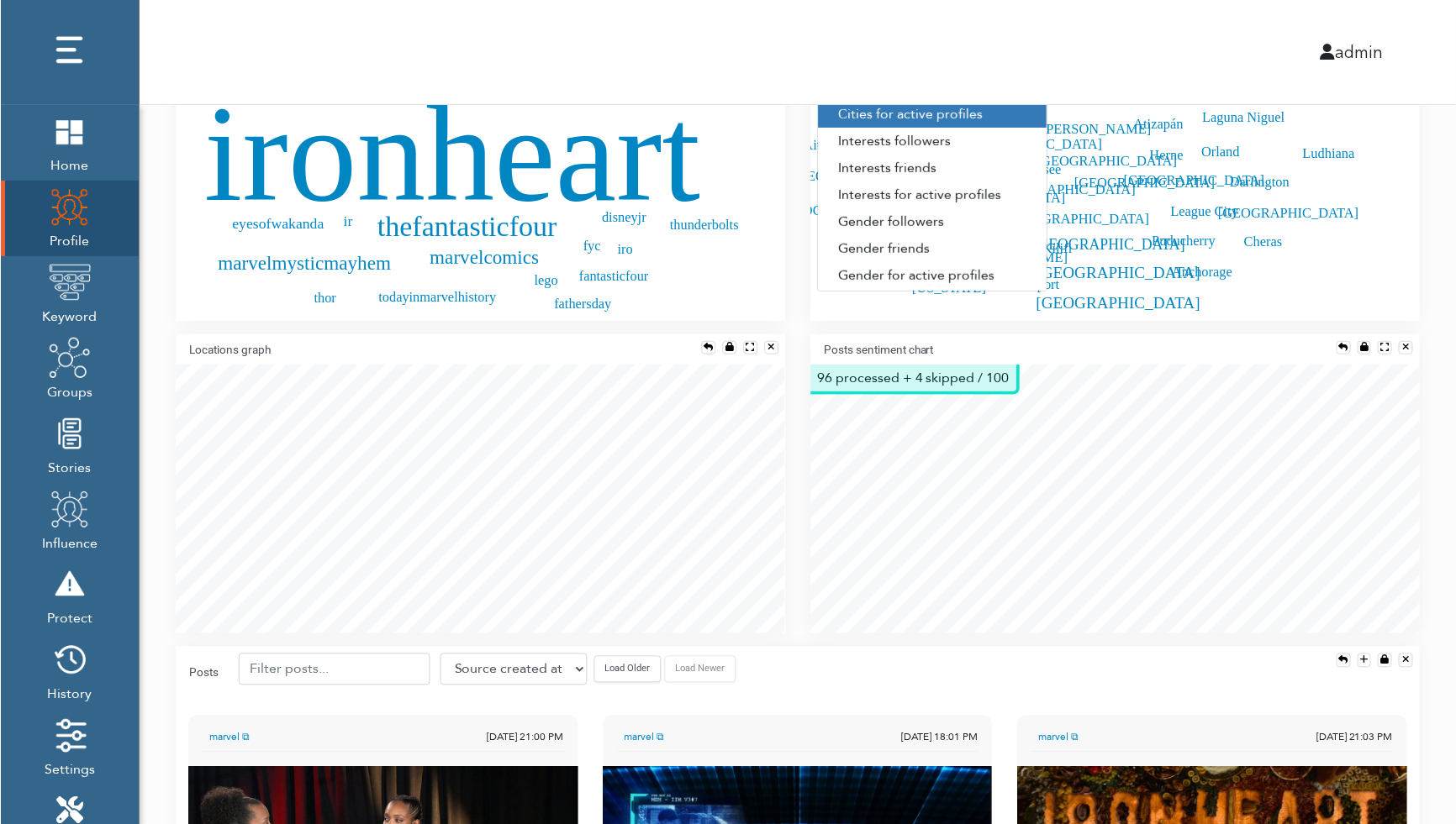
scroll to position [824, 0]
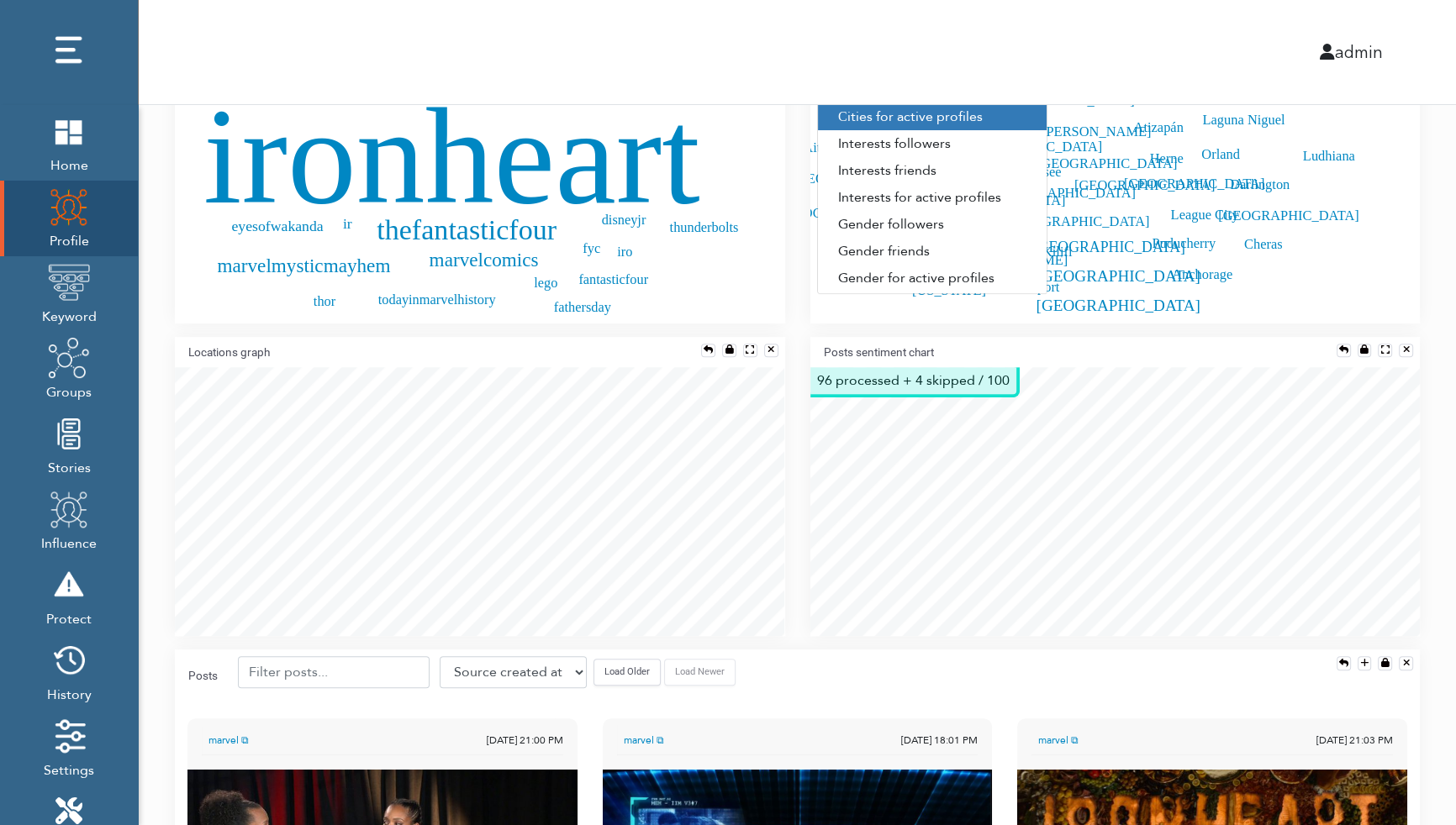
click at [789, 368] on div "Locations graph" at bounding box center [480, 493] width 636 height 312
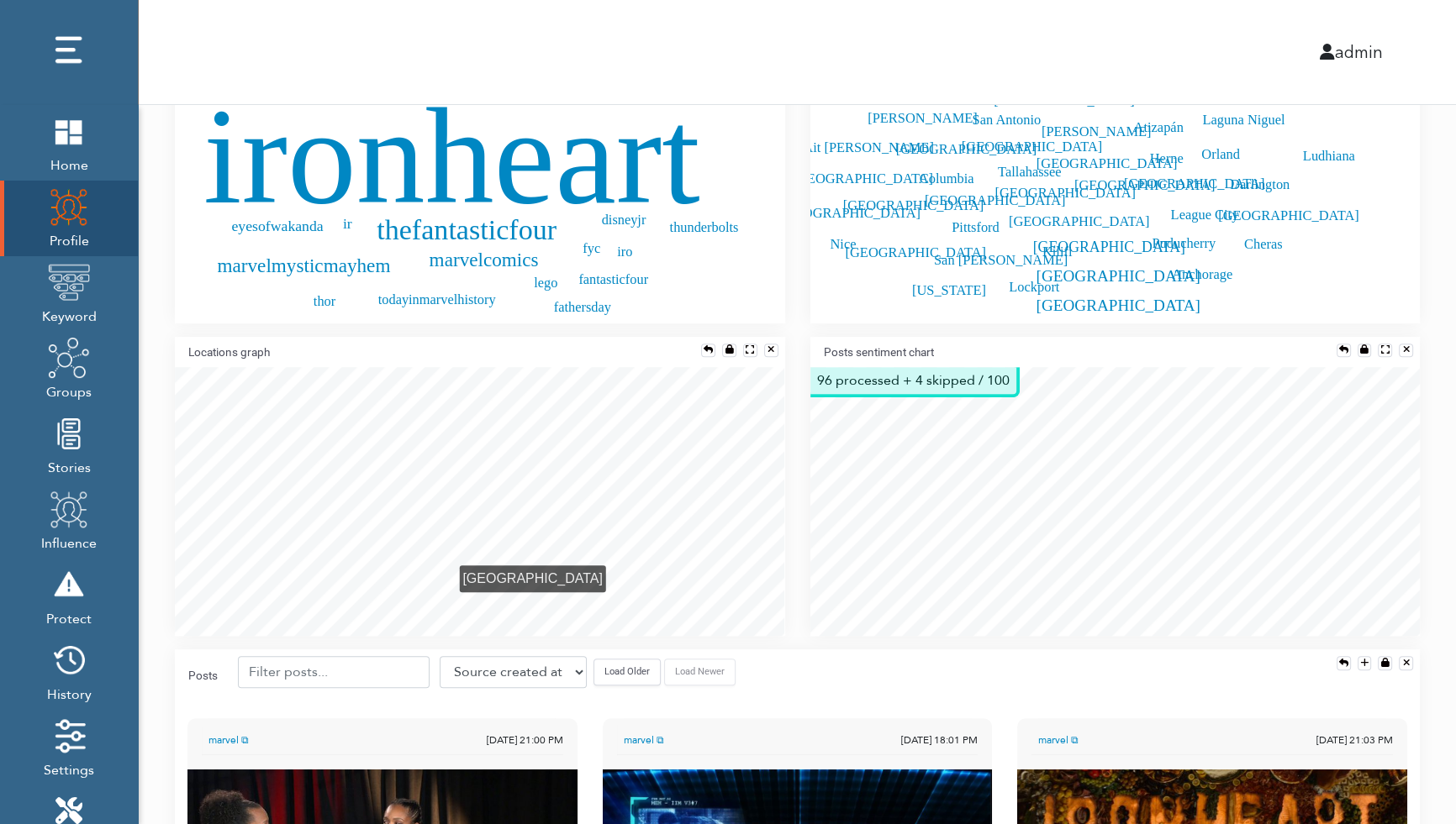
click at [850, 468] on div "Filter all case-sensitive Alerts Marvel Entertainment ⧉ Individual Analysis Las…" at bounding box center [797, 640] width 1317 height 2719
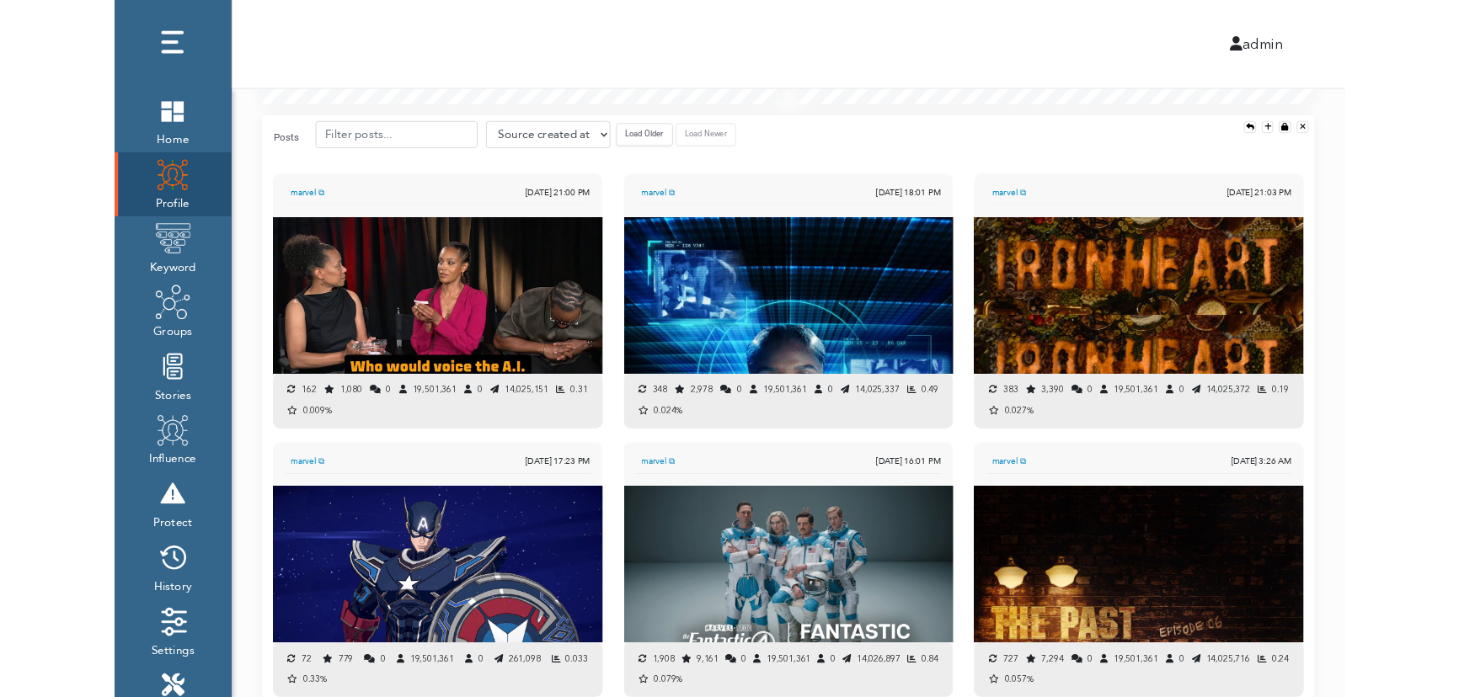
scroll to position [1349, 0]
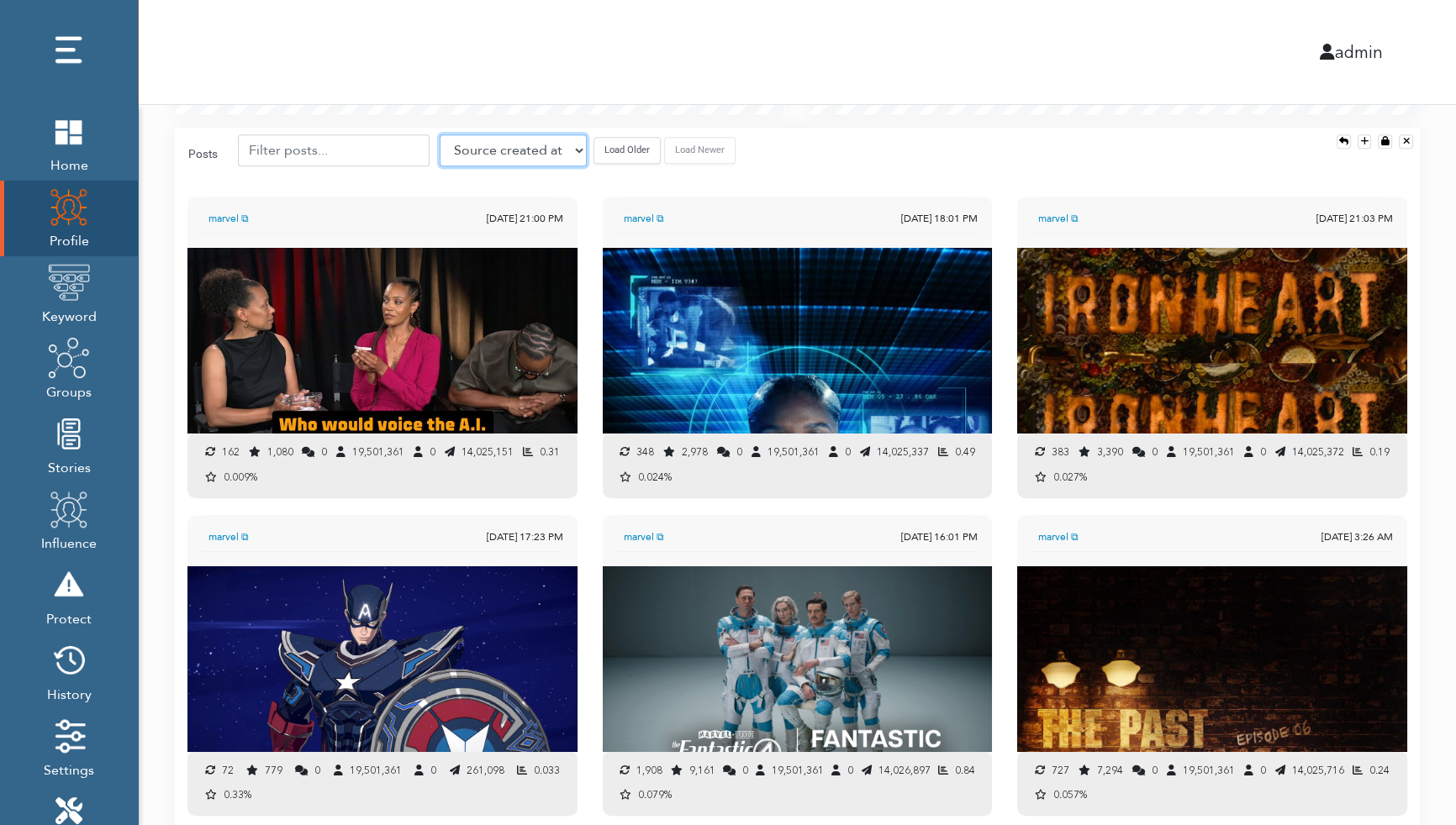
click at [558, 152] on select "Source created at Retweets Likes/favorites Followers Friends Reach Retweet rate…" at bounding box center [512, 151] width 147 height 32
click at [850, 368] on div "Filter all case-sensitive Alerts Marvel Entertainment ⧉ Individual Analysis Las…" at bounding box center [797, 119] width 1317 height 2719
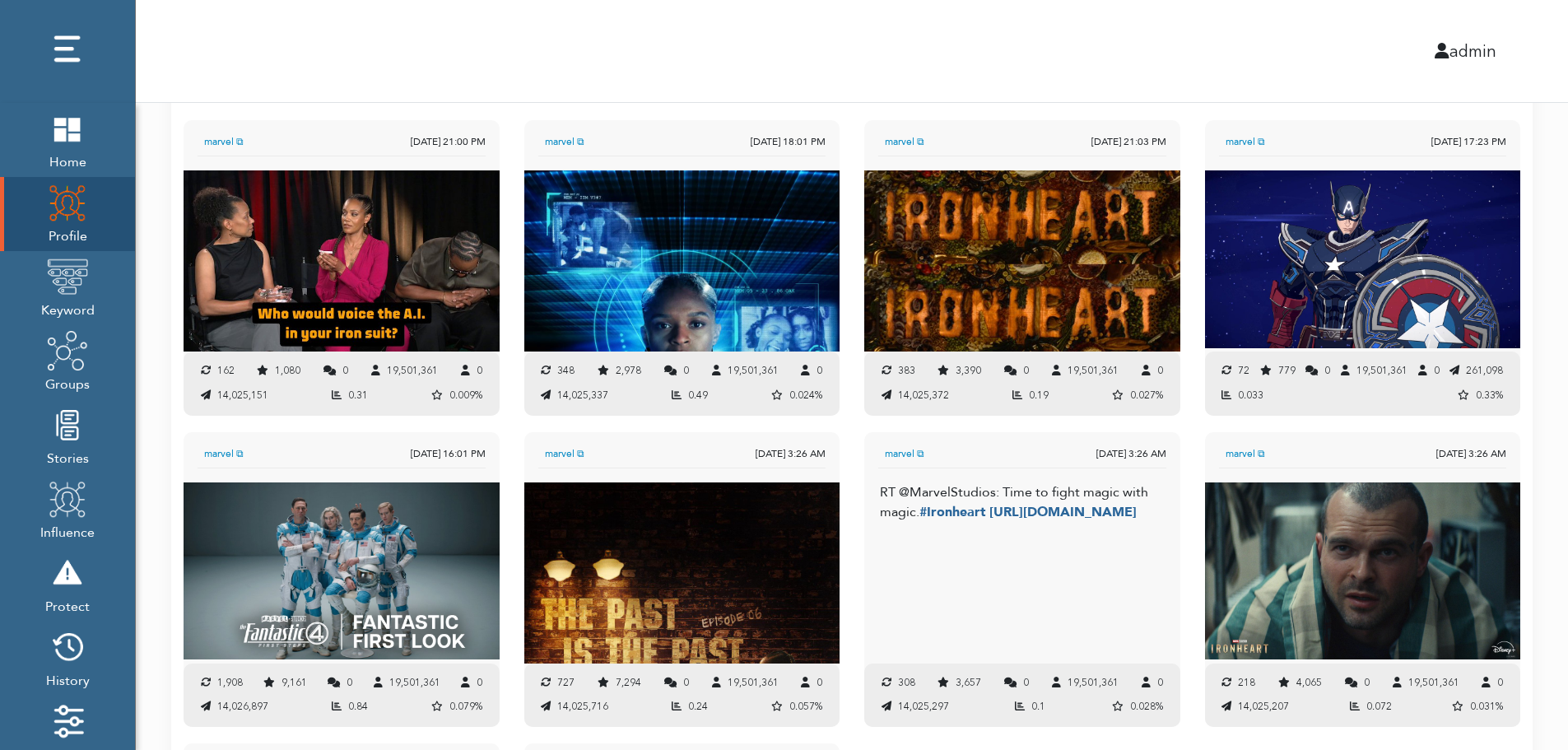
scroll to position [8, 8]
click at [91, 141] on link "Home" at bounding box center [67, 140] width 135 height 74
